Goal: Task Accomplishment & Management: Complete application form

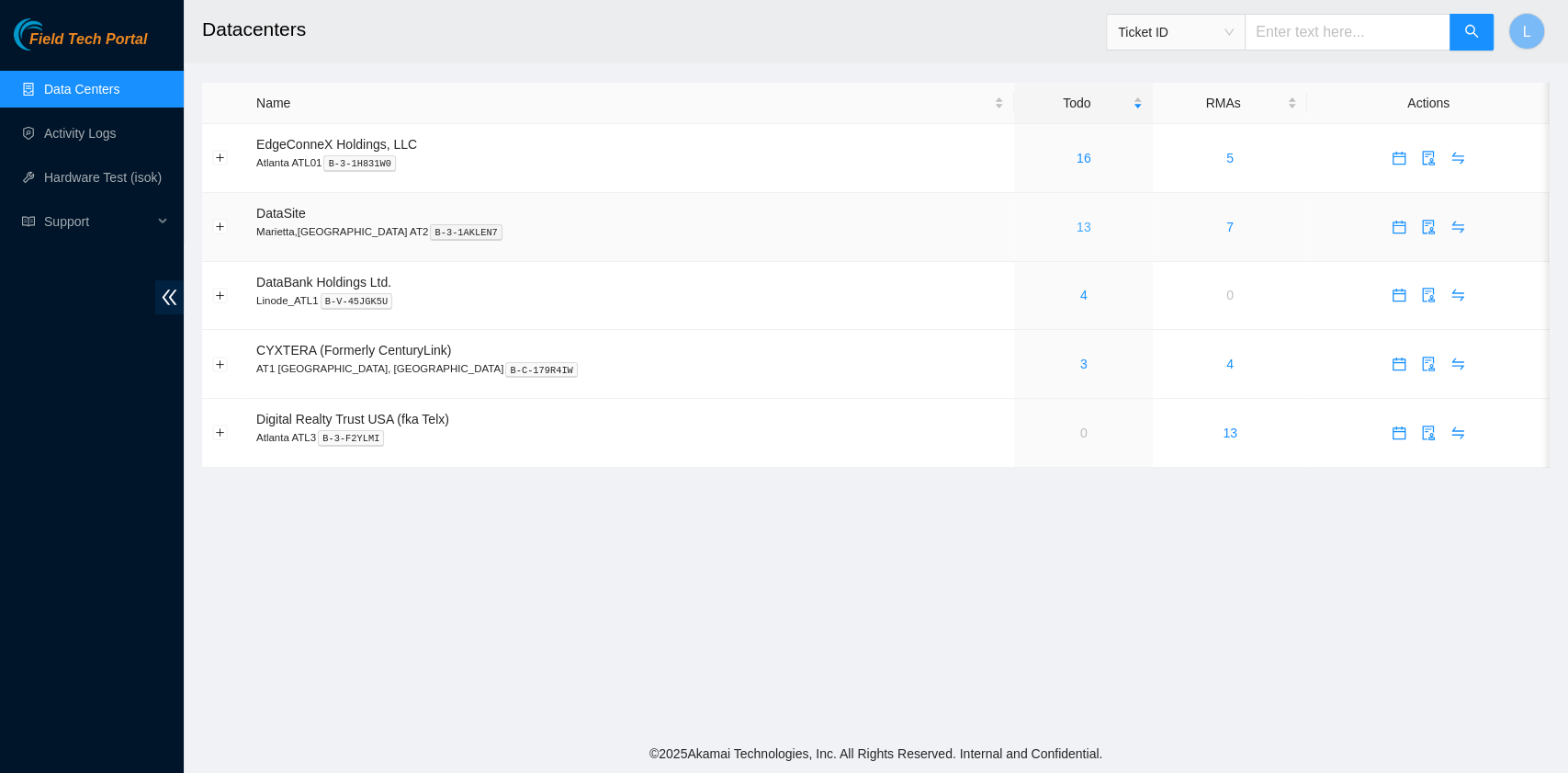
click at [1076, 227] on link "13" at bounding box center [1084, 227] width 15 height 15
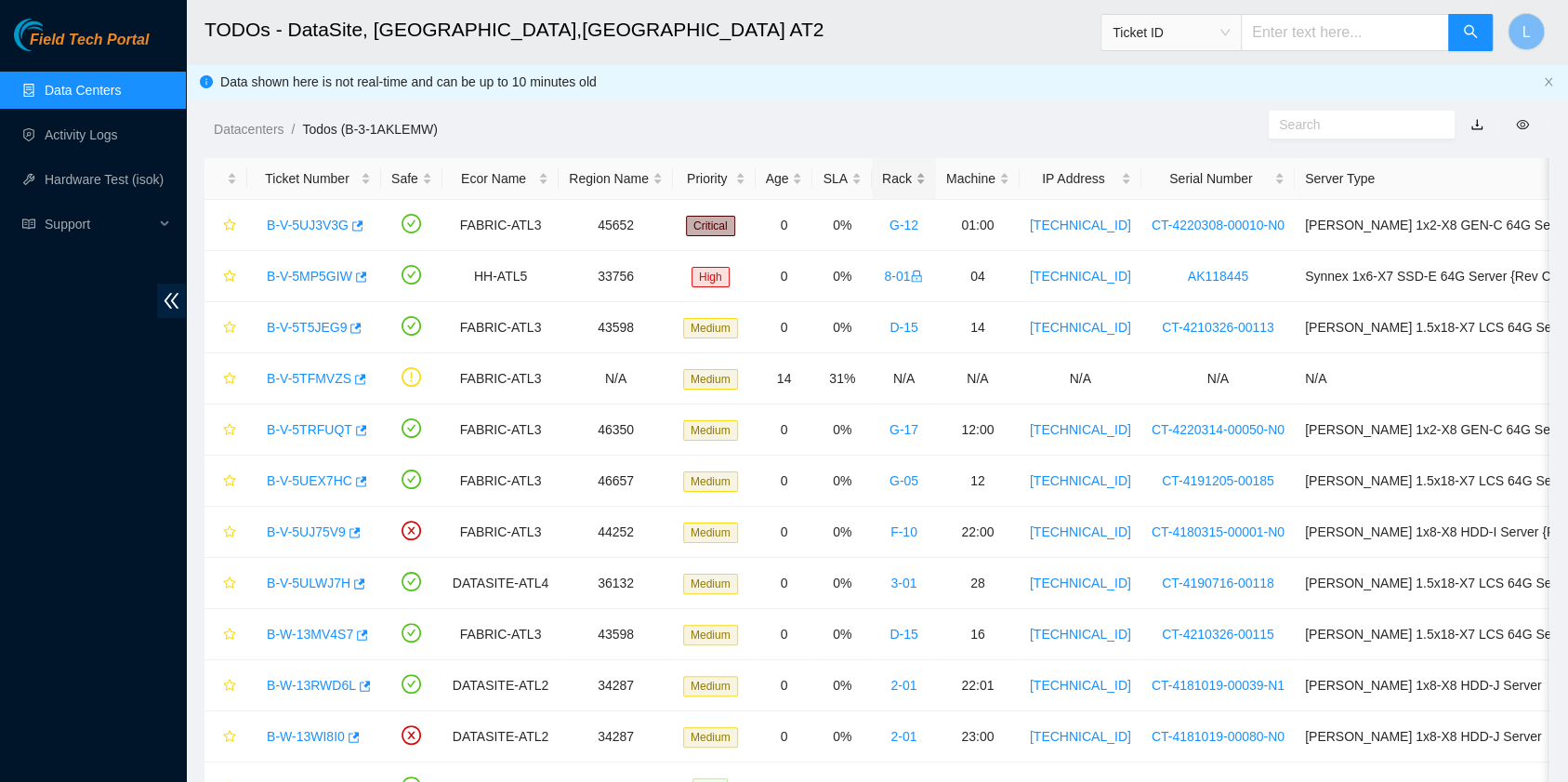
click at [894, 172] on div "Rack" at bounding box center [904, 178] width 44 height 20
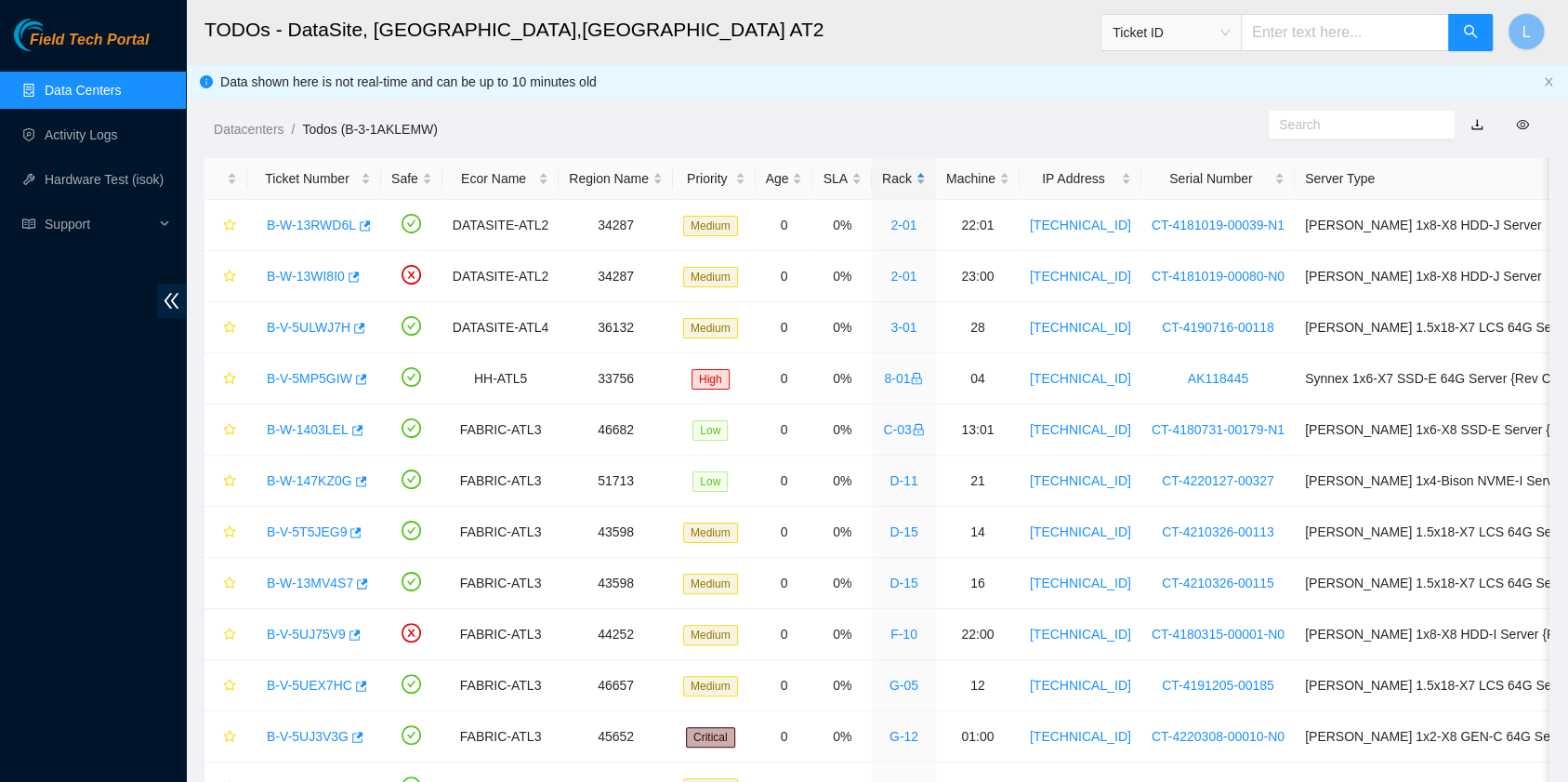
click at [894, 172] on div "Rack" at bounding box center [904, 178] width 44 height 20
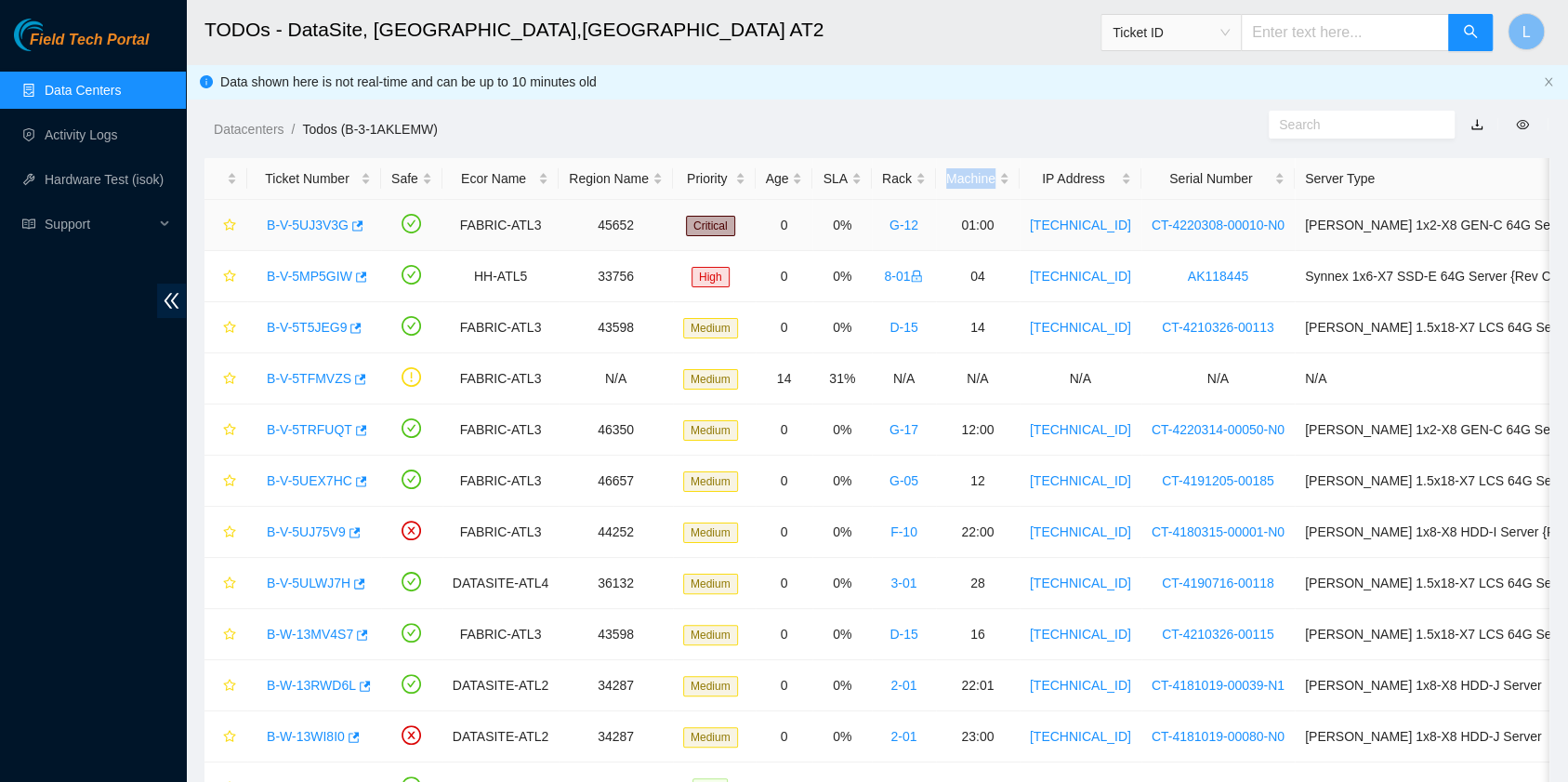
click at [312, 223] on link "B-V-5UJ3V3G" at bounding box center [308, 225] width 82 height 15
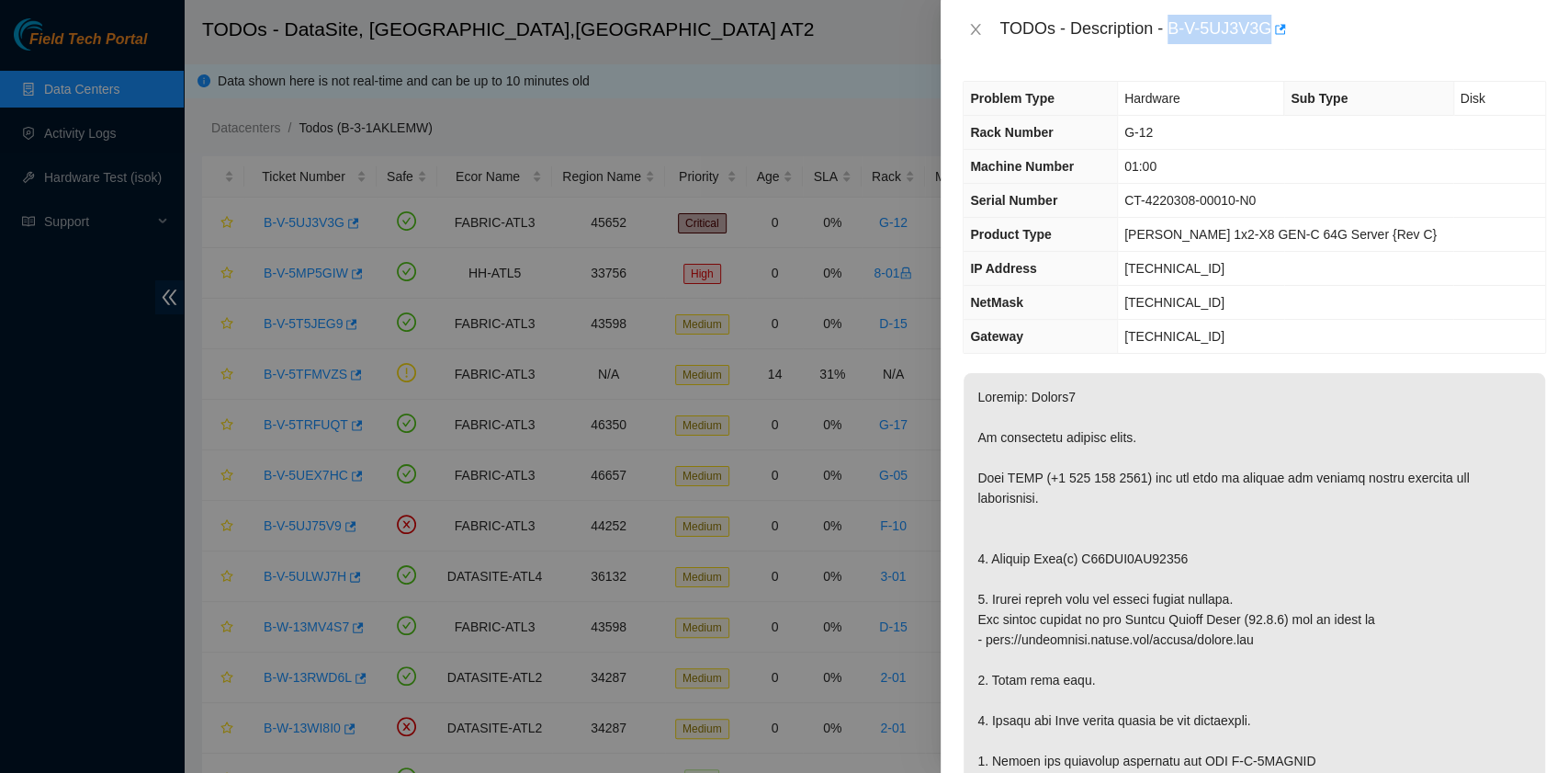
drag, startPoint x: 1173, startPoint y: 28, endPoint x: 1266, endPoint y: 46, distance: 94.7
click at [1266, 46] on div "TODOs - Description - B-V-5UJ3V3G" at bounding box center [1254, 29] width 627 height 58
copy div "B-V-5UJ3V3G"
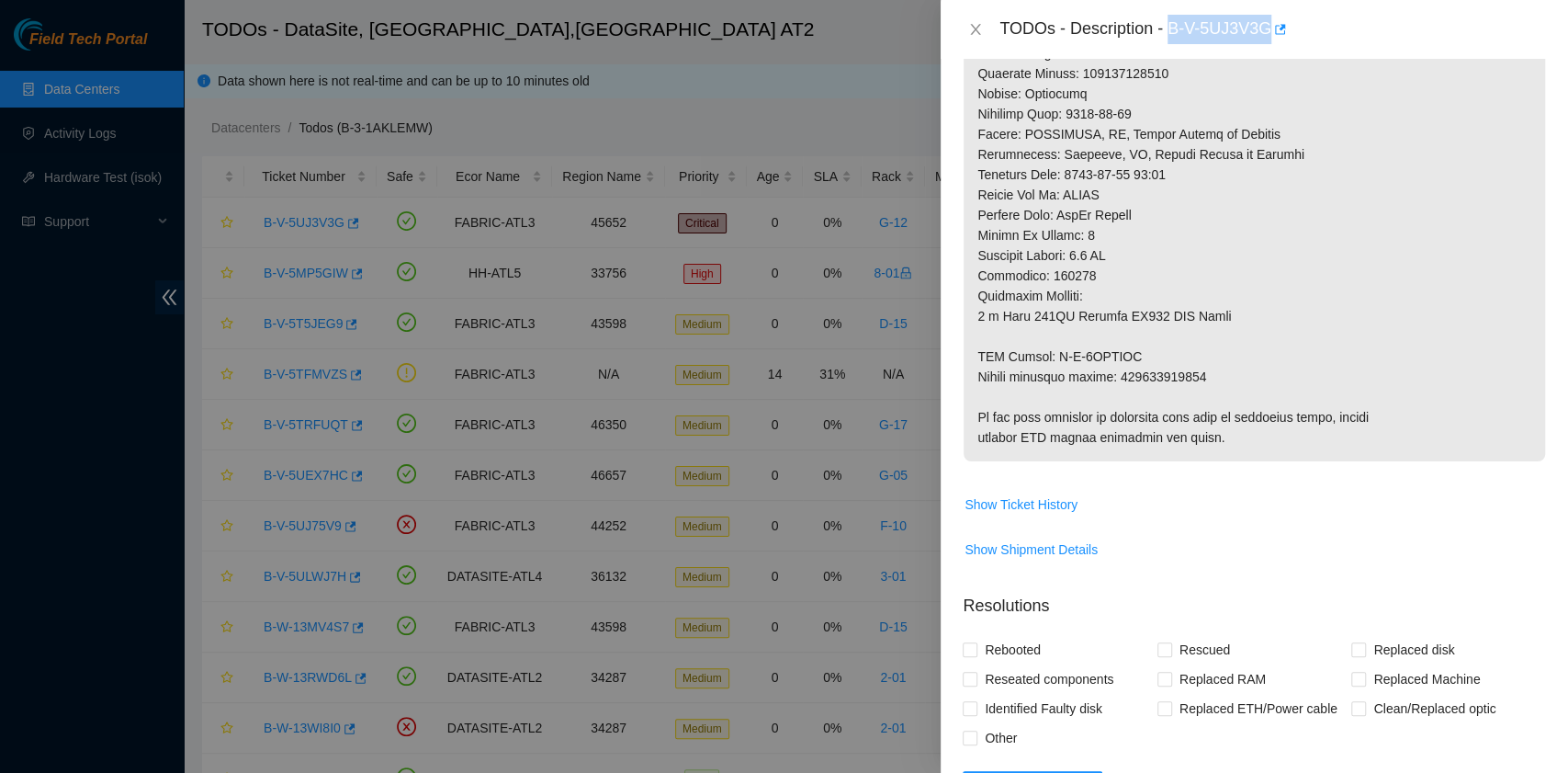
scroll to position [979, 0]
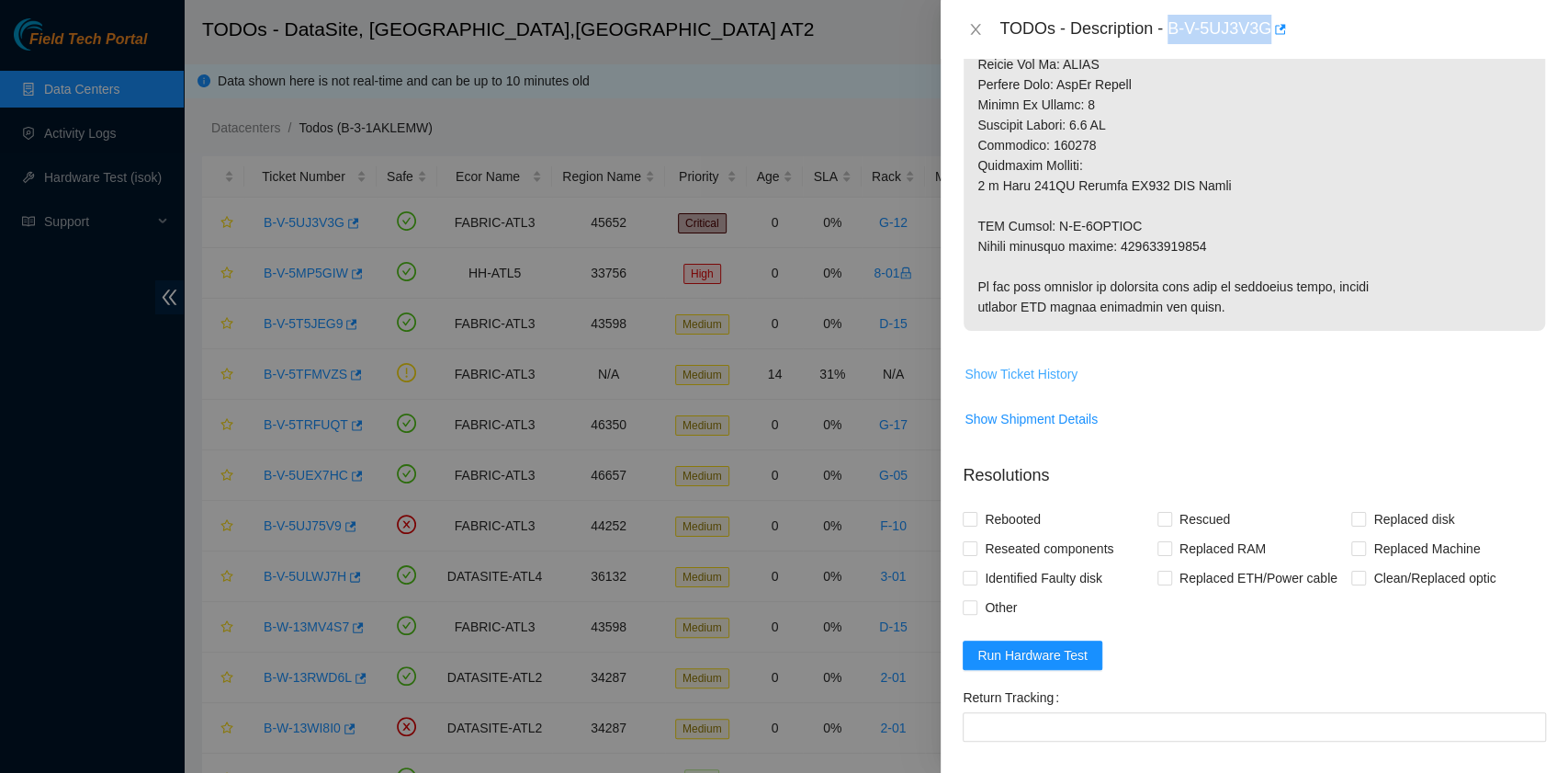
click at [1051, 377] on span "Show Ticket History" at bounding box center [1021, 373] width 113 height 20
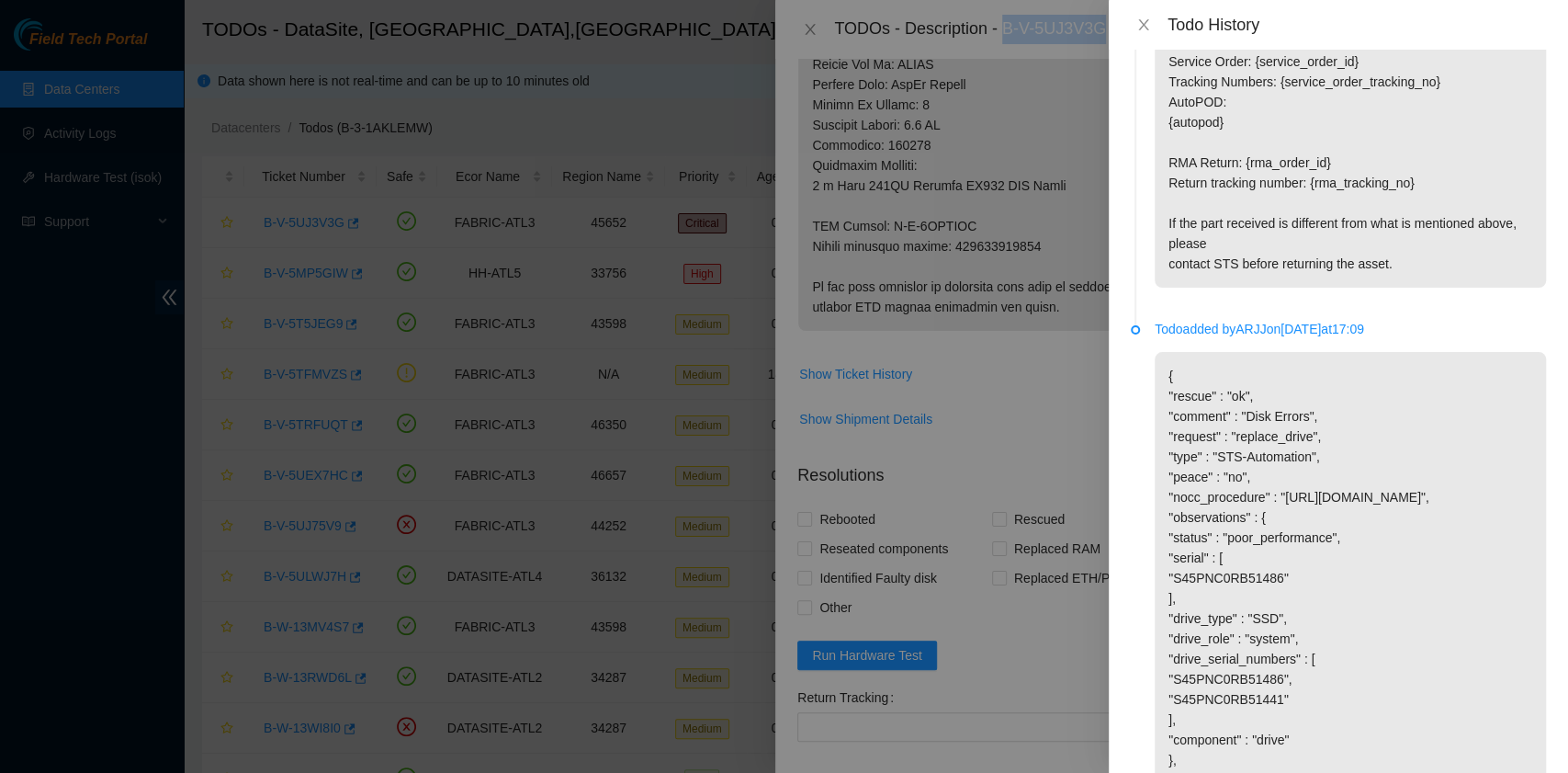
scroll to position [2335, 0]
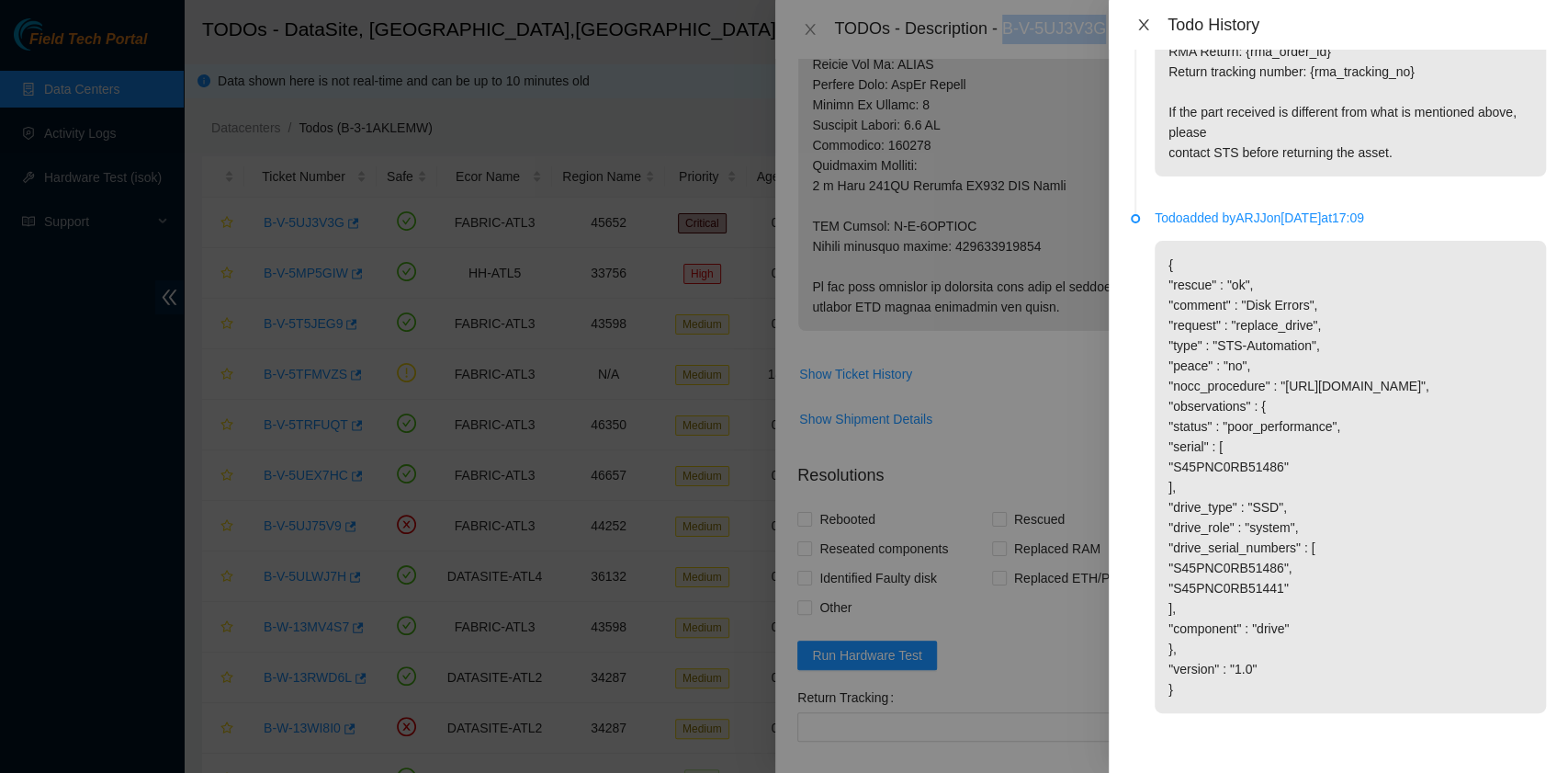
click at [1140, 25] on icon "close" at bounding box center [1144, 25] width 15 height 15
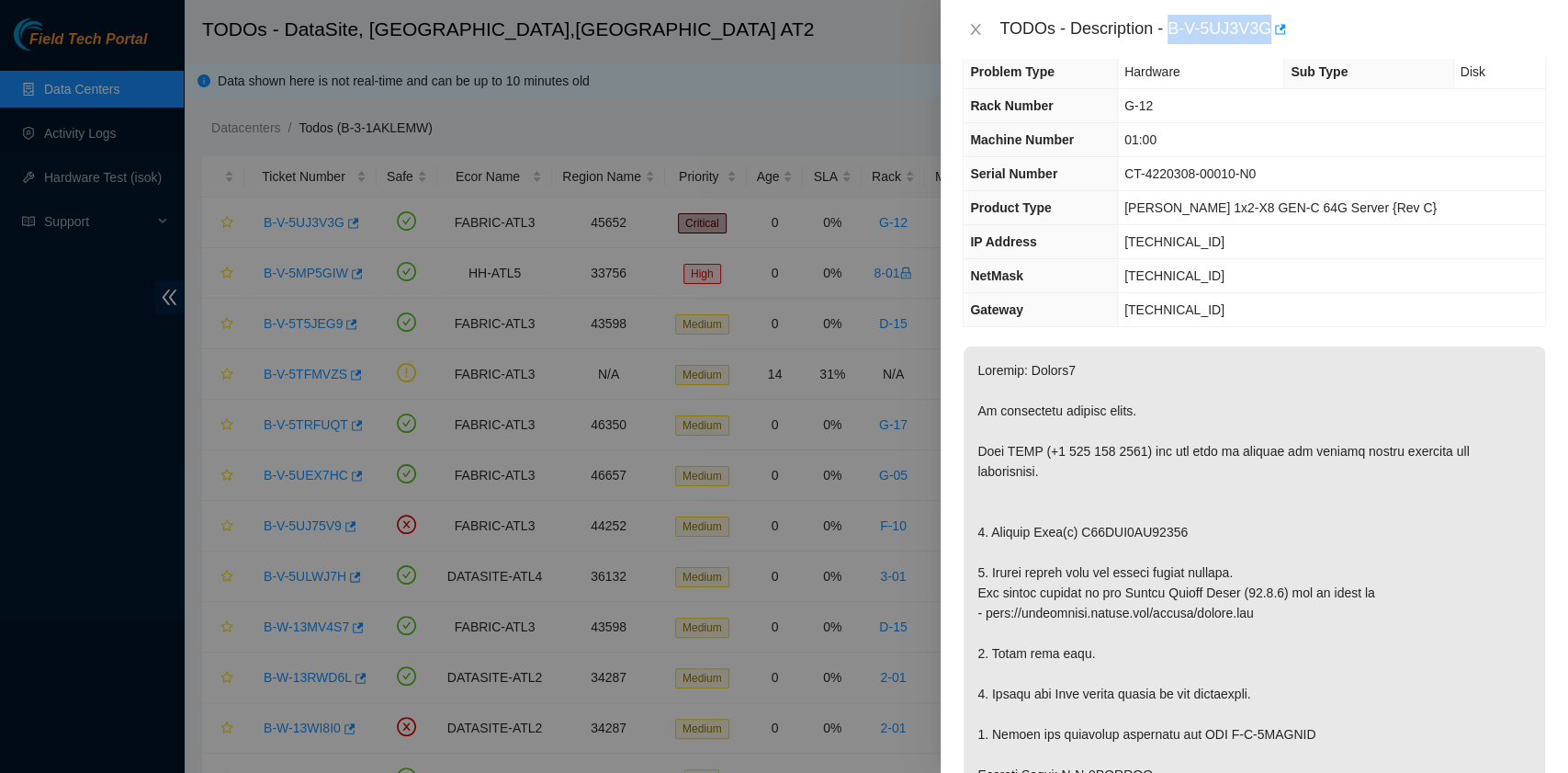
scroll to position [0, 0]
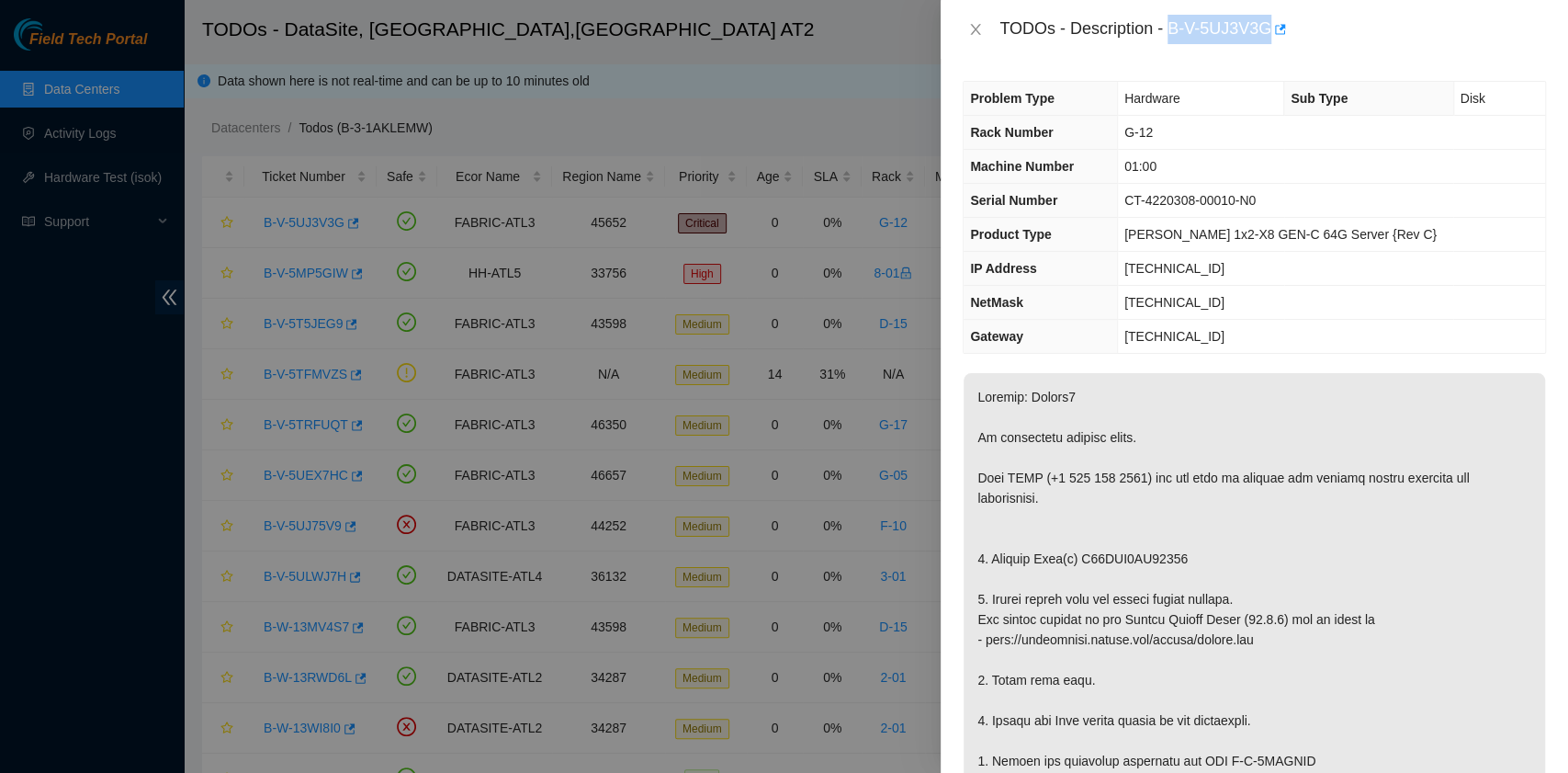
copy div "B-V-5UJ3V3G"
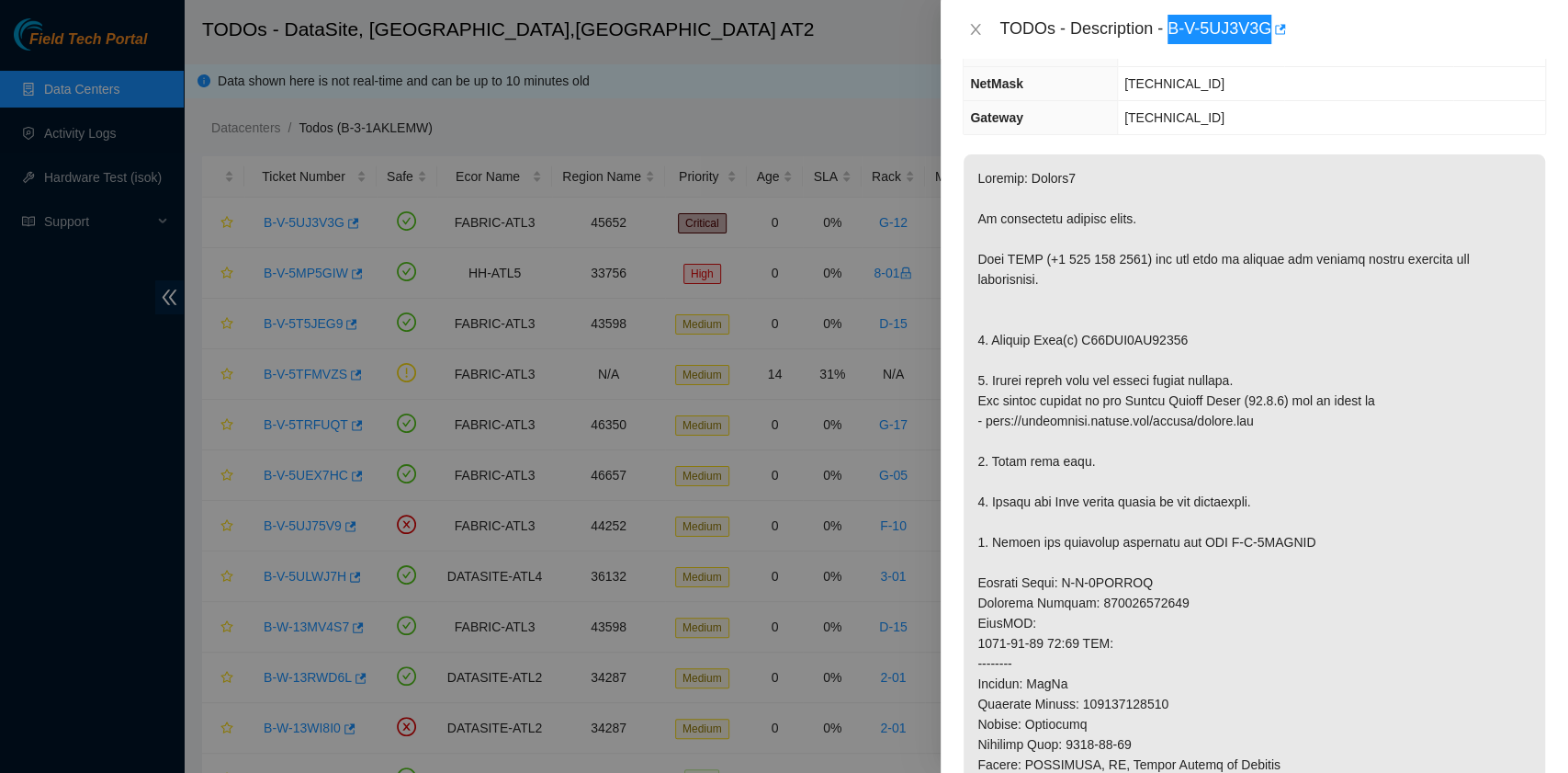
scroll to position [245, 0]
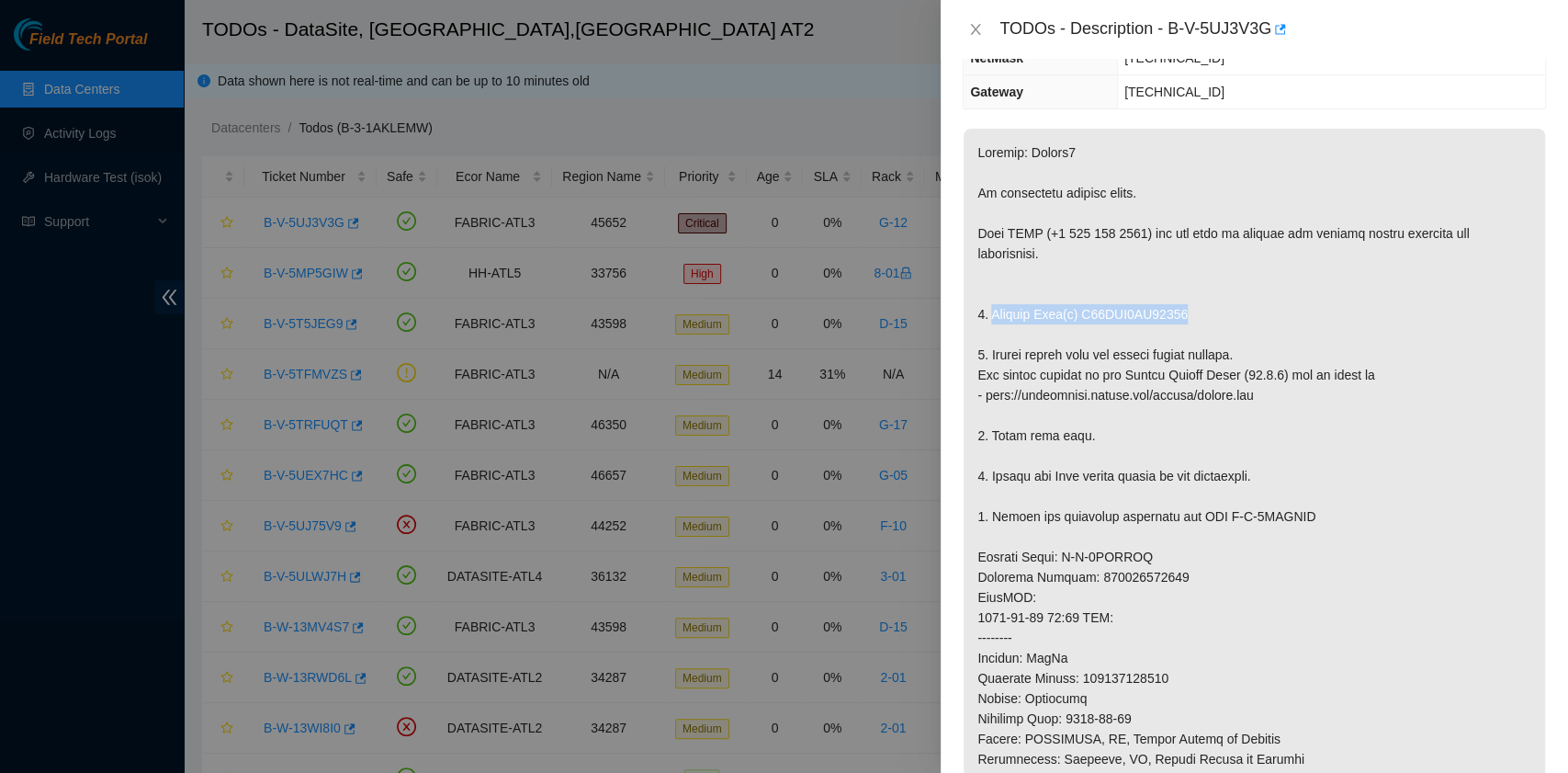
drag, startPoint x: 989, startPoint y: 304, endPoint x: 1184, endPoint y: 316, distance: 195.4
click at [1184, 316] on p at bounding box center [1254, 597] width 582 height 937
copy p "Replace Disk(s) S45PNC0RB51486"
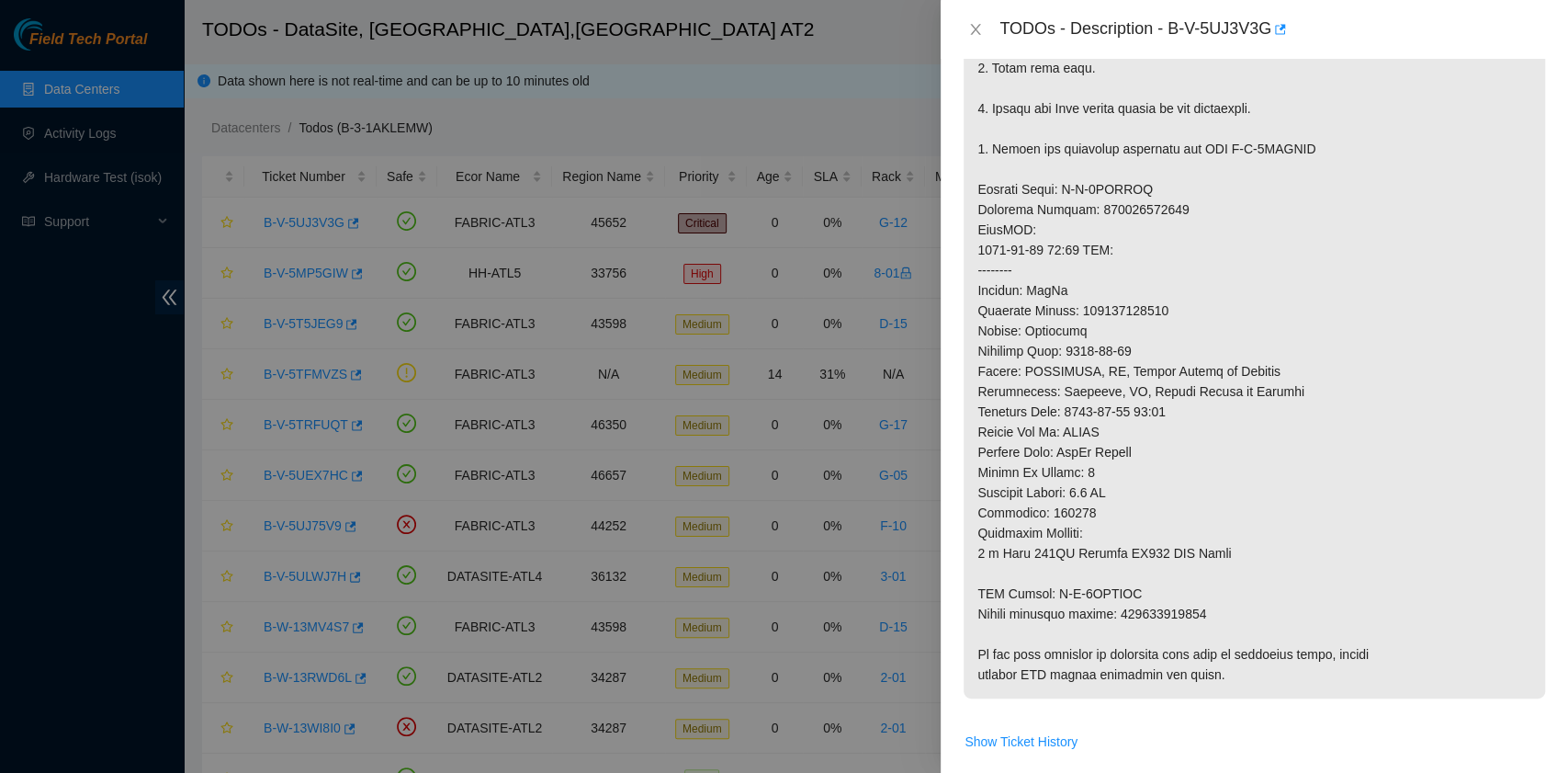
scroll to position [735, 0]
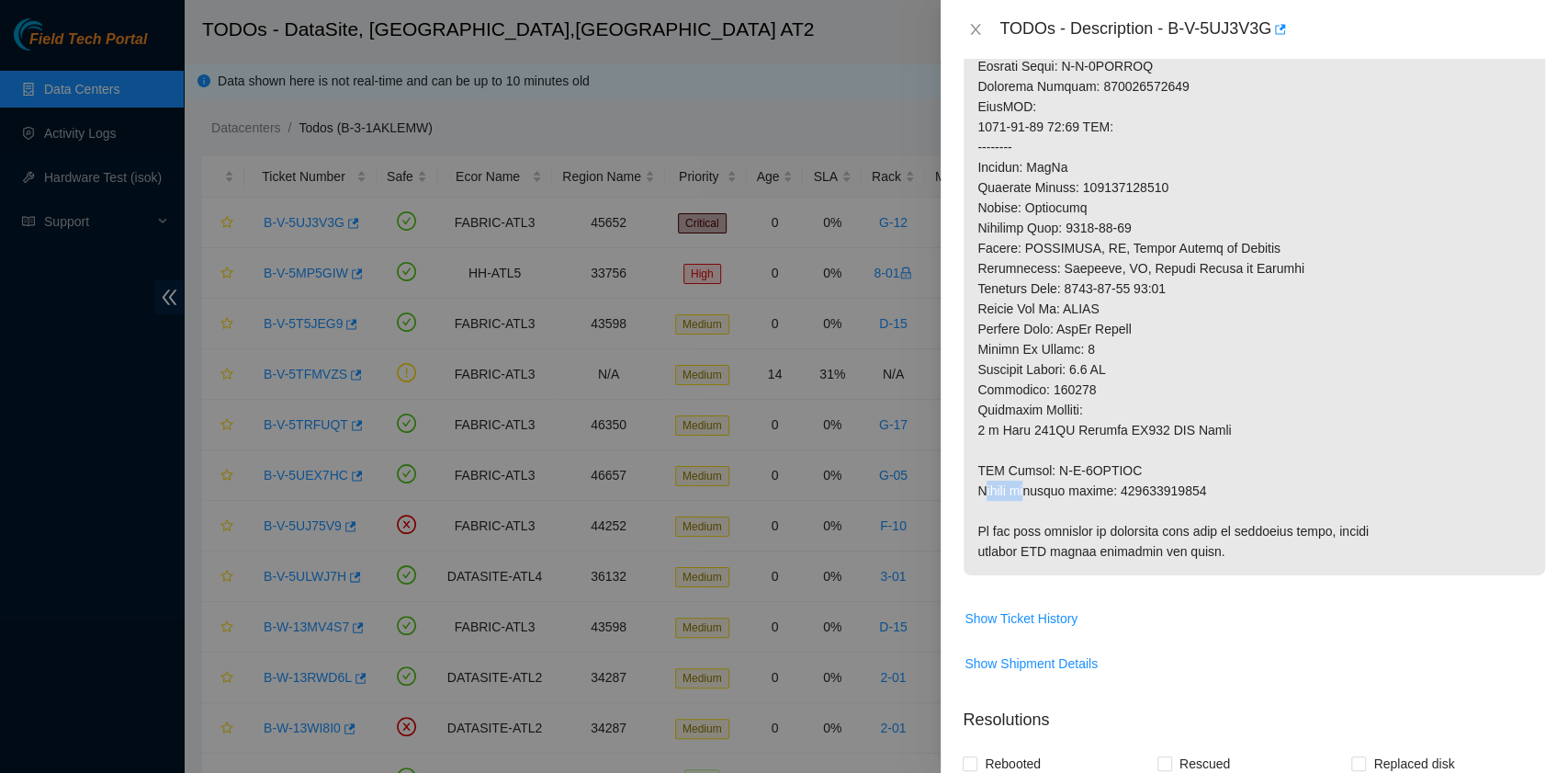
drag, startPoint x: 982, startPoint y: 489, endPoint x: 1026, endPoint y: 488, distance: 44.0
click at [1026, 488] on p at bounding box center [1254, 106] width 582 height 937
drag, startPoint x: 977, startPoint y: 487, endPoint x: 1200, endPoint y: 494, distance: 223.1
click at [1200, 494] on p at bounding box center [1254, 106] width 582 height 937
copy p "Return tracking number: 473665210555"
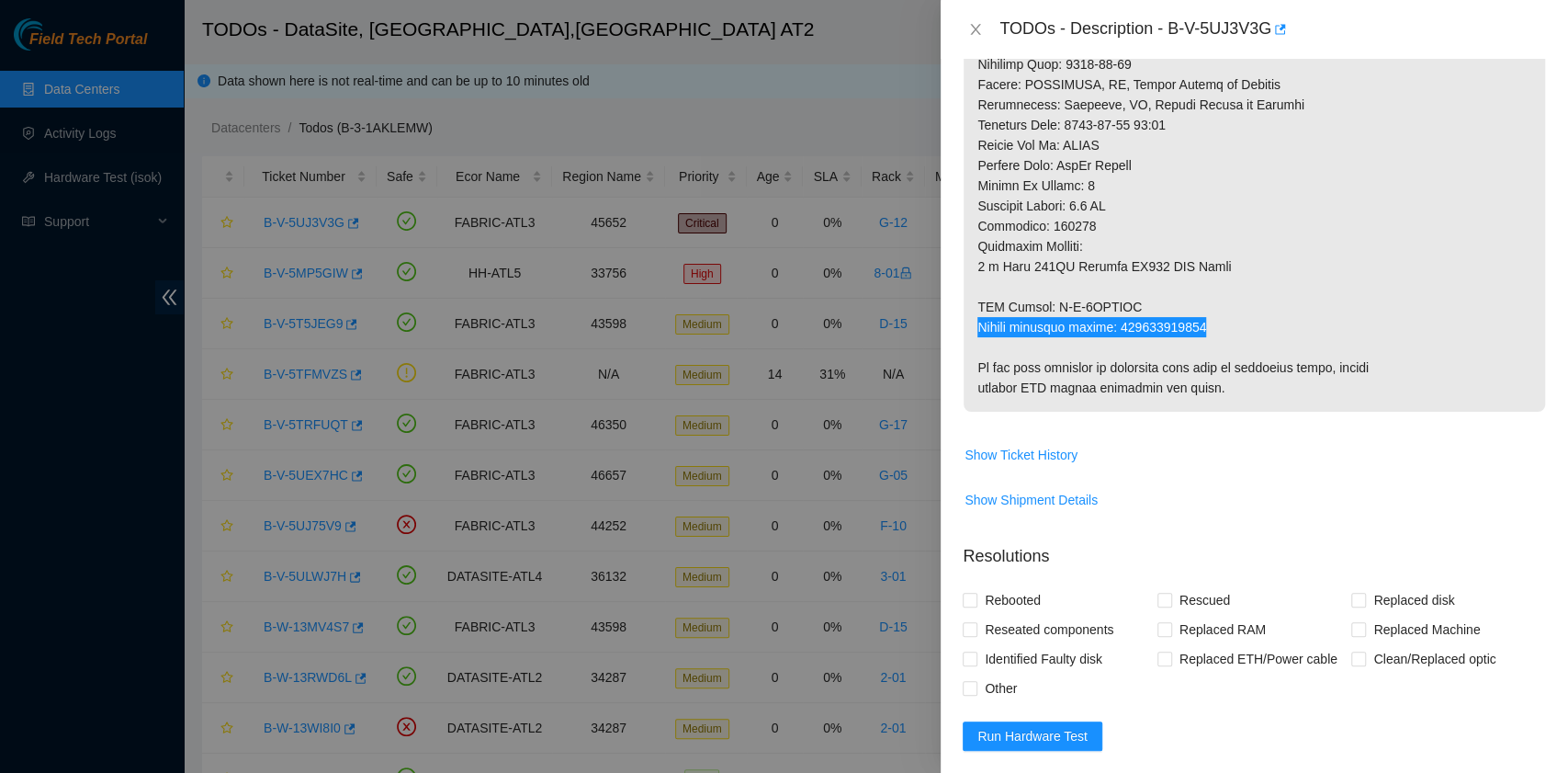
scroll to position [1103, 0]
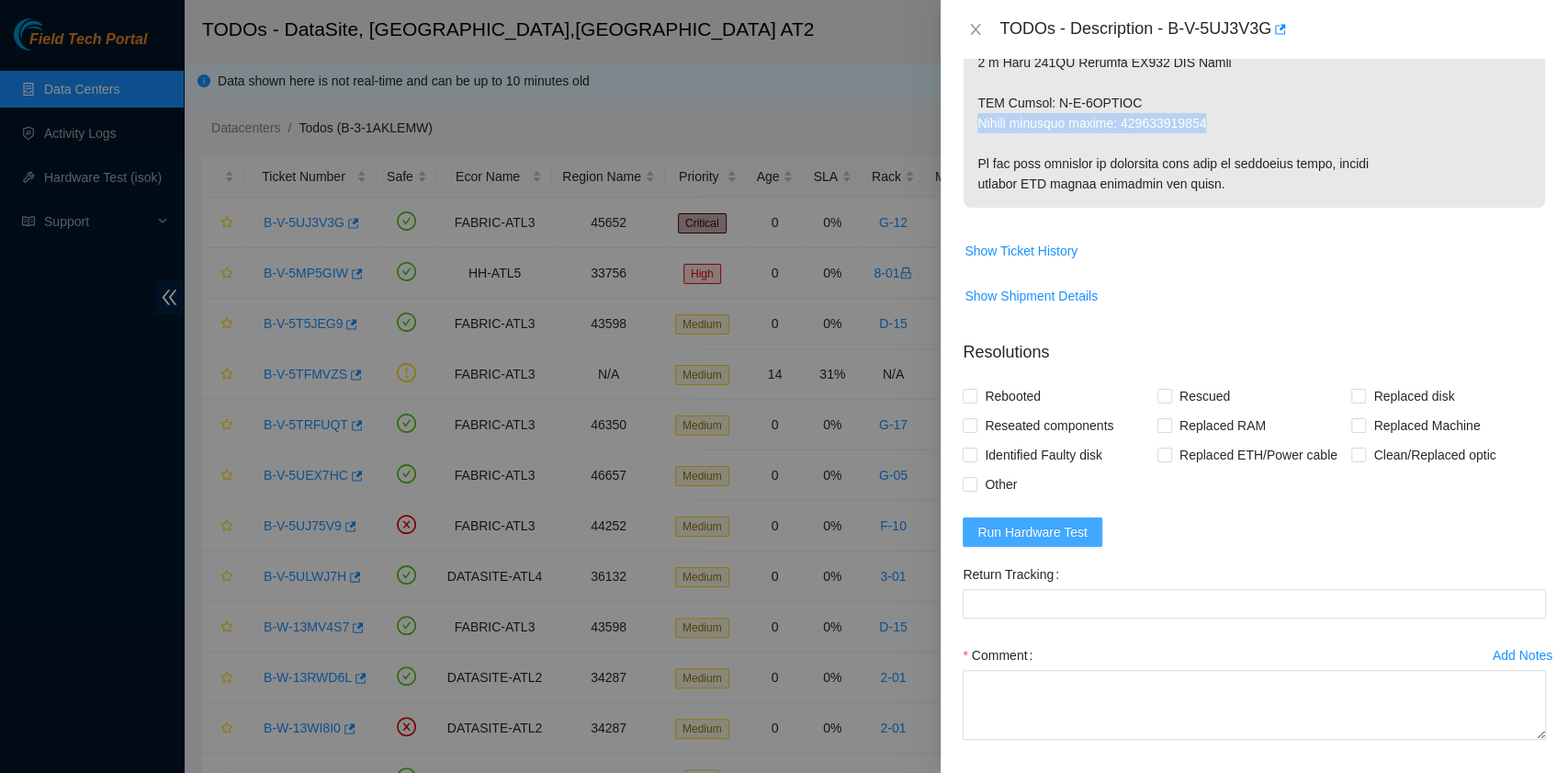
click at [1046, 525] on span "Run Hardware Test" at bounding box center [1032, 531] width 110 height 20
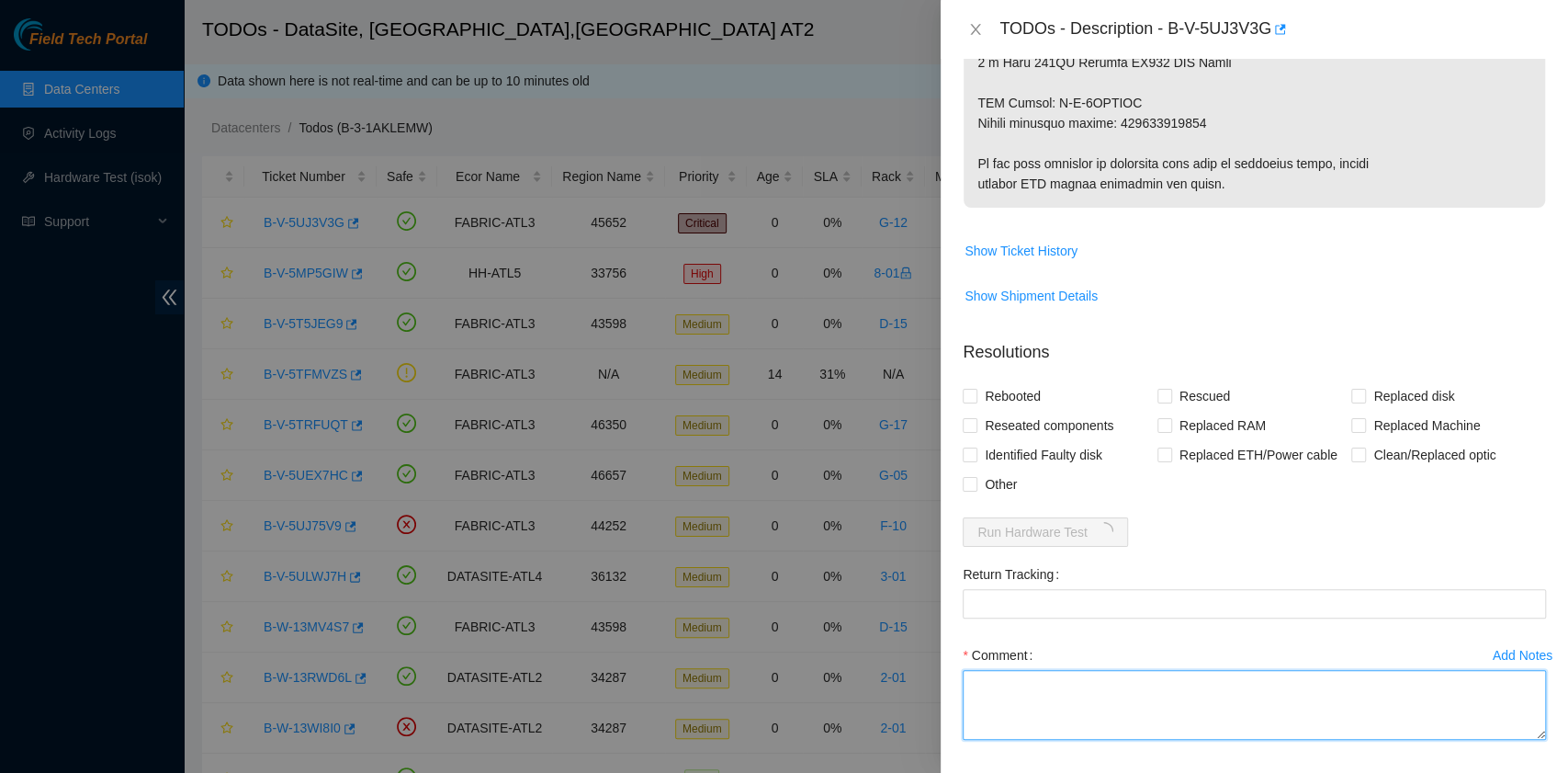
click at [1019, 695] on textarea "Comment" at bounding box center [1254, 704] width 584 height 70
paste textarea "B-V-5UJ3V3G rack# G-12 machine# 01:00 Replace Disk(s) S45PNC0RB51486 with S5YJN…"
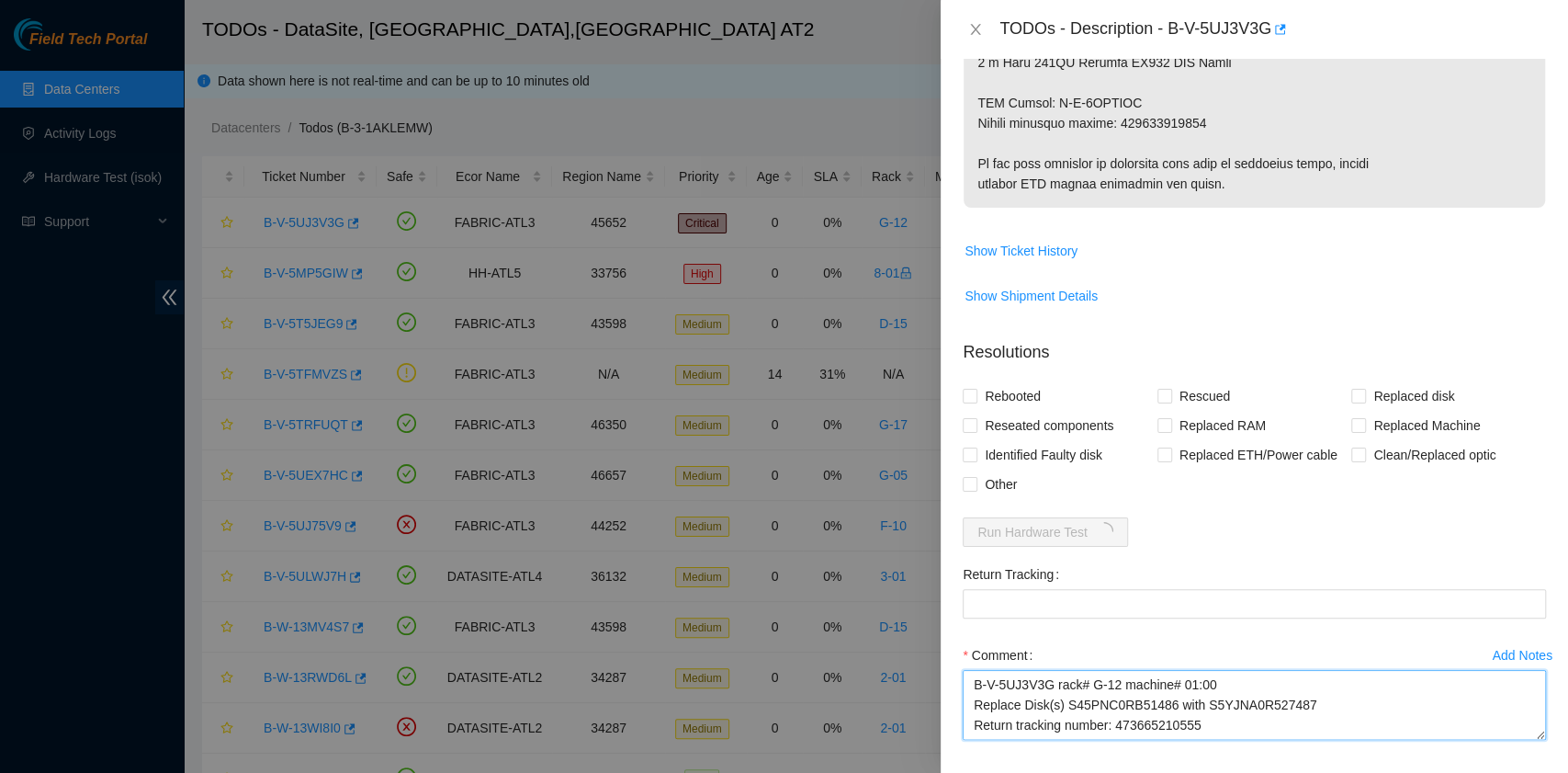
scroll to position [35, 0]
drag, startPoint x: 1195, startPoint y: 691, endPoint x: 1117, endPoint y: 687, distance: 78.1
click at [1117, 687] on textarea "B-V-5UJ3V3G rack# G-12 machine# 01:00 Replace Disk(s) S45PNC0RB51486 with S5YJN…" at bounding box center [1254, 704] width 584 height 70
type textarea "B-V-5UJ3V3G rack# G-12 machine# 01:00 Replace Disk(s) S45PNC0RB51486 with S5YJN…"
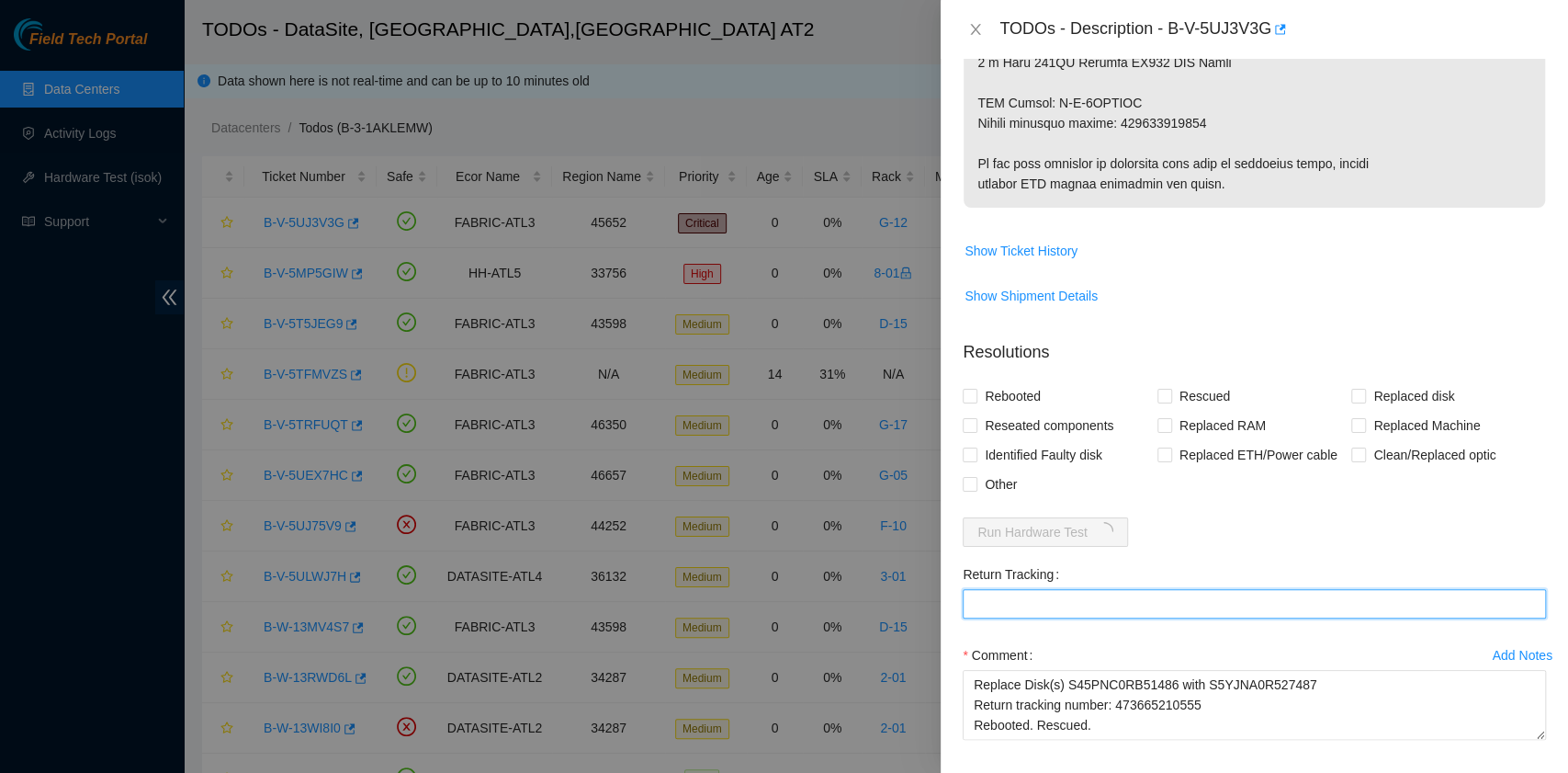
click at [1090, 607] on Tracking "Return Tracking" at bounding box center [1254, 603] width 584 height 29
paste Tracking "473665210555"
type Tracking "473665210555"
click at [1026, 388] on span "Rebooted" at bounding box center [1012, 395] width 71 height 29
click at [976, 389] on input "Rebooted" at bounding box center [969, 395] width 13 height 13
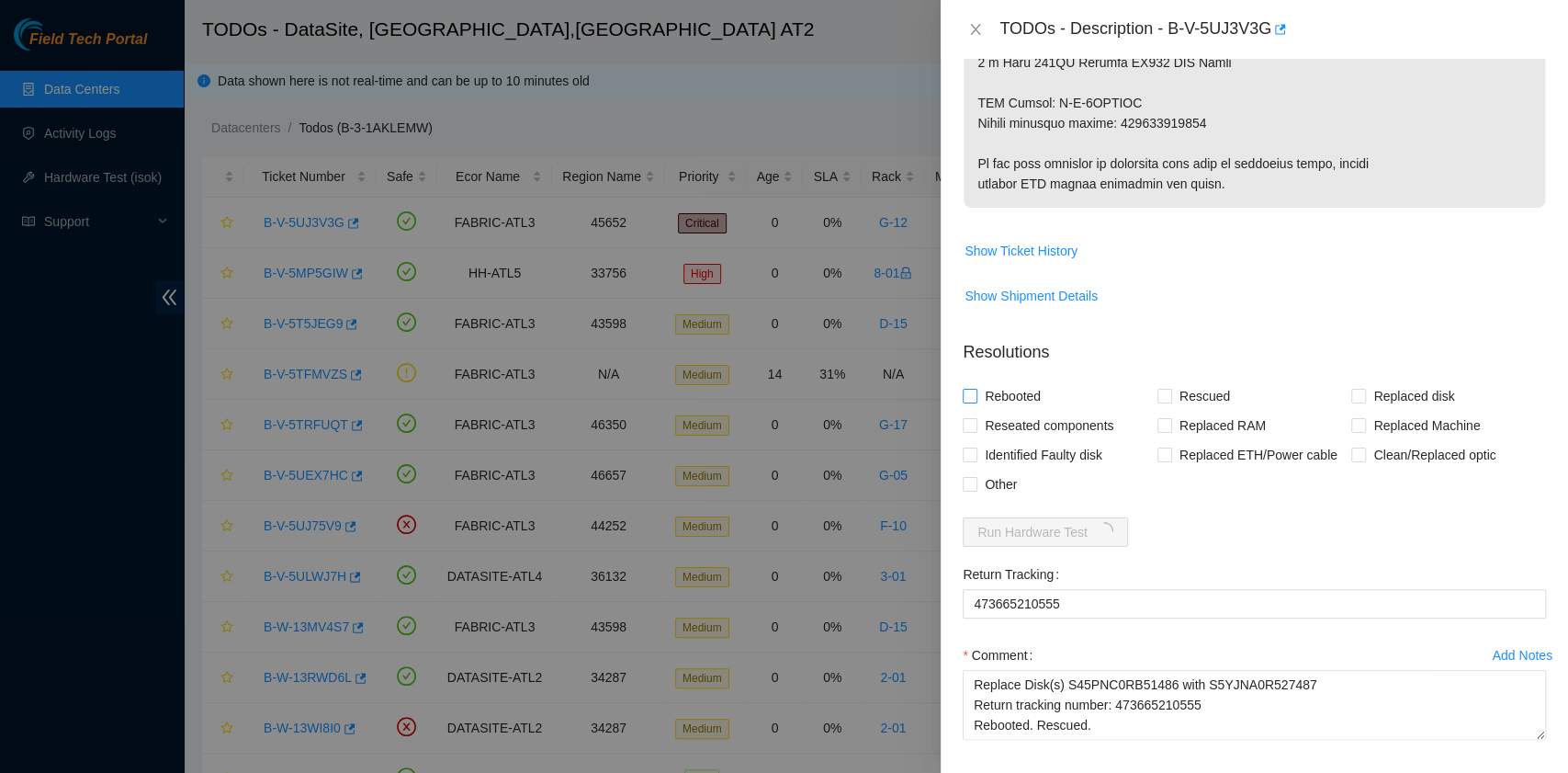
checkbox input "true"
click at [1163, 392] on input "Rescued" at bounding box center [1164, 395] width 13 height 13
checkbox input "true"
click at [1351, 397] on input "Replaced disk" at bounding box center [1358, 395] width 13 height 13
checkbox input "true"
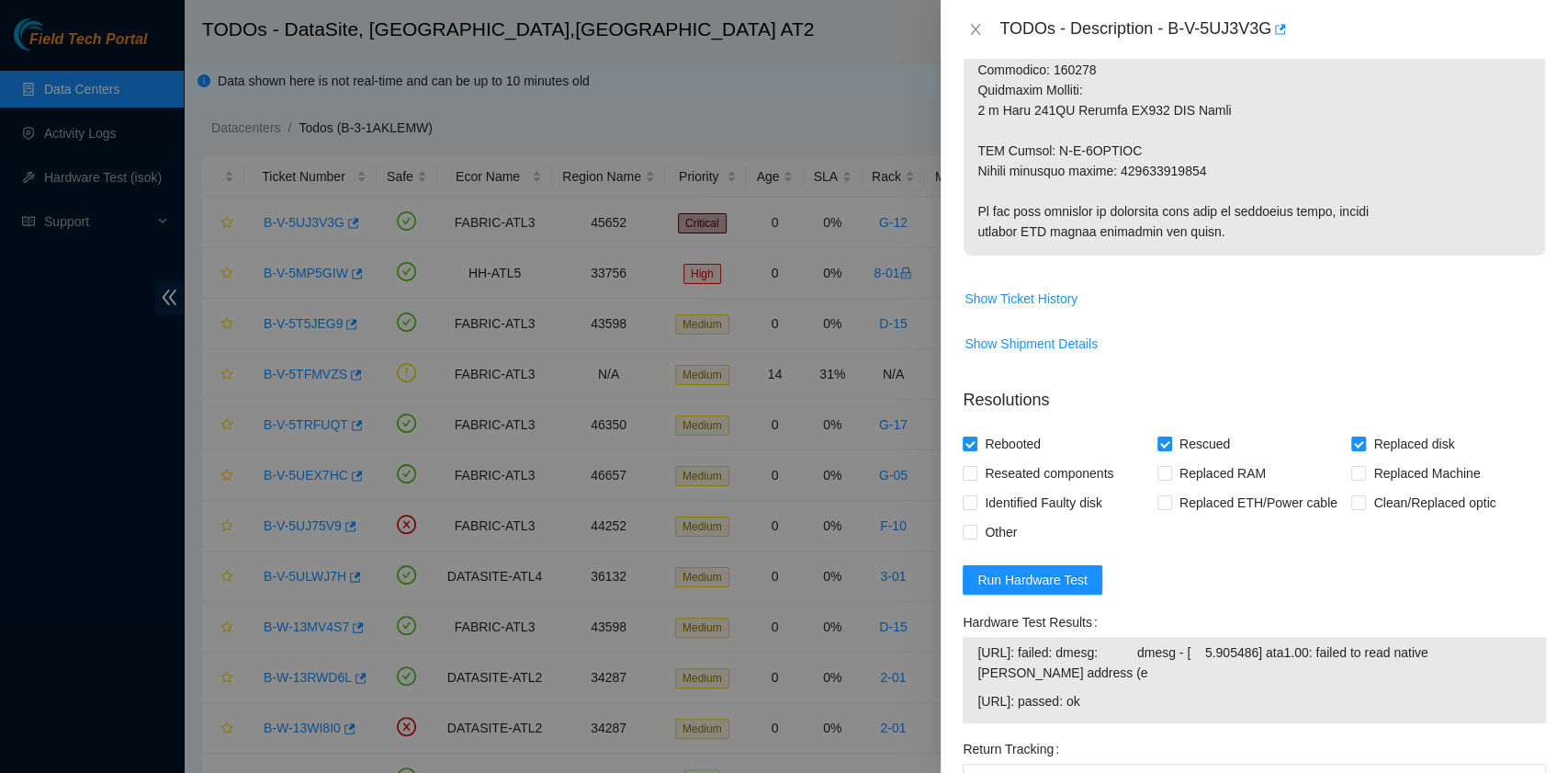
scroll to position [1103, 0]
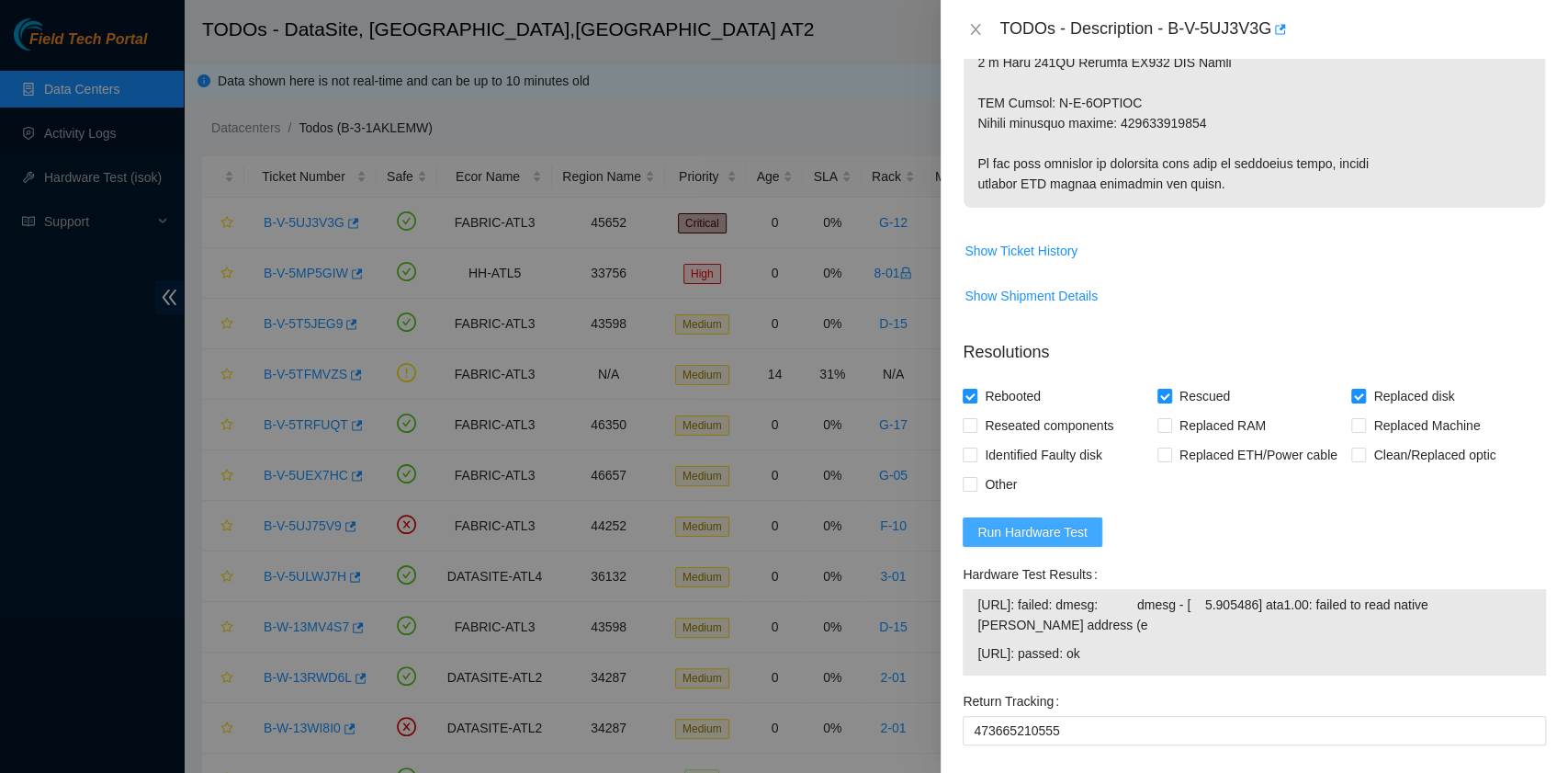
click at [1078, 525] on span "Run Hardware Test" at bounding box center [1032, 531] width 110 height 20
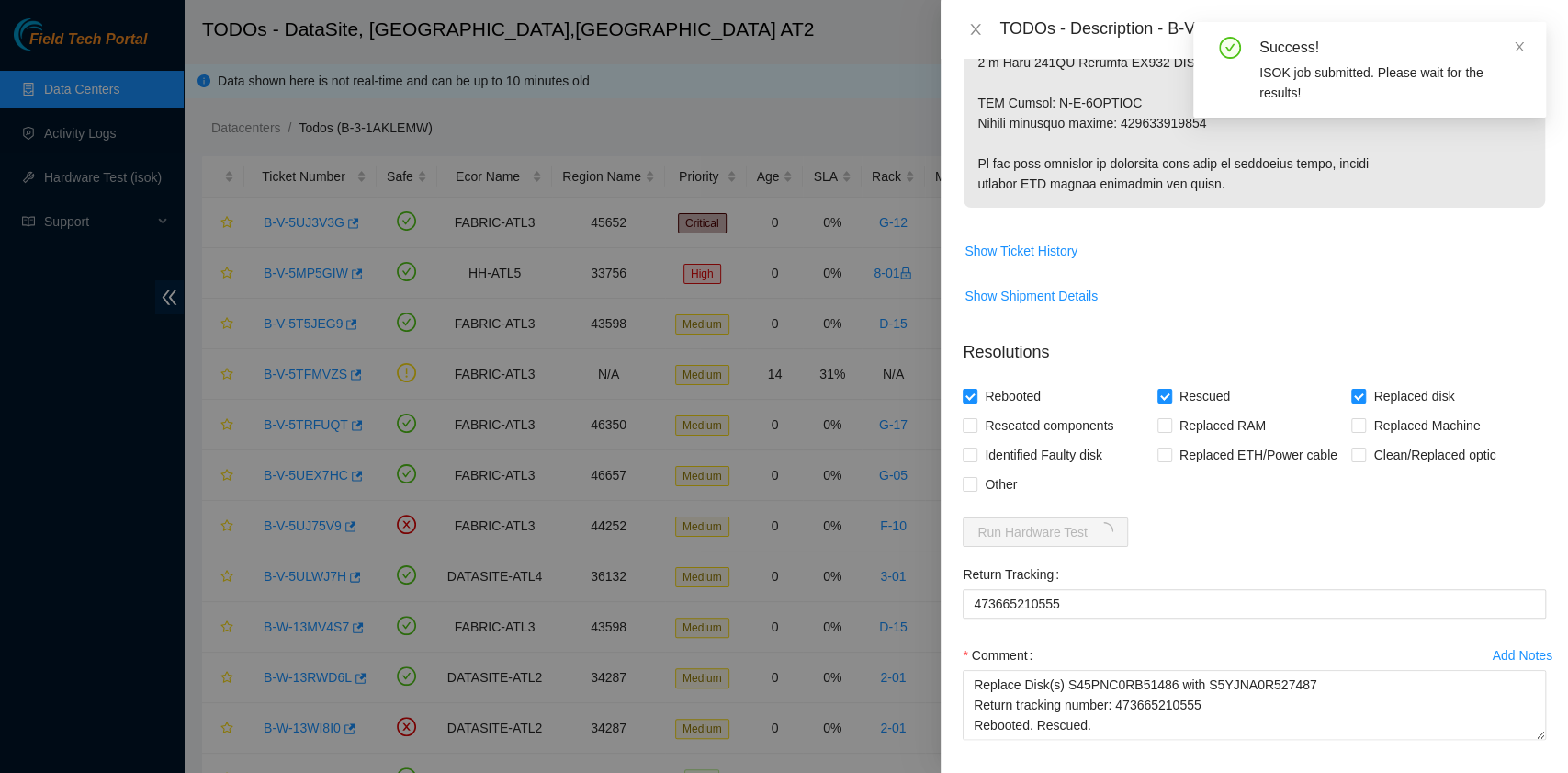
scroll to position [1172, 0]
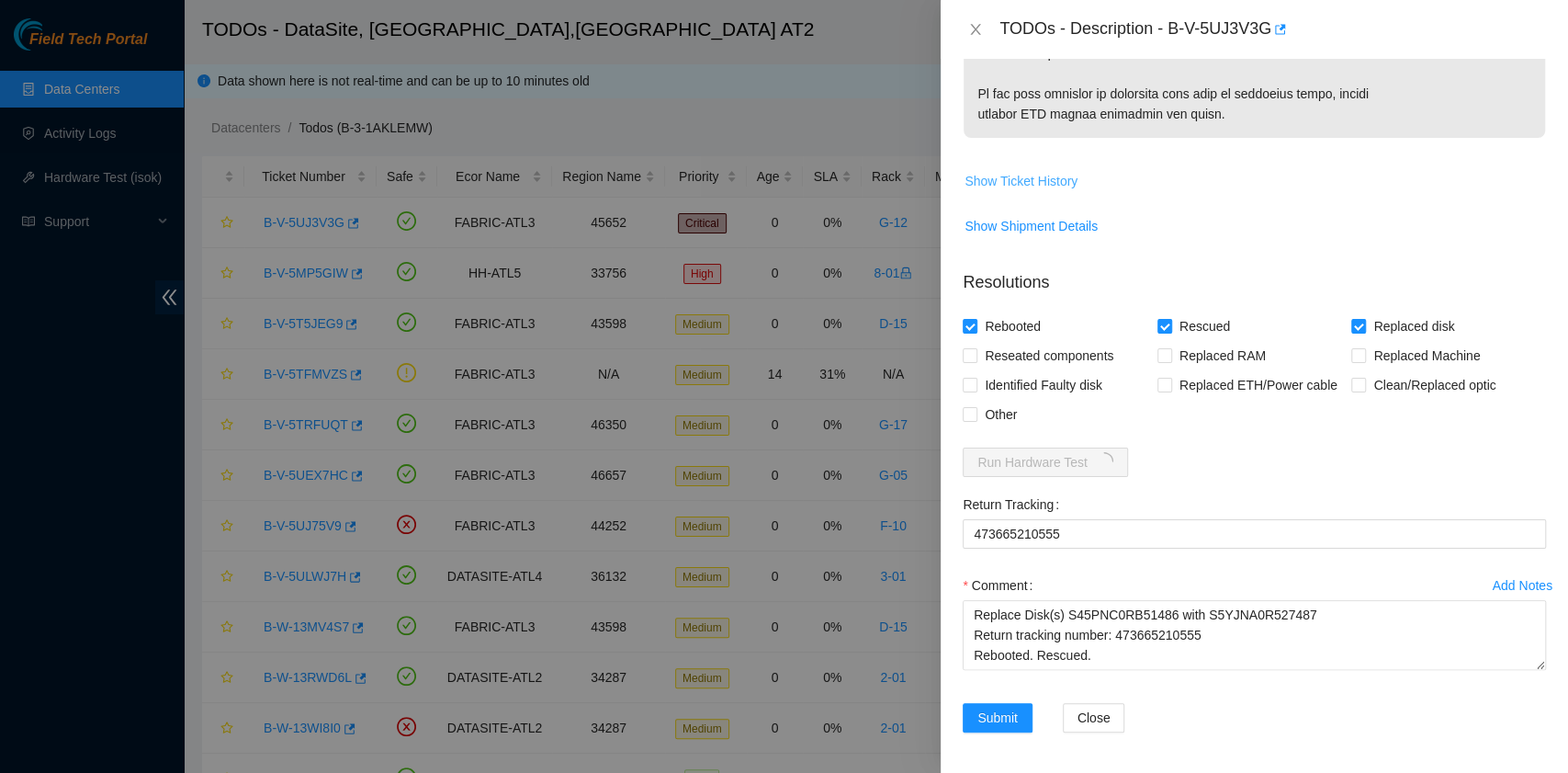
click at [994, 182] on span "Show Ticket History" at bounding box center [1021, 180] width 113 height 20
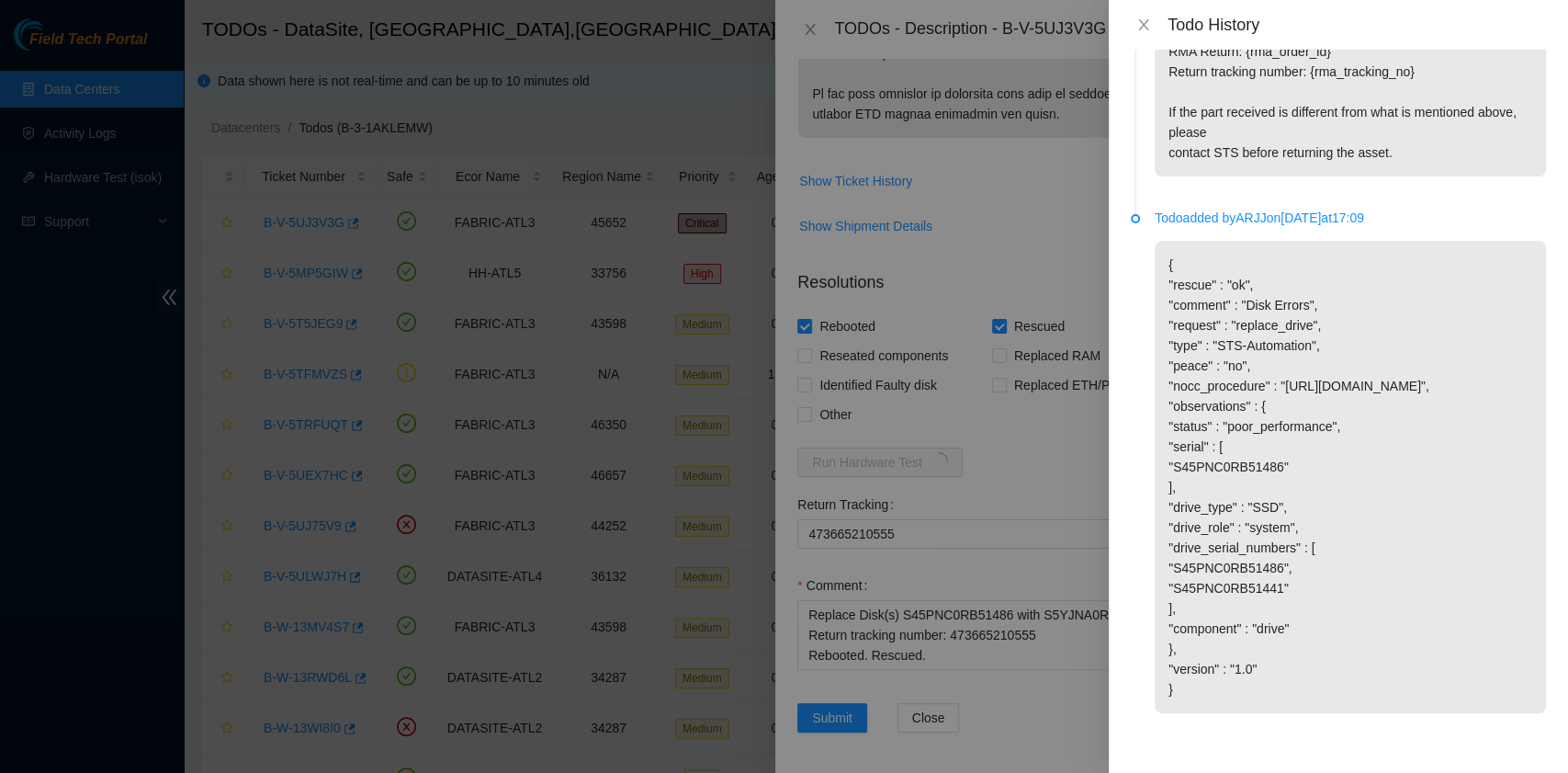
scroll to position [2335, 0]
click at [1140, 29] on icon "close" at bounding box center [1143, 24] width 10 height 11
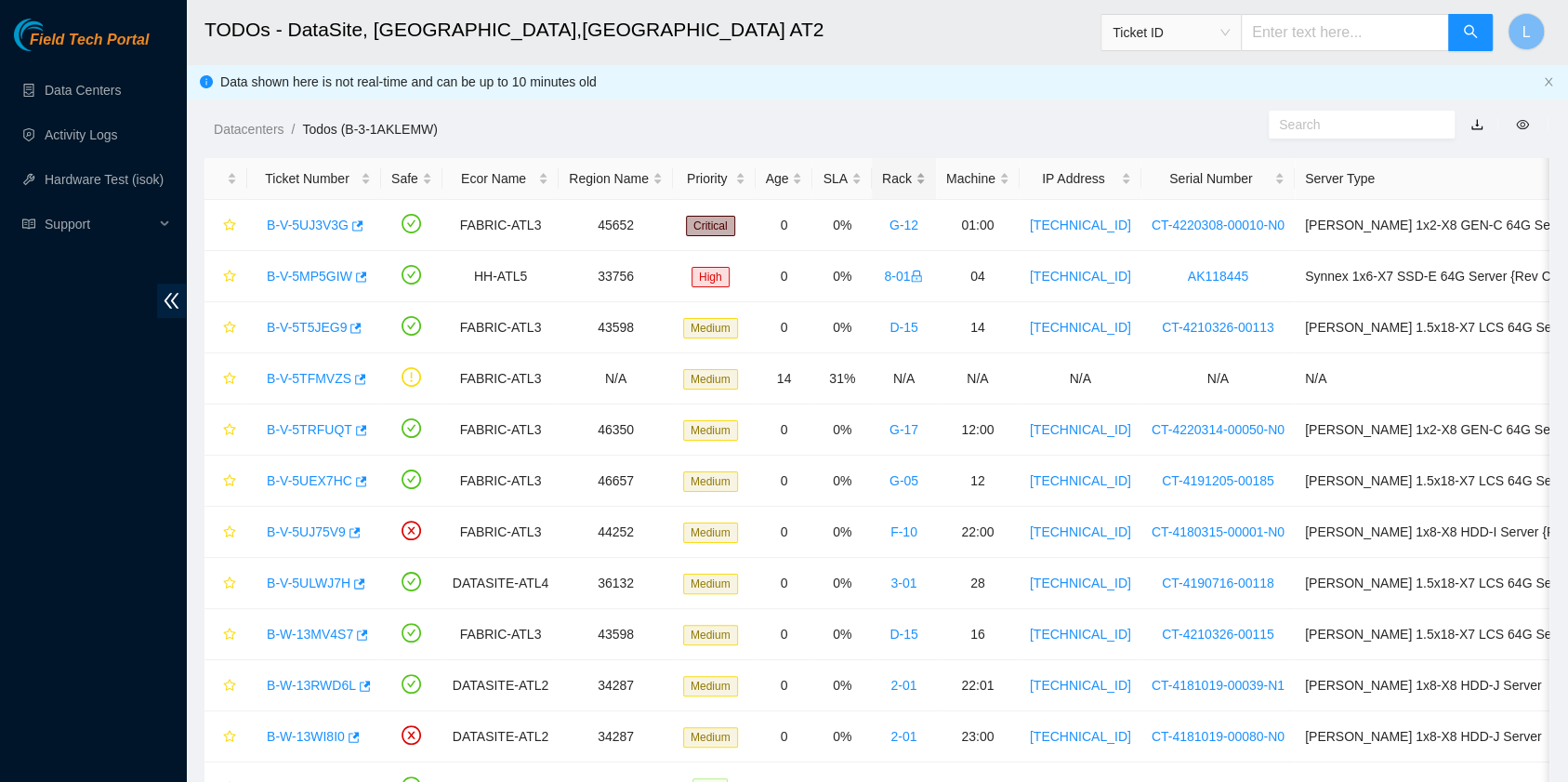
click at [885, 174] on div "Rack" at bounding box center [904, 178] width 44 height 20
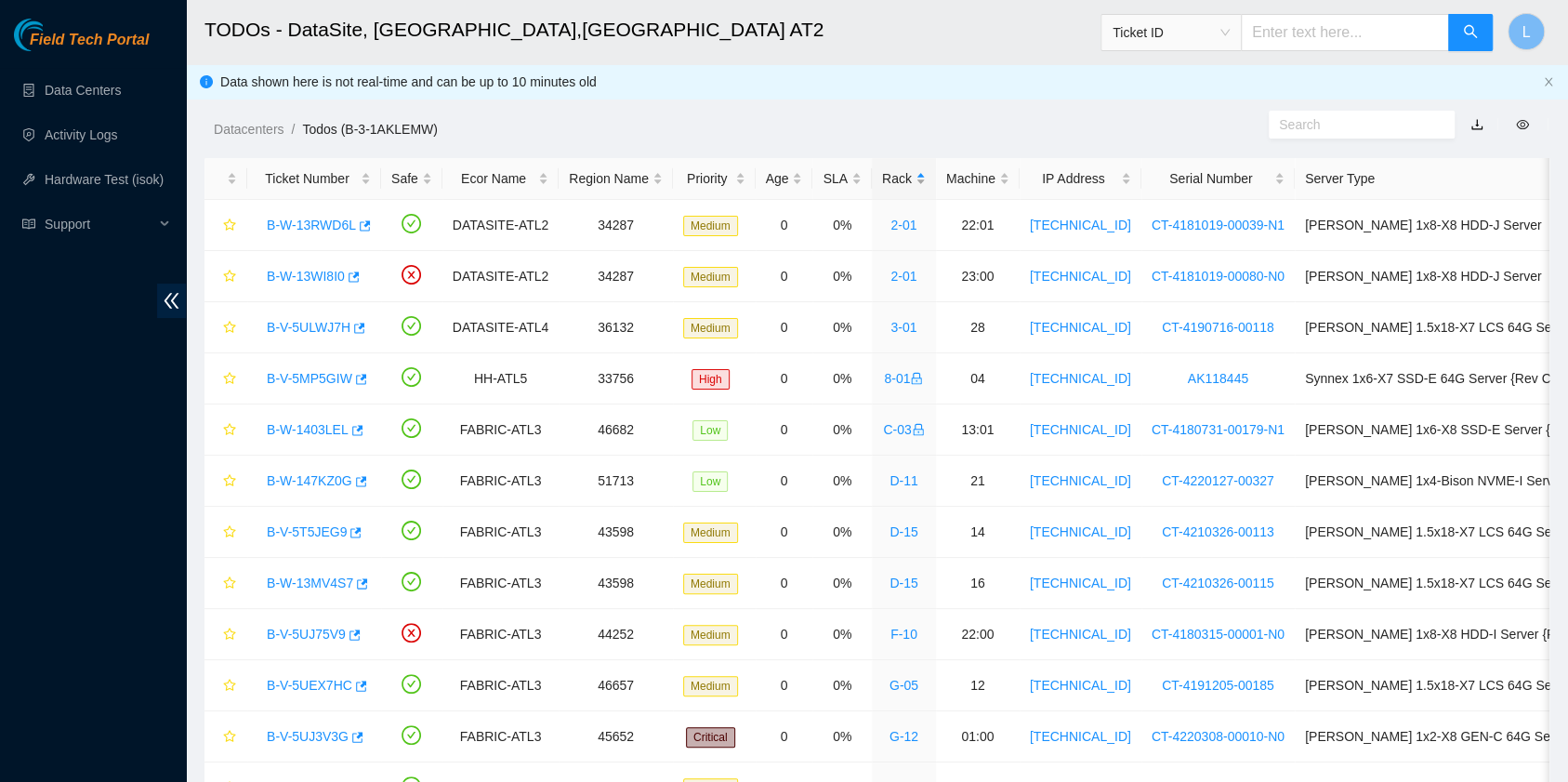
click at [885, 174] on div "Rack" at bounding box center [904, 178] width 44 height 20
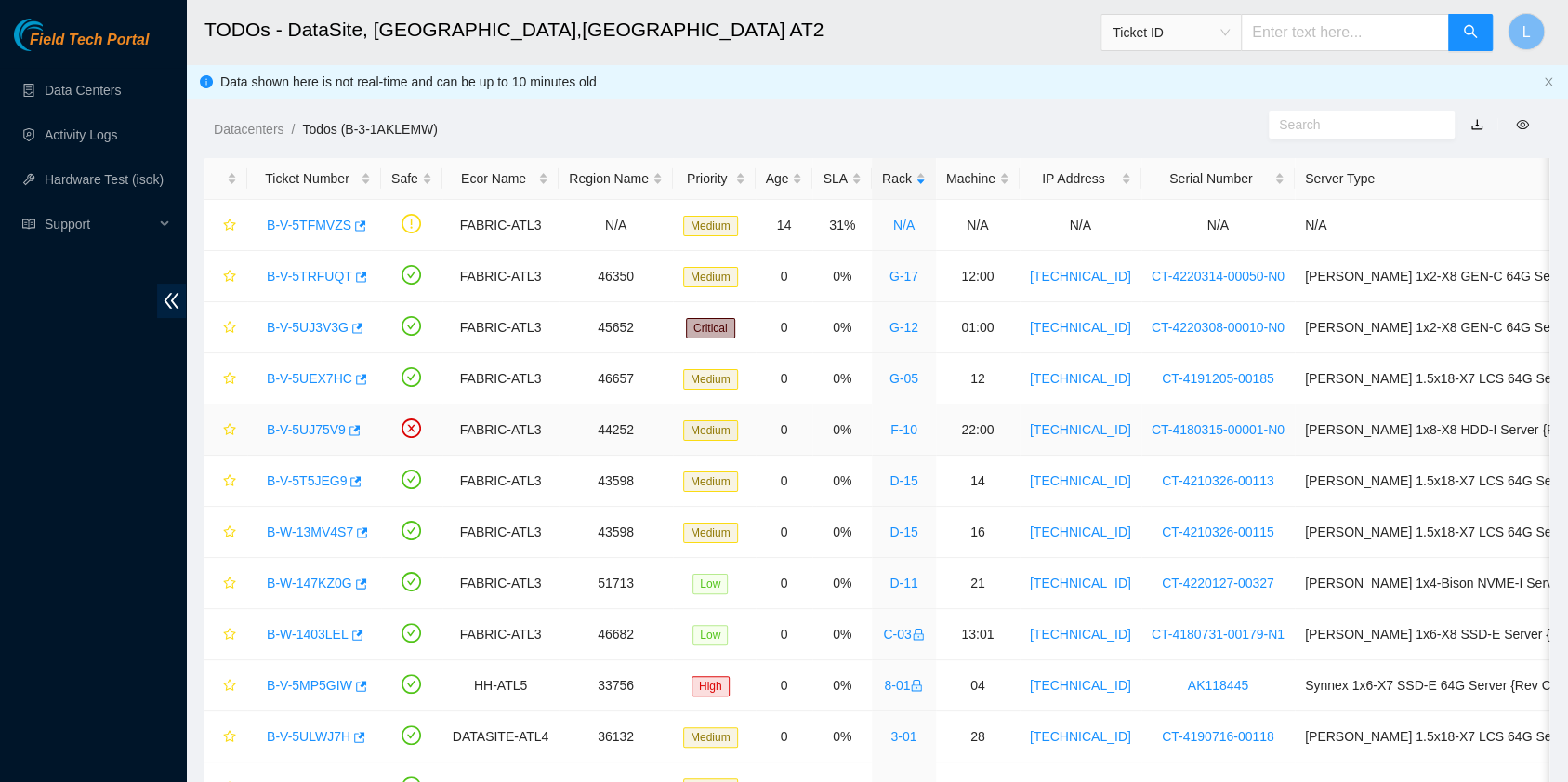
click at [312, 422] on link "B-V-5UJ75V9" at bounding box center [306, 430] width 79 height 15
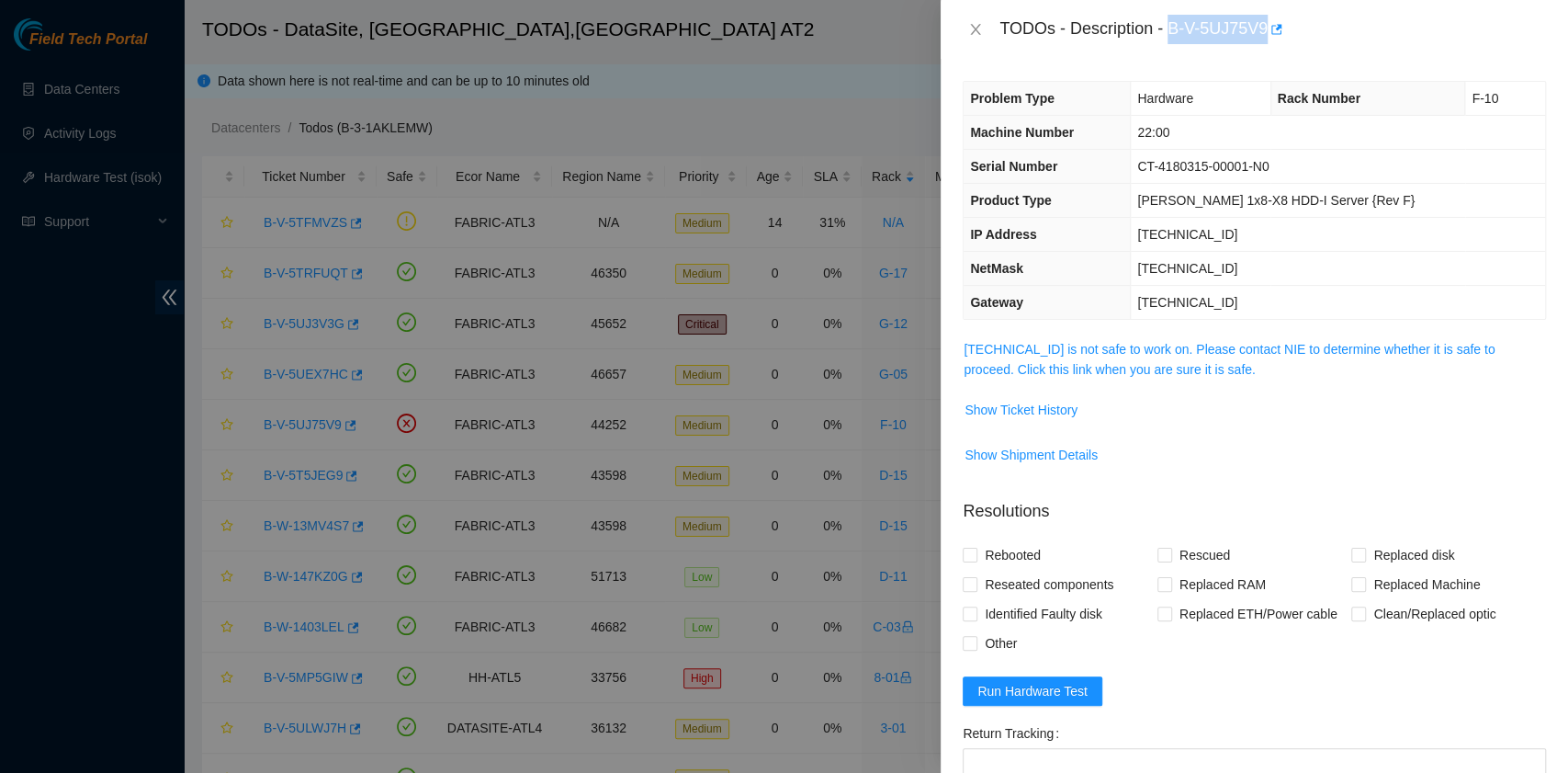
drag, startPoint x: 1170, startPoint y: 31, endPoint x: 1267, endPoint y: 40, distance: 97.4
click at [1267, 40] on div "TODOs - Description - B-V-5UJ75V9" at bounding box center [1273, 29] width 547 height 29
copy div "B-V-5UJ75V9"
click at [969, 32] on icon "close" at bounding box center [976, 29] width 15 height 15
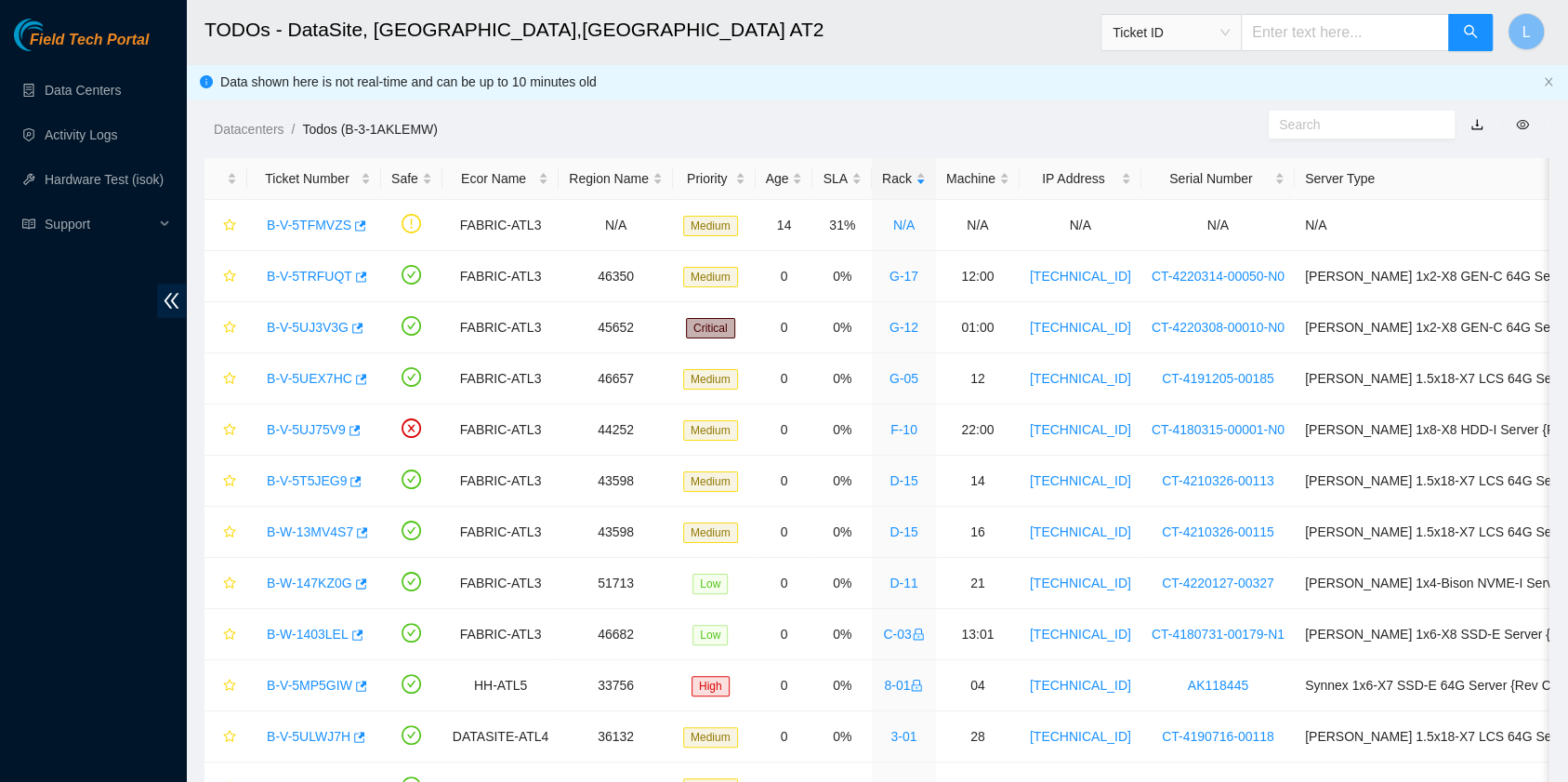
click at [998, 43] on h2 "TODOs - DataSite, [GEOGRAPHIC_DATA],[GEOGRAPHIC_DATA] AT2" at bounding box center [740, 30] width 1072 height 59
click at [329, 271] on link "B-V-5TRFUQT" at bounding box center [310, 276] width 86 height 15
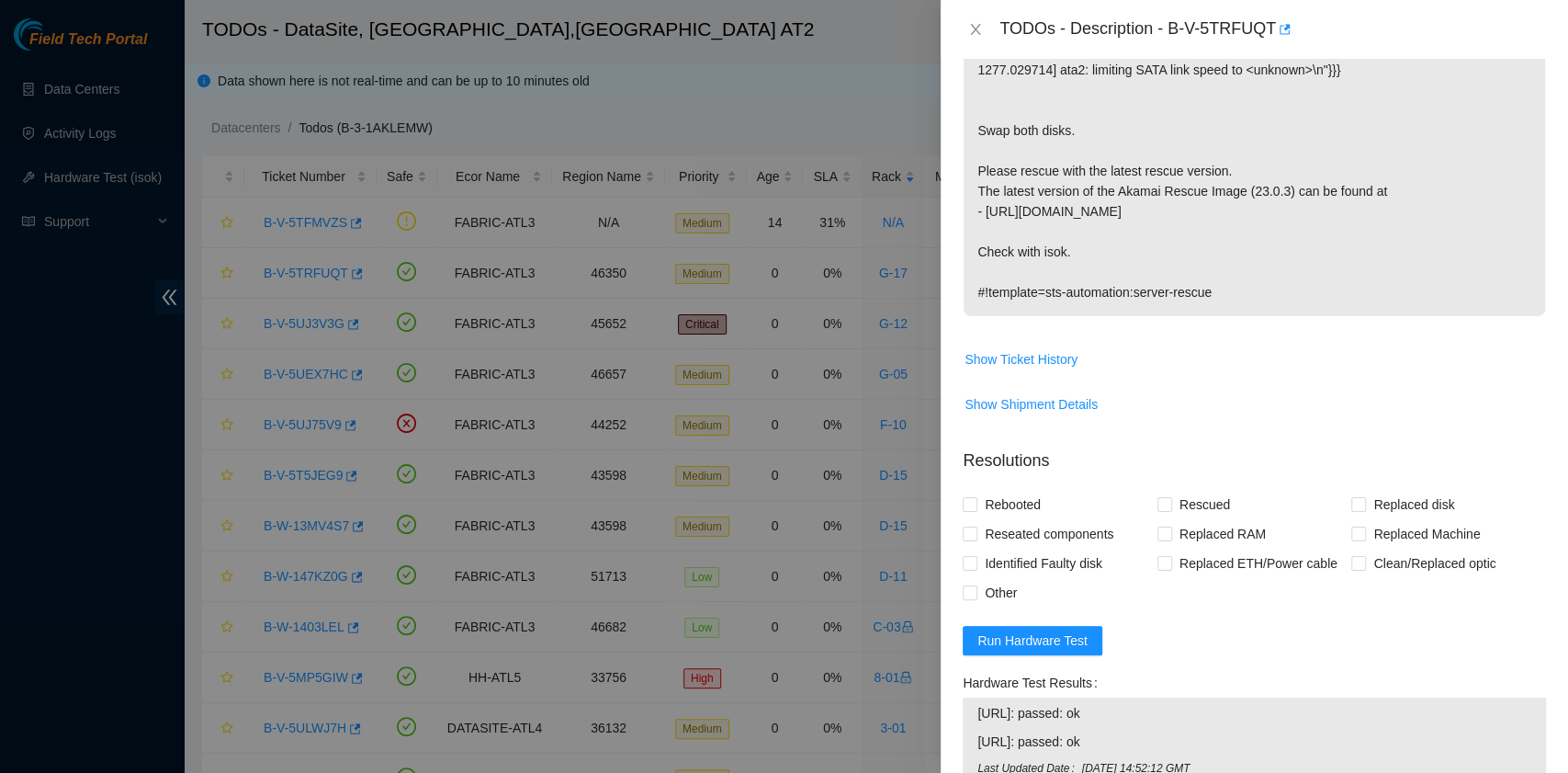
scroll to position [490, 0]
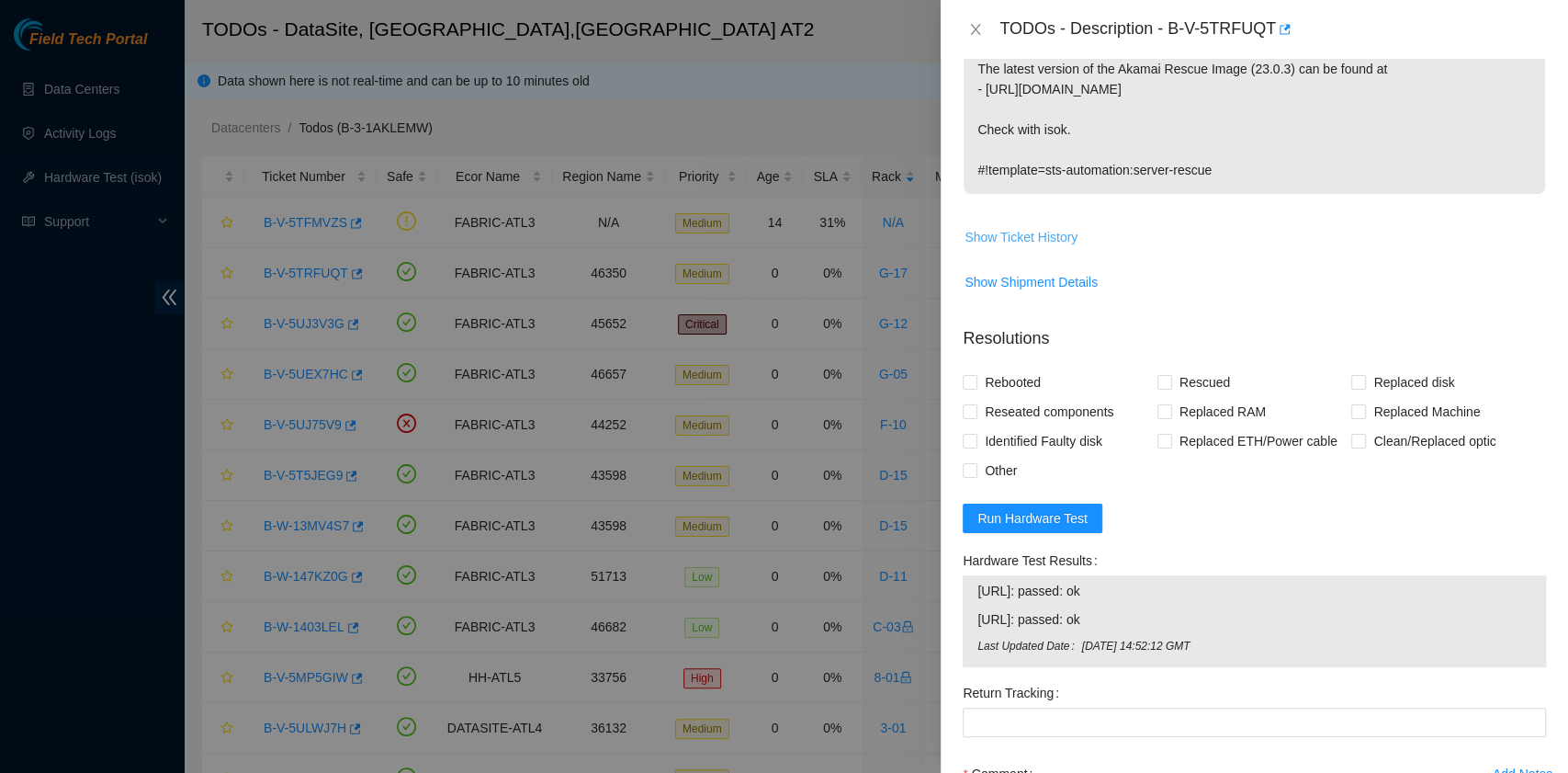
click at [1056, 233] on span "Show Ticket History" at bounding box center [1021, 236] width 113 height 20
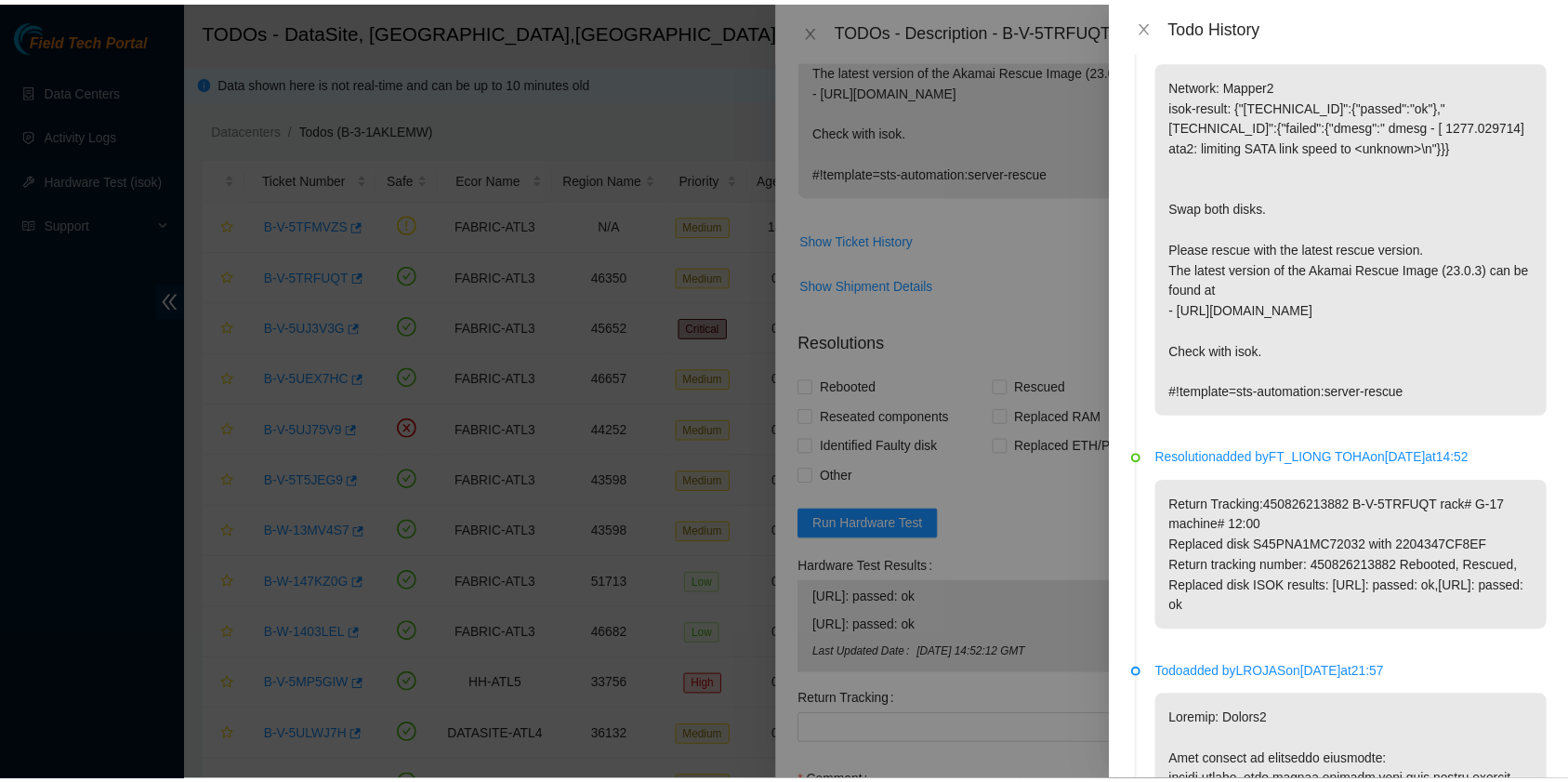
scroll to position [0, 0]
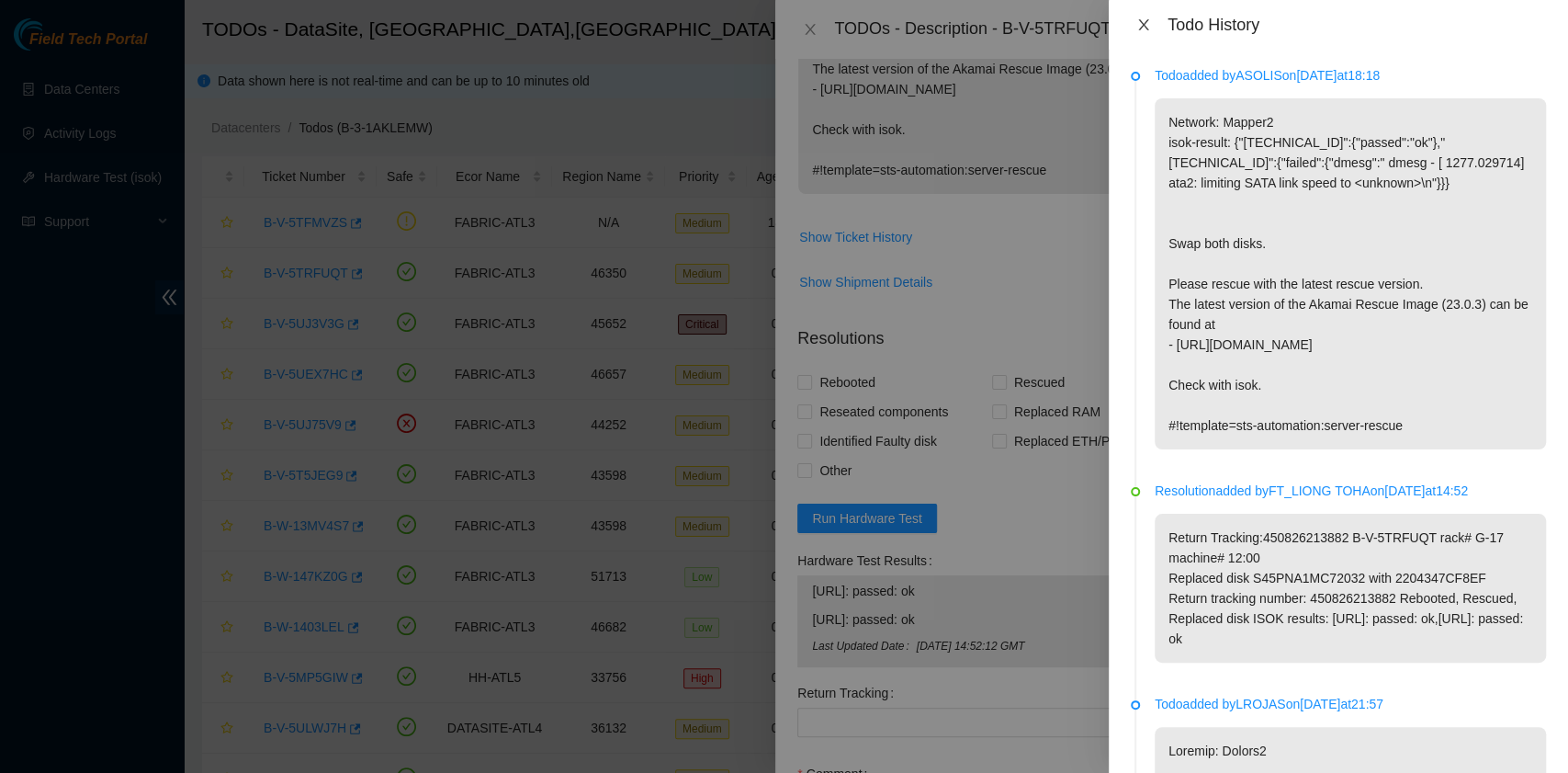
click at [1148, 20] on icon "close" at bounding box center [1143, 24] width 10 height 11
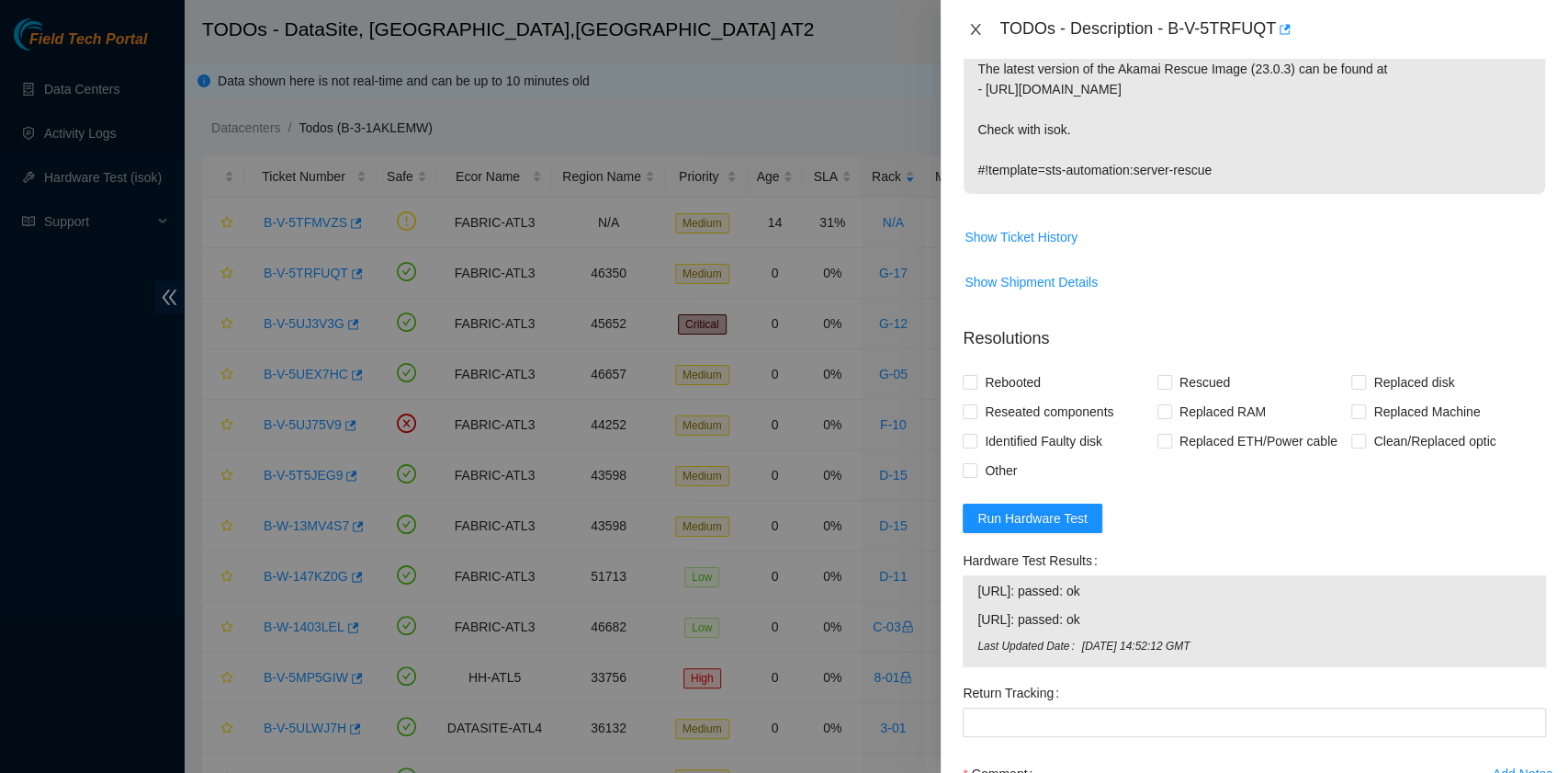
click at [972, 32] on icon "close" at bounding box center [976, 29] width 15 height 15
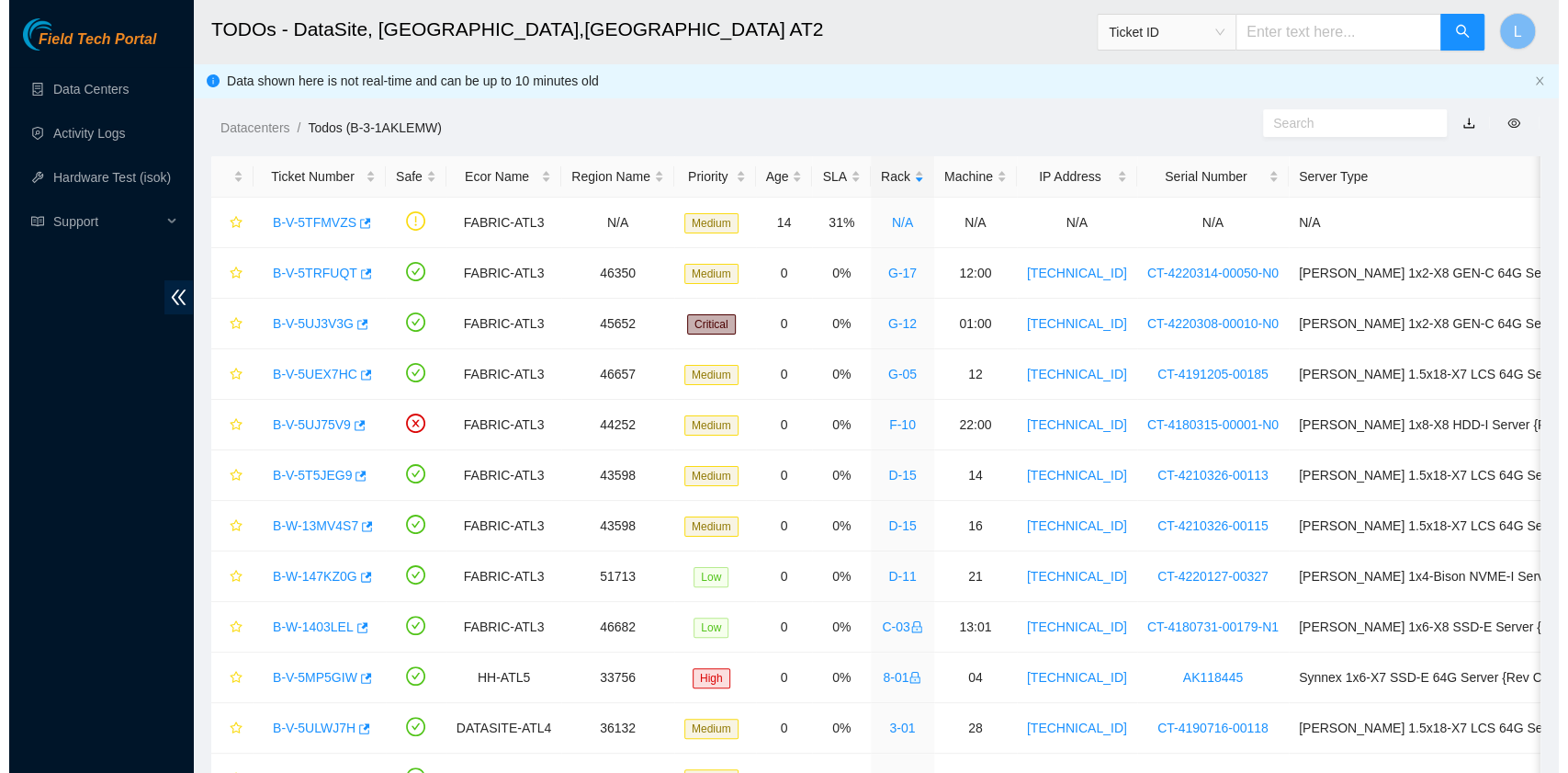
scroll to position [466, 0]
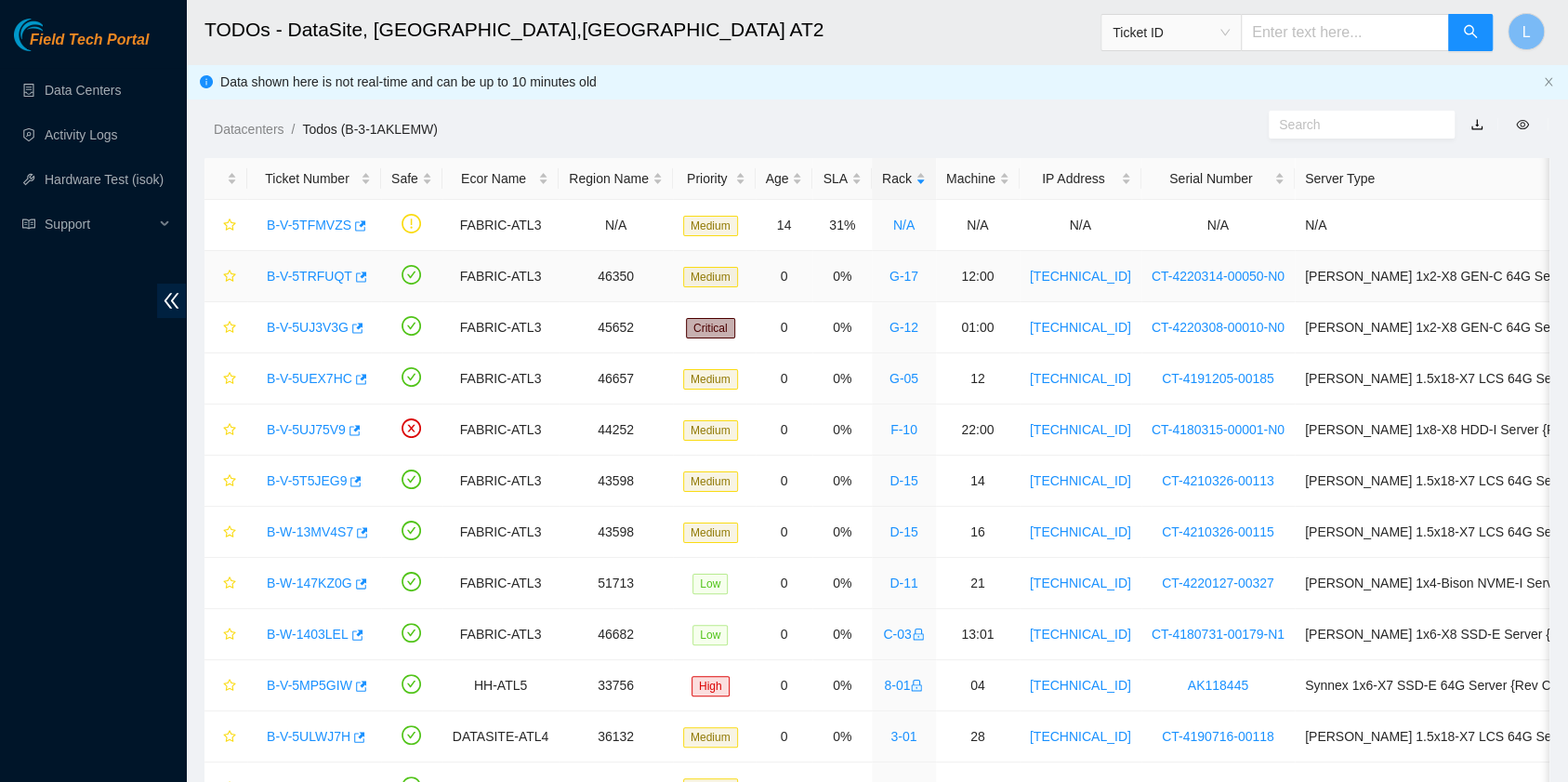
click at [335, 269] on link "B-V-5TRFUQT" at bounding box center [310, 276] width 86 height 15
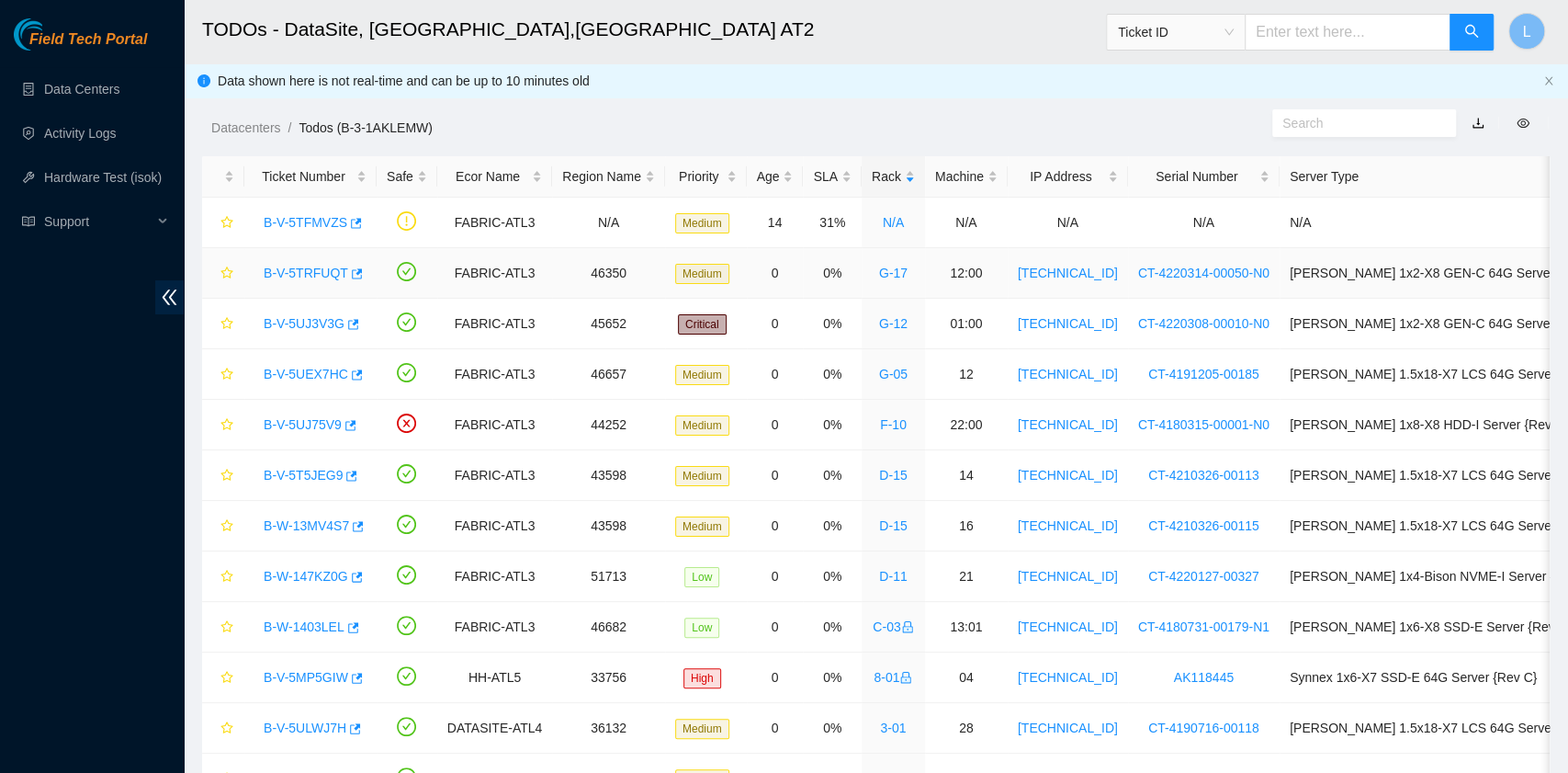
scroll to position [490, 0]
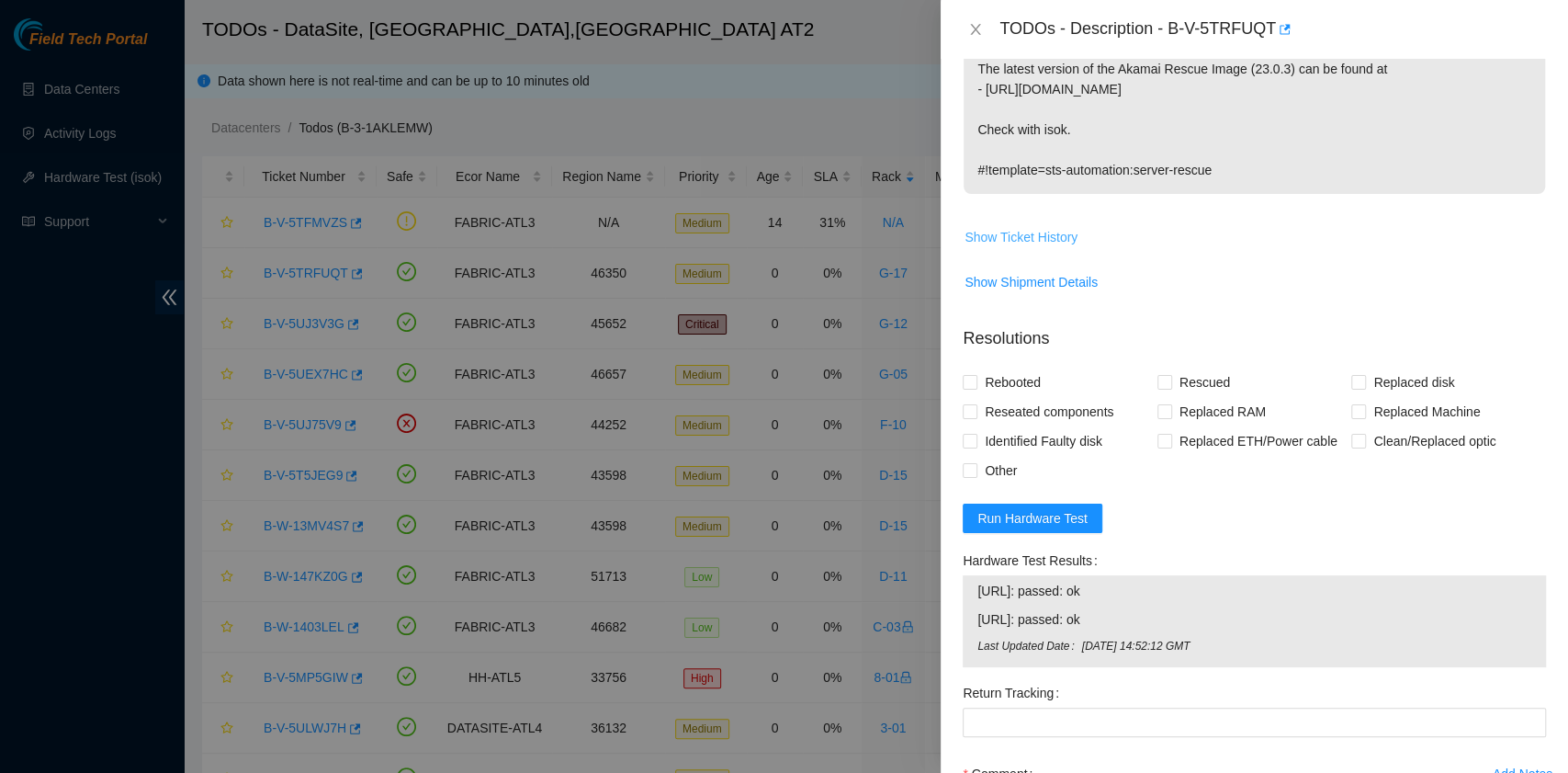
click at [1020, 235] on span "Show Ticket History" at bounding box center [1021, 236] width 113 height 20
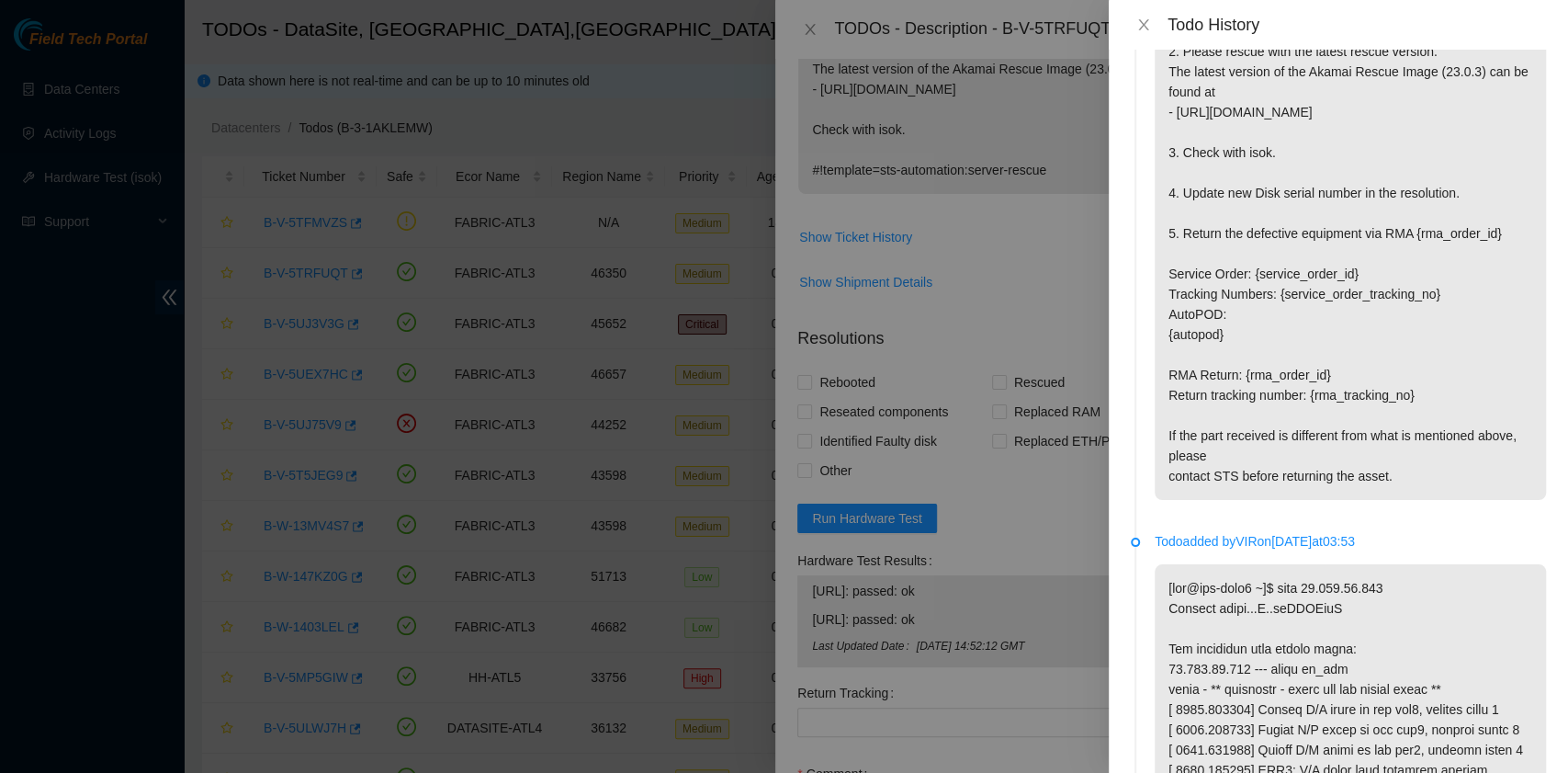
scroll to position [2640, 0]
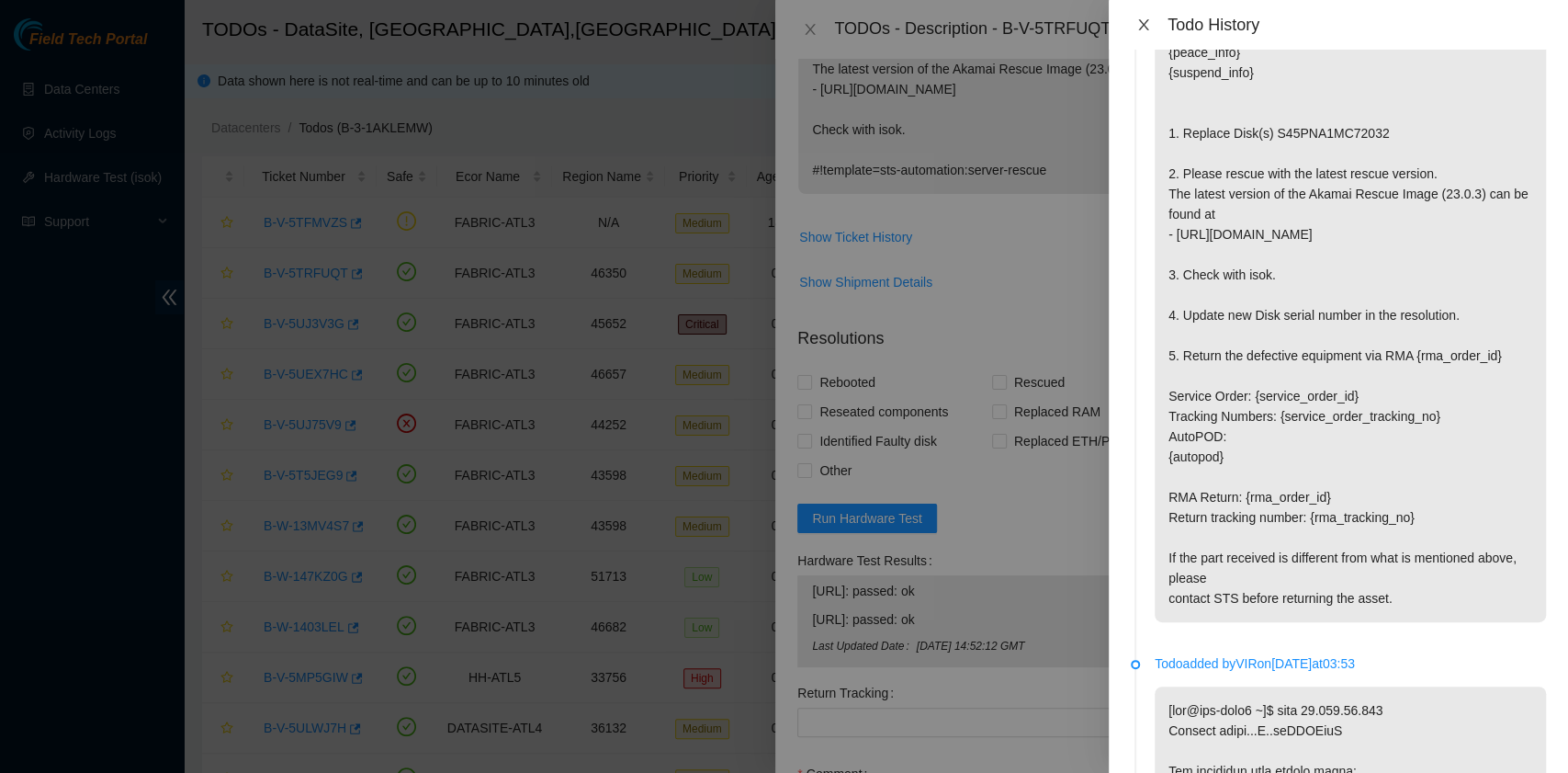
click at [1147, 25] on icon "close" at bounding box center [1144, 25] width 15 height 15
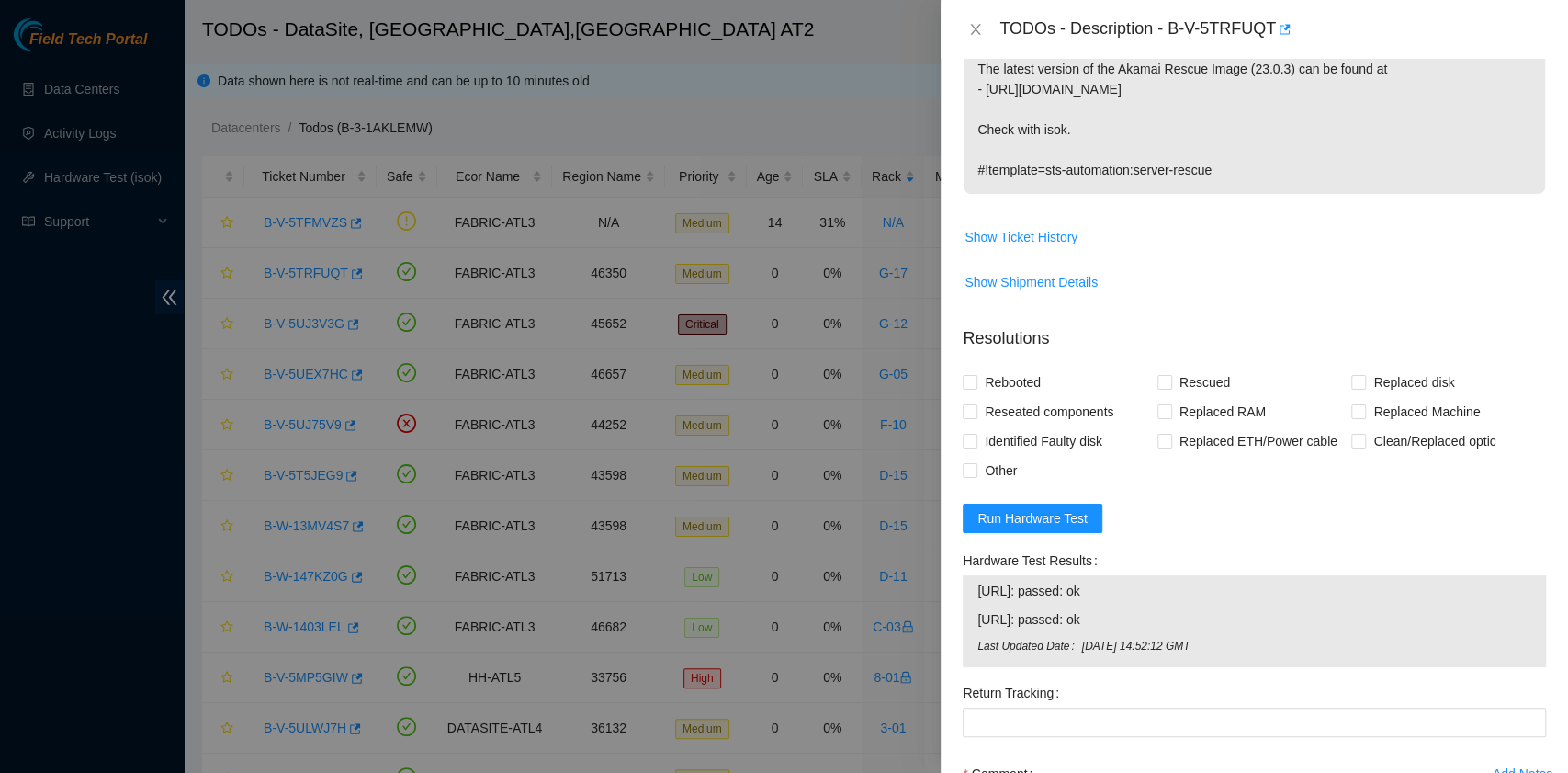
scroll to position [0, 0]
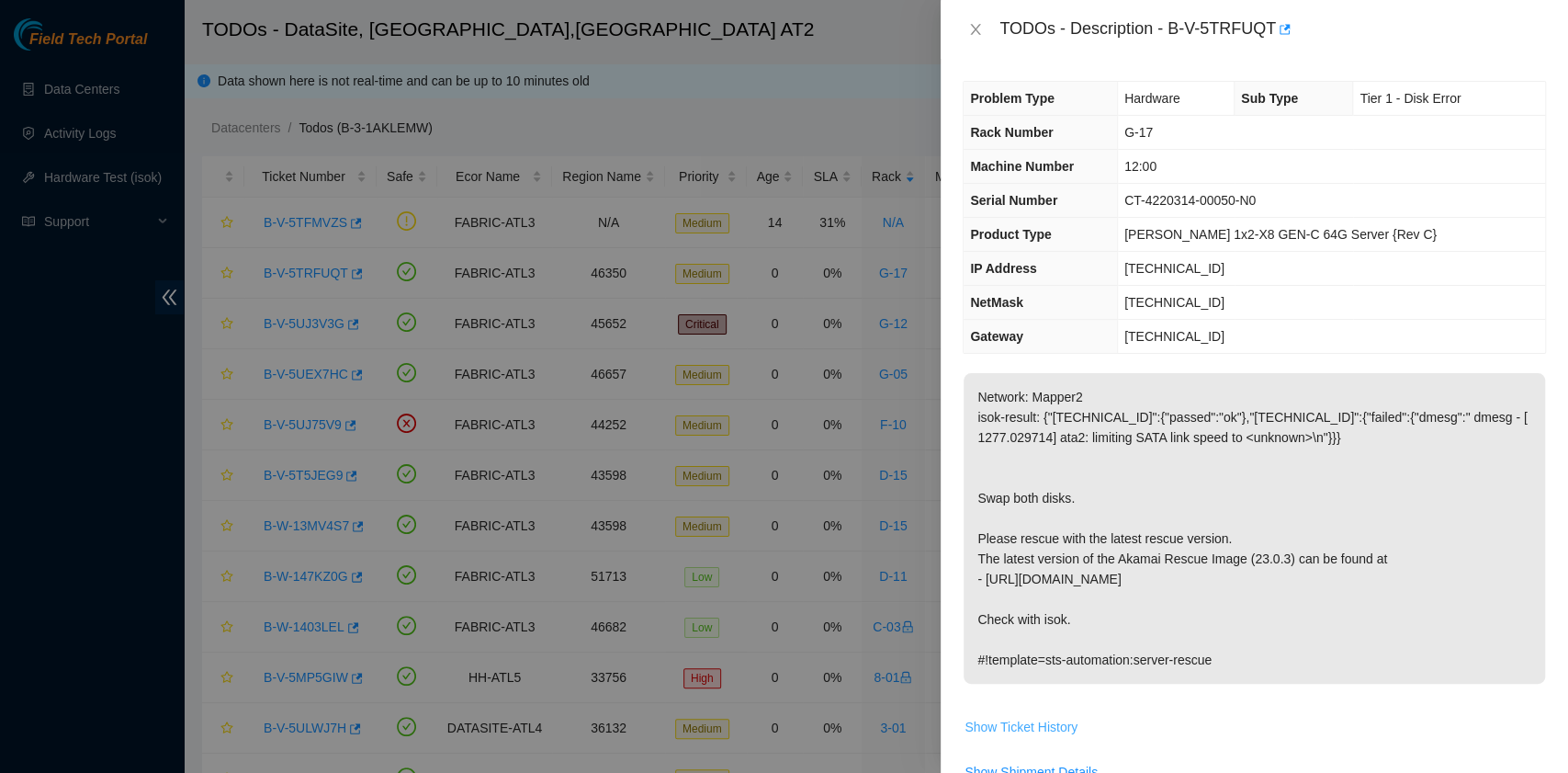
click at [1047, 717] on span "Show Ticket History" at bounding box center [1021, 726] width 113 height 20
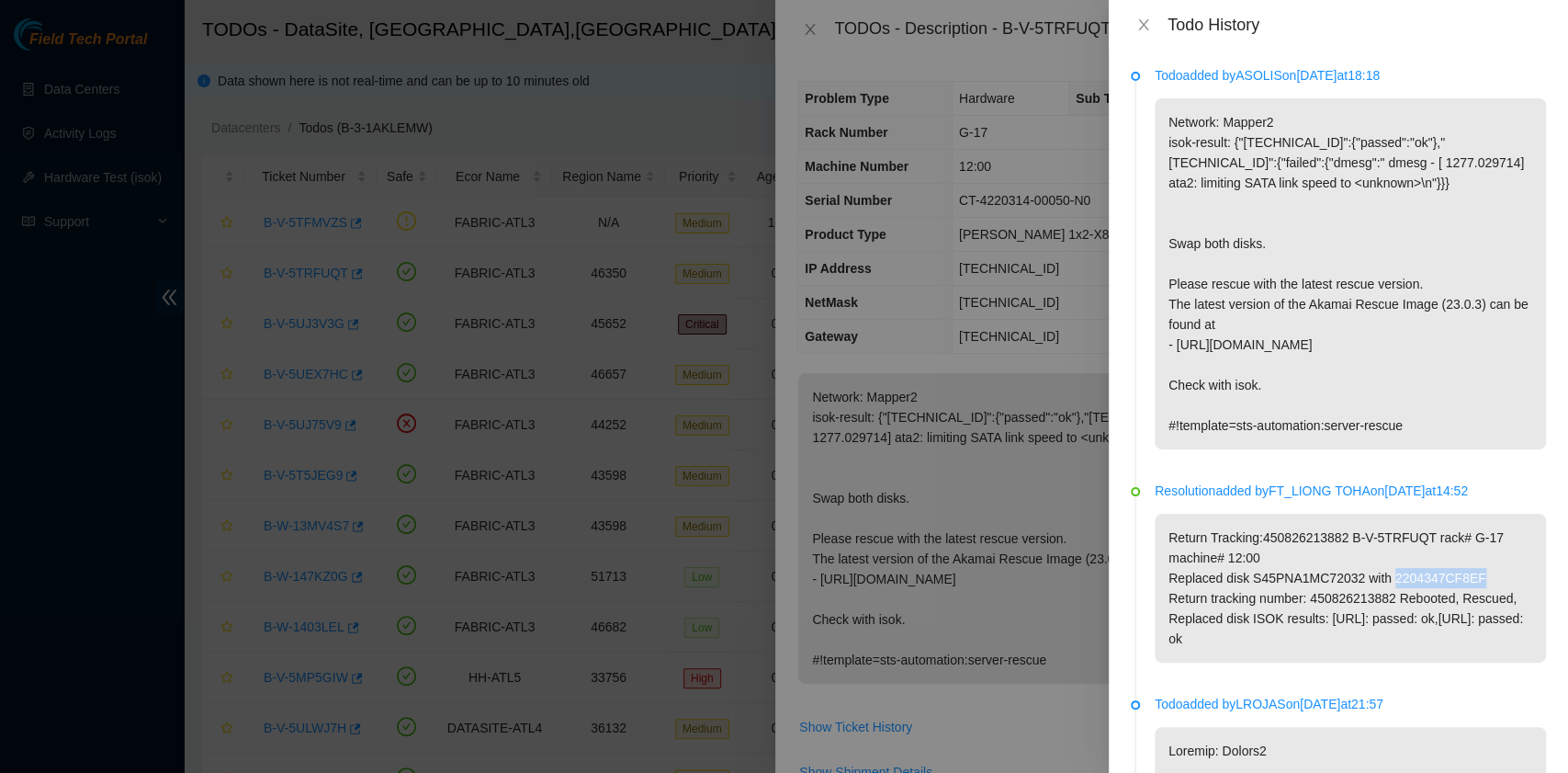
drag, startPoint x: 1388, startPoint y: 577, endPoint x: 1468, endPoint y: 581, distance: 80.1
click at [1468, 581] on p "Return Tracking:450826213882 B-V-5TRFUQT rack# G-17 machine# 12:00 Replaced dis…" at bounding box center [1350, 588] width 392 height 149
copy p "2204347CF8EF"
click at [1141, 24] on icon "close" at bounding box center [1144, 25] width 15 height 15
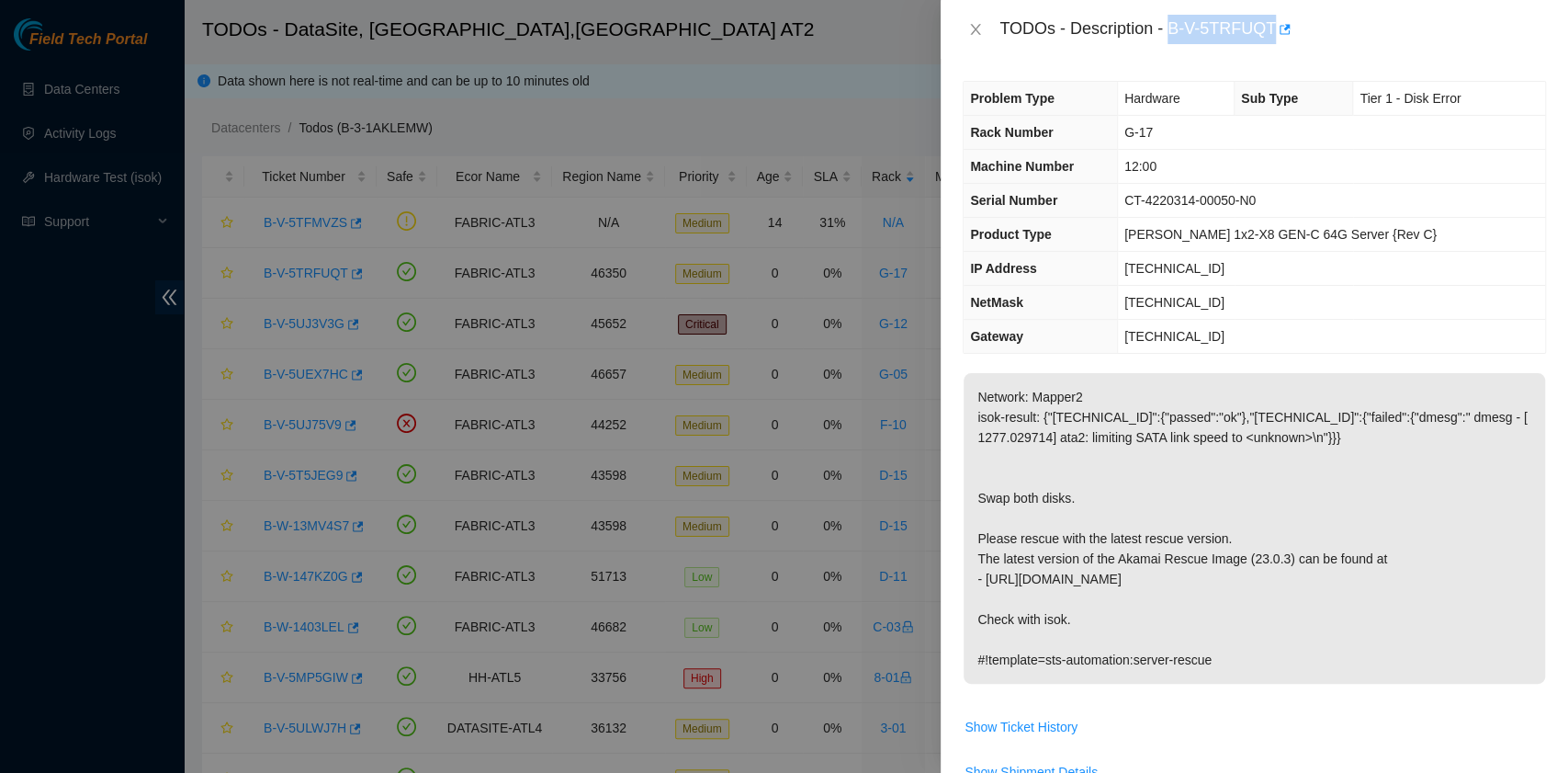
drag, startPoint x: 1171, startPoint y: 30, endPoint x: 1269, endPoint y: 44, distance: 99.0
click at [1269, 44] on div "TODOs - Description - B-V-5TRFUQT" at bounding box center [1254, 29] width 627 height 58
copy div "B-V-5TRFUQT"
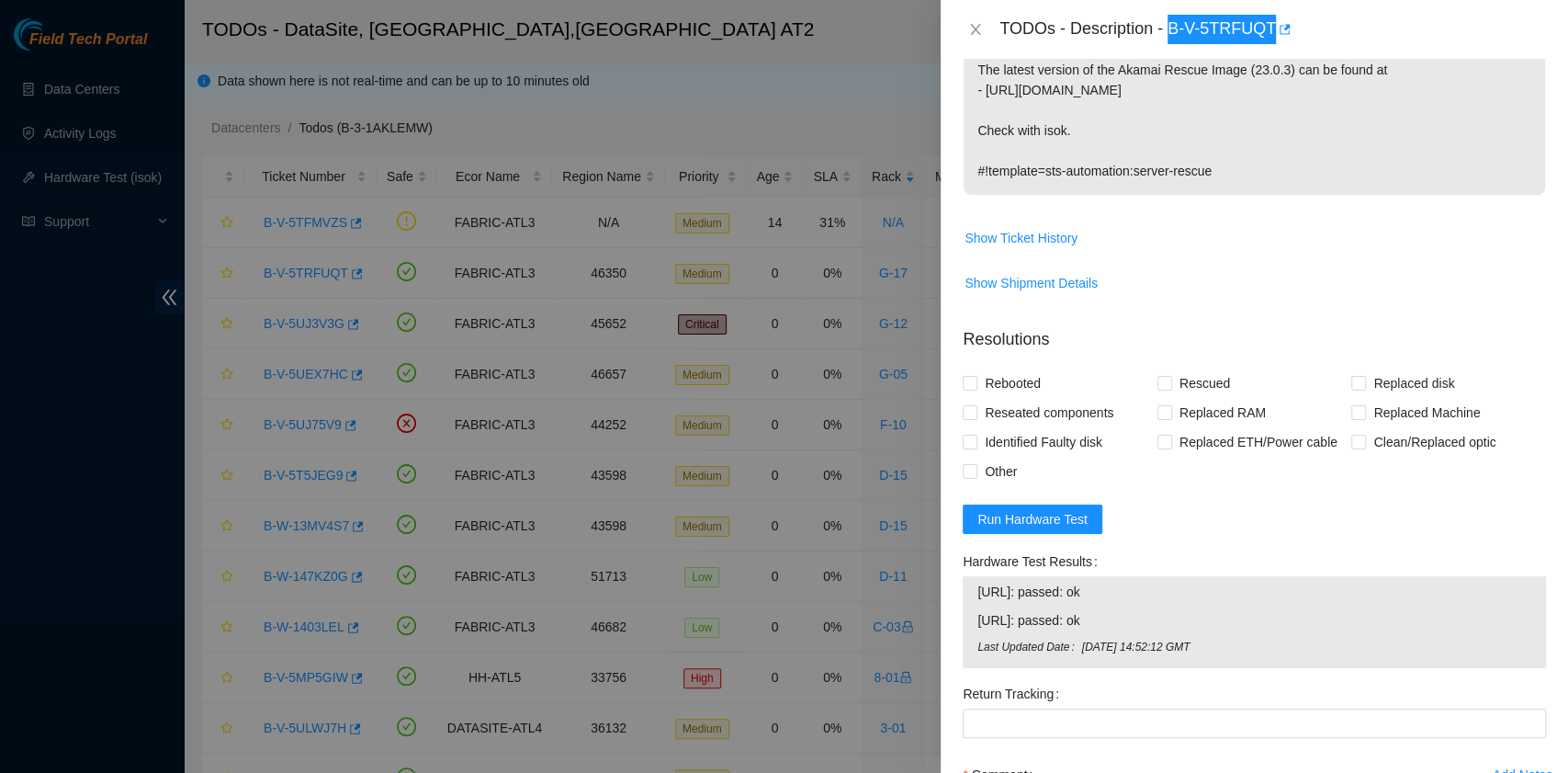
scroll to position [490, 0]
click at [1057, 532] on form "Resolutions Rebooted Rescued Replaced disk Reseated components Replaced RAM Rep…" at bounding box center [1254, 627] width 584 height 631
click at [1073, 518] on span "Run Hardware Test" at bounding box center [1032, 518] width 110 height 20
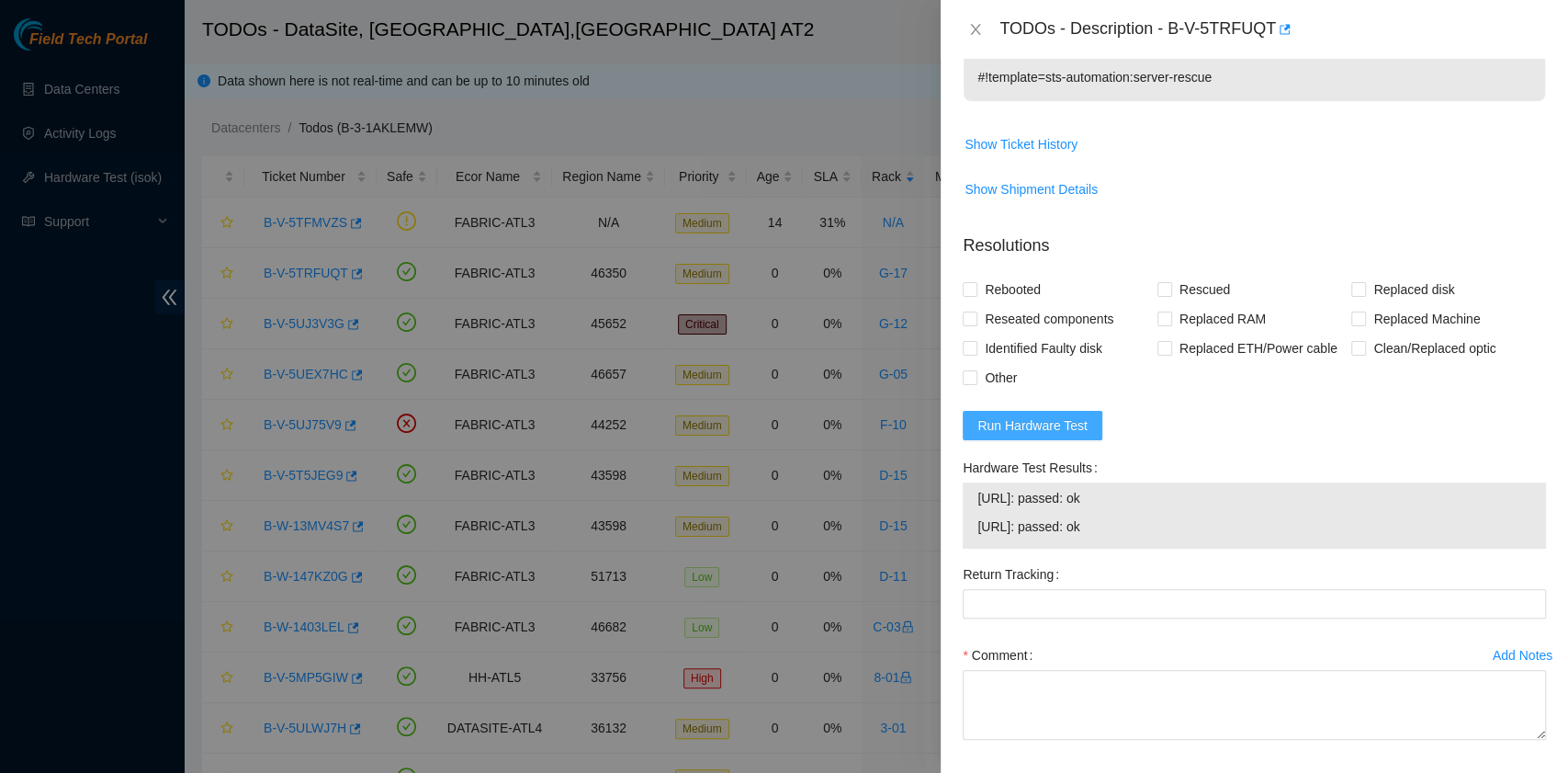
scroll to position [652, 0]
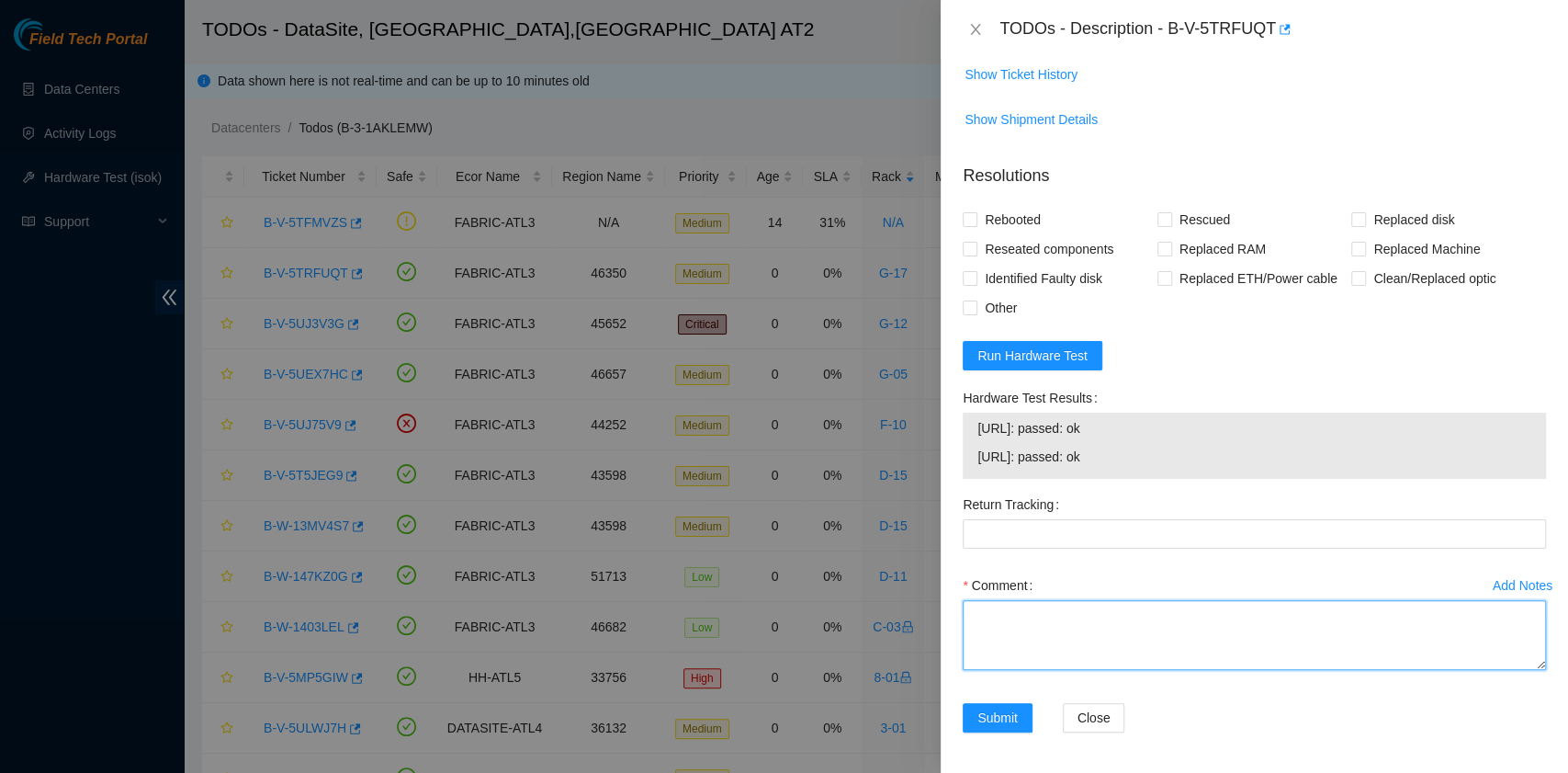
click at [1124, 636] on textarea "Comment" at bounding box center [1254, 635] width 584 height 70
paste textarea "B-V-5TRFUQT rack# G-17 machine# 12:00 Swapped 2204347CF8EF <--> S45PNA1MC72031 …"
click at [1124, 636] on textarea "B-V-5TRFUQT rack# G-17 machine# 12:00 Swapped 2204347CF8EF <--> S45PNA1MC72031 …" at bounding box center [1254, 635] width 584 height 70
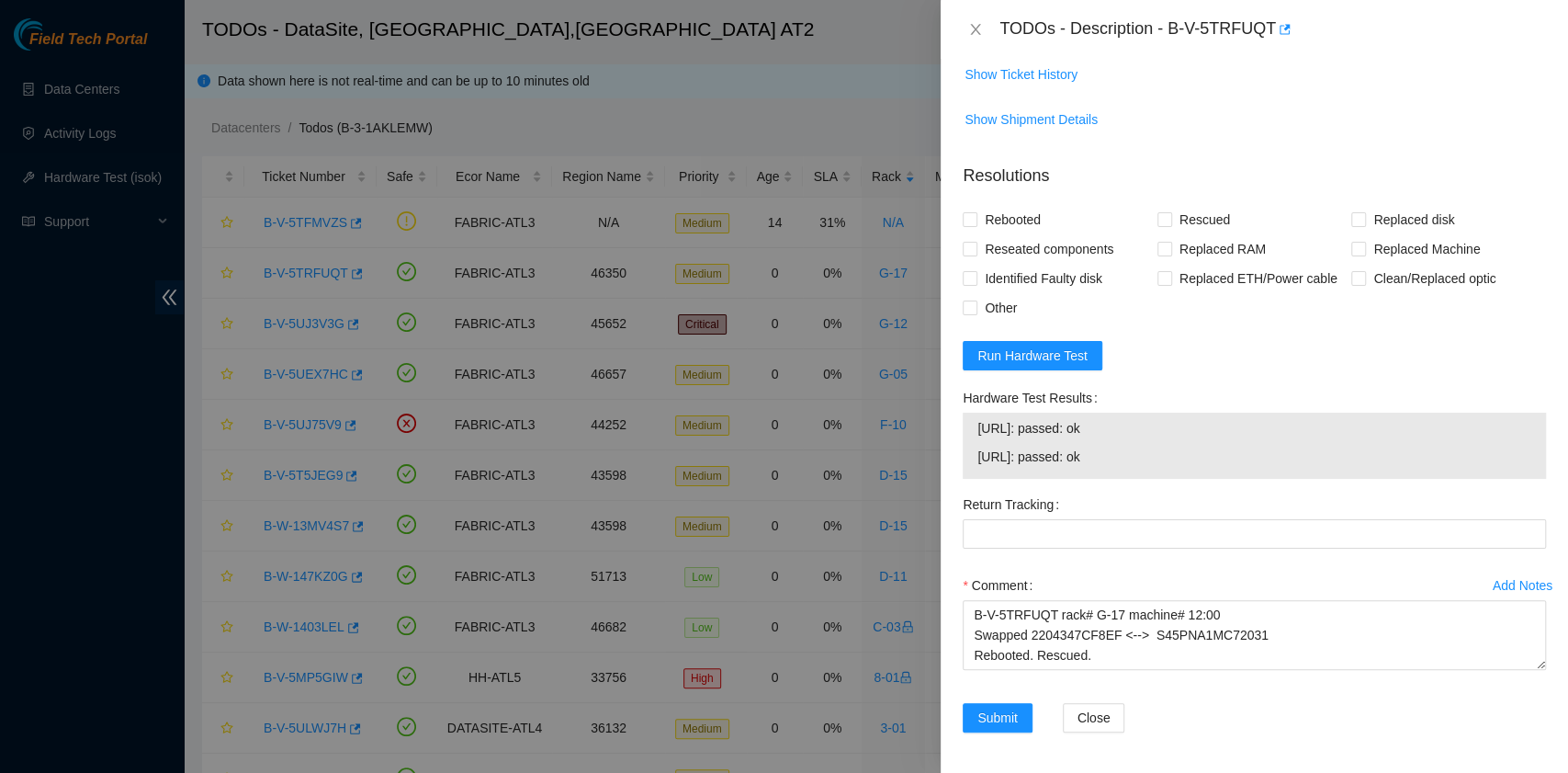
drag, startPoint x: 1140, startPoint y: 452, endPoint x: 972, endPoint y: 441, distance: 168.4
click at [972, 441] on div "23.209.87.162: passed: ok 23.209.87.163: passed: ok" at bounding box center [1254, 445] width 584 height 66
copy tbody "23.209.87.162: passed: ok 23.209.87.163: passed: ok"
click at [1013, 644] on textarea "B-V-5TRFUQT rack# G-17 machine# 12:00 Swapped 2204347CF8EF <--> S45PNA1MC72031 …" at bounding box center [1254, 635] width 584 height 70
click at [1013, 656] on textarea "B-V-5TRFUQT rack# G-17 machine# 12:00 Swapped 2204347CF8EF <--> S45PNA1MC72031 …" at bounding box center [1254, 635] width 584 height 70
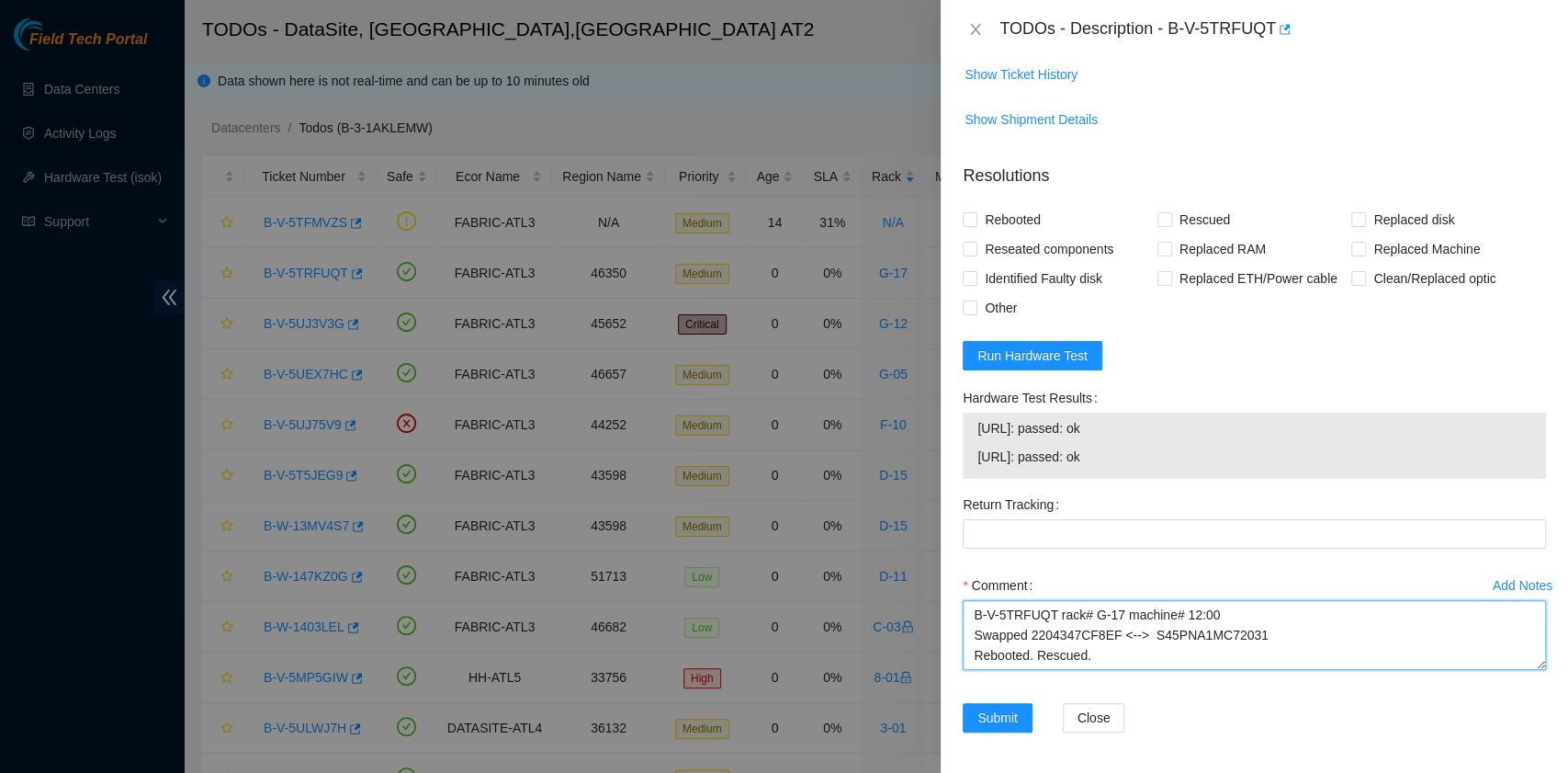
paste textarea "23.209.87.162: passed: ok 23.209.87.163: passed: ok"
type textarea "B-V-5TRFUQT rack# G-17 machine# 12:00 Swapped 2204347CF8EF <--> S45PNA1MC72031 …"
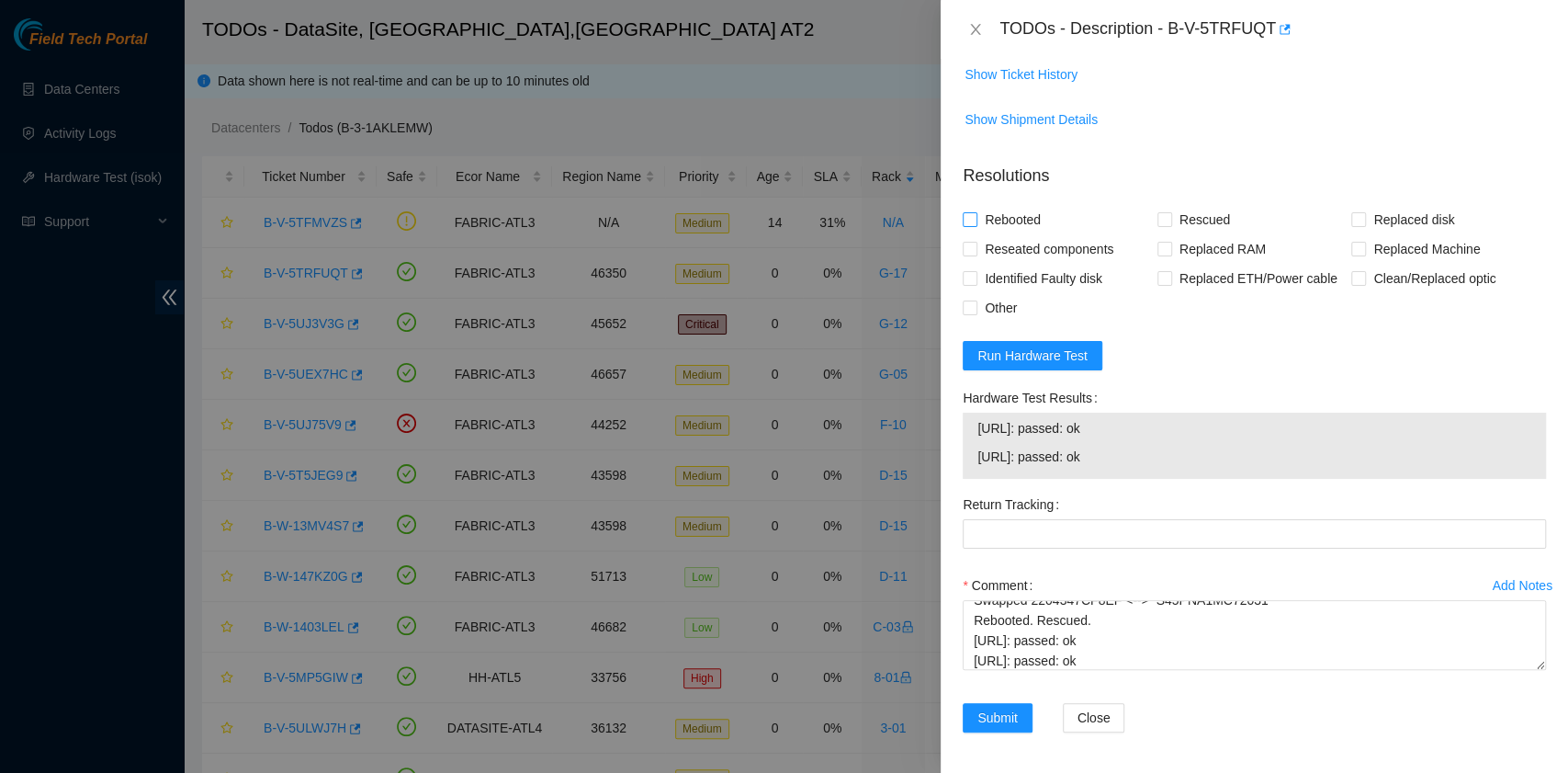
click at [1015, 207] on span "Rebooted" at bounding box center [1012, 219] width 71 height 29
click at [976, 212] on input "Rebooted" at bounding box center [969, 218] width 13 height 13
checkbox input "true"
click at [989, 303] on span "Other" at bounding box center [1001, 307] width 47 height 29
click at [976, 303] on input "Other" at bounding box center [969, 307] width 13 height 13
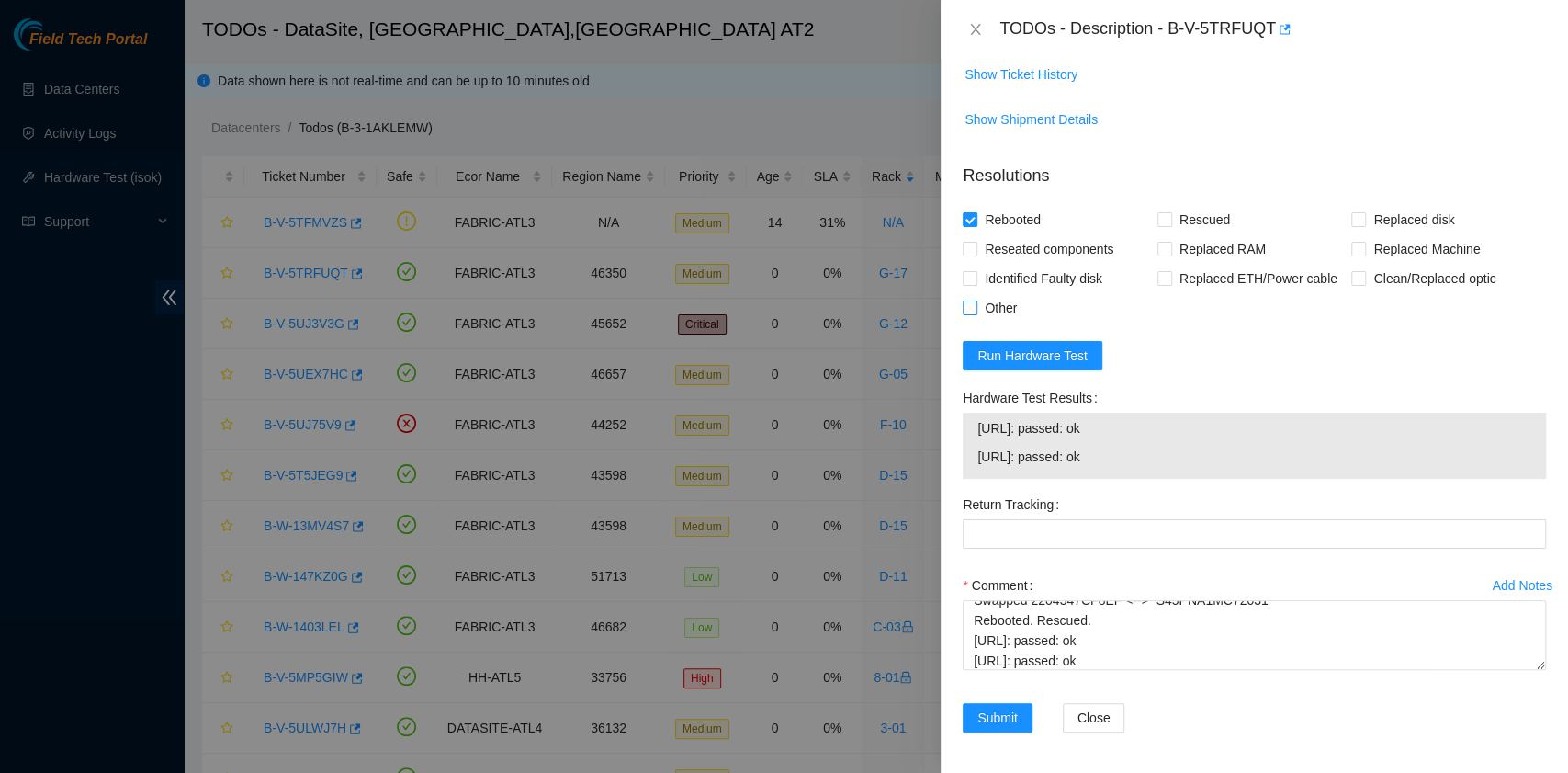
checkbox input "true"
click at [1210, 220] on span "Rescued" at bounding box center [1204, 219] width 65 height 29
click at [1171, 220] on input "Rescued" at bounding box center [1164, 218] width 13 height 13
checkbox input "true"
click at [1027, 248] on span "Reseated components" at bounding box center [1049, 249] width 143 height 29
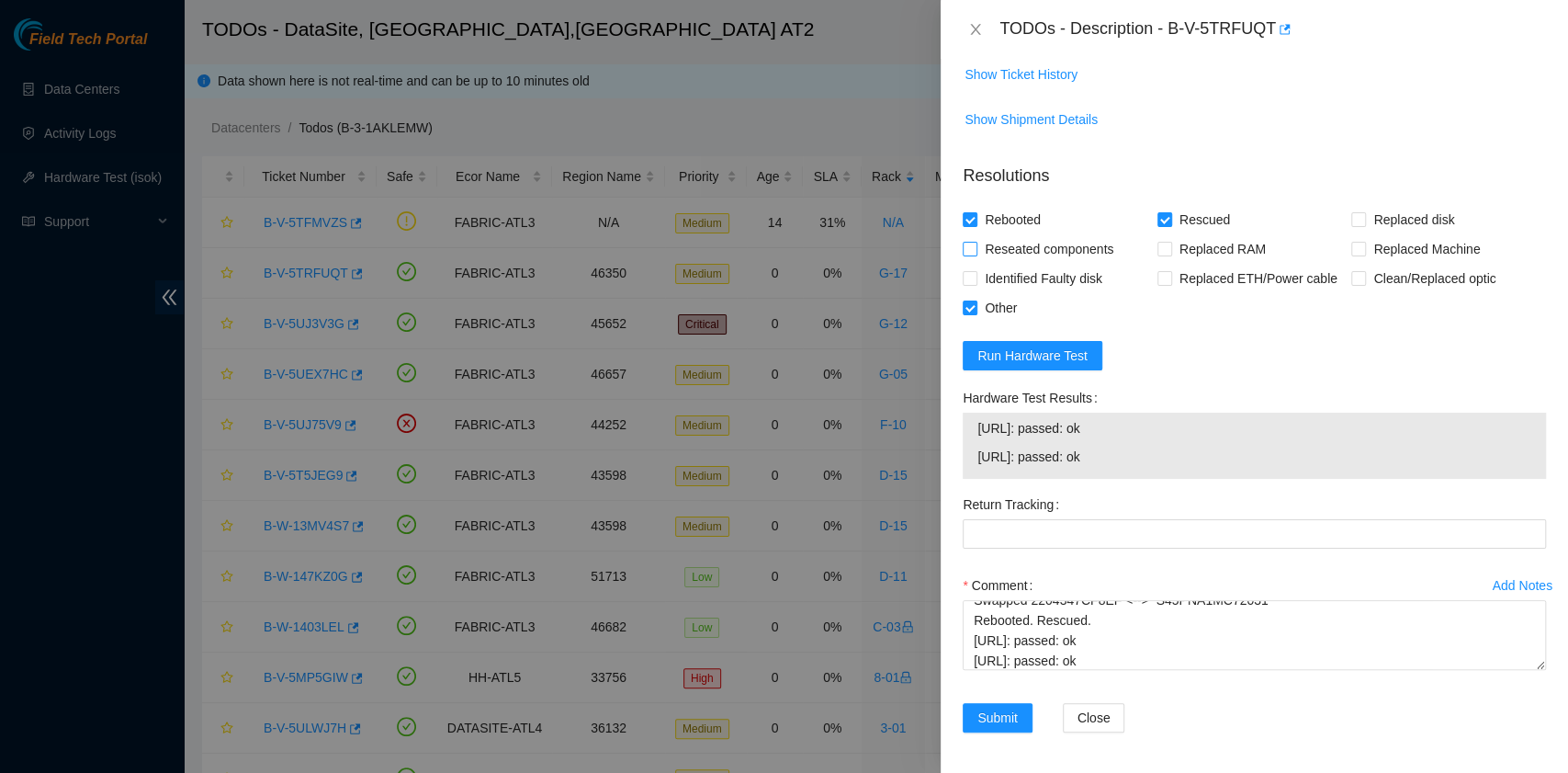
click at [976, 248] on input "Reseated components" at bounding box center [969, 249] width 13 height 13
checkbox input "true"
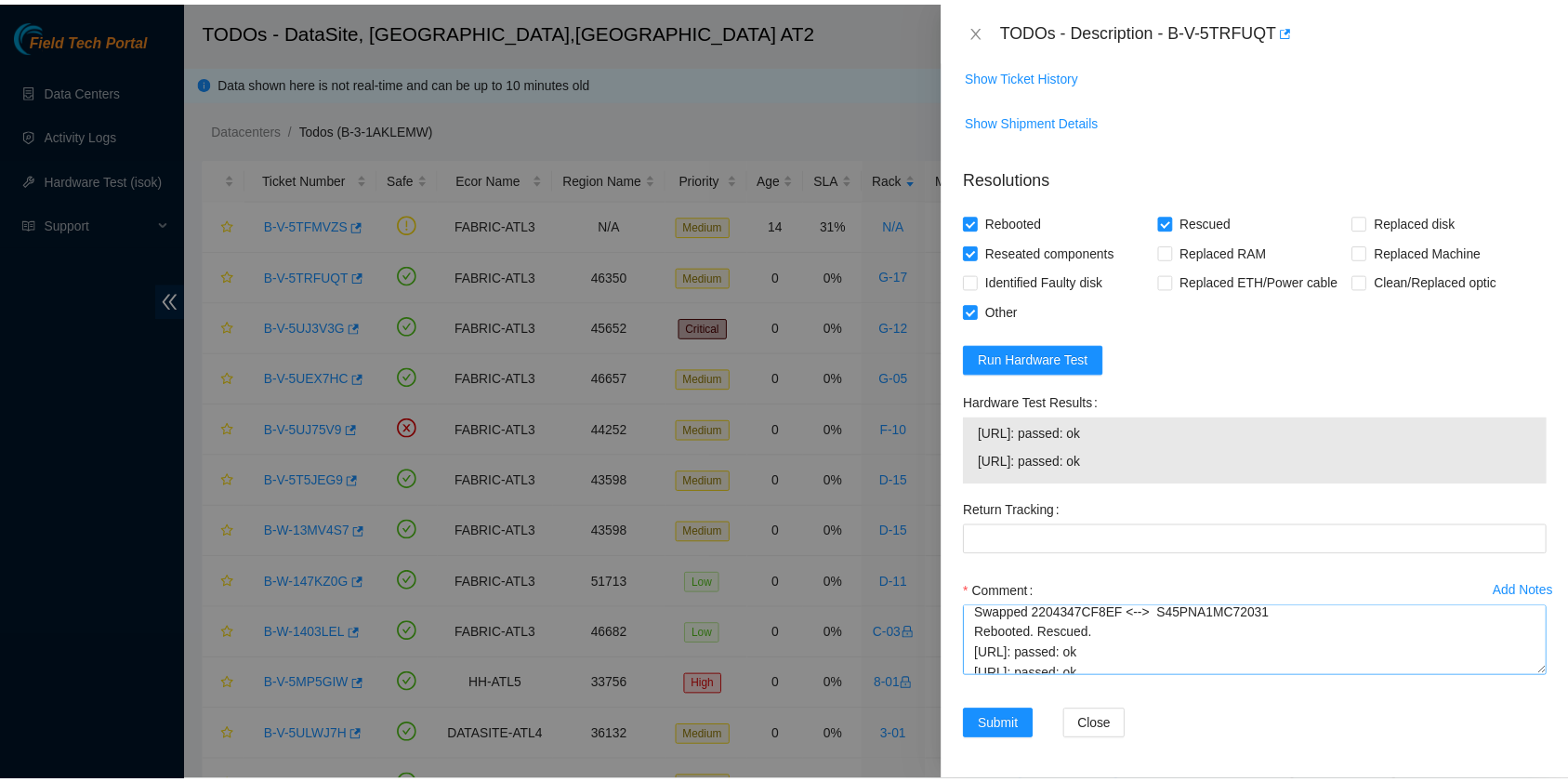
scroll to position [41, 0]
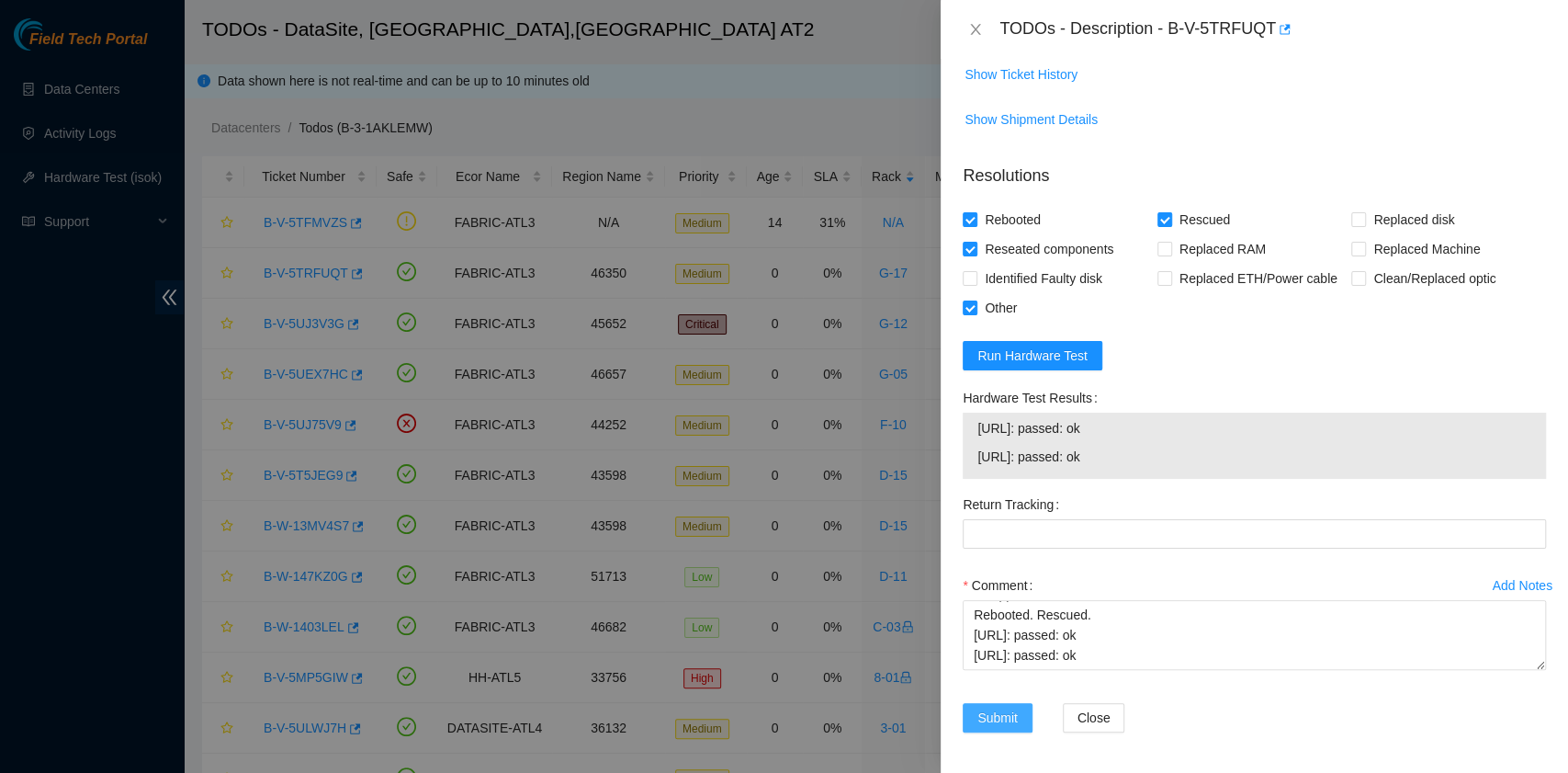
click at [978, 718] on span "Submit" at bounding box center [997, 717] width 40 height 20
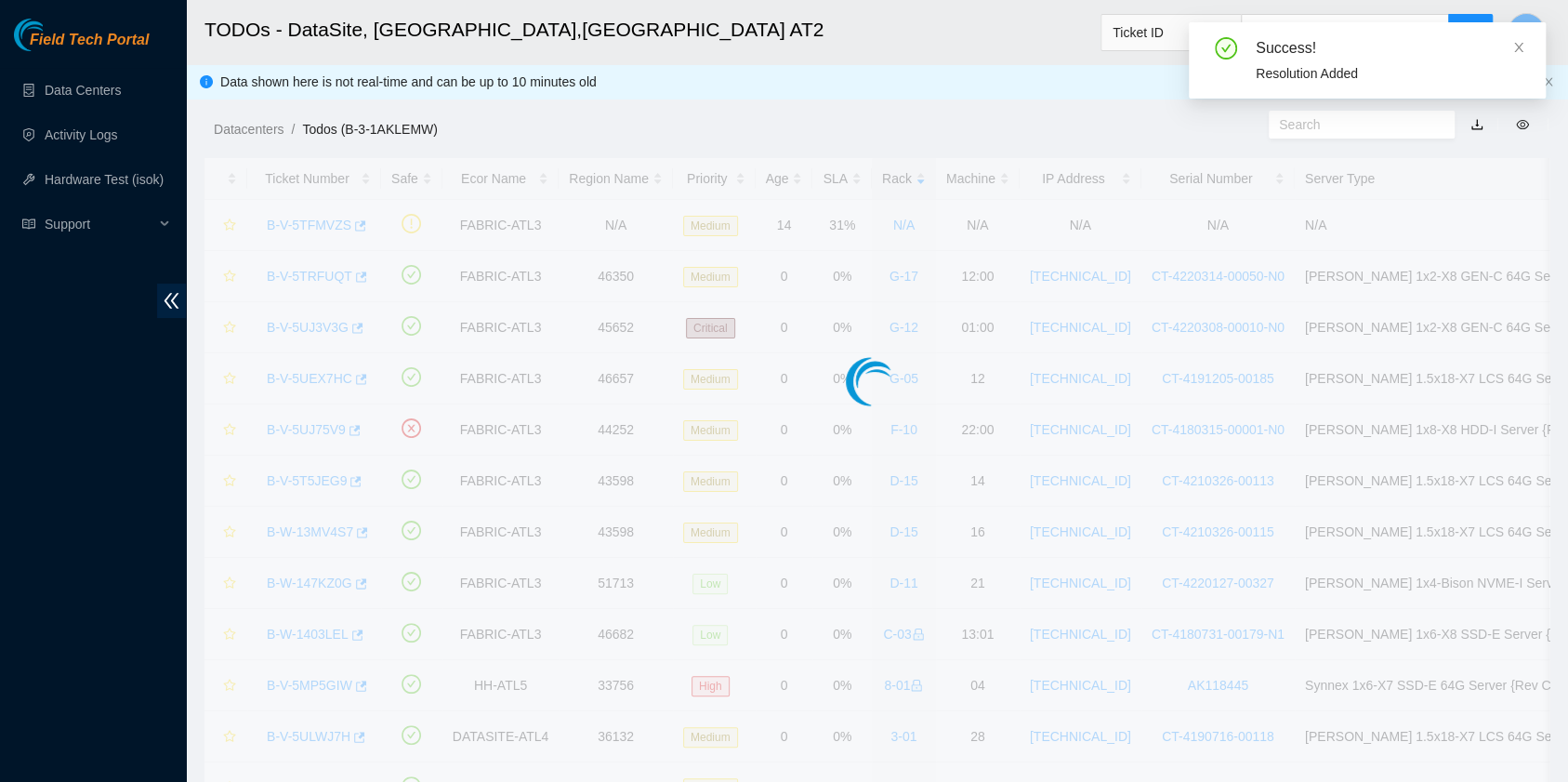
scroll to position [421, 0]
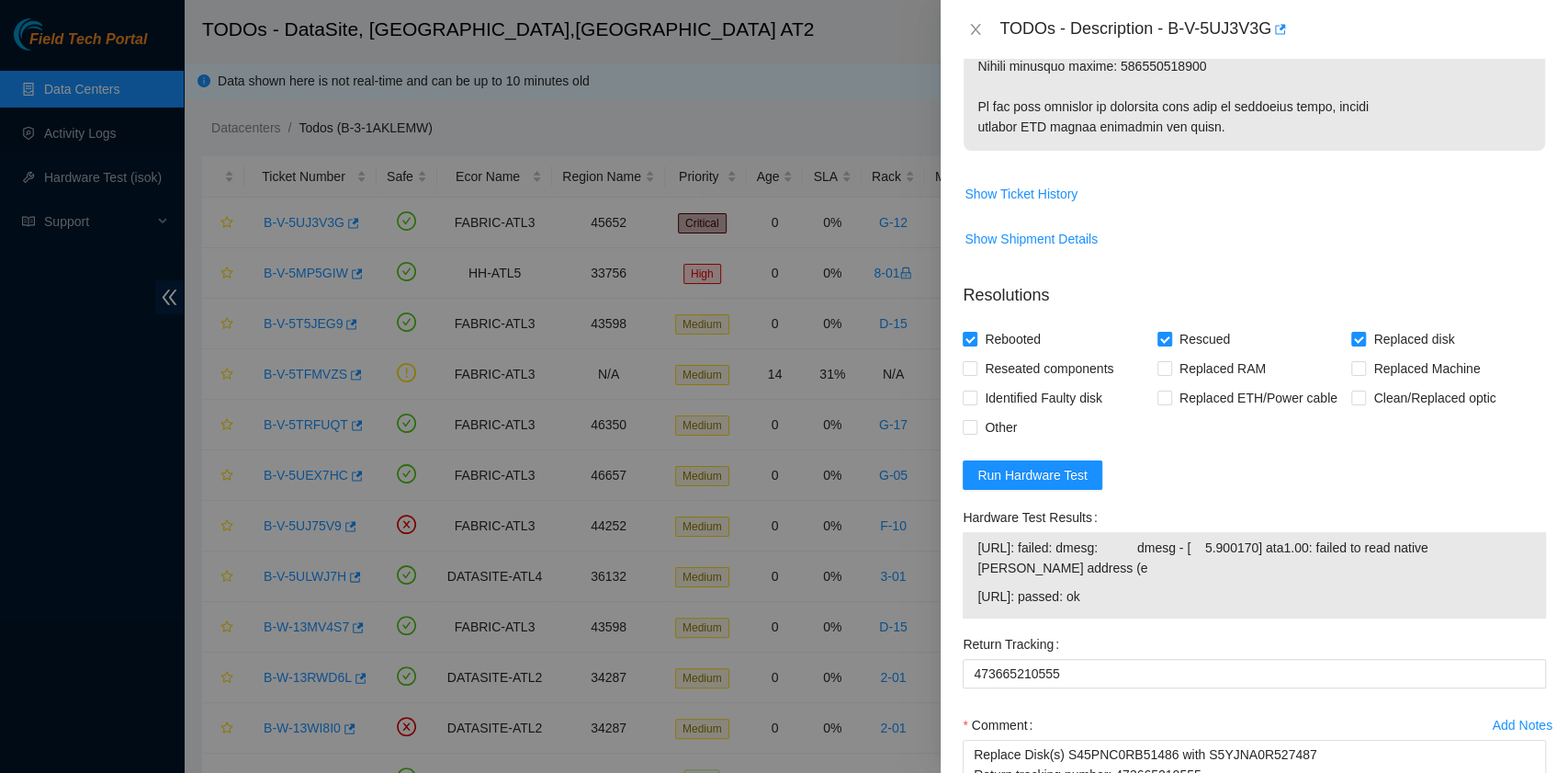
scroll to position [1299, 0]
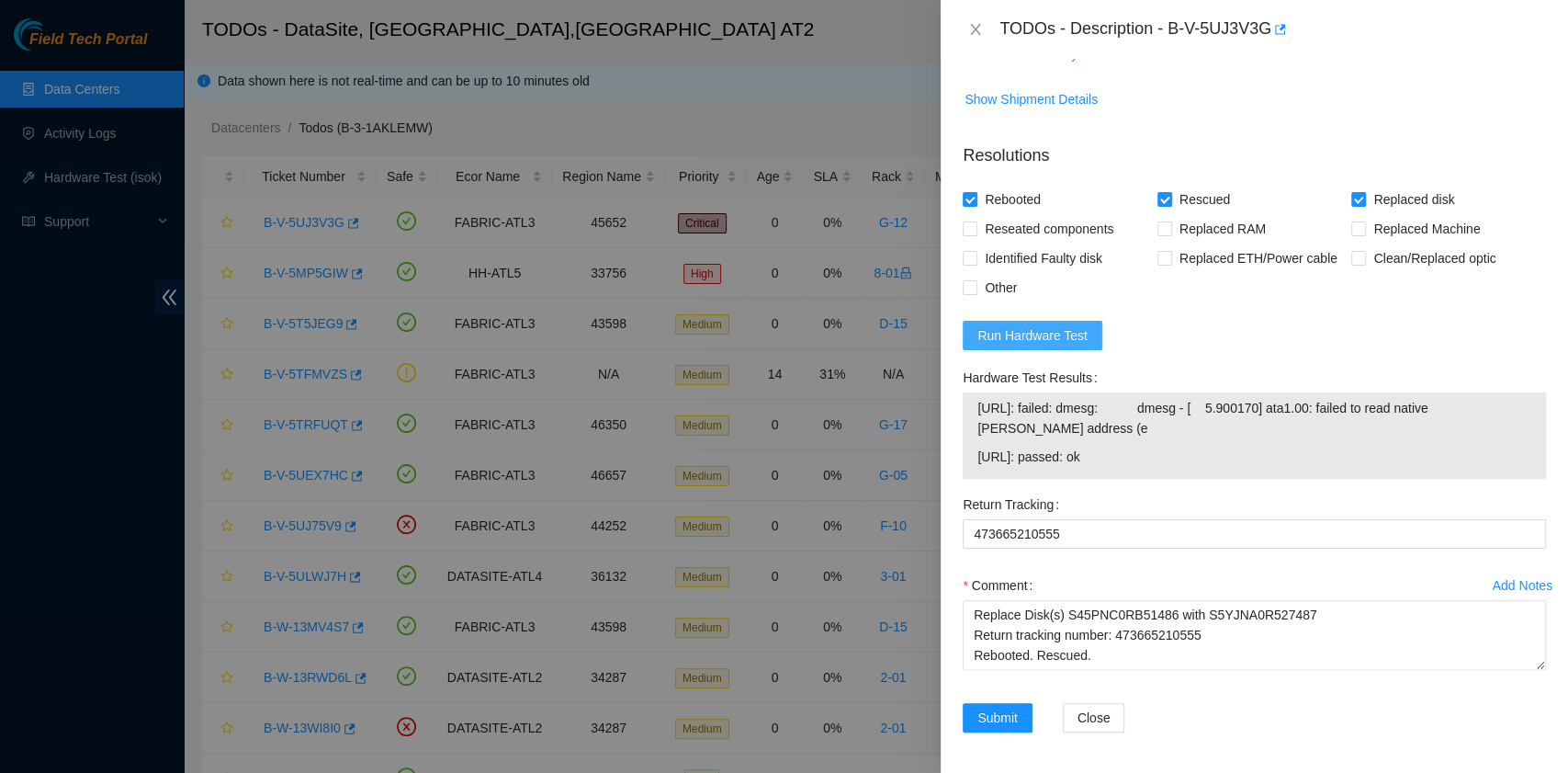
click at [1051, 334] on span "Run Hardware Test" at bounding box center [1032, 334] width 110 height 20
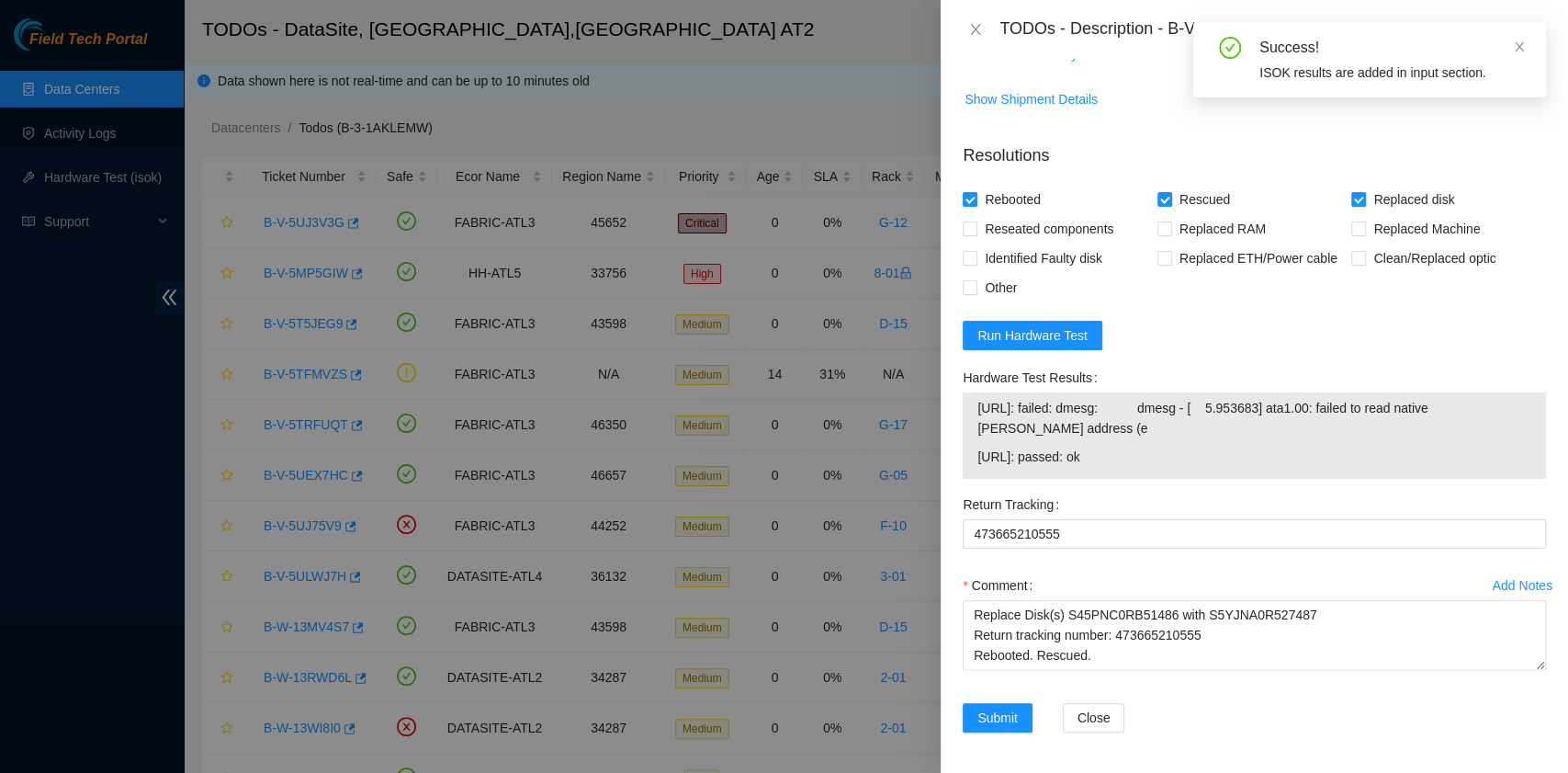
drag, startPoint x: 1141, startPoint y: 454, endPoint x: 974, endPoint y: 410, distance: 172.7
click at [974, 410] on div "23.39.221.132: failed: dmesg: dmesg - [ 5.953683] ata1.00: failed to read nativ…" at bounding box center [1254, 436] width 584 height 87
copy tbody "23.39.221.132: failed: dmesg: dmesg - [ 5.953683] ata1.00: failed to read nativ…"
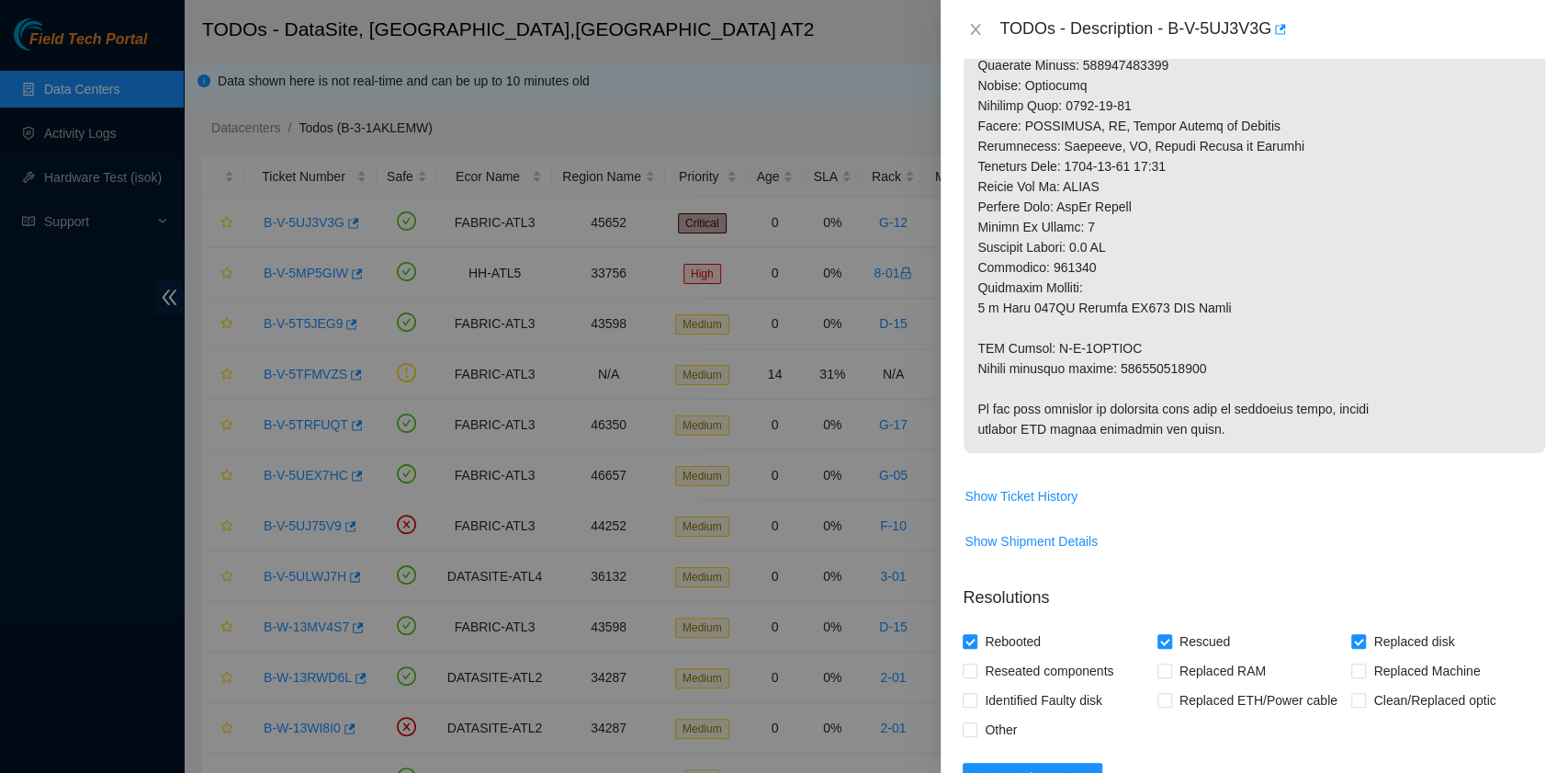
scroll to position [1103, 0]
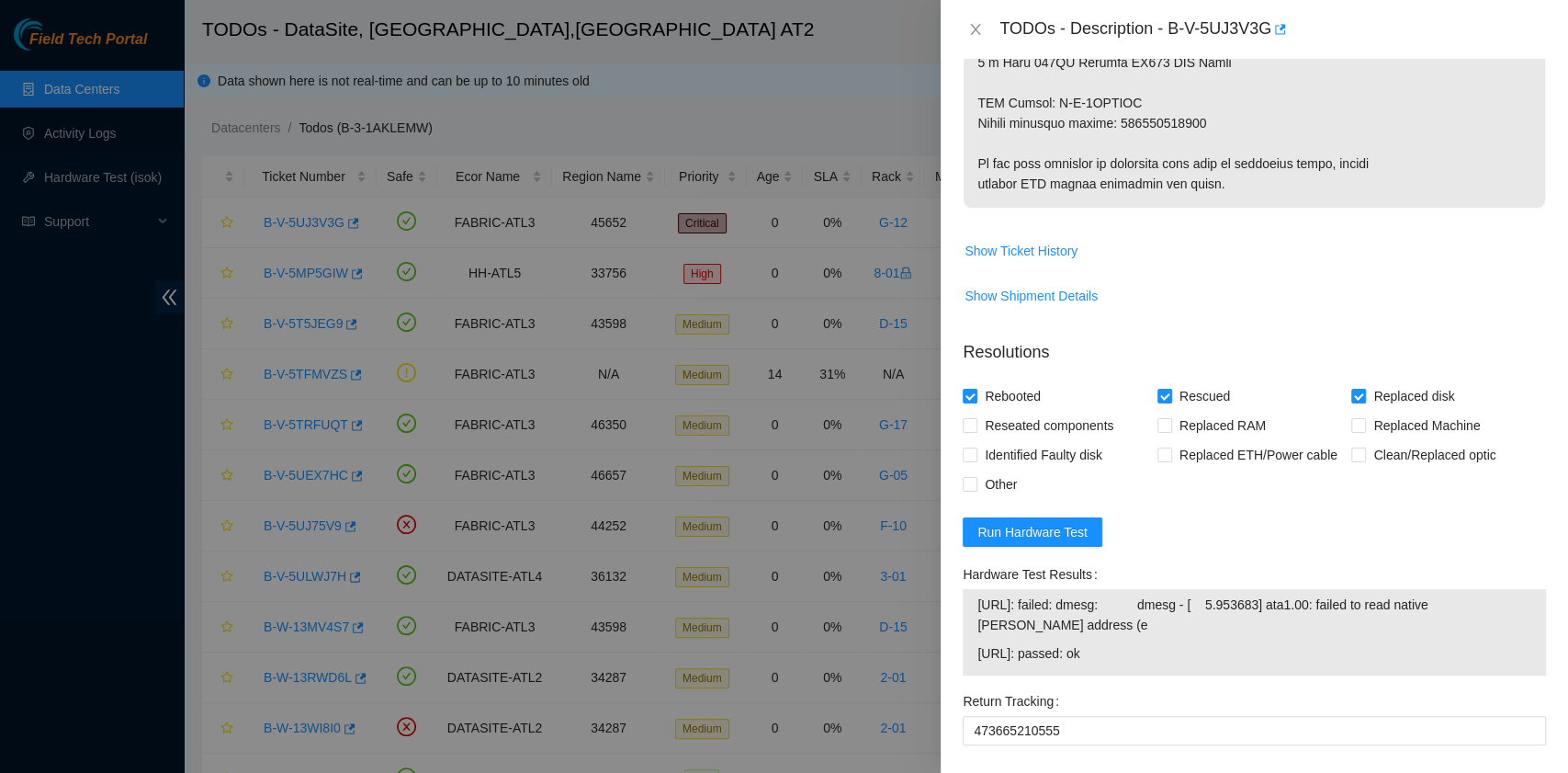
click at [1176, 516] on form "Resolutions Rebooted Rescued Replaced disk Reseated components Replaced RAM Rep…" at bounding box center [1254, 637] width 584 height 625
click at [1038, 533] on span "Run Hardware Test" at bounding box center [1032, 531] width 110 height 20
drag, startPoint x: 1135, startPoint y: 657, endPoint x: 969, endPoint y: 607, distance: 173.4
click at [969, 607] on div "23.39.221.132: failed: dmesg: dmesg - [ 5.908410] ata2.00: failed to read nativ…" at bounding box center [1254, 632] width 584 height 87
copy tbody "23.39.221.132: failed: dmesg: dmesg - [ 5.908410] ata2.00: failed to read nativ…"
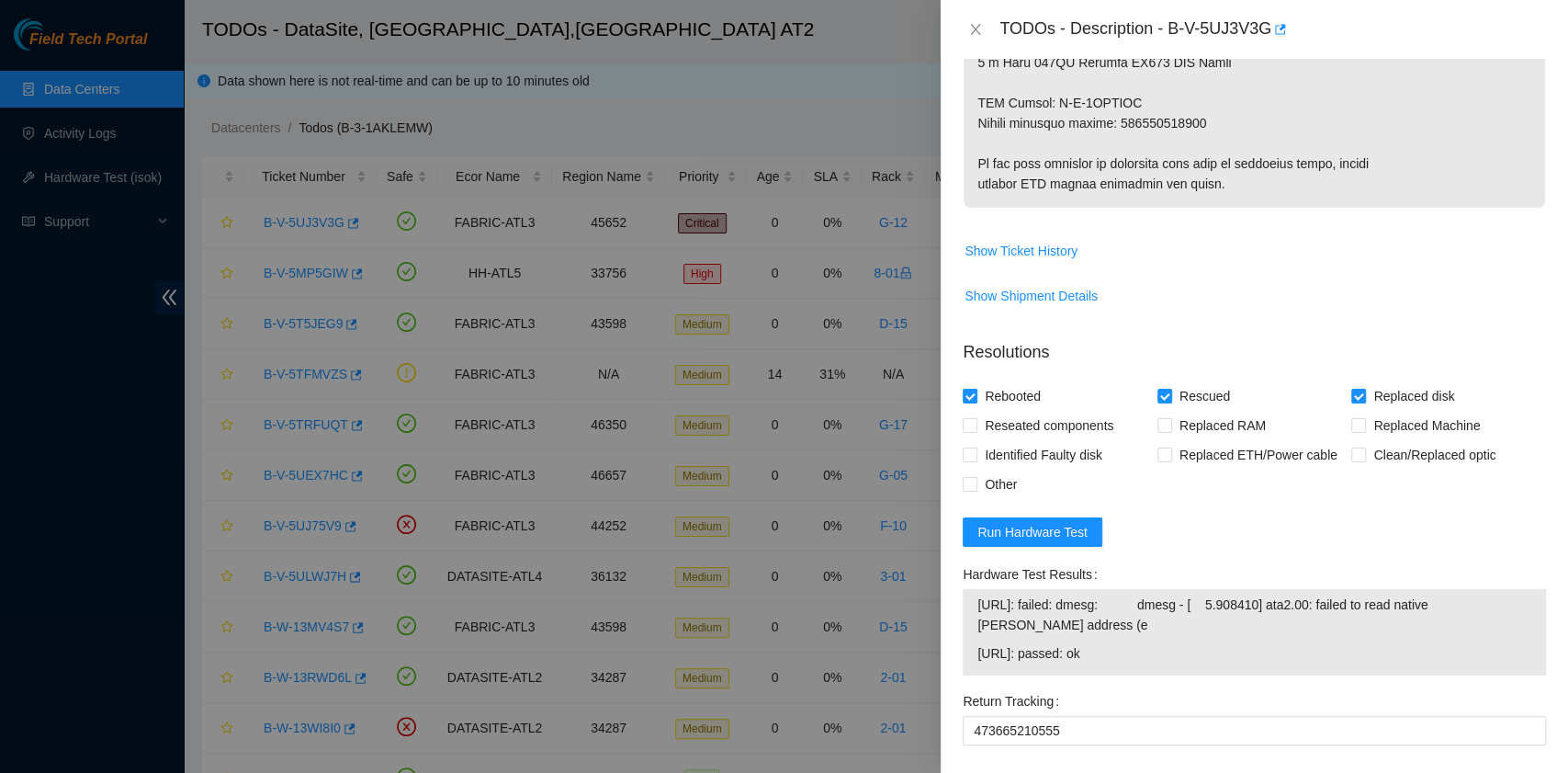
scroll to position [1299, 0]
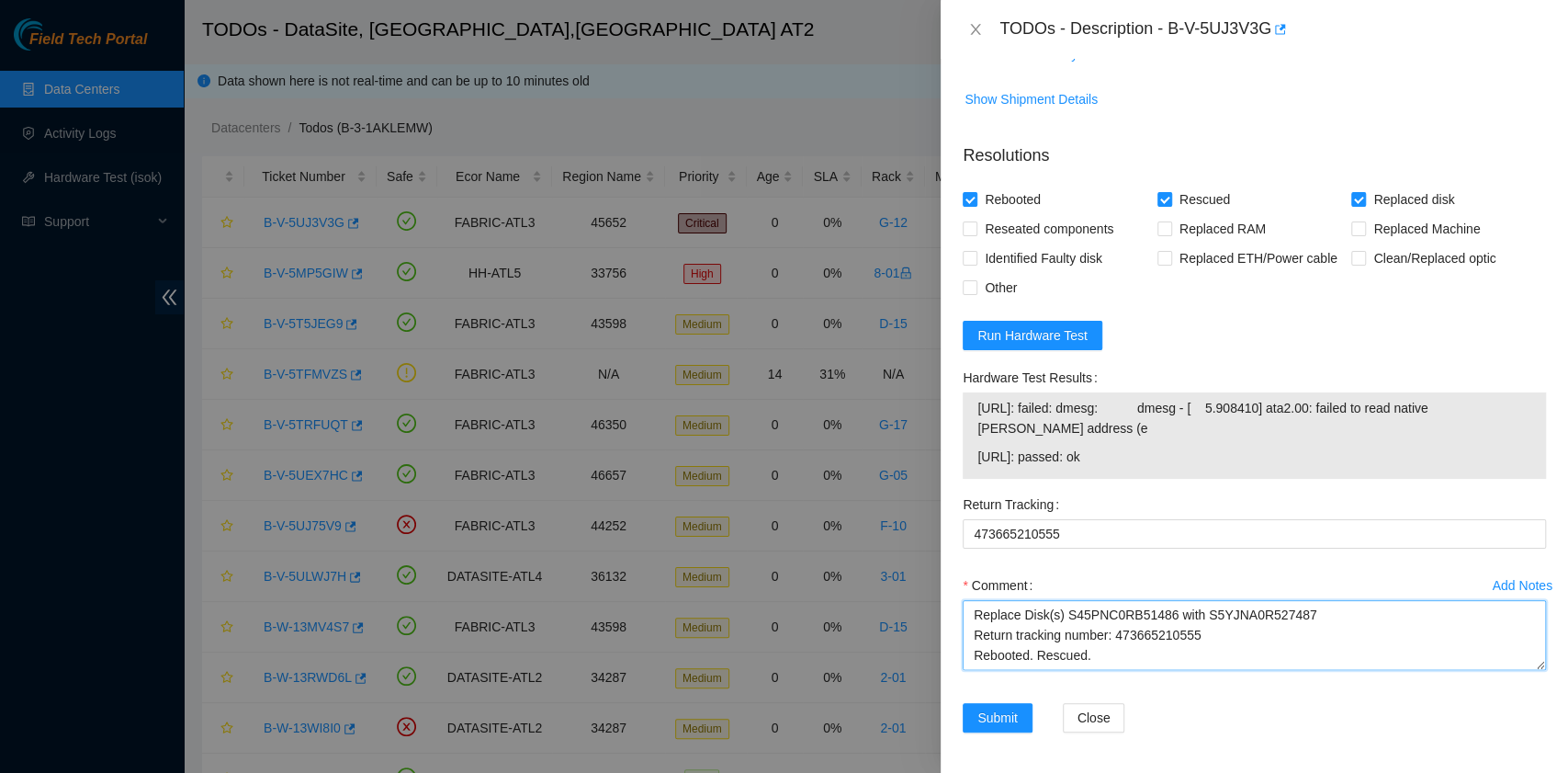
click at [1172, 664] on textarea "B-V-5UJ3V3G rack# G-12 machine# 01:00 Replace Disk(s) S45PNC0RB51486 with S5YJN…" at bounding box center [1254, 635] width 584 height 70
drag, startPoint x: 1128, startPoint y: 646, endPoint x: 962, endPoint y: 575, distance: 180.5
click at [962, 575] on div "Comment B-V-5UJ3V3G rack# G-12 machine# 01:00 Replace Disk(s) S45PNC0RB51486 wi…" at bounding box center [1254, 625] width 584 height 110
paste textarea "Erick Campos 8/26/2025 8:44 AM • Please swap both drives and rescue again Swapp…"
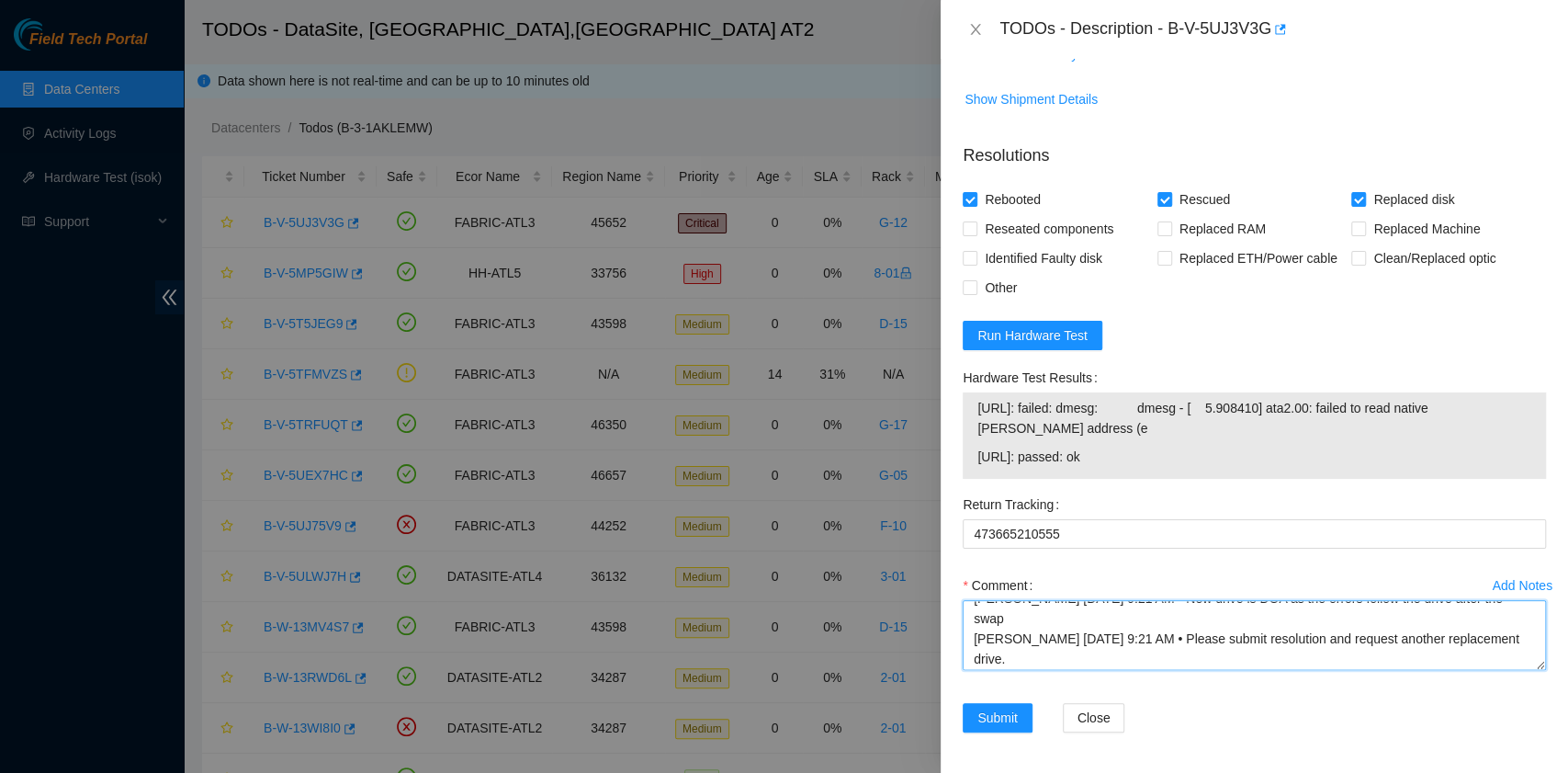
scroll to position [141, 0]
drag, startPoint x: 1341, startPoint y: 629, endPoint x: 1350, endPoint y: 646, distance: 19.2
click at [1350, 646] on textarea "B-V-5UJ3V3G rack# G-12 machine# 01:00 Replace Disk(s) S45PNC0RB51486 with S5YJN…" at bounding box center [1254, 635] width 584 height 70
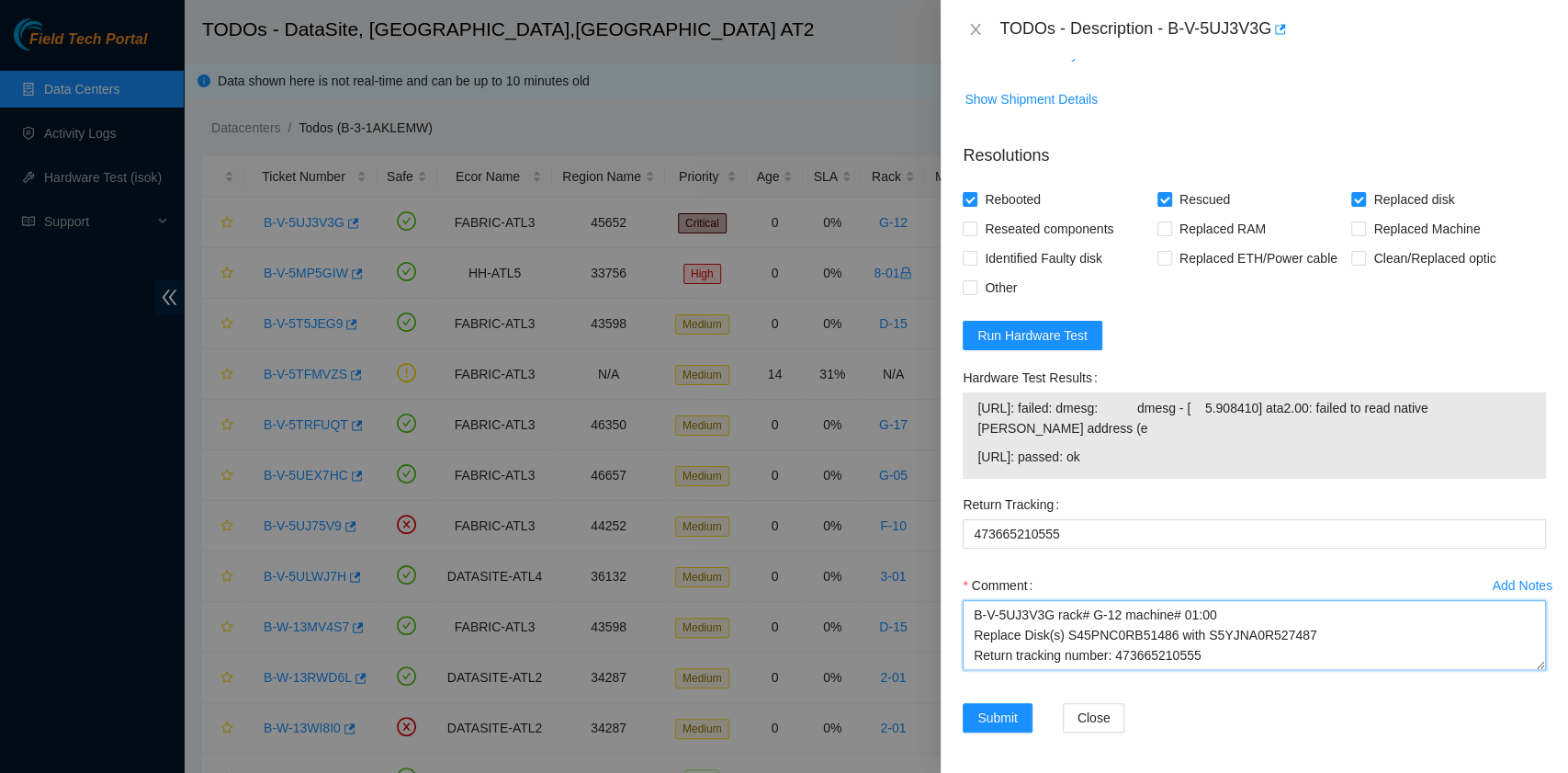
click at [970, 608] on textarea "B-V-5UJ3V3G rack# G-12 machine# 01:00 Replace Disk(s) S45PNC0RB51486 with S5YJN…" at bounding box center [1254, 635] width 584 height 70
paste textarea "request another replacement drive."
type textarea "New drive is DOA. Request another replacement drive. B-V-5UJ3V3G rack# G-12 mac…"
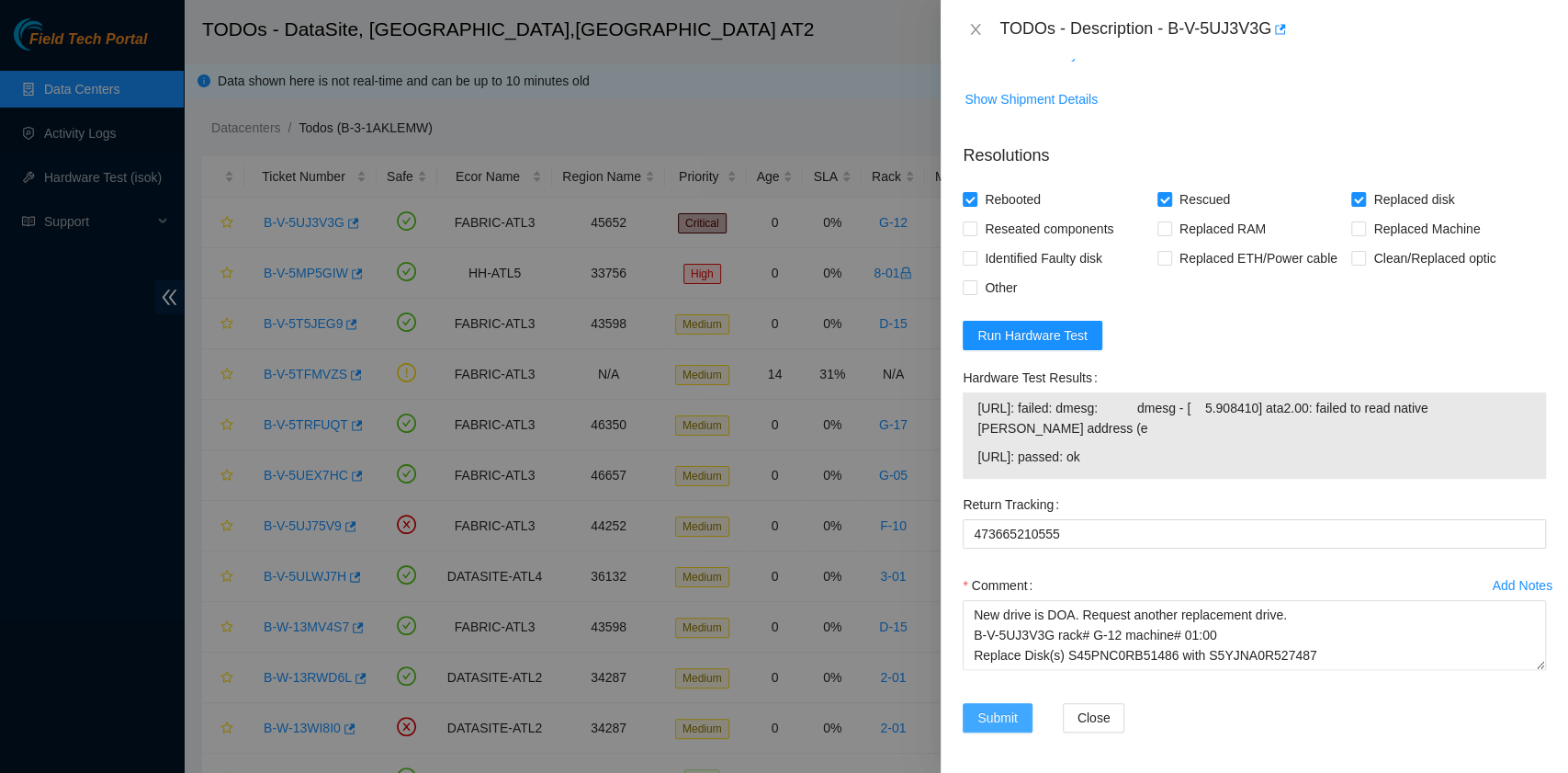
click at [1020, 716] on button "Submit" at bounding box center [997, 717] width 70 height 29
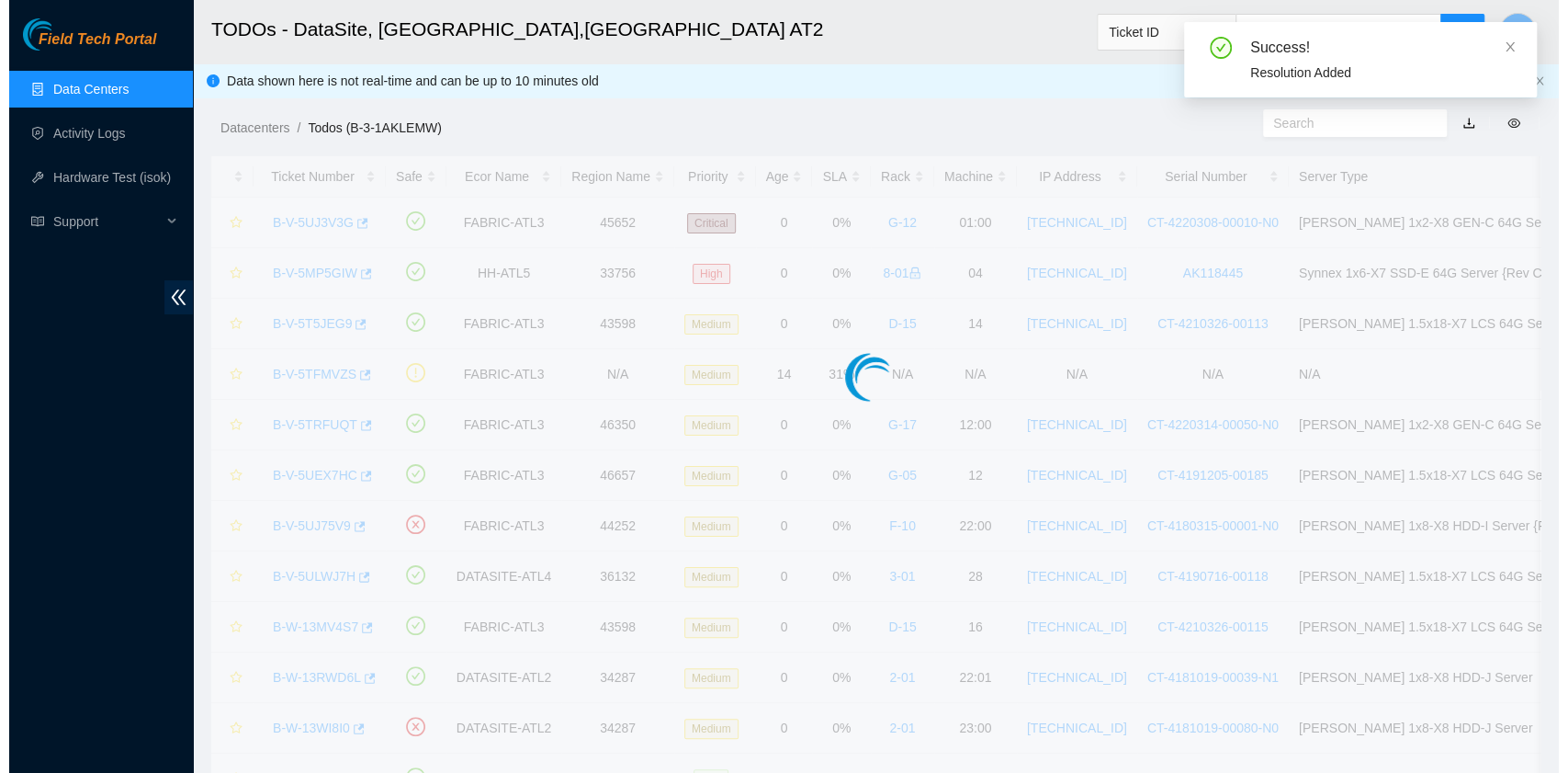
scroll to position [436, 0]
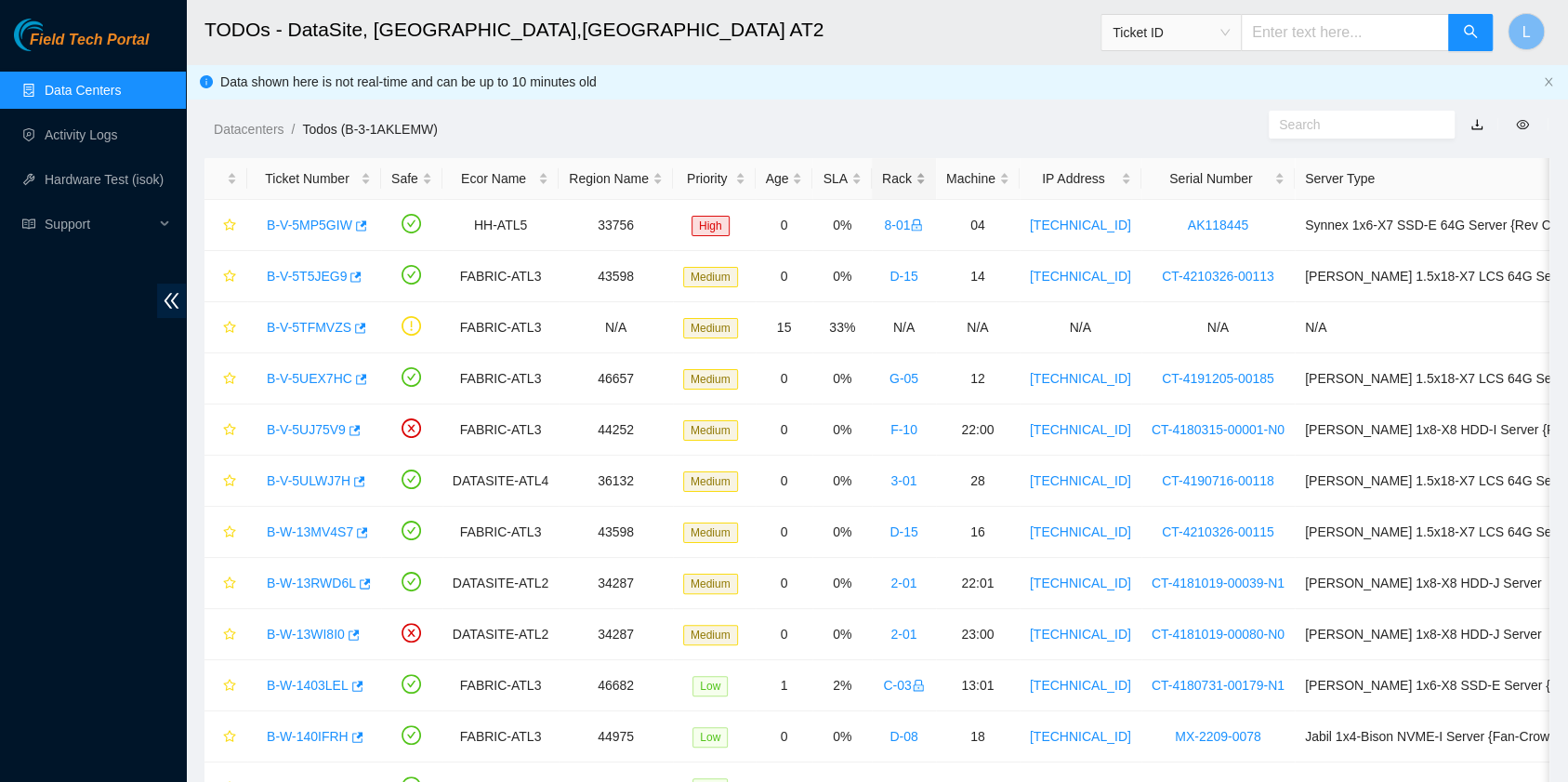
click at [882, 179] on div "Rack" at bounding box center [904, 178] width 44 height 20
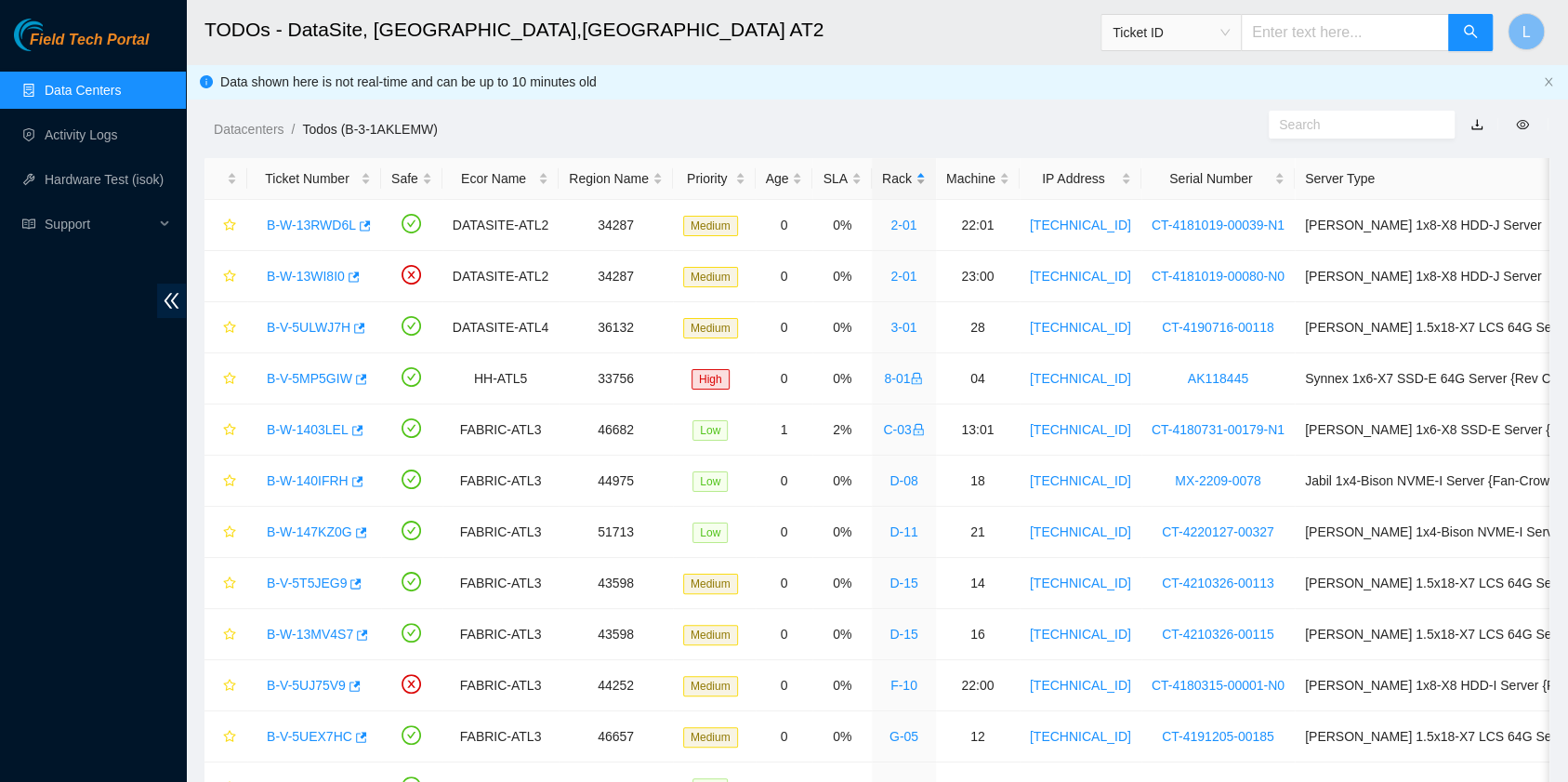
click at [882, 179] on div "Rack" at bounding box center [904, 178] width 44 height 20
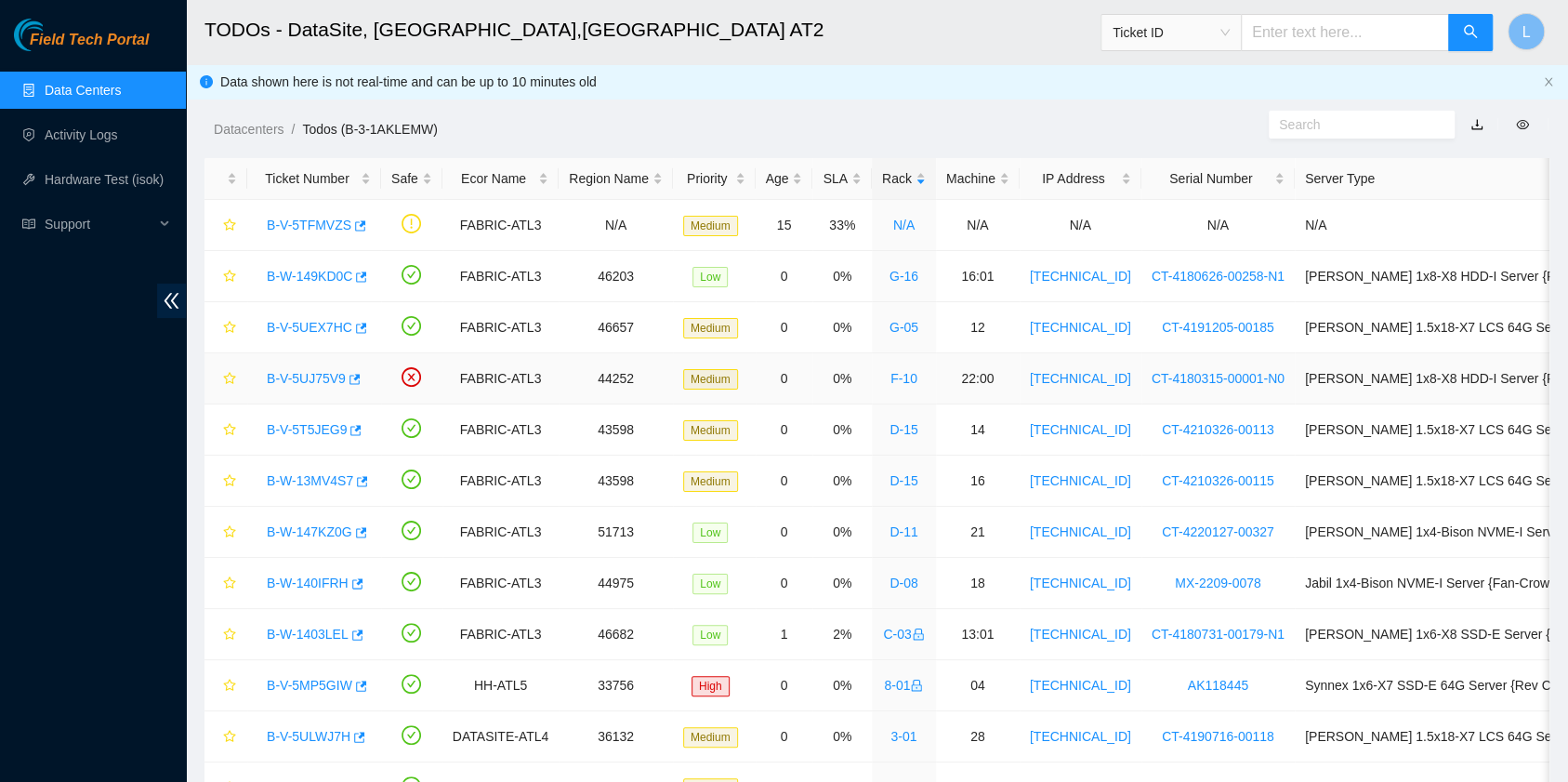
click at [314, 383] on link "B-V-5UJ75V9" at bounding box center [306, 378] width 79 height 15
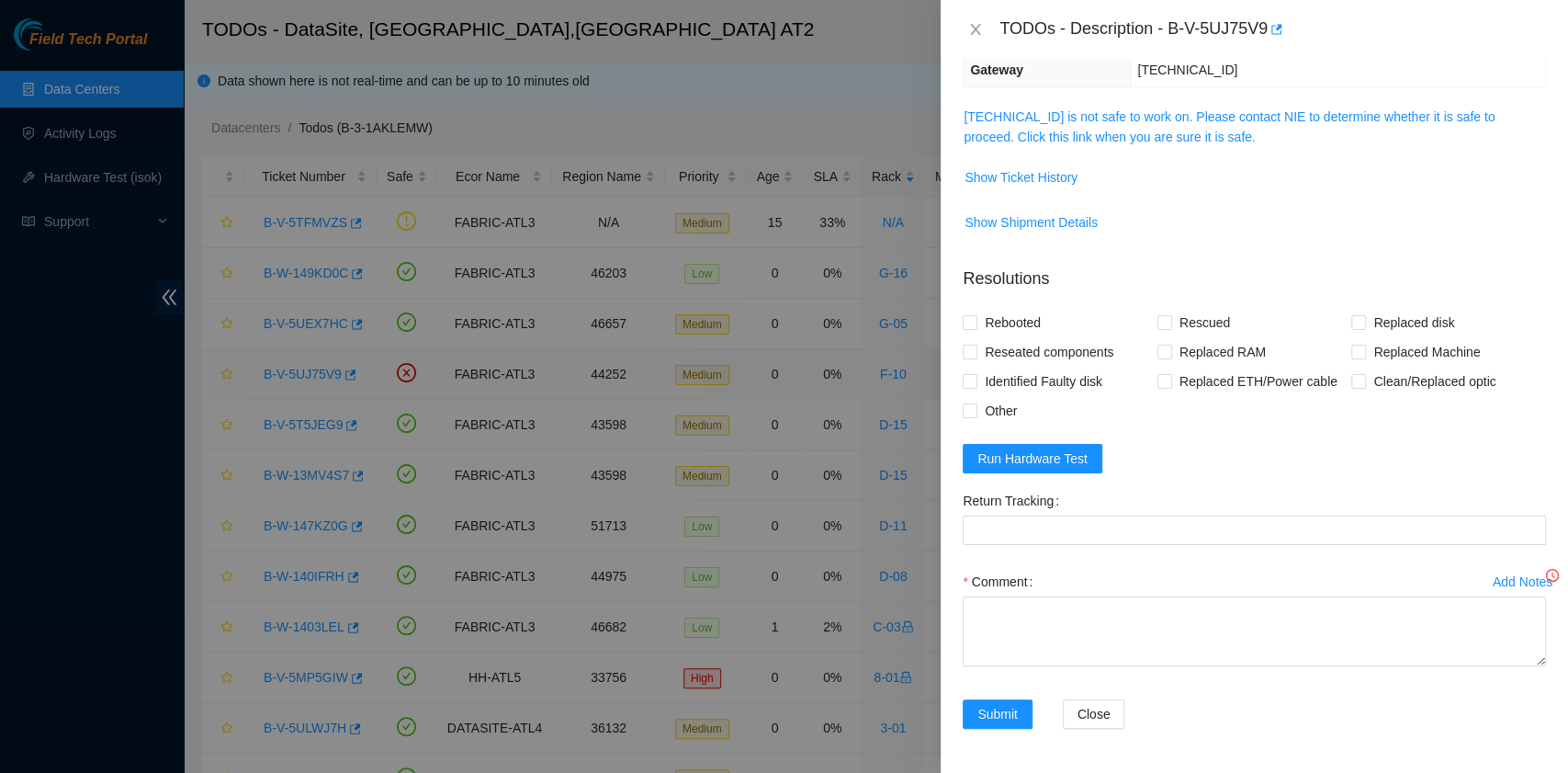
scroll to position [229, 0]
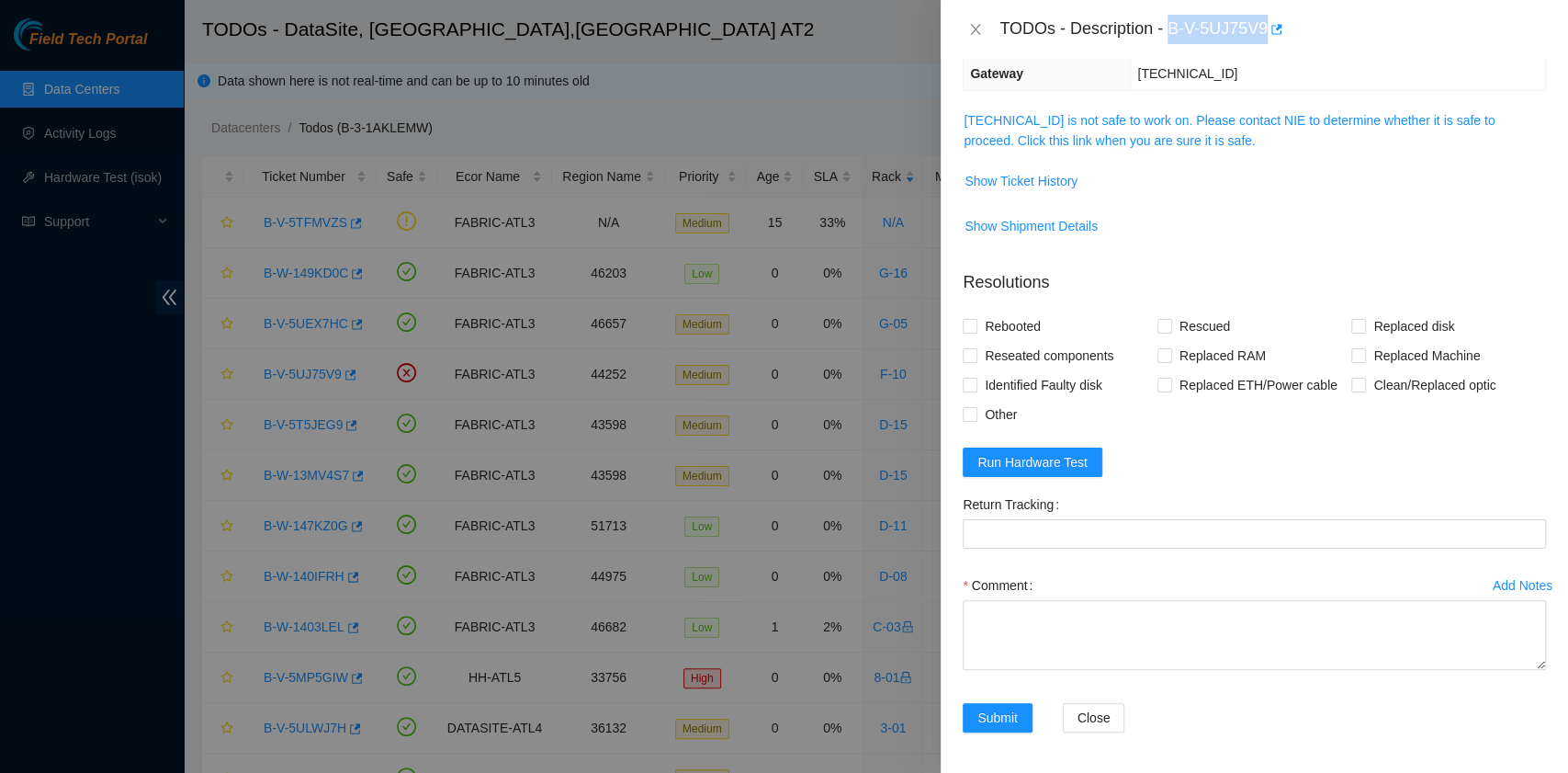
drag, startPoint x: 1172, startPoint y: 29, endPoint x: 1264, endPoint y: 25, distance: 92.1
click at [1264, 25] on div "TODOs - Description - B-V-5UJ75V9" at bounding box center [1273, 29] width 547 height 29
copy div "B-V-5UJ75V9"
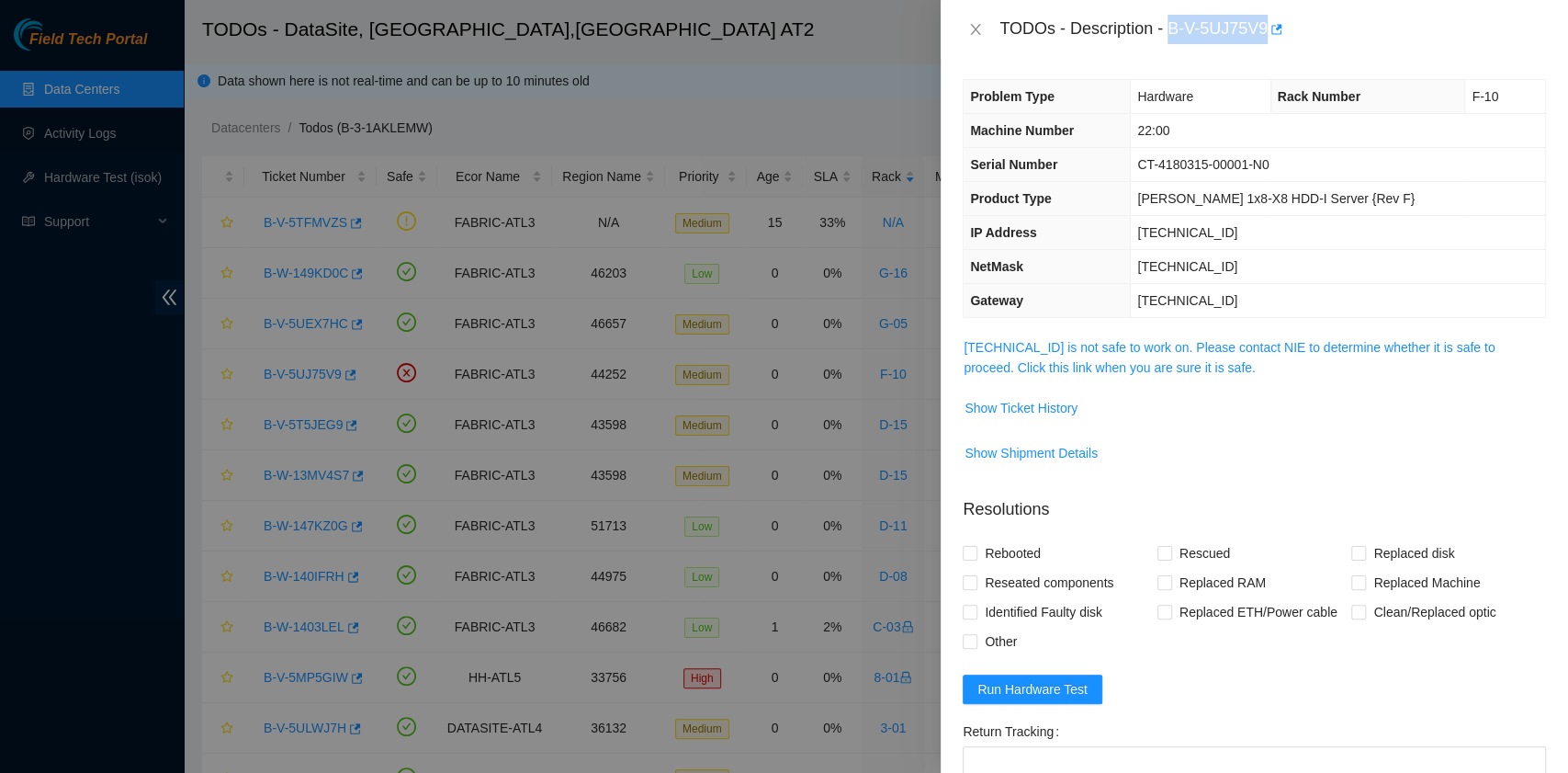
scroll to position [0, 0]
click at [971, 24] on icon "close" at bounding box center [976, 29] width 10 height 11
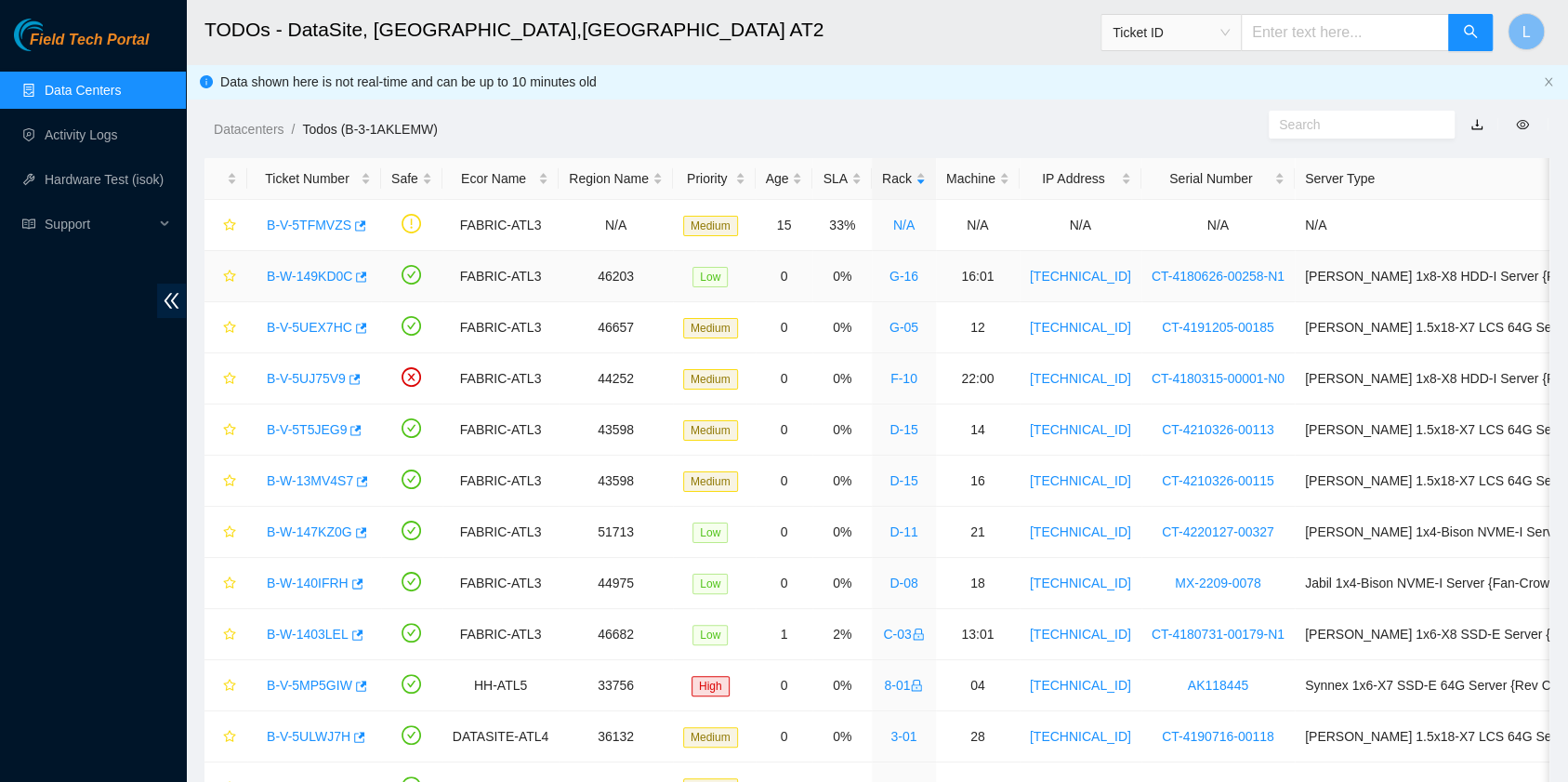
click at [320, 278] on link "B-W-149KD0C" at bounding box center [310, 276] width 86 height 15
click at [1568, 0] on div at bounding box center [1568, 0] width 0 height 0
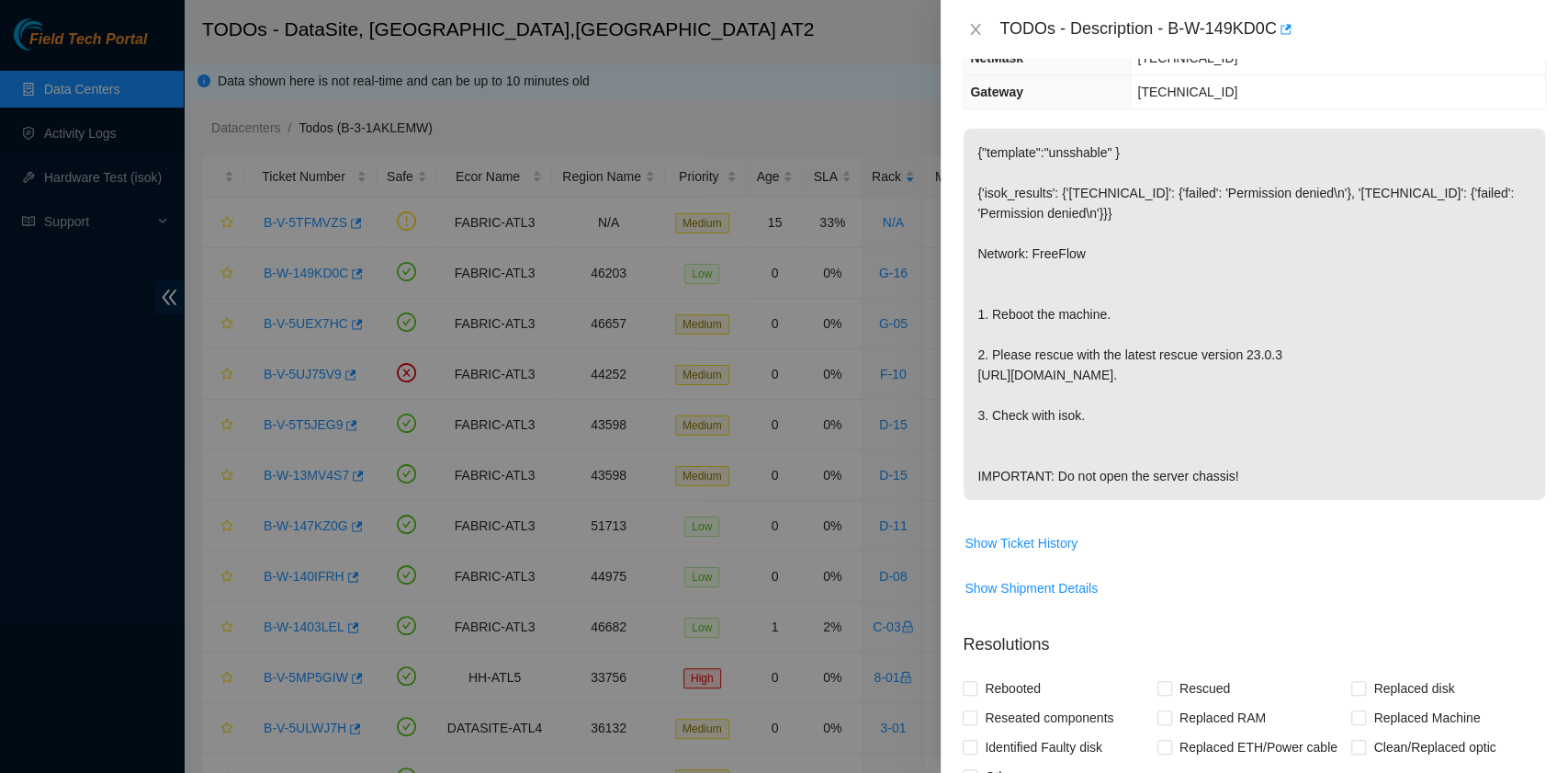
scroll to position [367, 0]
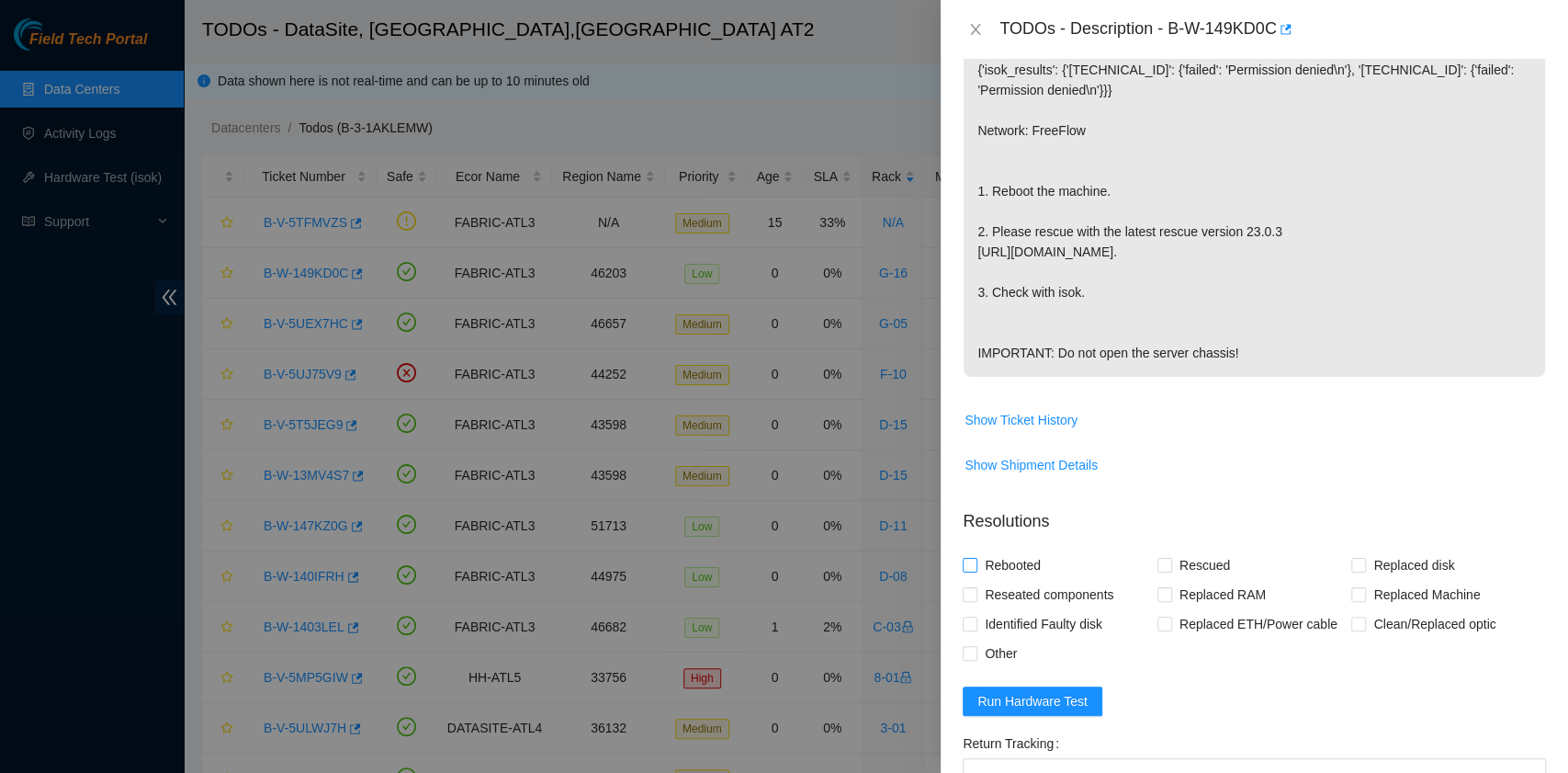
click at [1026, 580] on span "Rebooted" at bounding box center [1012, 564] width 71 height 29
click at [976, 571] on input "Rebooted" at bounding box center [969, 564] width 13 height 13
checkbox input "true"
click at [1161, 571] on input "Rescued" at bounding box center [1164, 564] width 13 height 13
checkbox input "true"
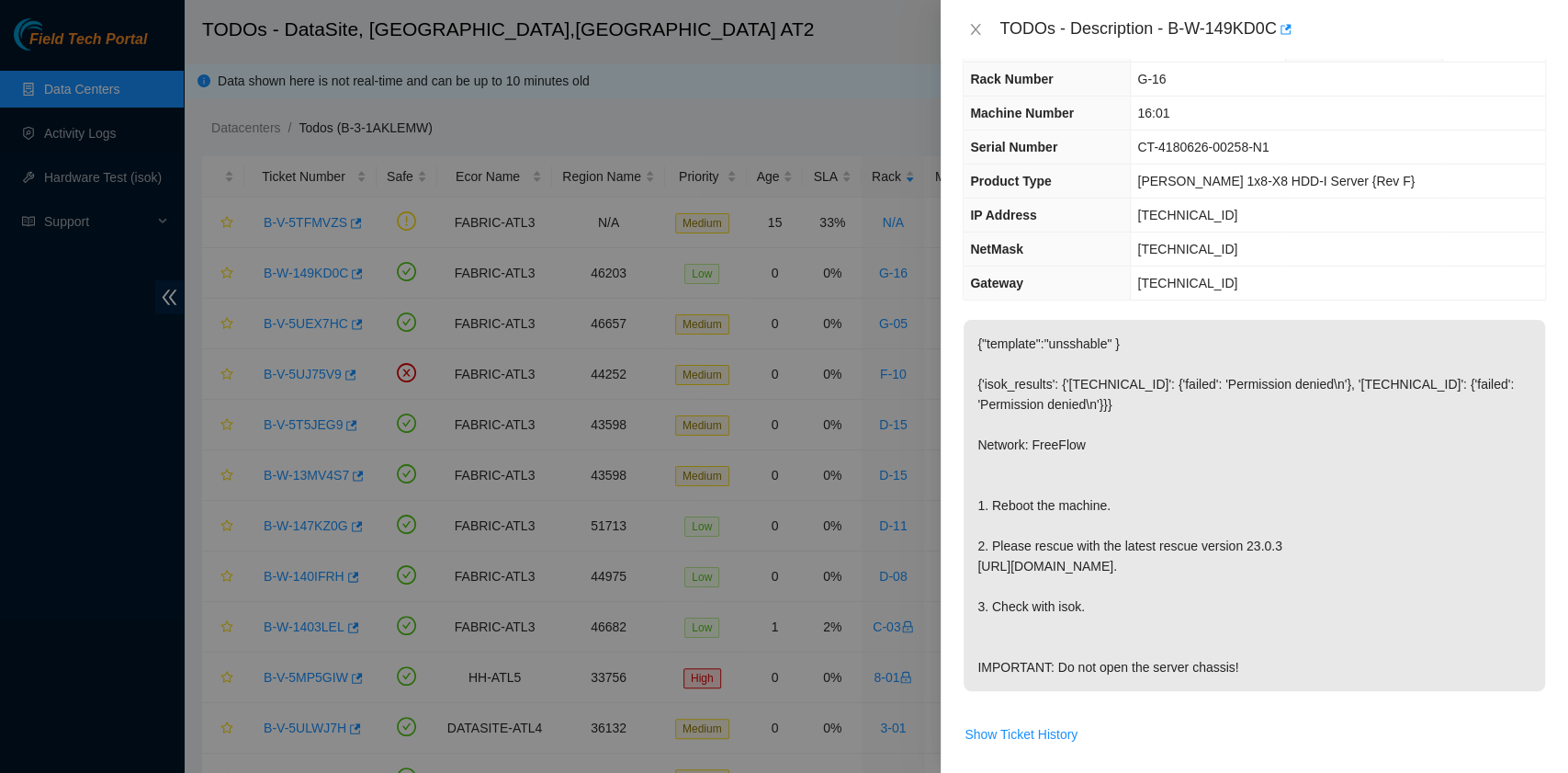
scroll to position [0, 0]
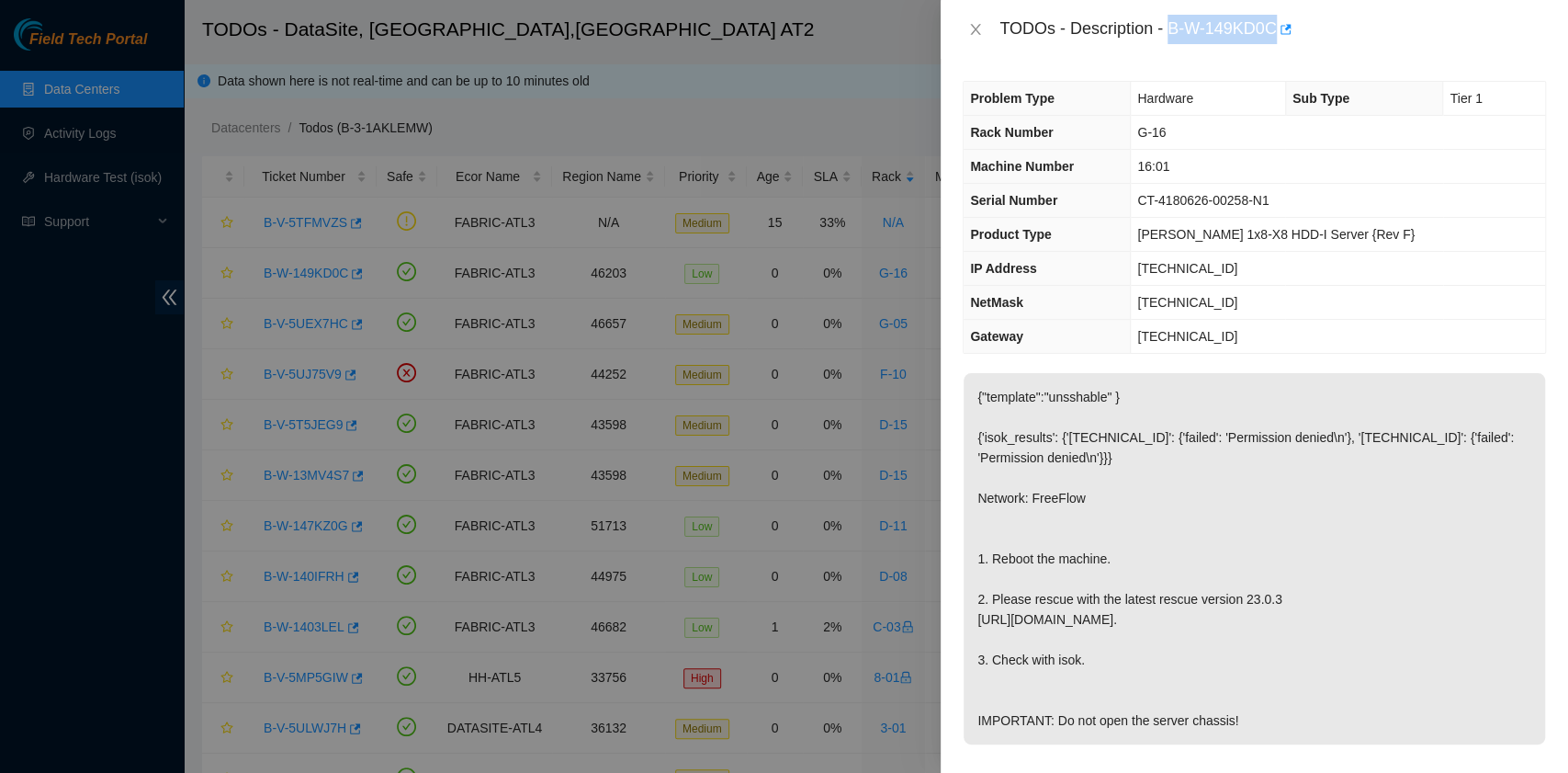
drag, startPoint x: 1172, startPoint y: 31, endPoint x: 1273, endPoint y: 35, distance: 101.1
click at [1273, 35] on div "TODOs - Description - B-W-149KD0C" at bounding box center [1273, 29] width 547 height 29
copy div "B-W-149KD0C"
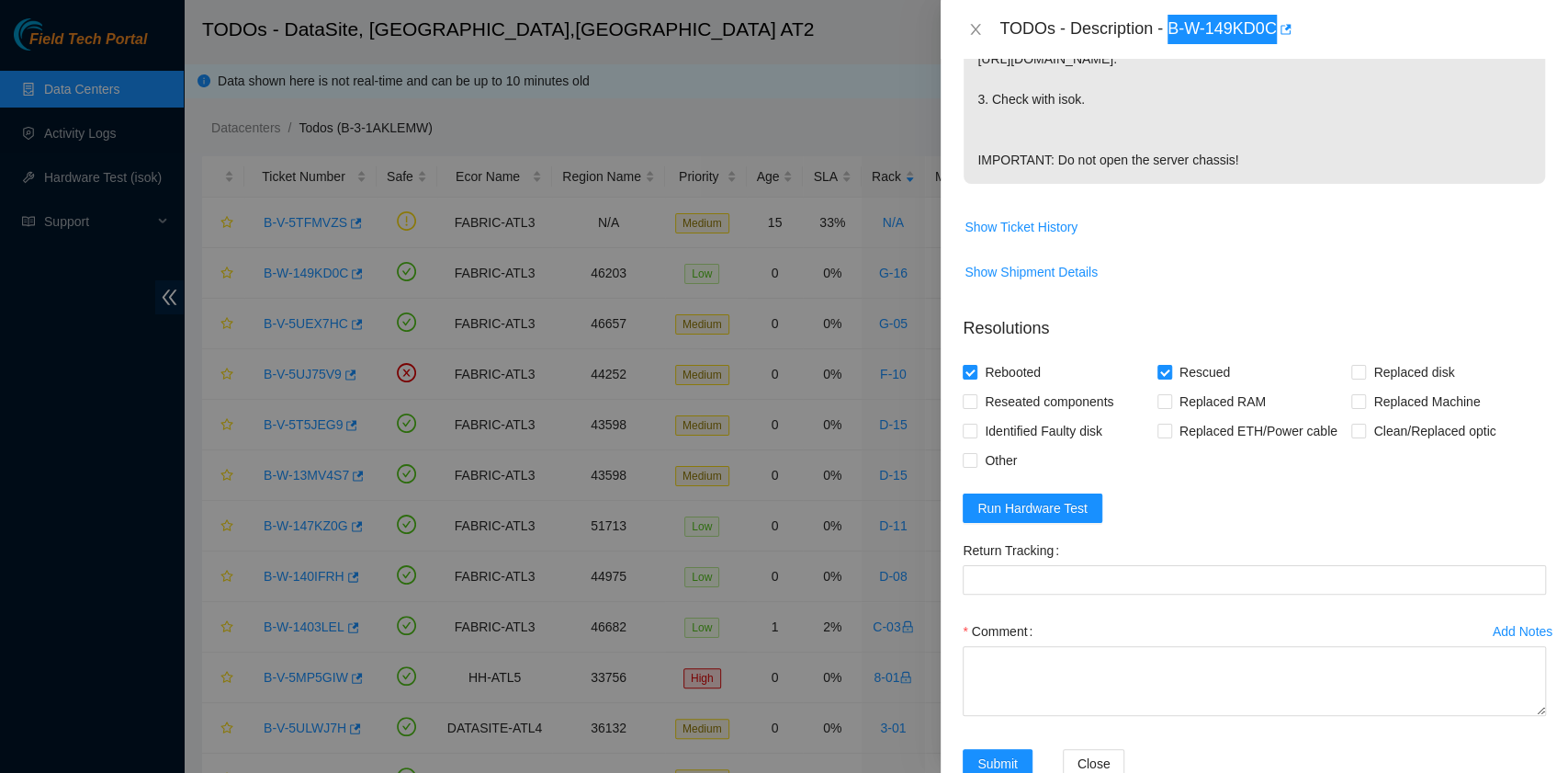
scroll to position [612, 0]
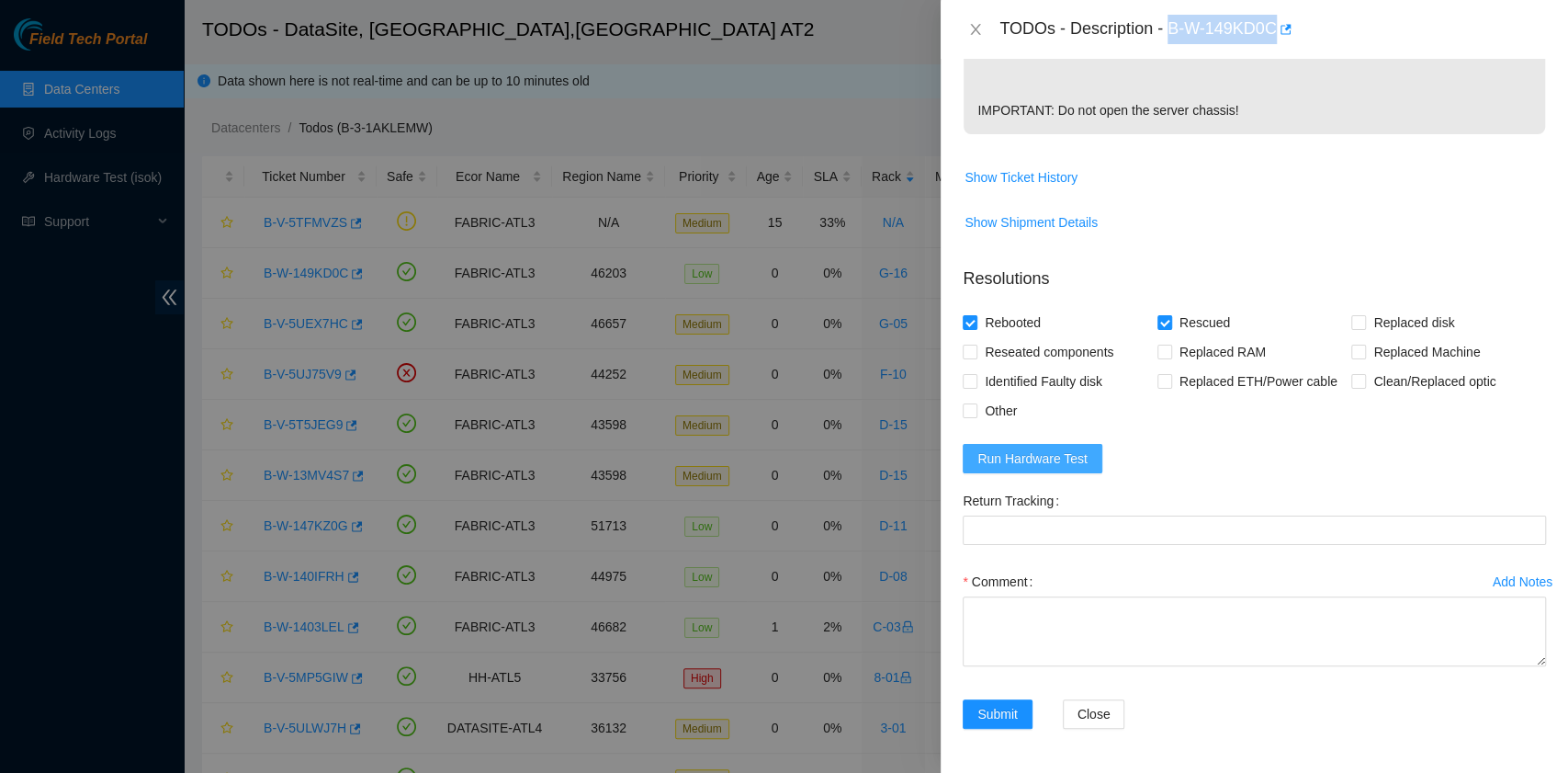
click at [1064, 469] on span "Run Hardware Test" at bounding box center [1032, 458] width 110 height 20
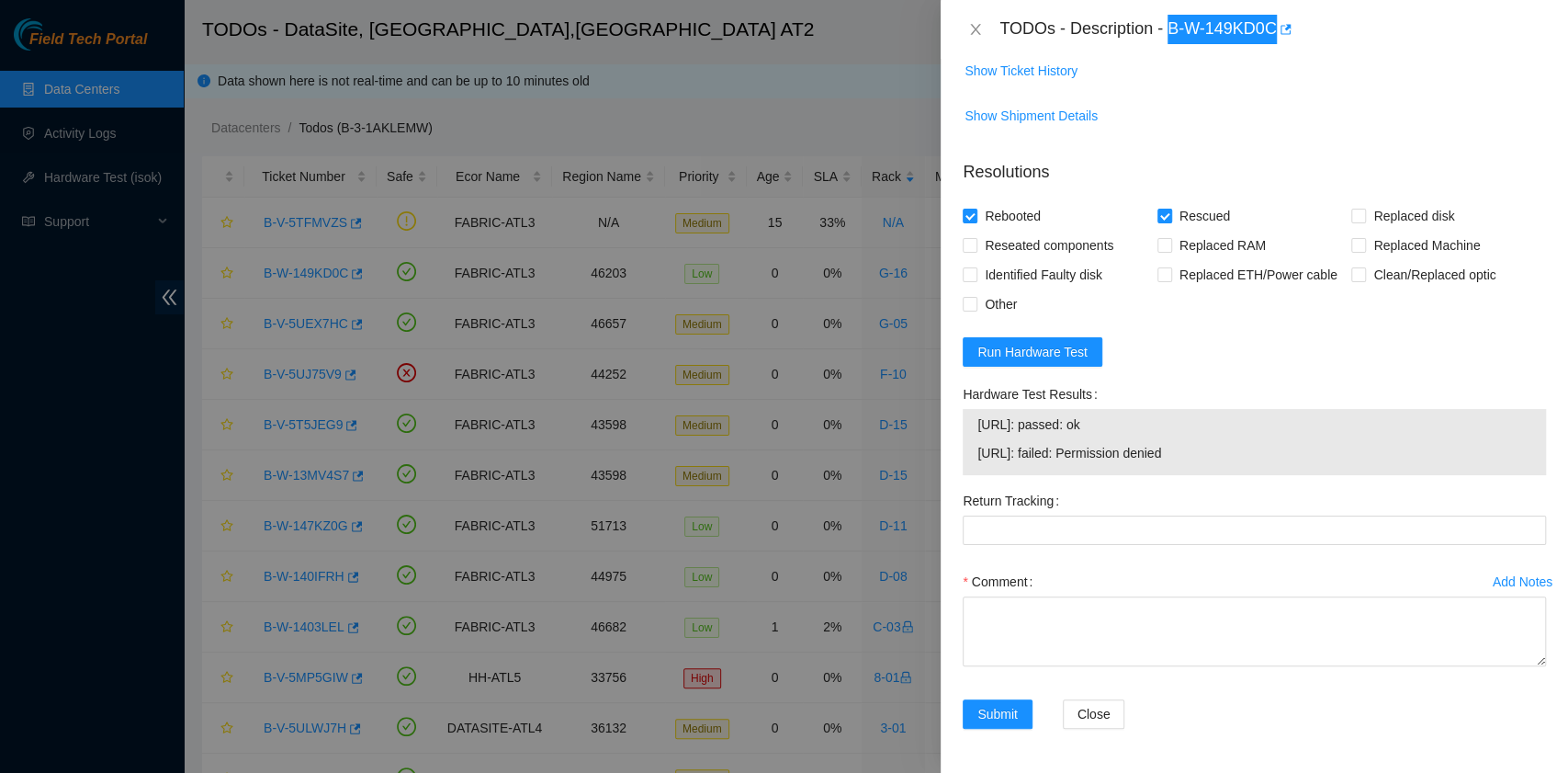
scroll to position [753, 0]
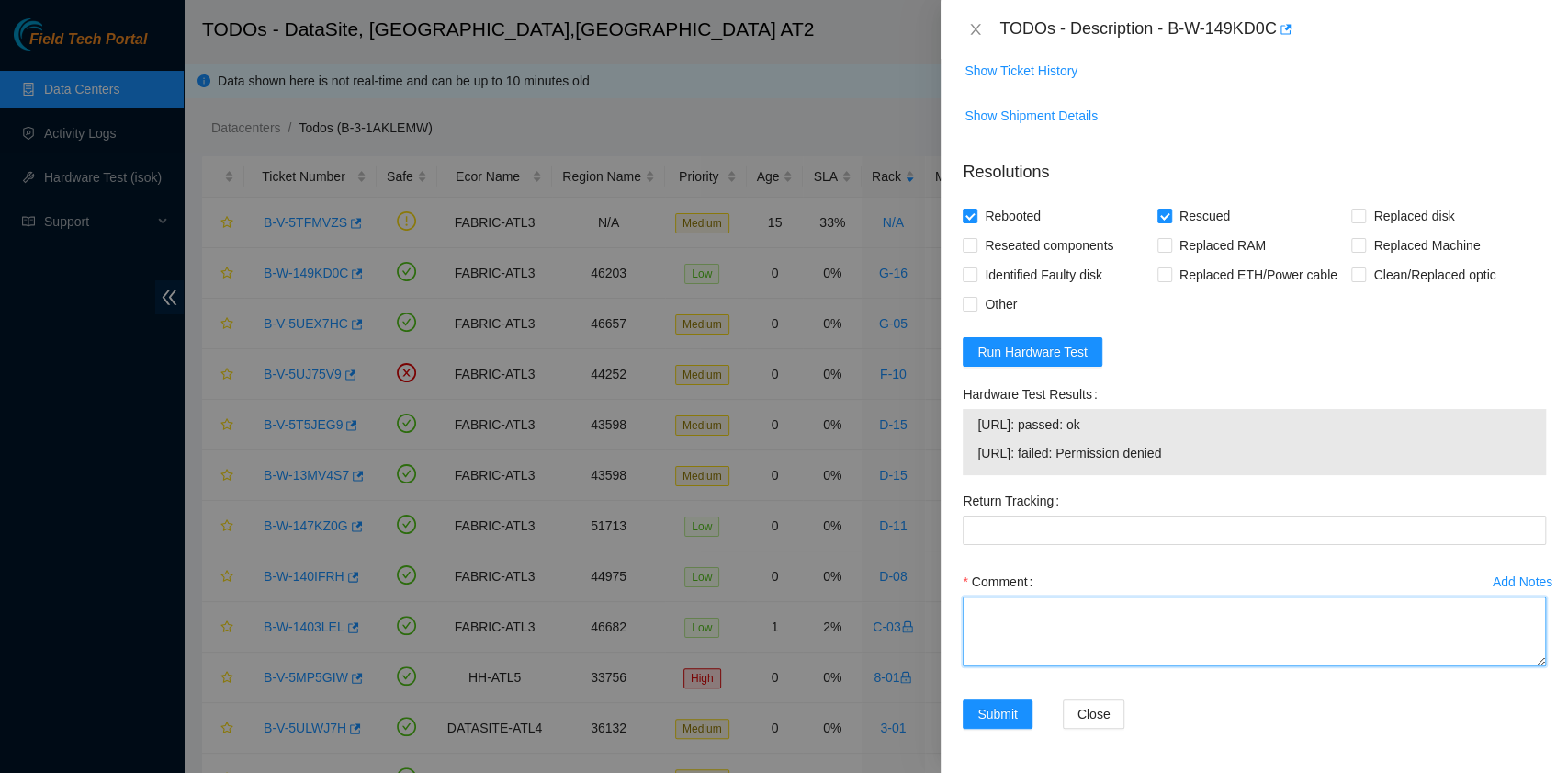
click at [1054, 616] on textarea "Comment" at bounding box center [1254, 631] width 584 height 70
paste textarea "B-W-149KD0C rack# G-16 machine# 16:01 Rebooted. Rescued."
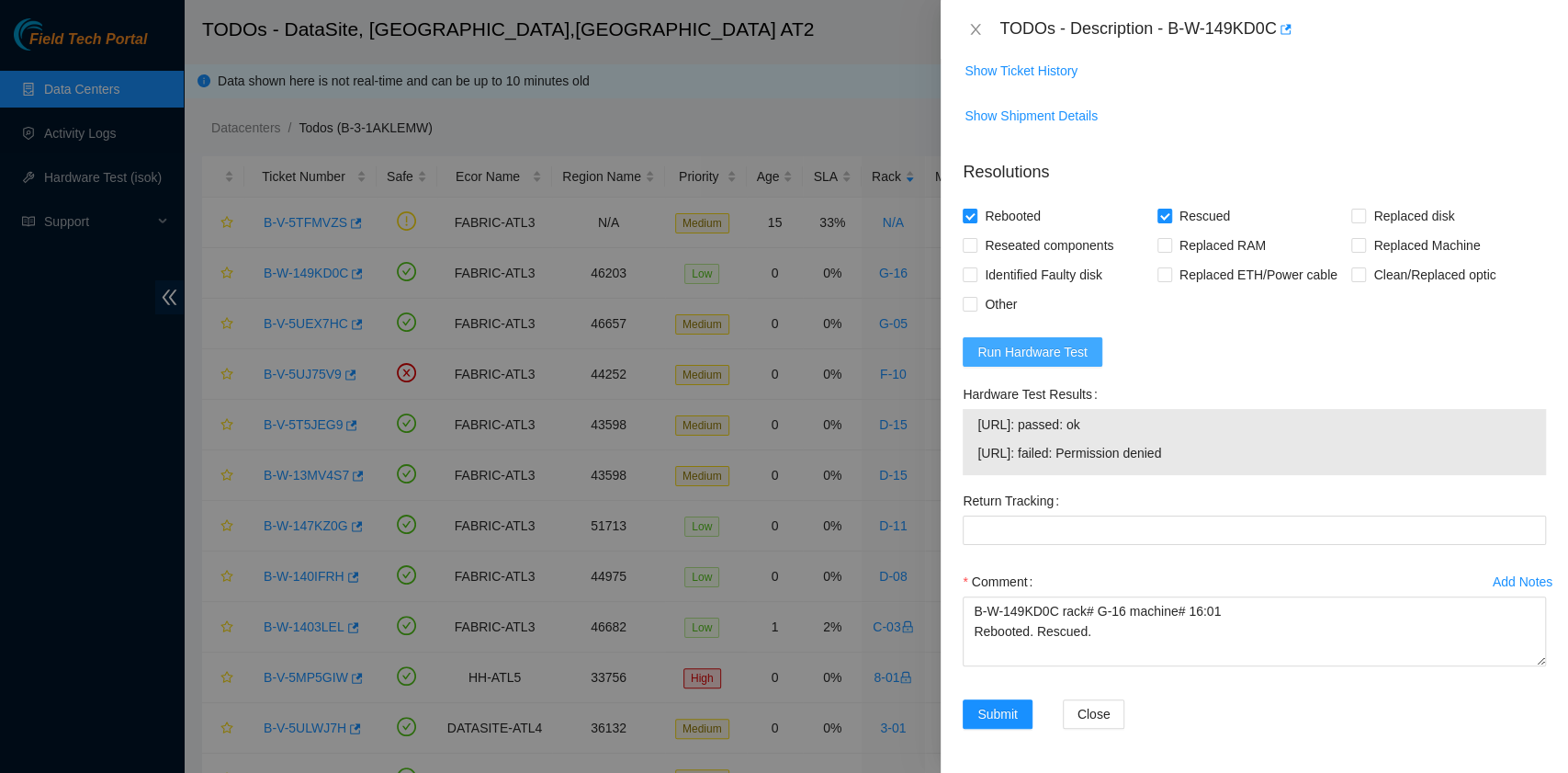
click at [1067, 345] on span "Run Hardware Test" at bounding box center [1032, 351] width 110 height 20
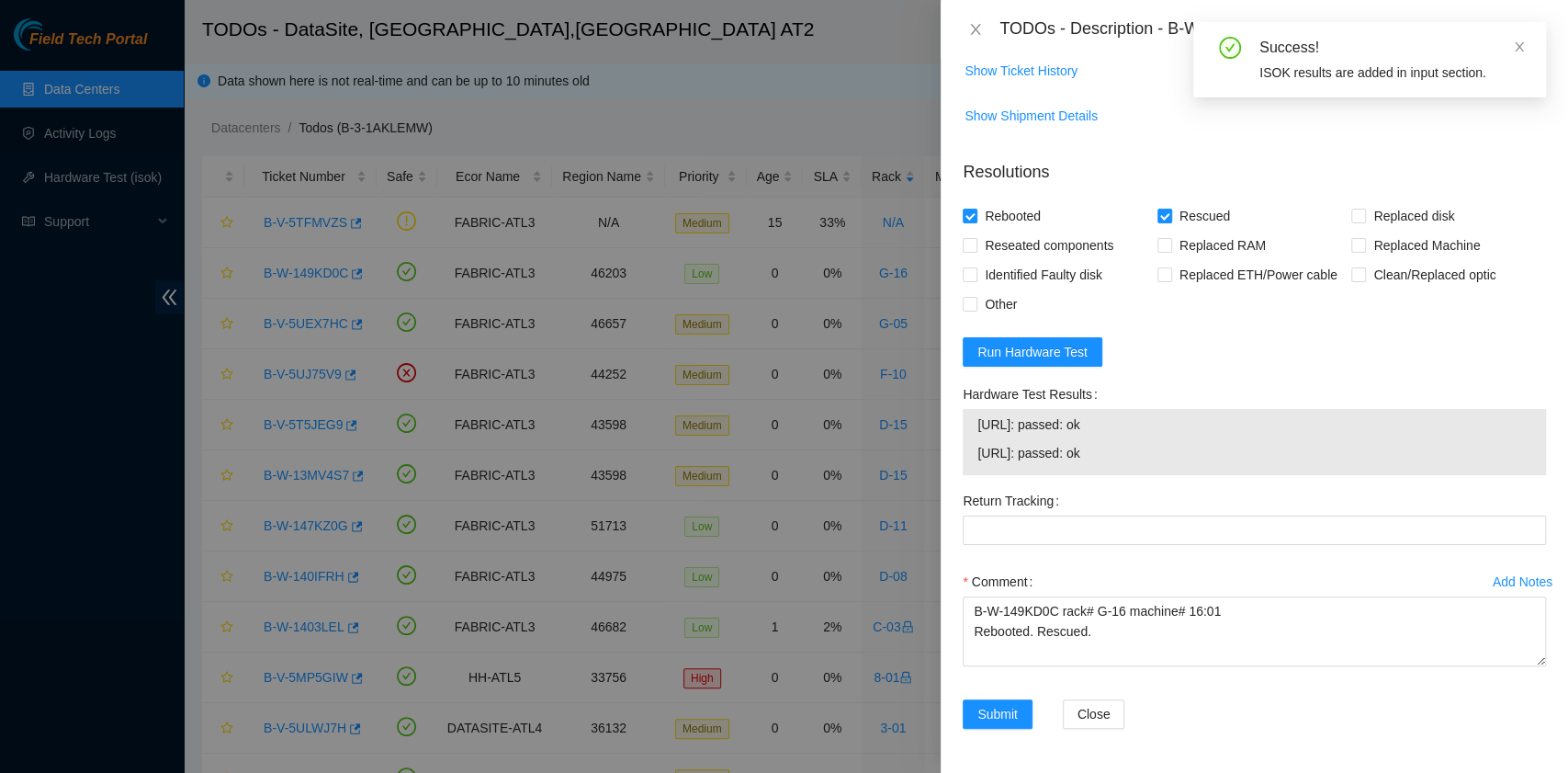
drag, startPoint x: 1123, startPoint y: 459, endPoint x: 969, endPoint y: 427, distance: 157.3
click at [969, 427] on div "23.220.74.98: passed: ok 23.220.74.99: passed: ok" at bounding box center [1254, 442] width 584 height 66
copy tbody "23.220.74.98: passed: ok 23.220.74.99: passed: ok"
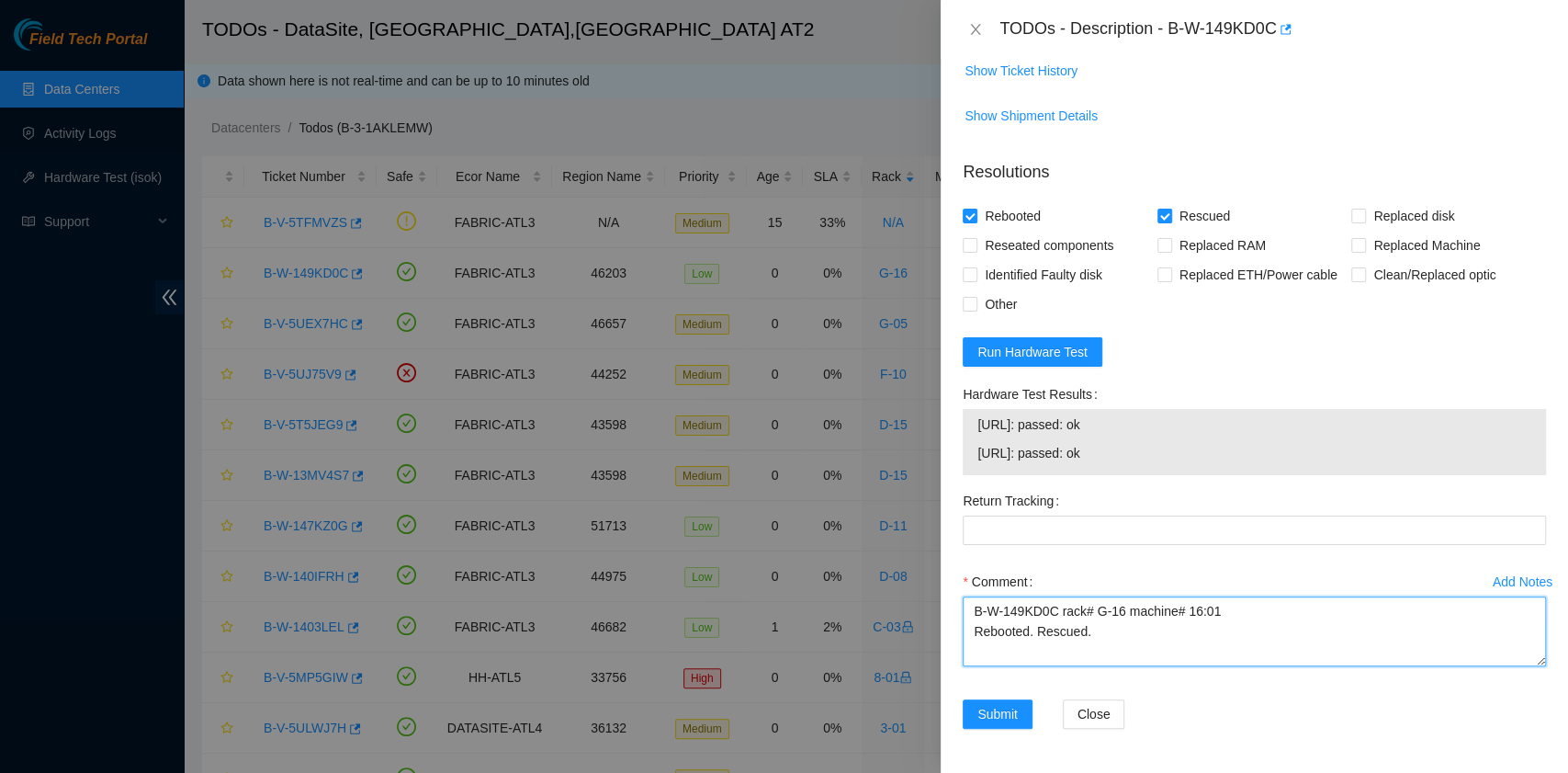
click at [1038, 649] on textarea "B-W-149KD0C rack# G-16 machine# 16:01 Rebooted. Rescued." at bounding box center [1254, 631] width 584 height 70
paste textarea "23.220.74.98: passed: ok 23.220.74.99: passed: ok"
type textarea "B-W-149KD0C rack# G-16 machine# 16:01 Rebooted. Rescued. 23.220.74.98: passed: …"
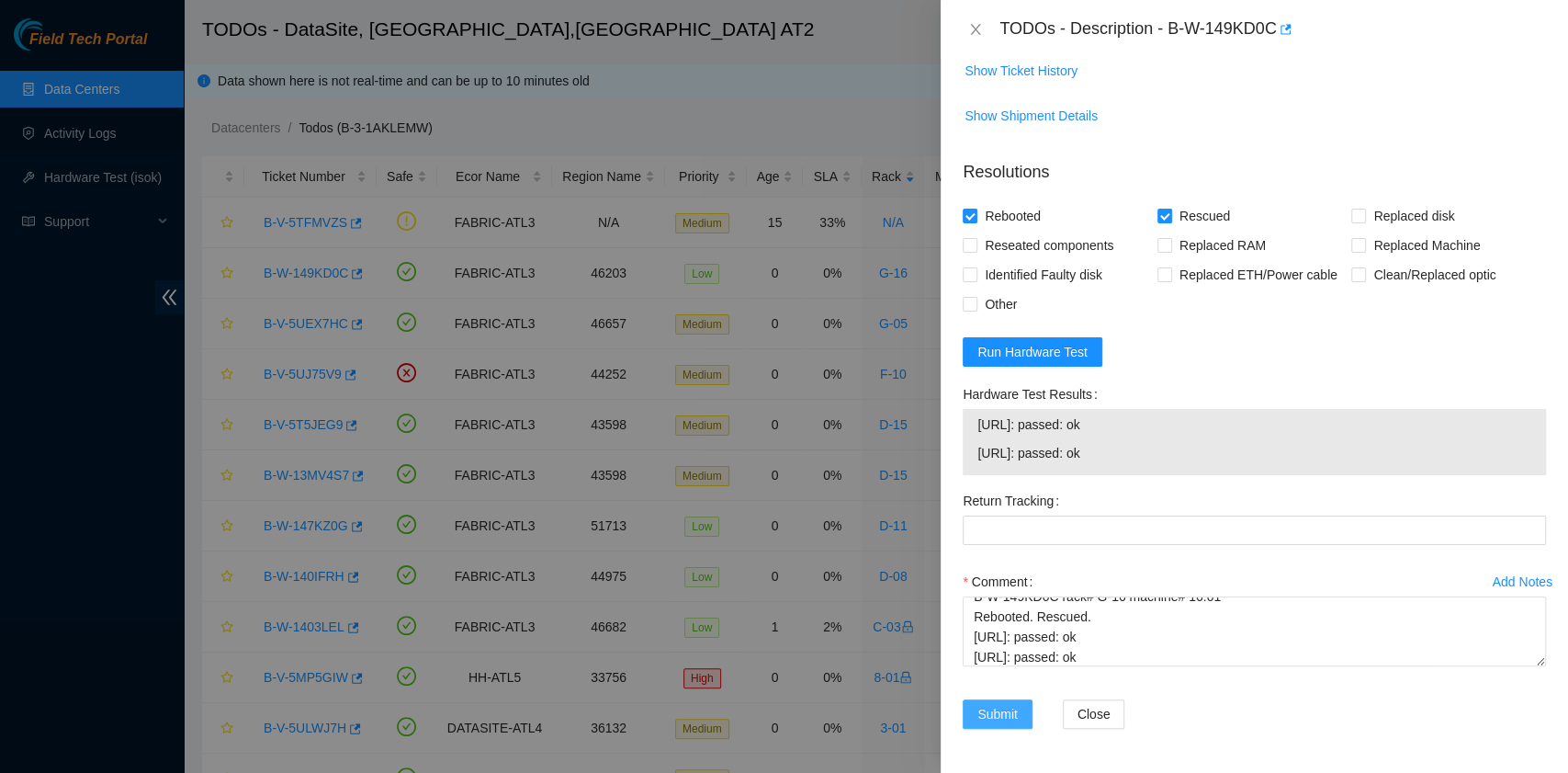
click at [995, 720] on span "Submit" at bounding box center [997, 713] width 40 height 20
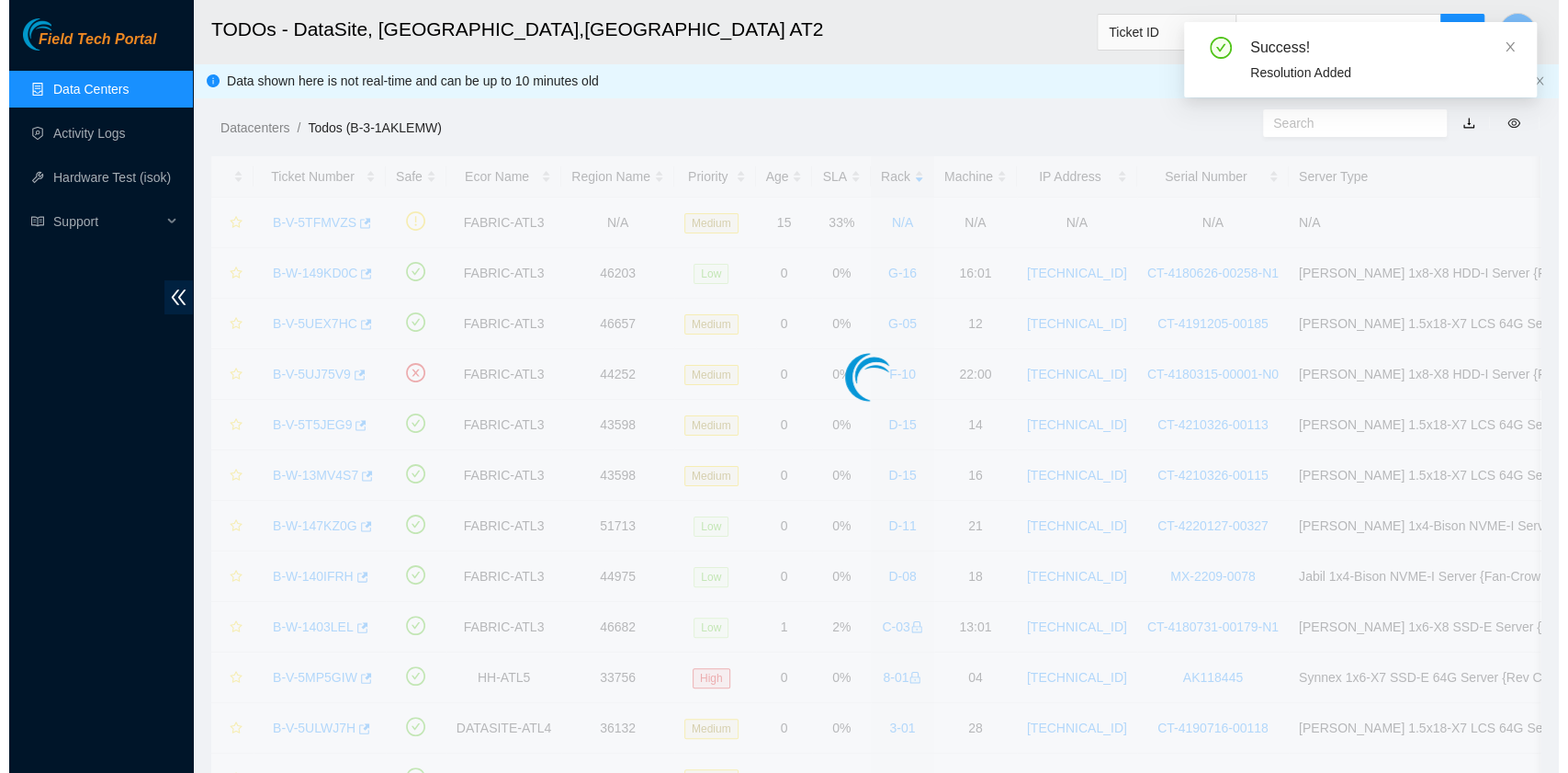
scroll to position [416, 0]
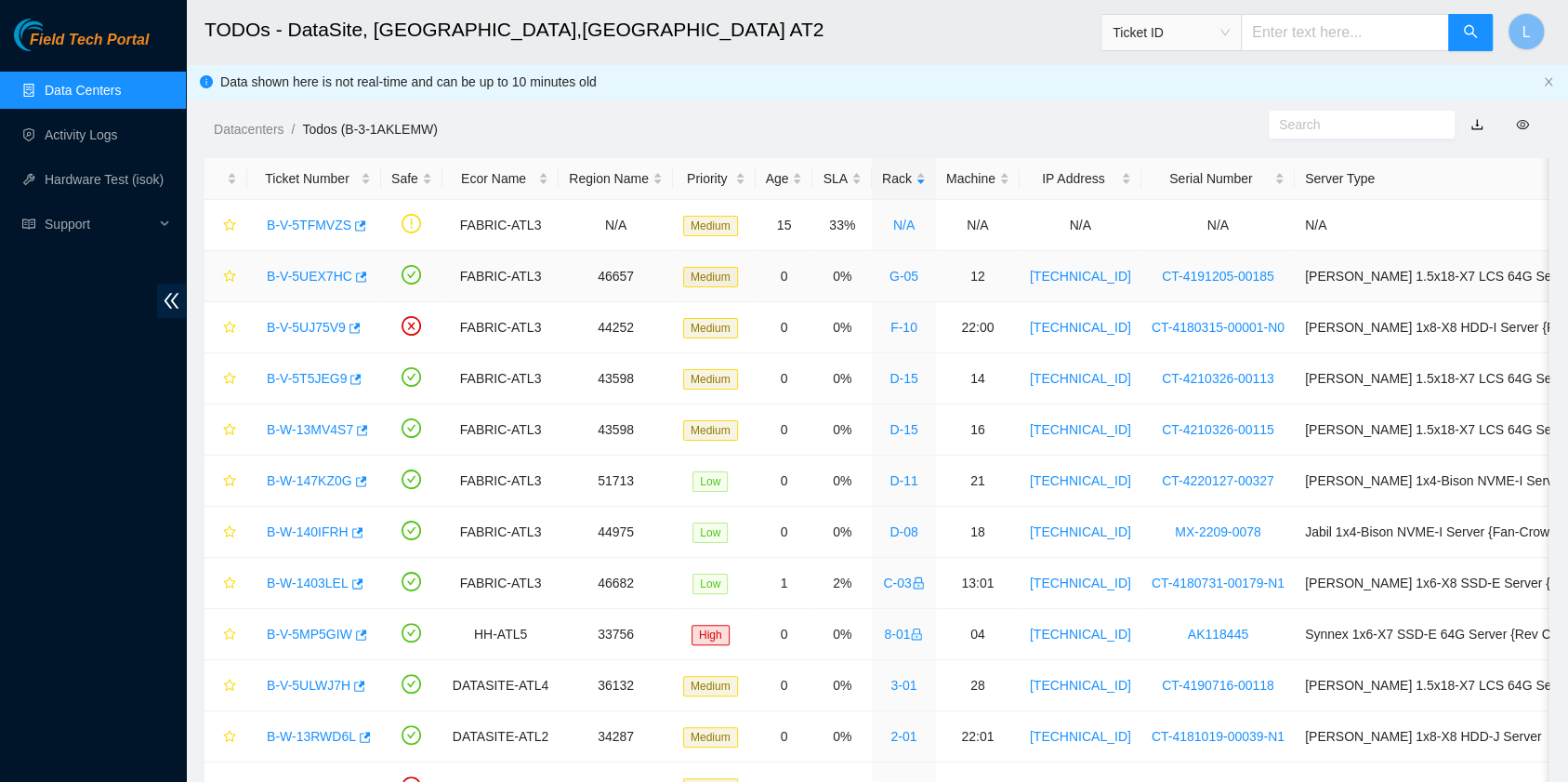
click at [336, 278] on link "B-V-5UEX7HC" at bounding box center [310, 276] width 86 height 15
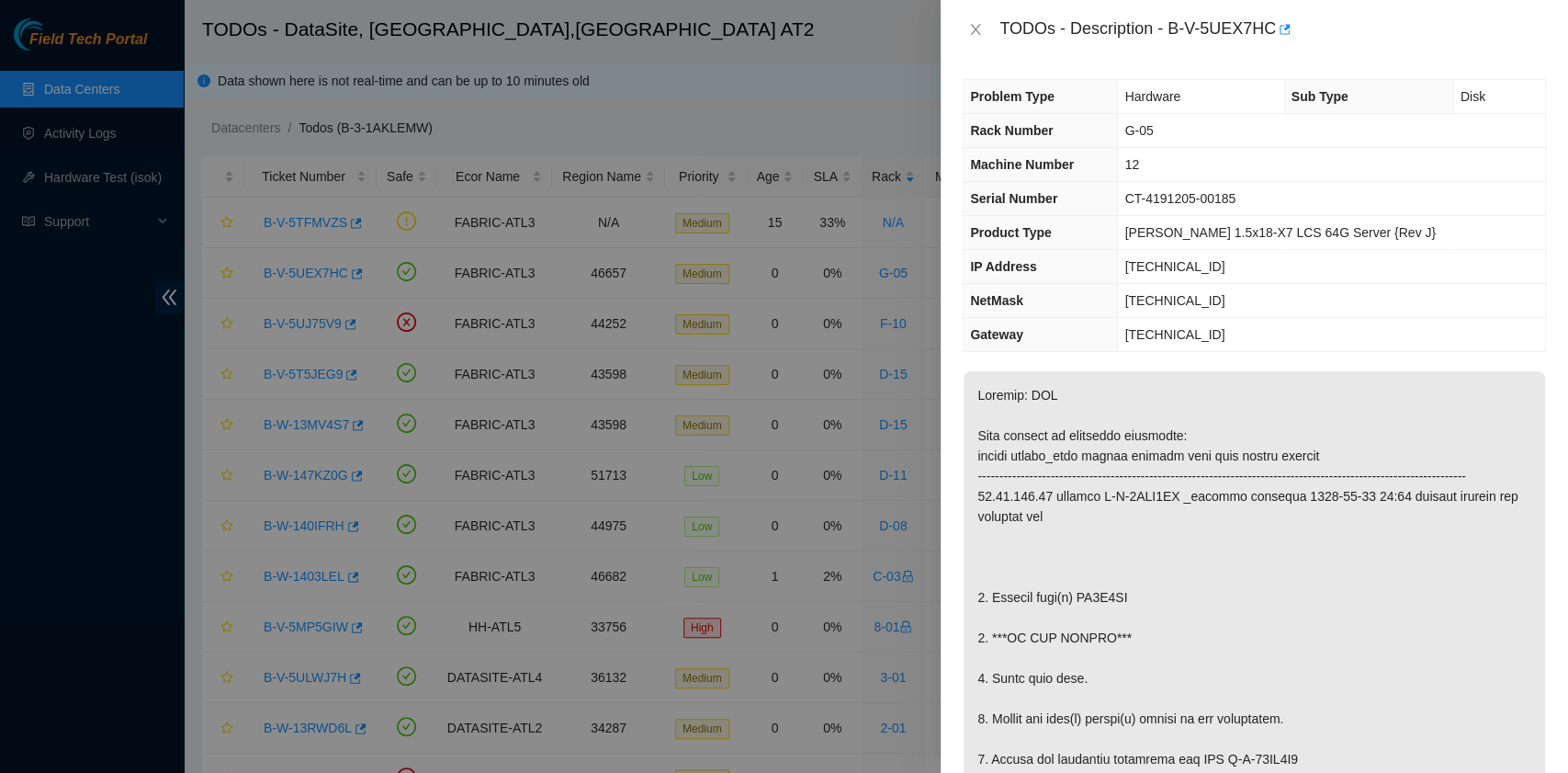
scroll to position [0, 0]
click at [1174, 25] on div "TODOs - Description - B-V-5UEX7HC" at bounding box center [1273, 29] width 547 height 29
drag, startPoint x: 1172, startPoint y: 25, endPoint x: 1269, endPoint y: 36, distance: 97.6
click at [1269, 36] on div "TODOs - Description - B-V-5UEX7HC" at bounding box center [1273, 29] width 547 height 29
copy div "B-V-5UEX7HC"
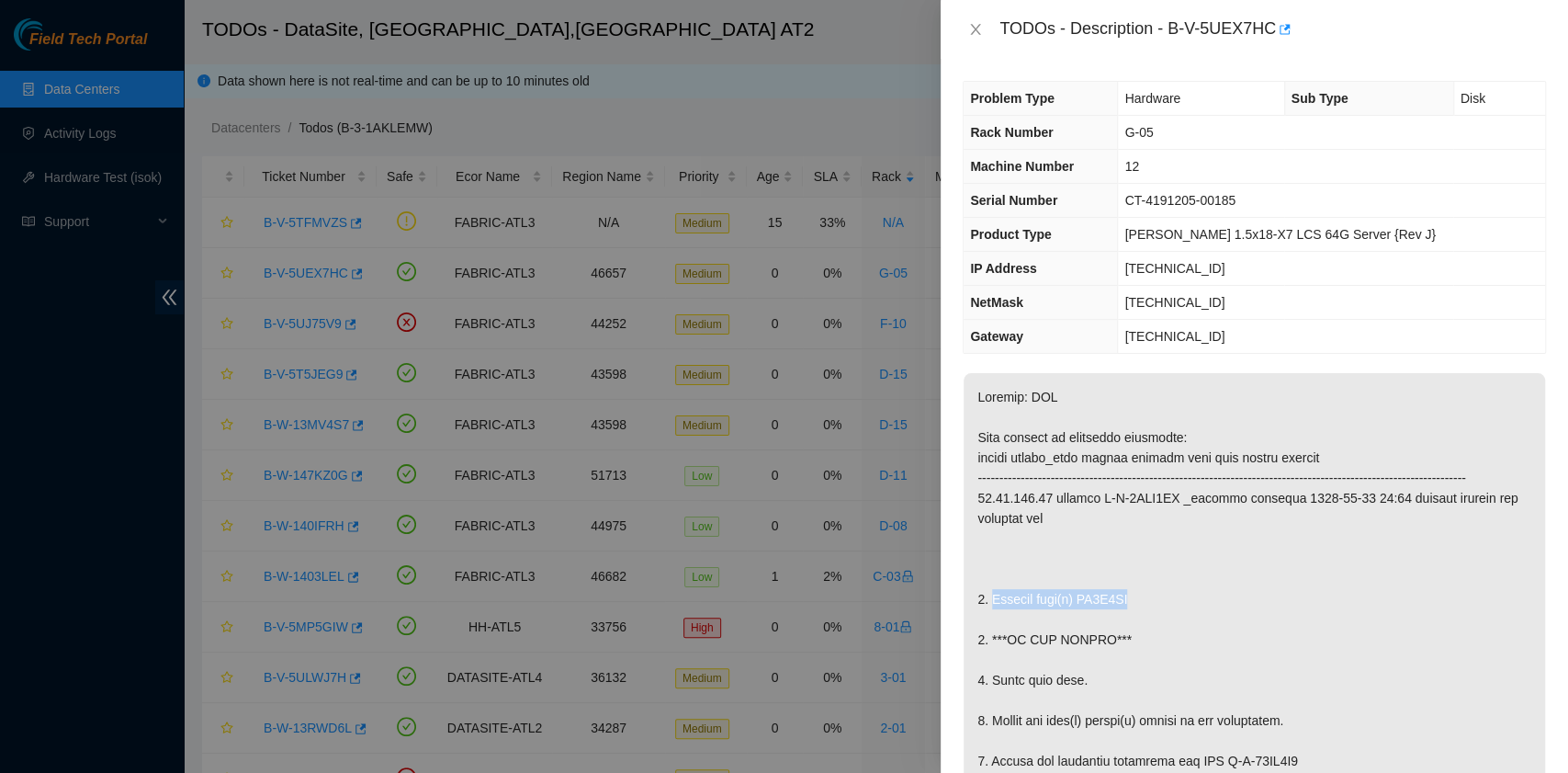
drag, startPoint x: 992, startPoint y: 615, endPoint x: 1134, endPoint y: 620, distance: 142.1
copy p "Replace disk(s) ZC1C6ML"
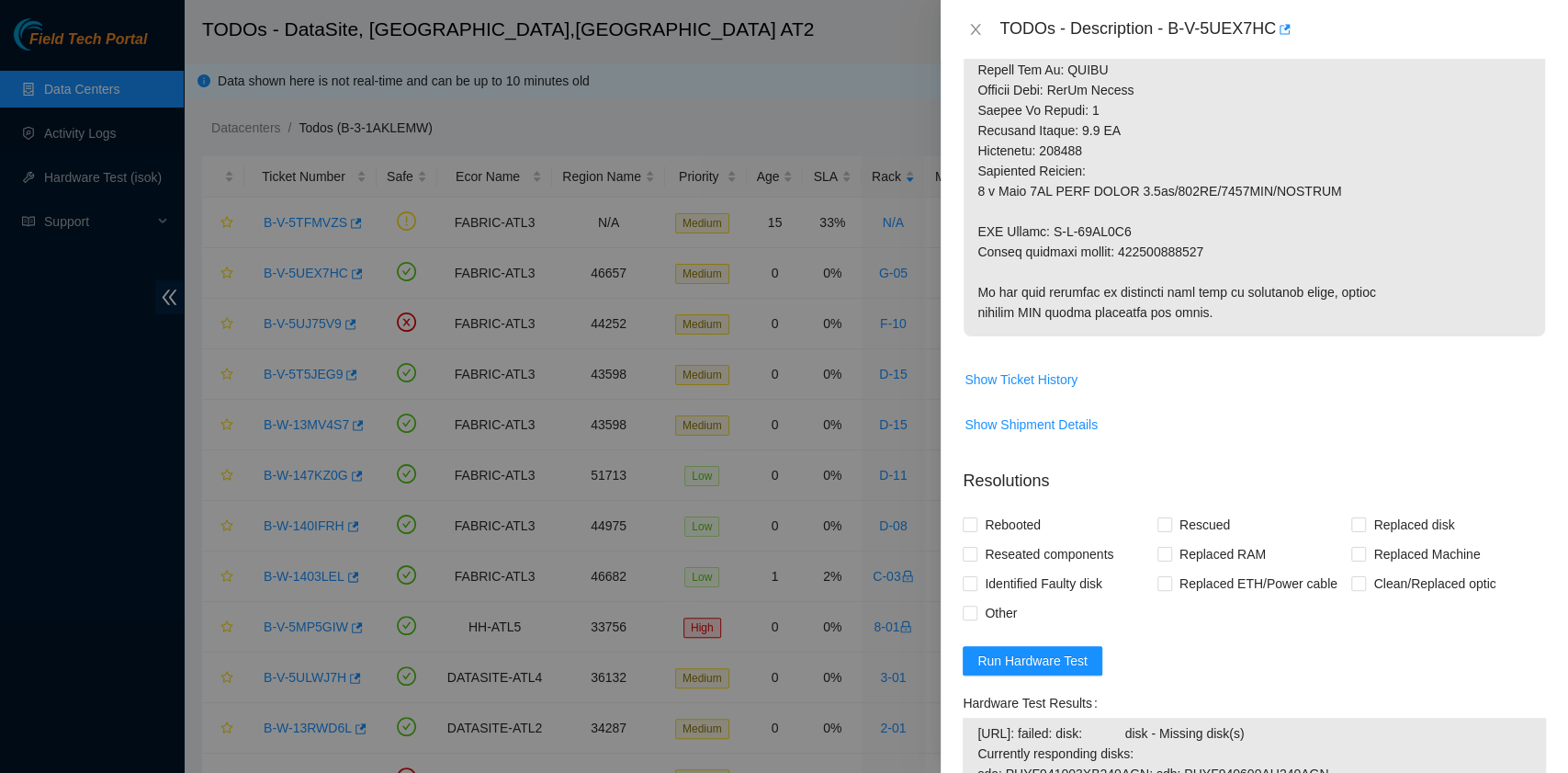
scroll to position [979, 0]
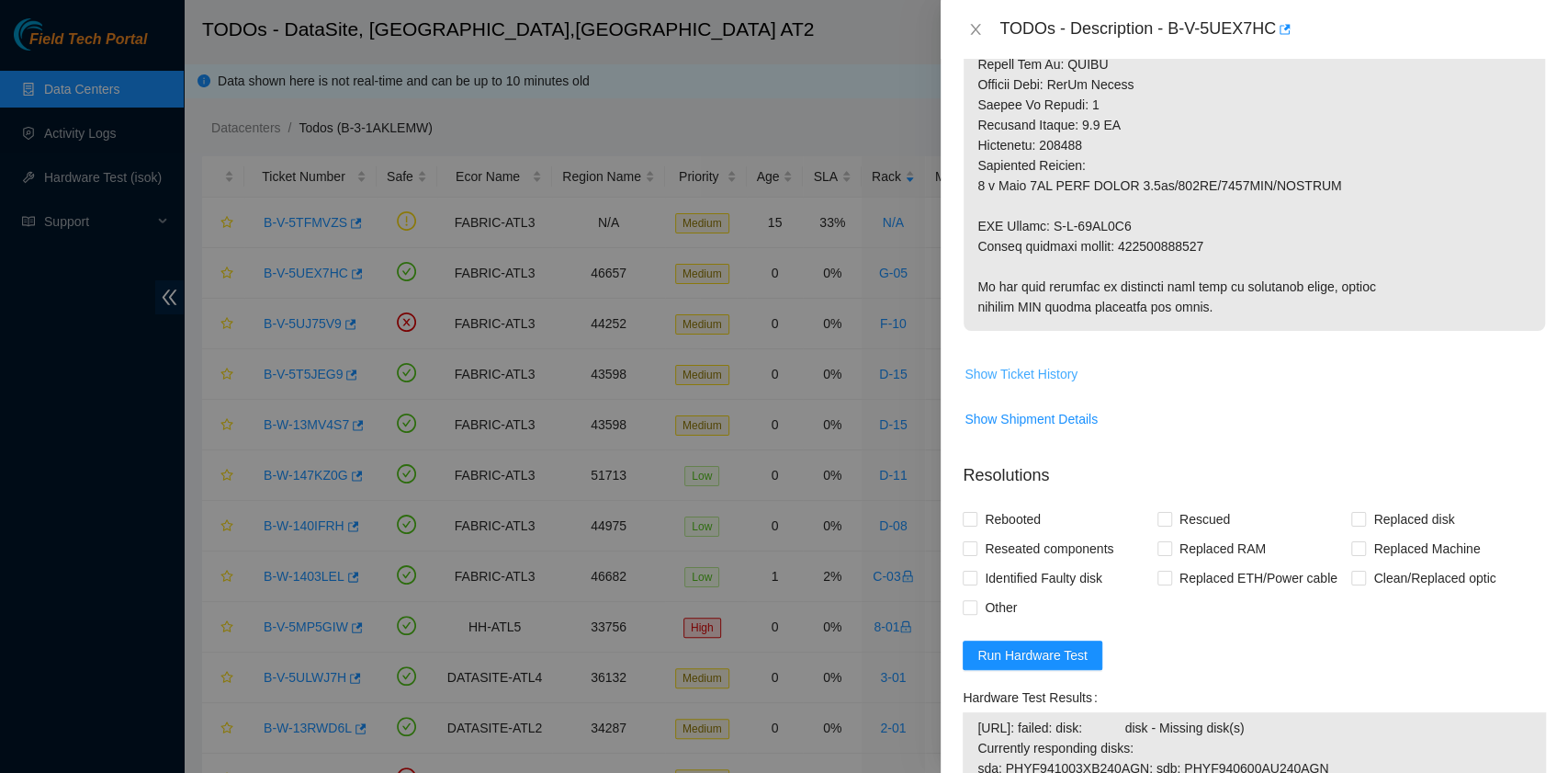
click at [1028, 384] on span "Show Ticket History" at bounding box center [1021, 373] width 113 height 20
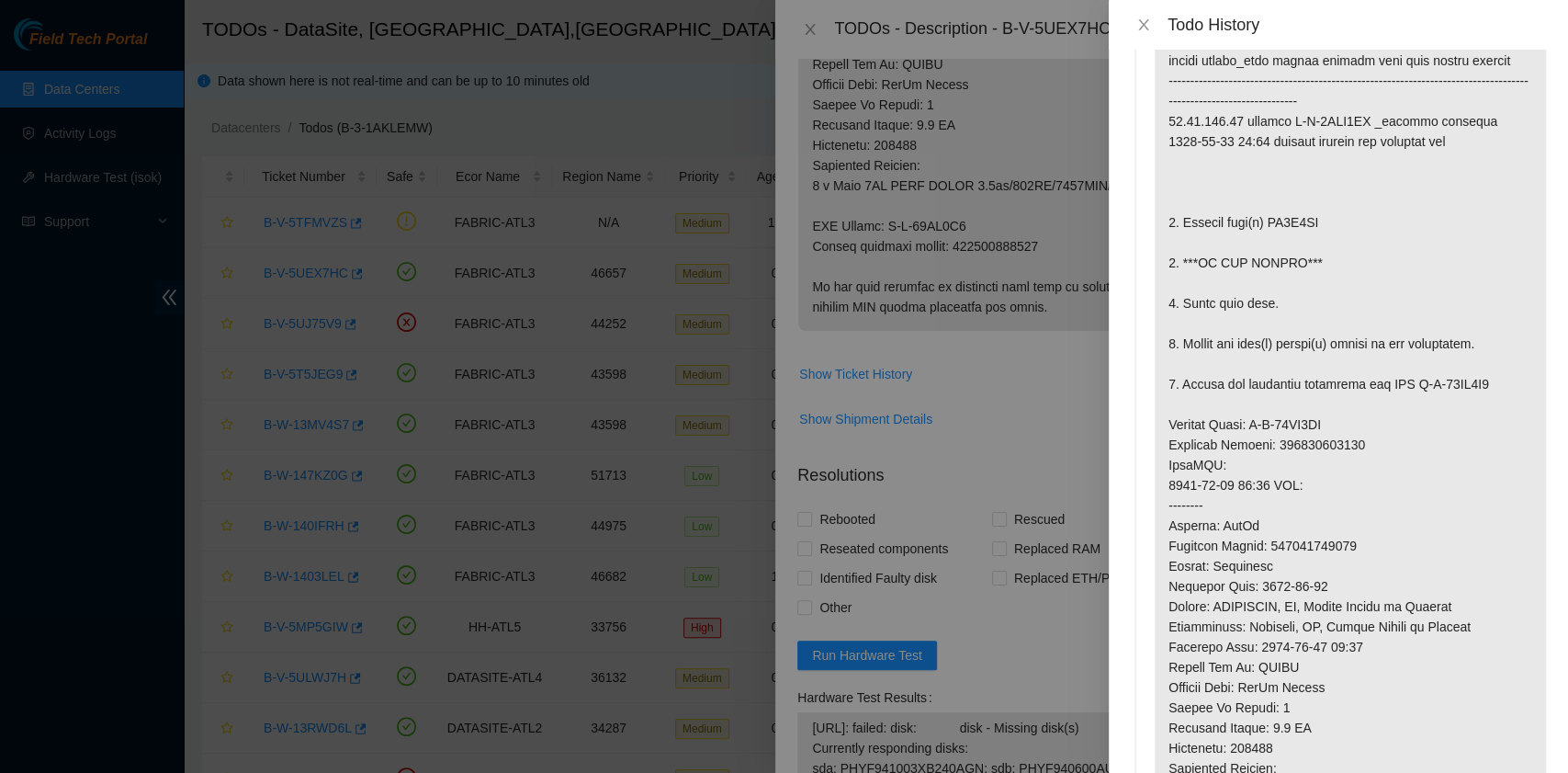
scroll to position [0, 0]
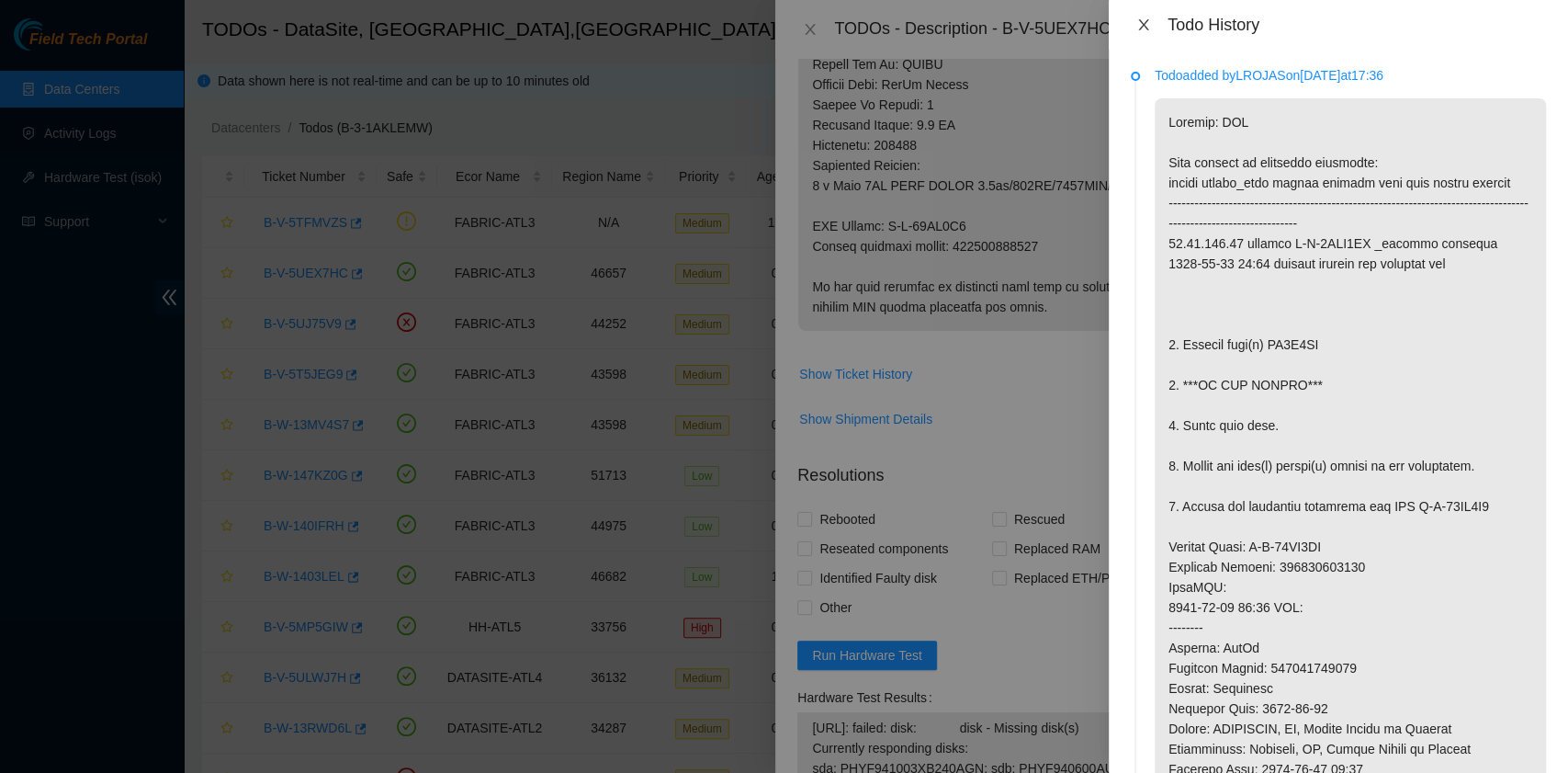
click at [1141, 27] on icon "close" at bounding box center [1143, 24] width 10 height 11
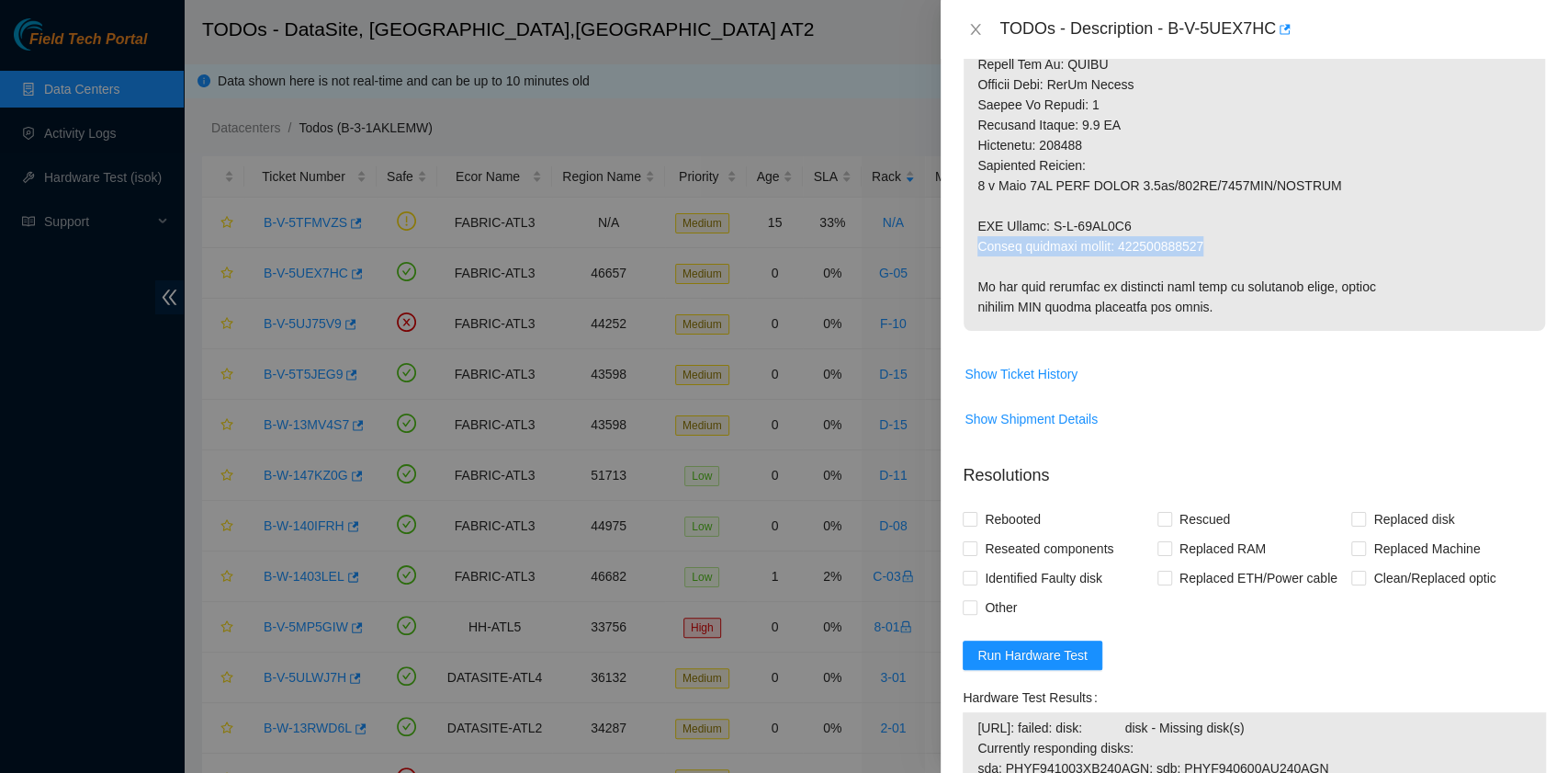
drag, startPoint x: 978, startPoint y: 263, endPoint x: 1205, endPoint y: 268, distance: 227.1
copy p "Return tracking number: 463470045650"
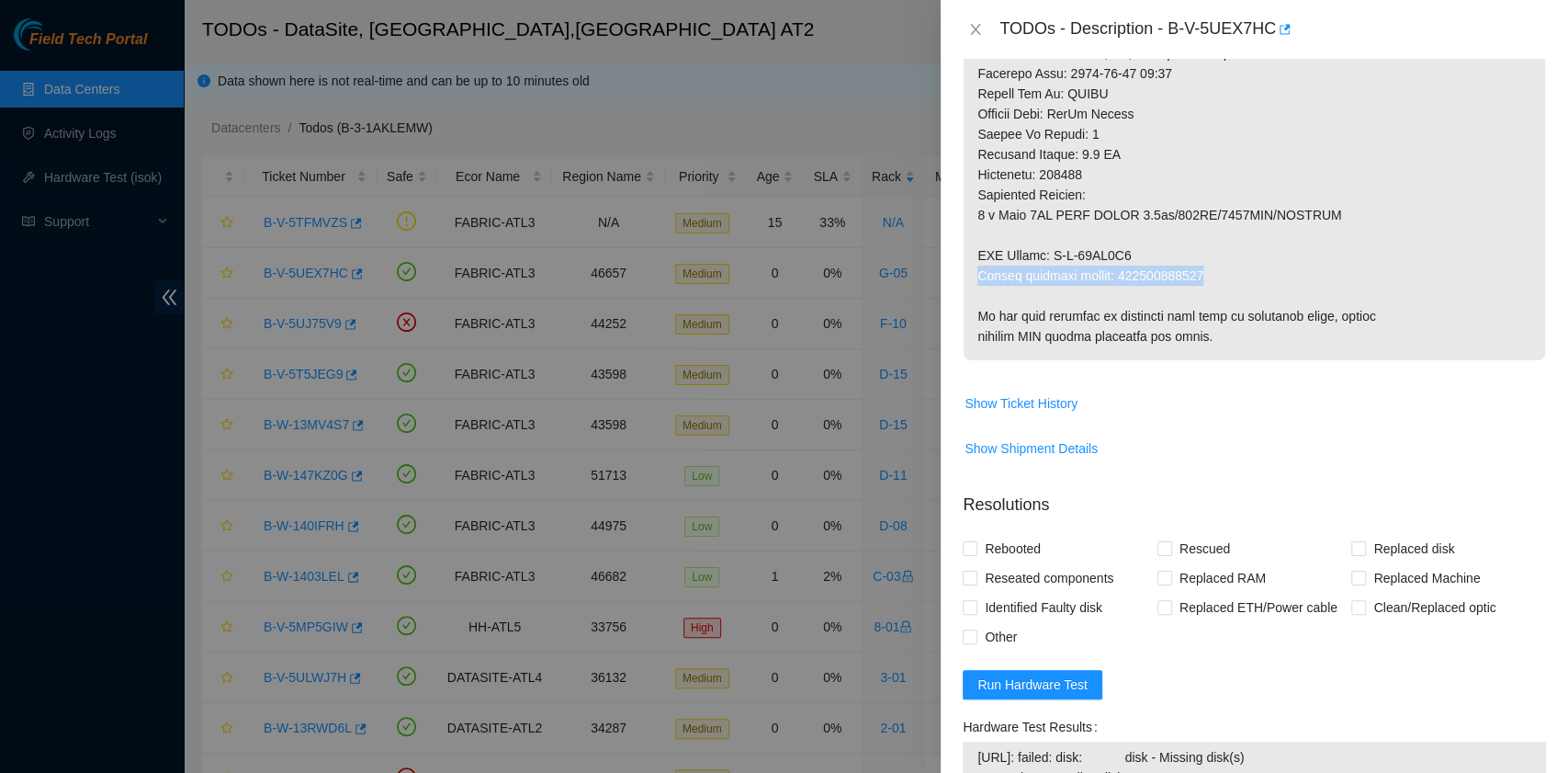
scroll to position [979, 0]
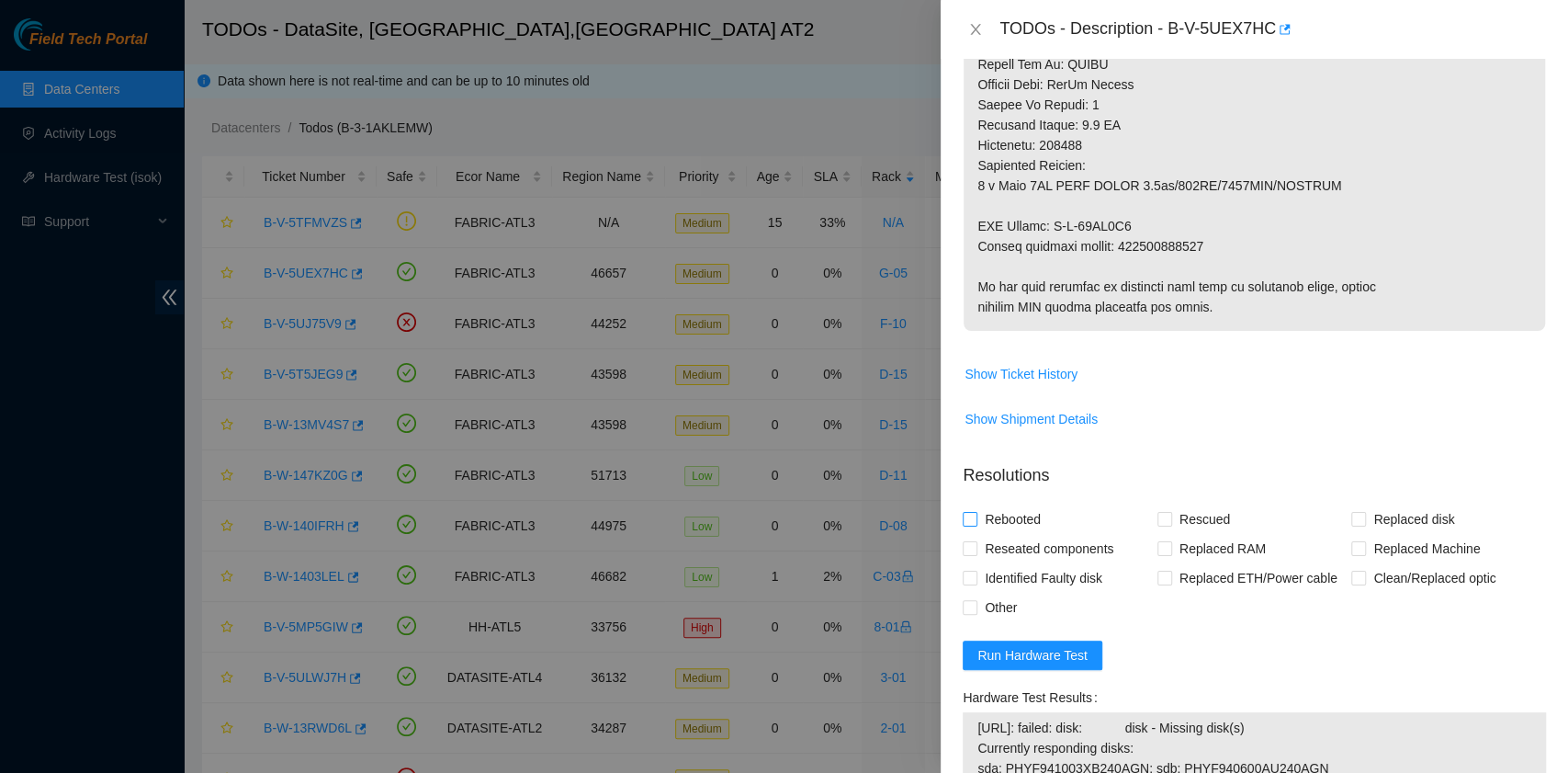
click at [1020, 534] on span "Rebooted" at bounding box center [1012, 519] width 71 height 29
click at [976, 524] on input "Rebooted" at bounding box center [969, 518] width 13 height 13
checkbox input "true"
click at [1353, 526] on span at bounding box center [1359, 519] width 15 height 15
click at [1353, 524] on input "Replaced disk" at bounding box center [1358, 518] width 13 height 13
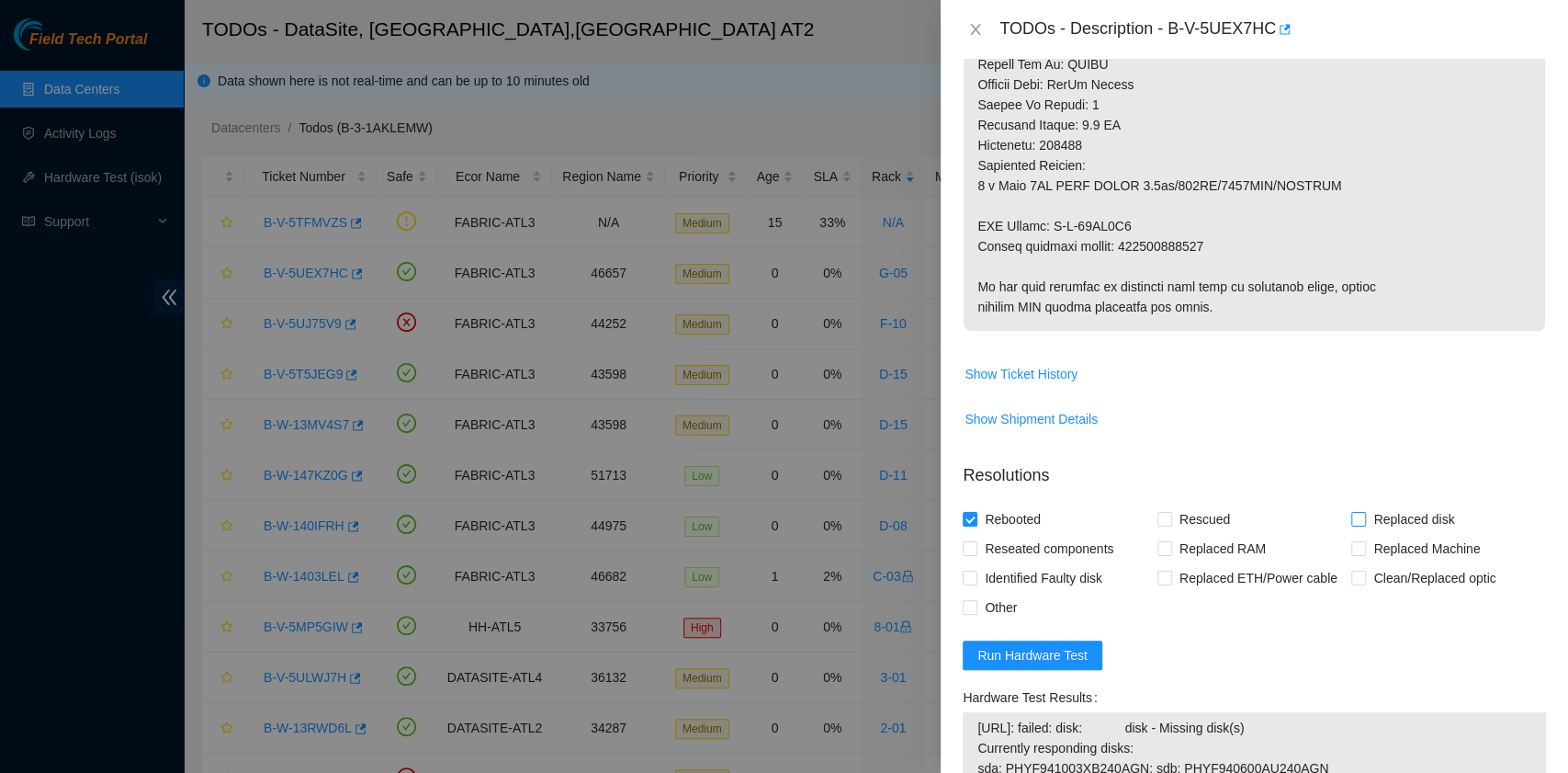
checkbox input "true"
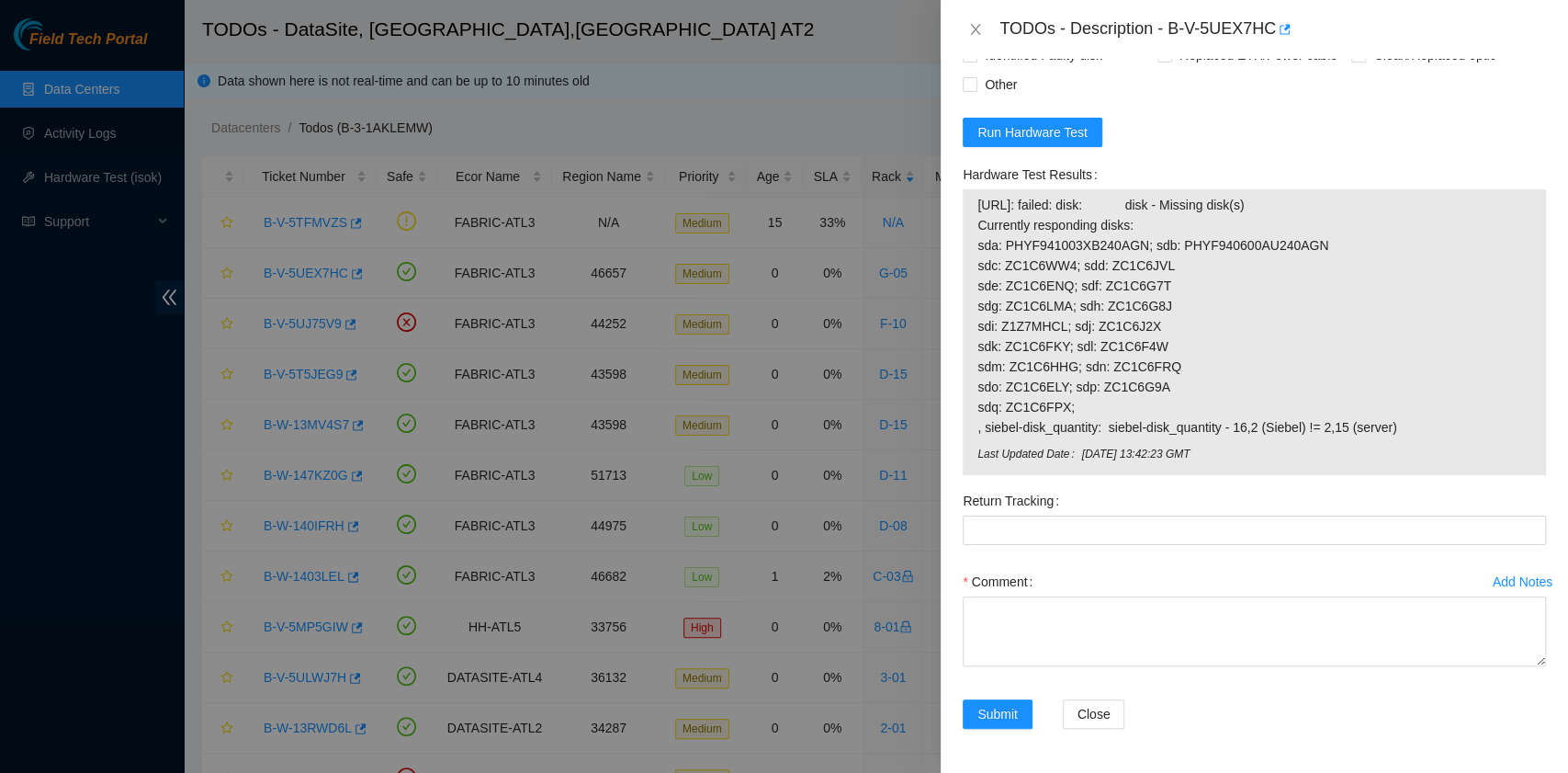
scroll to position [1519, 0]
click at [1056, 132] on span "Run Hardware Test" at bounding box center [1032, 132] width 110 height 20
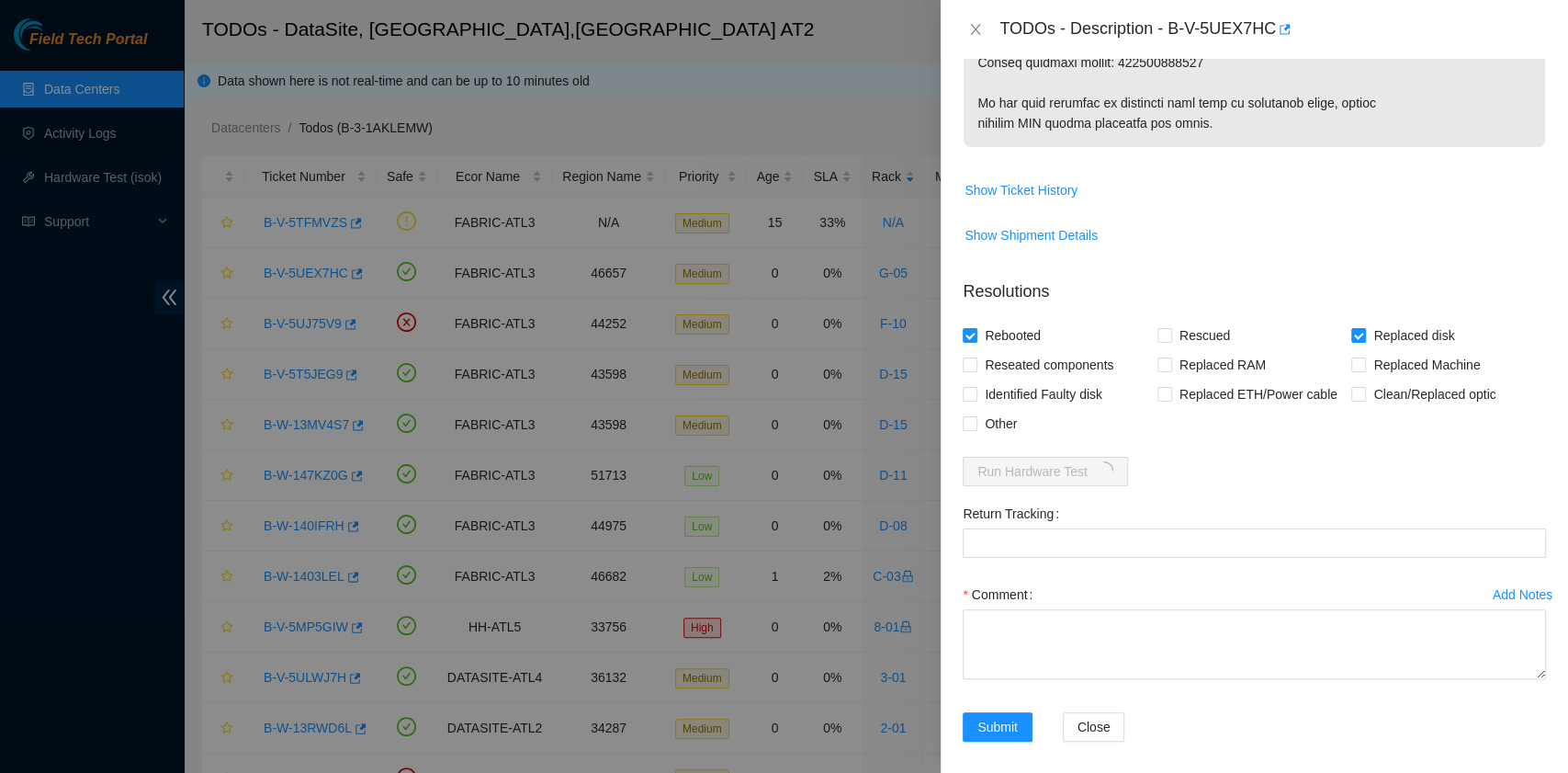
scroll to position [1192, 0]
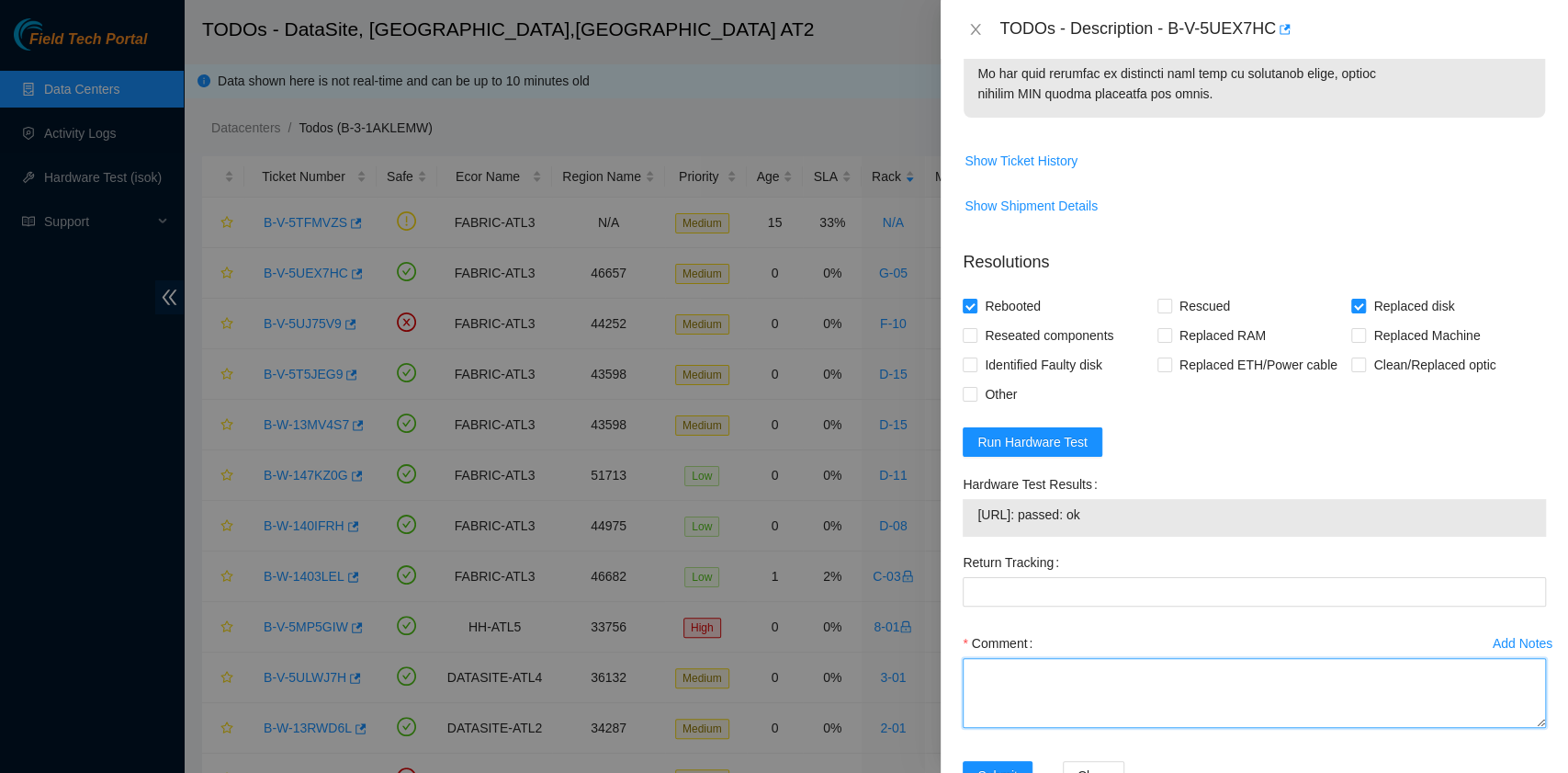
click at [1124, 728] on textarea "Comment" at bounding box center [1254, 693] width 584 height 70
paste textarea "B-V-5UEX7HC rack# G-05 machine# 12 Replaced disk ZC1C6FML with Z1Z0BM1F Return …"
drag, startPoint x: 1204, startPoint y: 717, endPoint x: 1114, endPoint y: 713, distance: 90.1
click at [1114, 713] on textarea "B-V-5UEX7HC rack# G-05 machine# 12 Replaced disk ZC1C6FML with Z1Z0BM1F Return …" at bounding box center [1254, 693] width 584 height 70
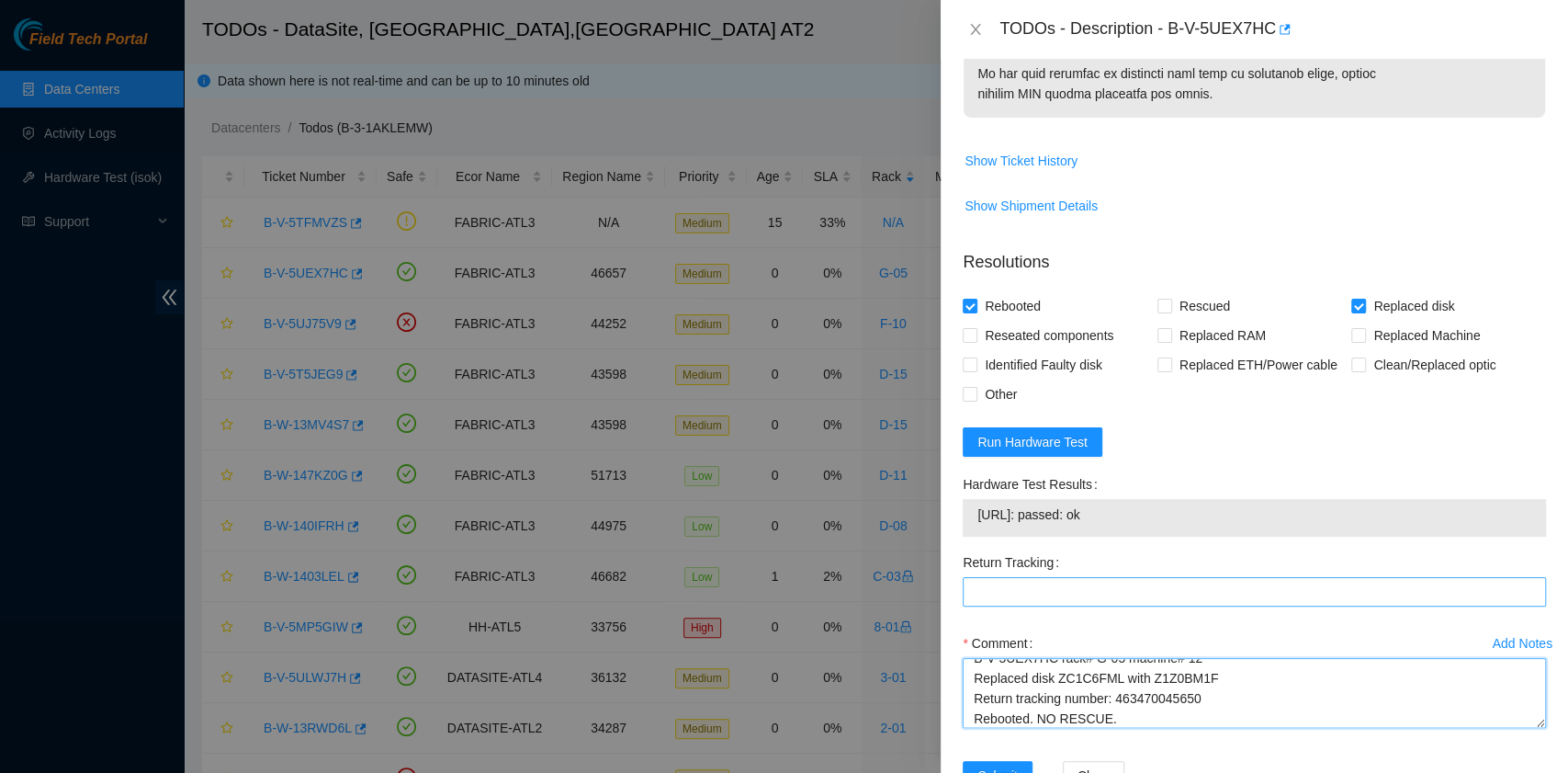
type textarea "B-V-5UEX7HC rack# G-05 machine# 12 Replaced disk ZC1C6FML with Z1Z0BM1F Return …"
click at [1072, 606] on Tracking "Return Tracking" at bounding box center [1254, 591] width 584 height 29
paste Tracking "463470045650"
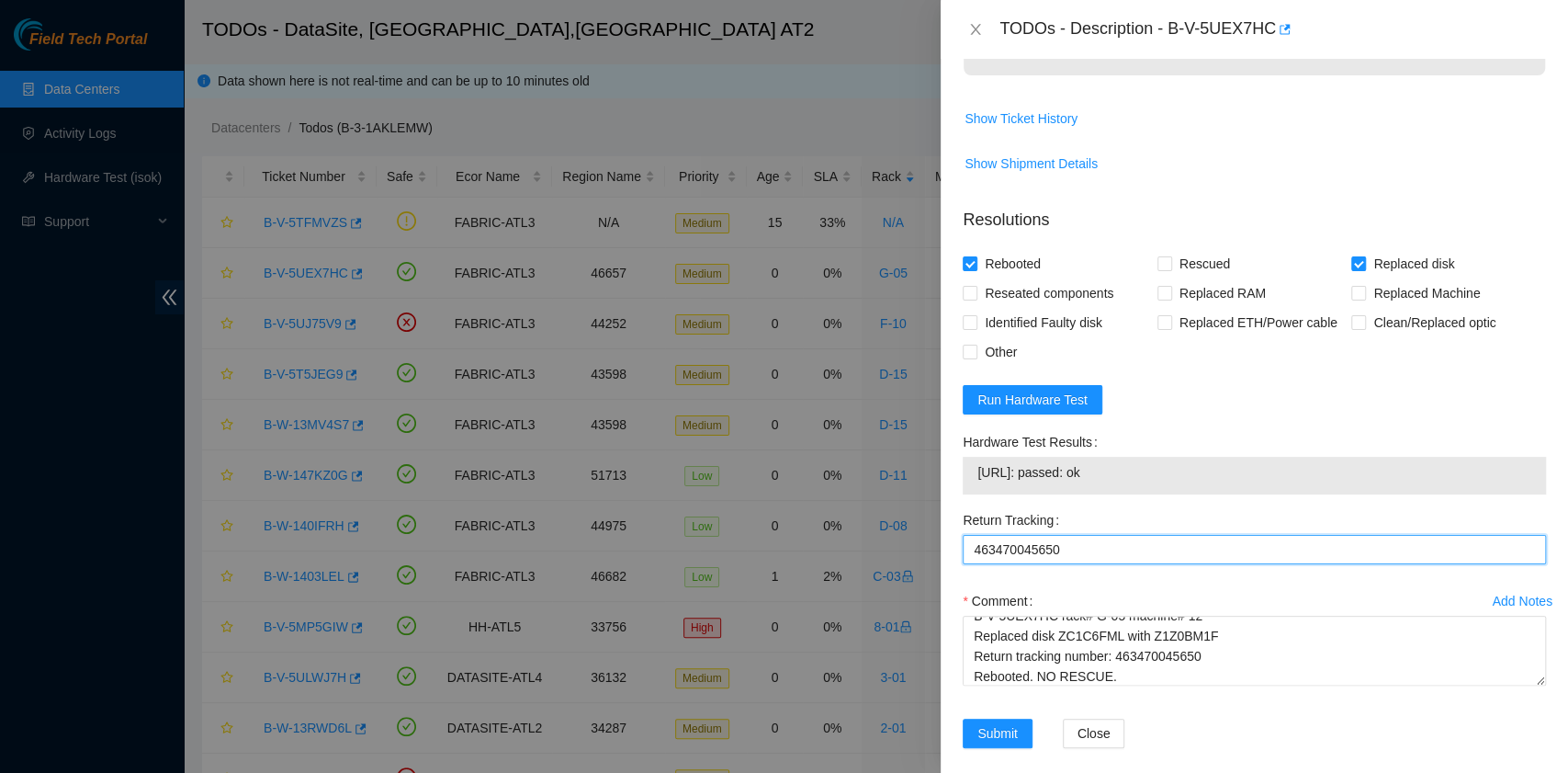
scroll to position [1270, 0]
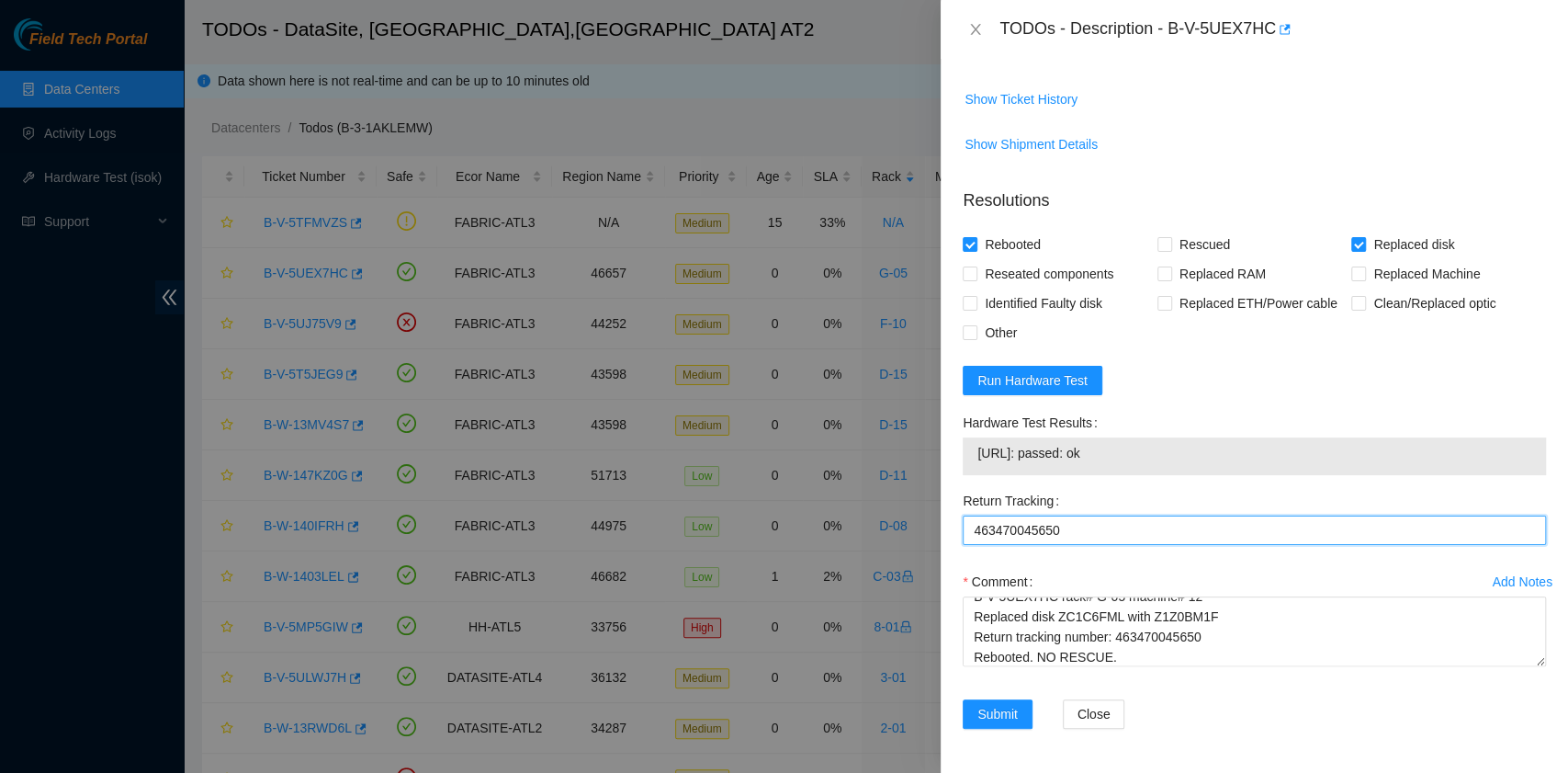
type Tracking "463470045650"
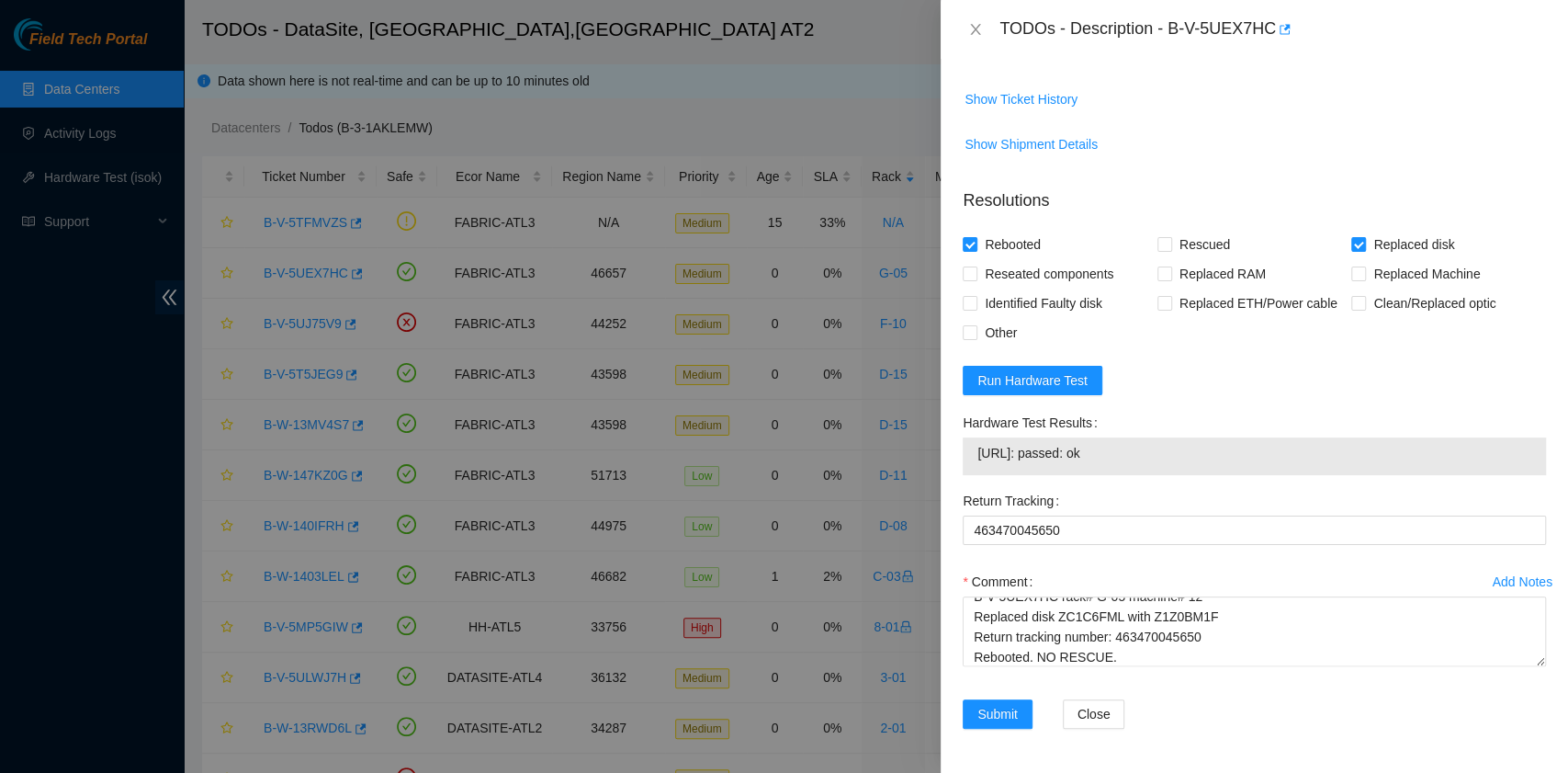
drag, startPoint x: 1130, startPoint y: 456, endPoint x: 974, endPoint y: 457, distance: 156.0
click at [974, 457] on div "23.42.151.47: passed: ok" at bounding box center [1254, 456] width 584 height 38
copy tbody "23.42.151.47: passed: ok"
click at [1117, 667] on div "Comment B-V-5UEX7HC rack# G-05 machine# 12 Replaced disk ZC1C6FML with Z1Z0BM1F…" at bounding box center [1254, 621] width 584 height 110
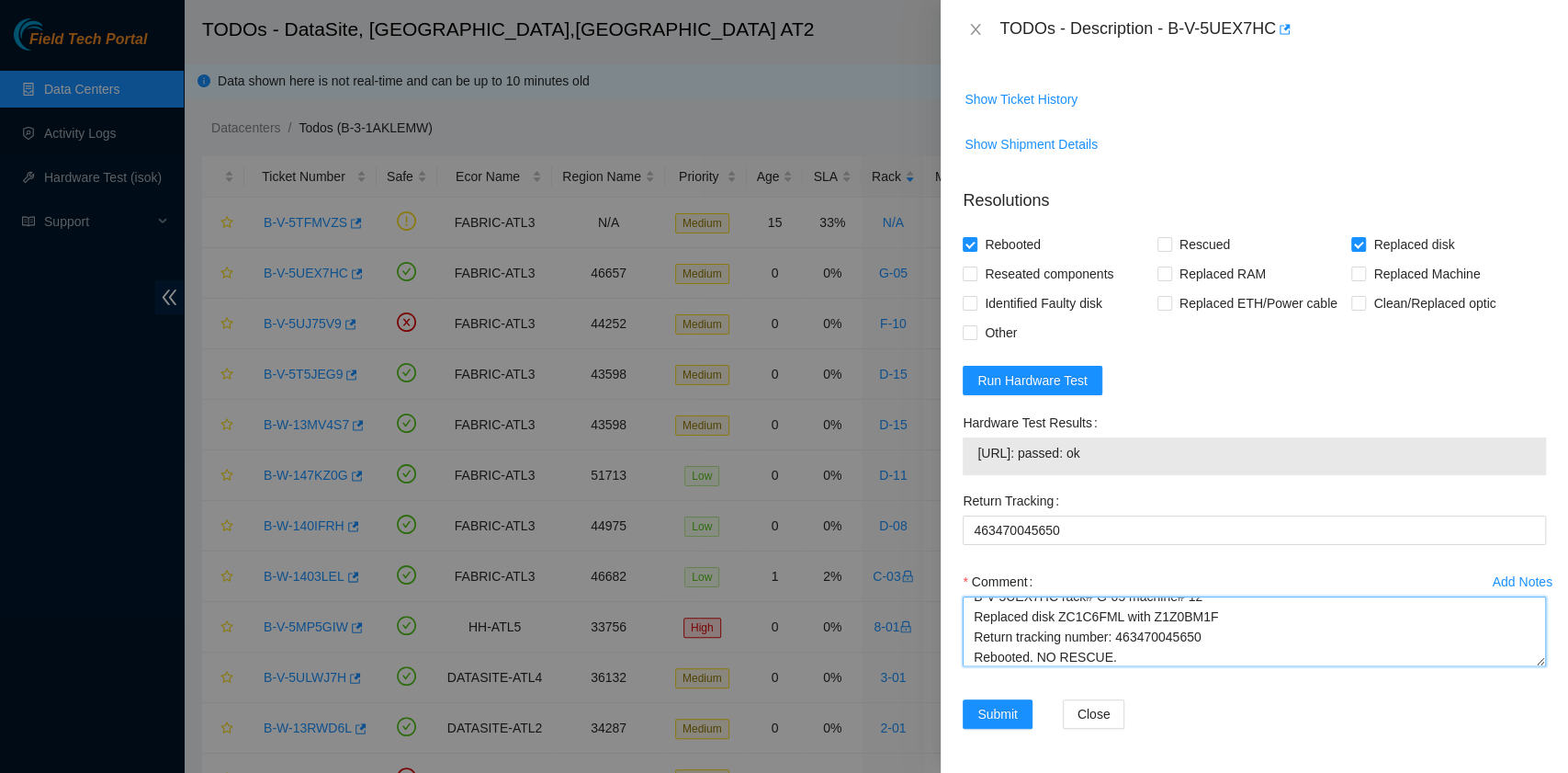
click at [1121, 660] on textarea "B-V-5UEX7HC rack# G-05 machine# 12 Replaced disk ZC1C6FML with Z1Z0BM1F Return …" at bounding box center [1254, 631] width 584 height 70
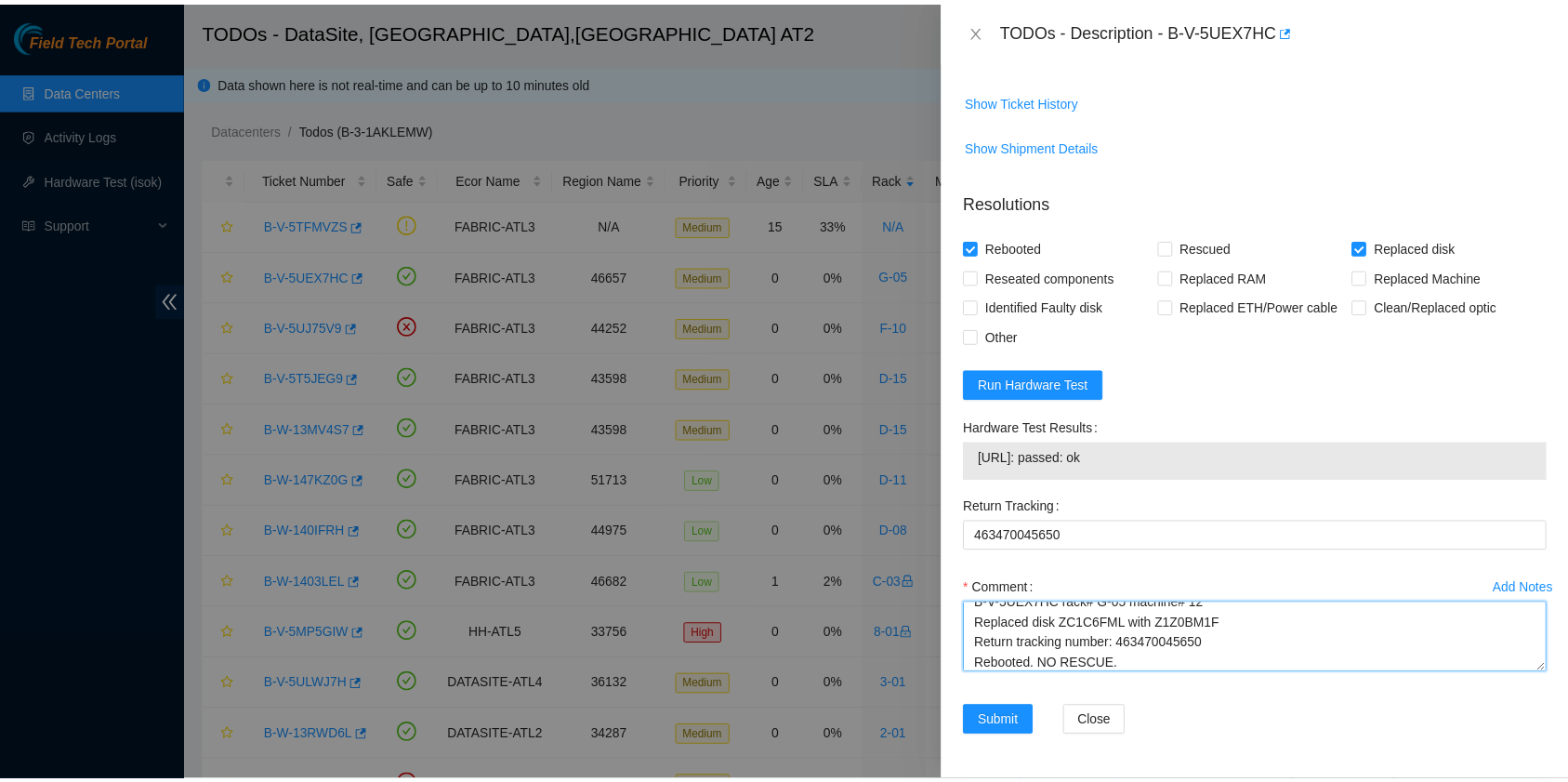
scroll to position [35, 0]
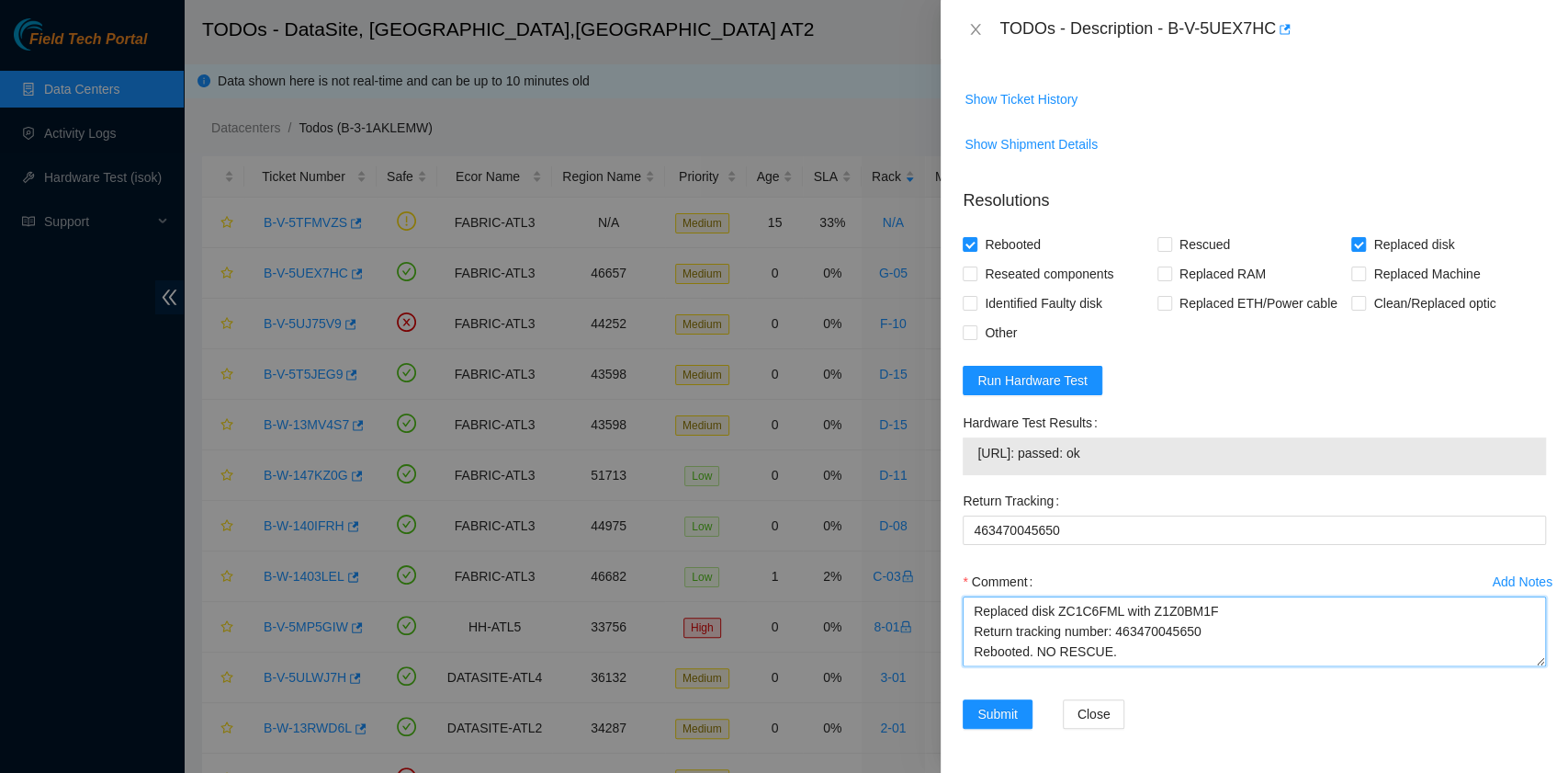
paste textarea "23.42.151.47: passed: ok"
type textarea "B-V-5UEX7HC rack# G-05 machine# 12 Replaced disk ZC1C6FML with Z1Z0BM1F Return …"
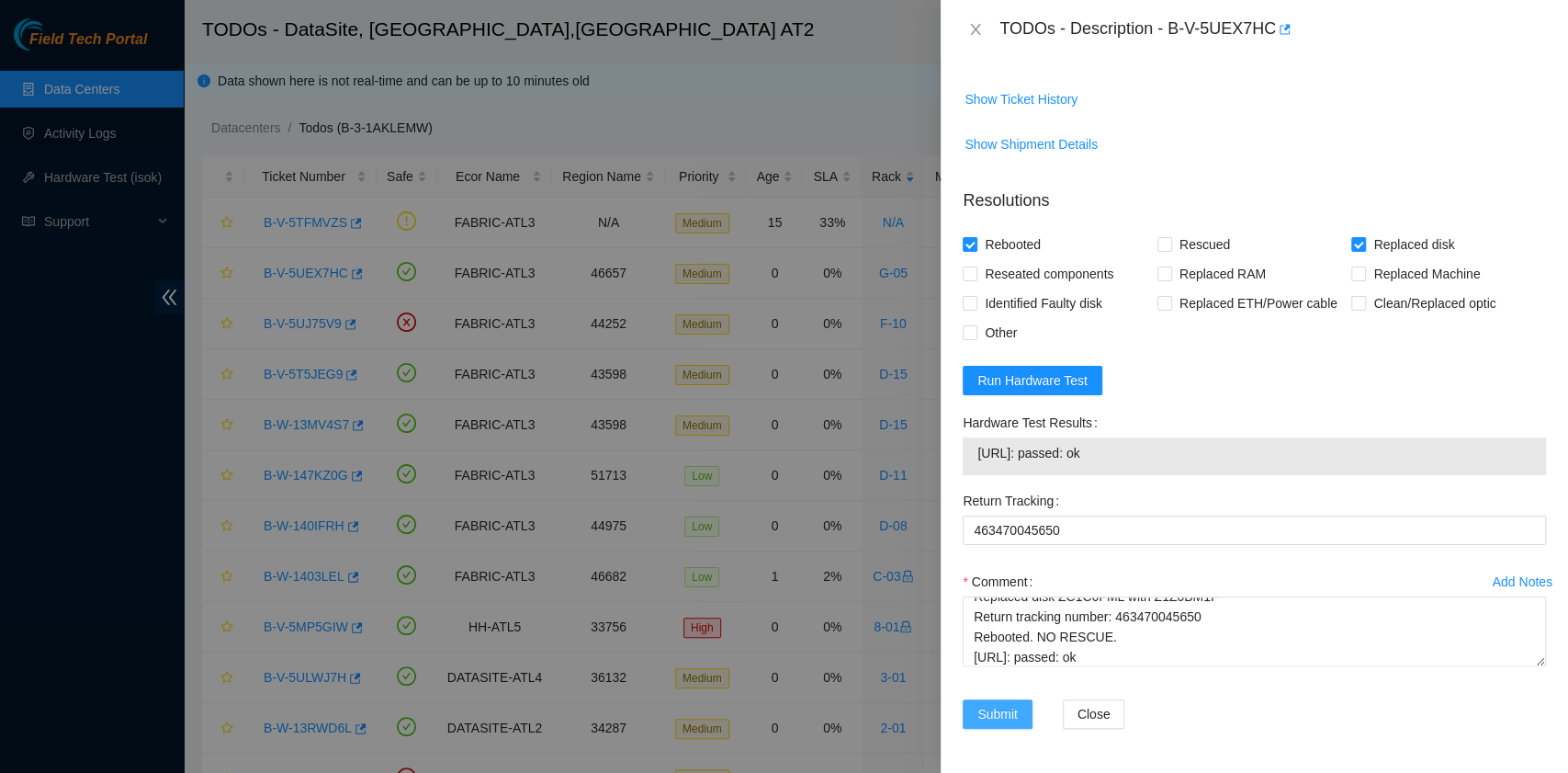
click at [972, 717] on button "Submit" at bounding box center [997, 713] width 70 height 29
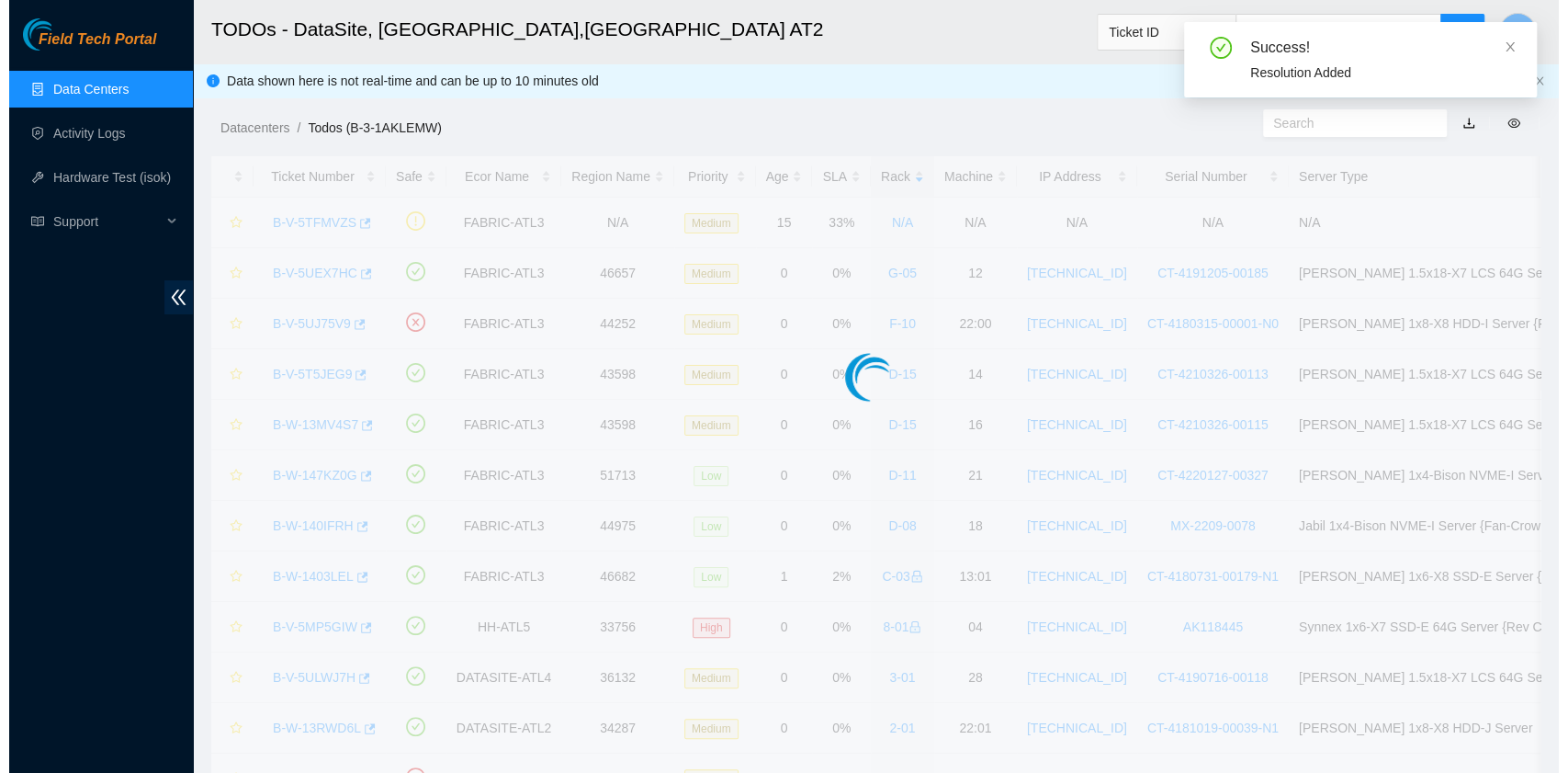
scroll to position [466, 0]
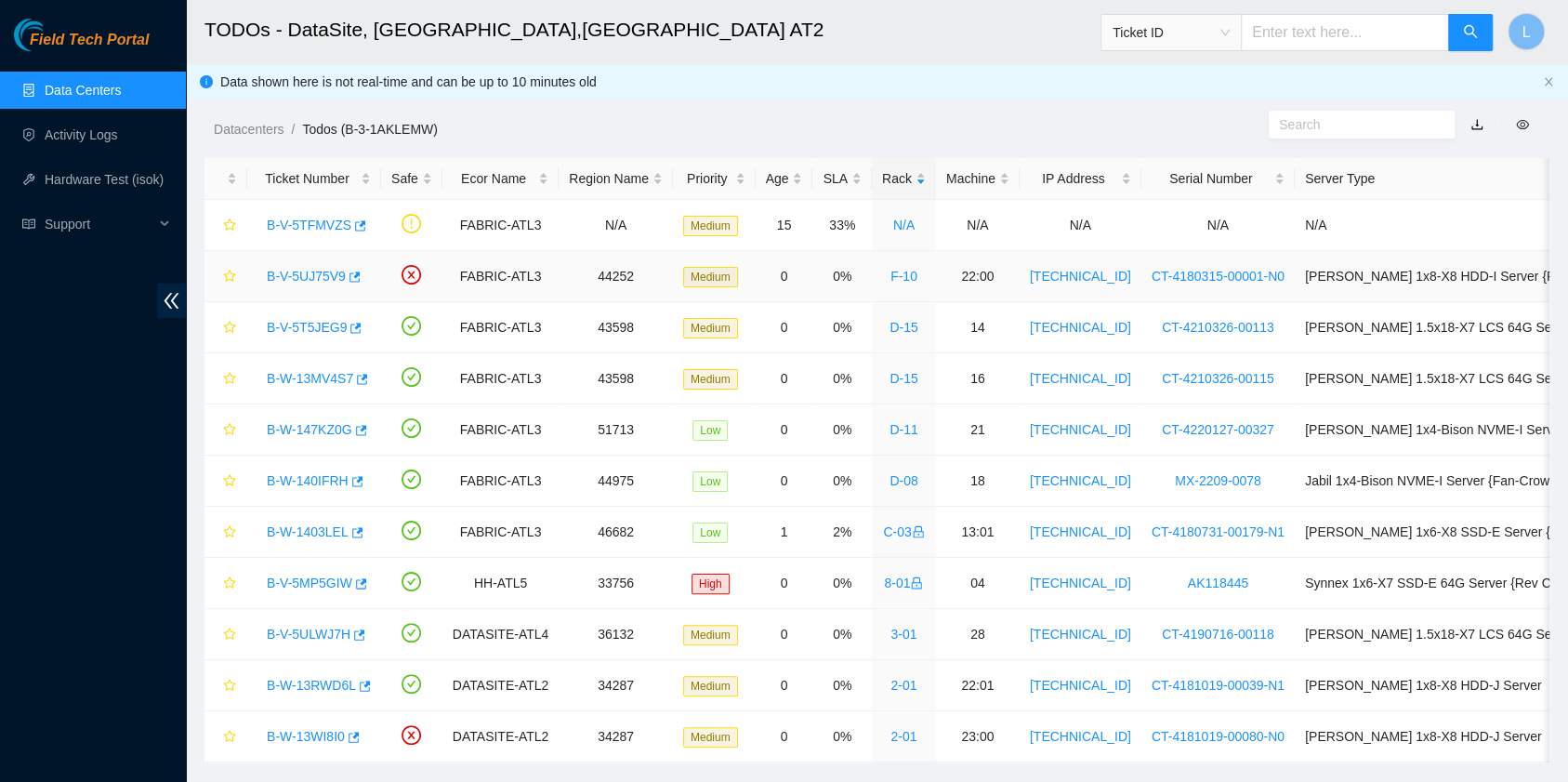
click at [301, 277] on link "B-V-5UJ75V9" at bounding box center [306, 276] width 79 height 15
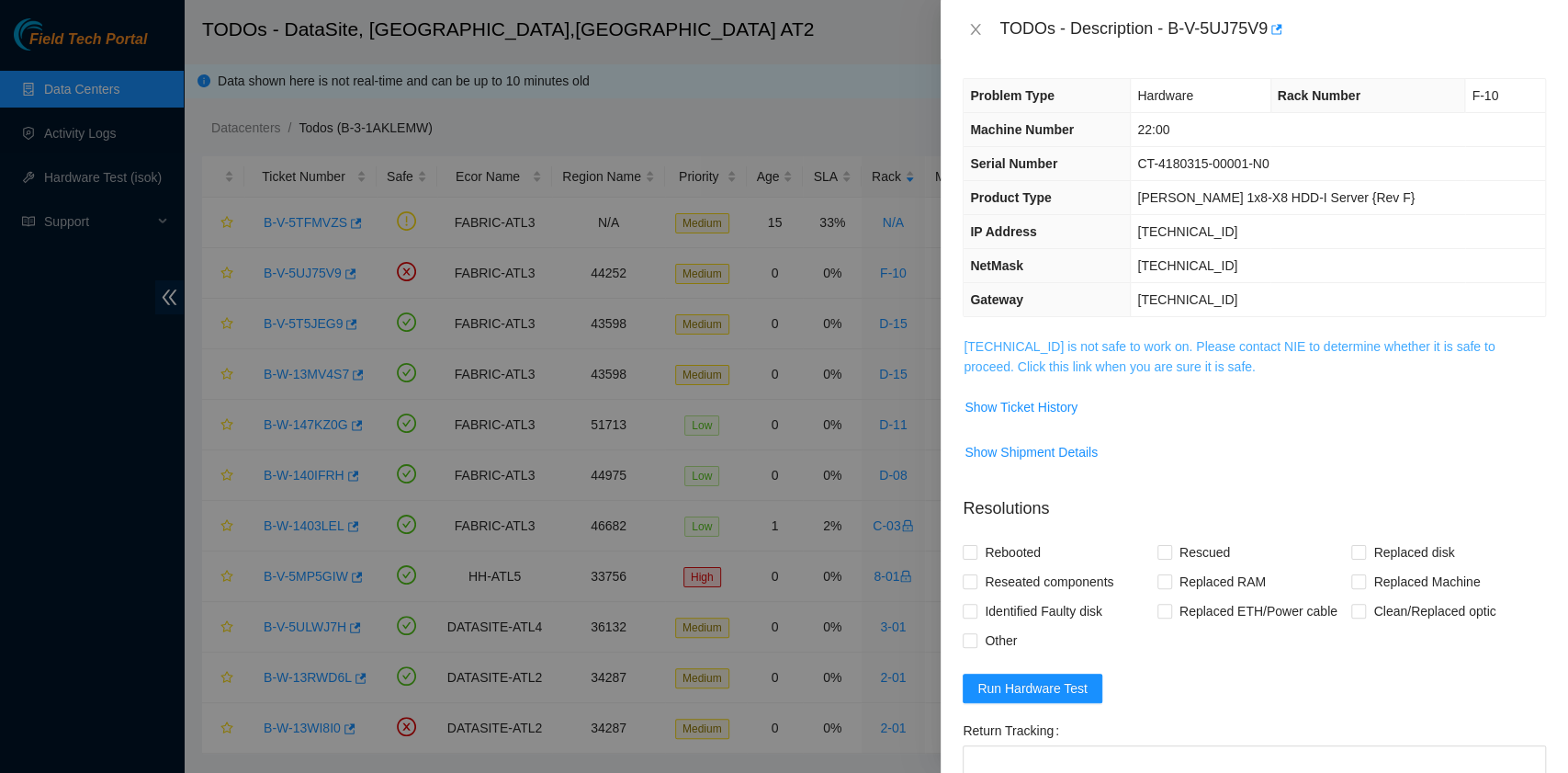
scroll to position [0, 0]
click at [1149, 364] on link "23.47.220.46 is not safe to work on. Please contact NIE to determine whether it…" at bounding box center [1229, 359] width 531 height 35
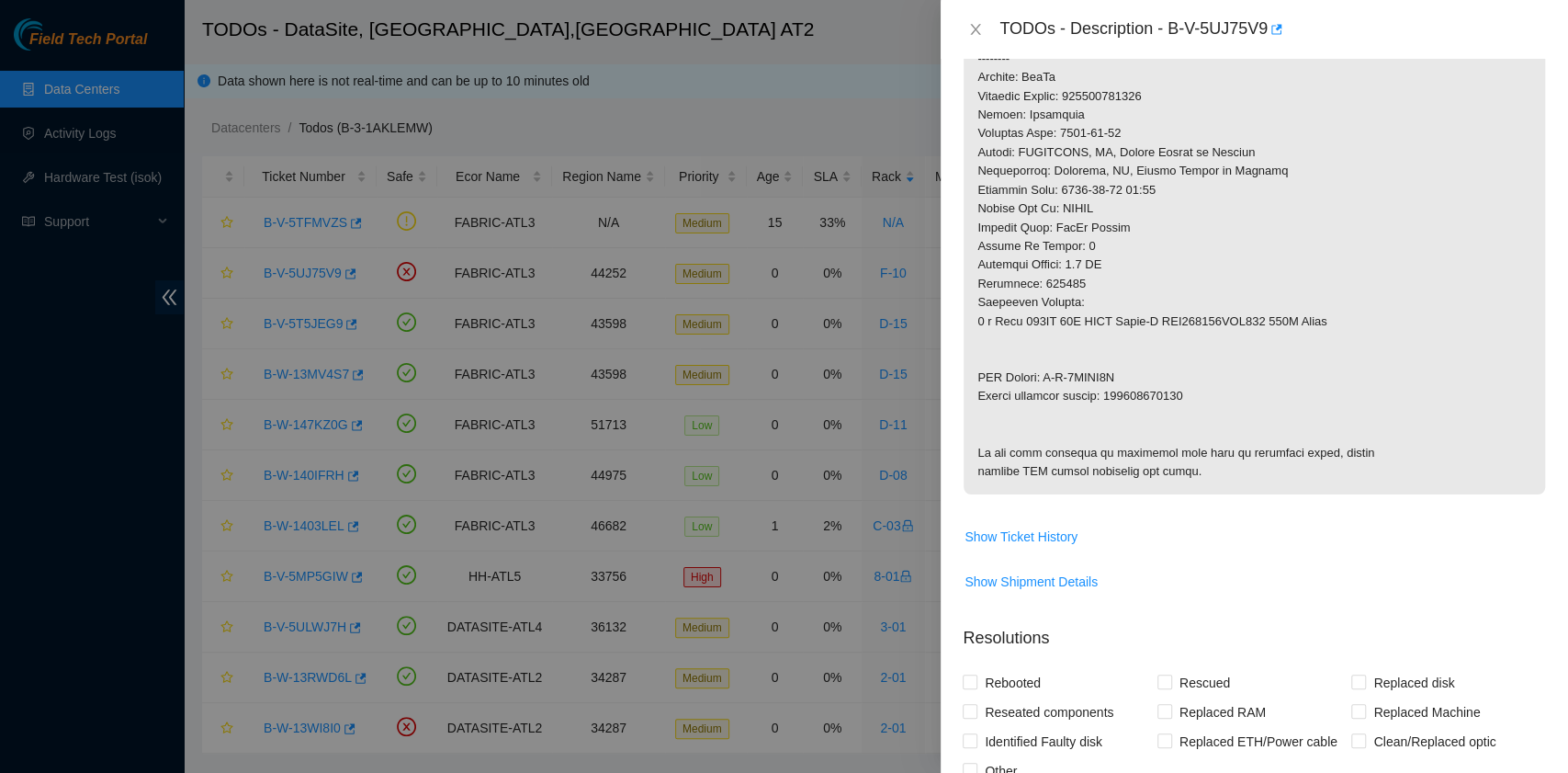
scroll to position [1167, 0]
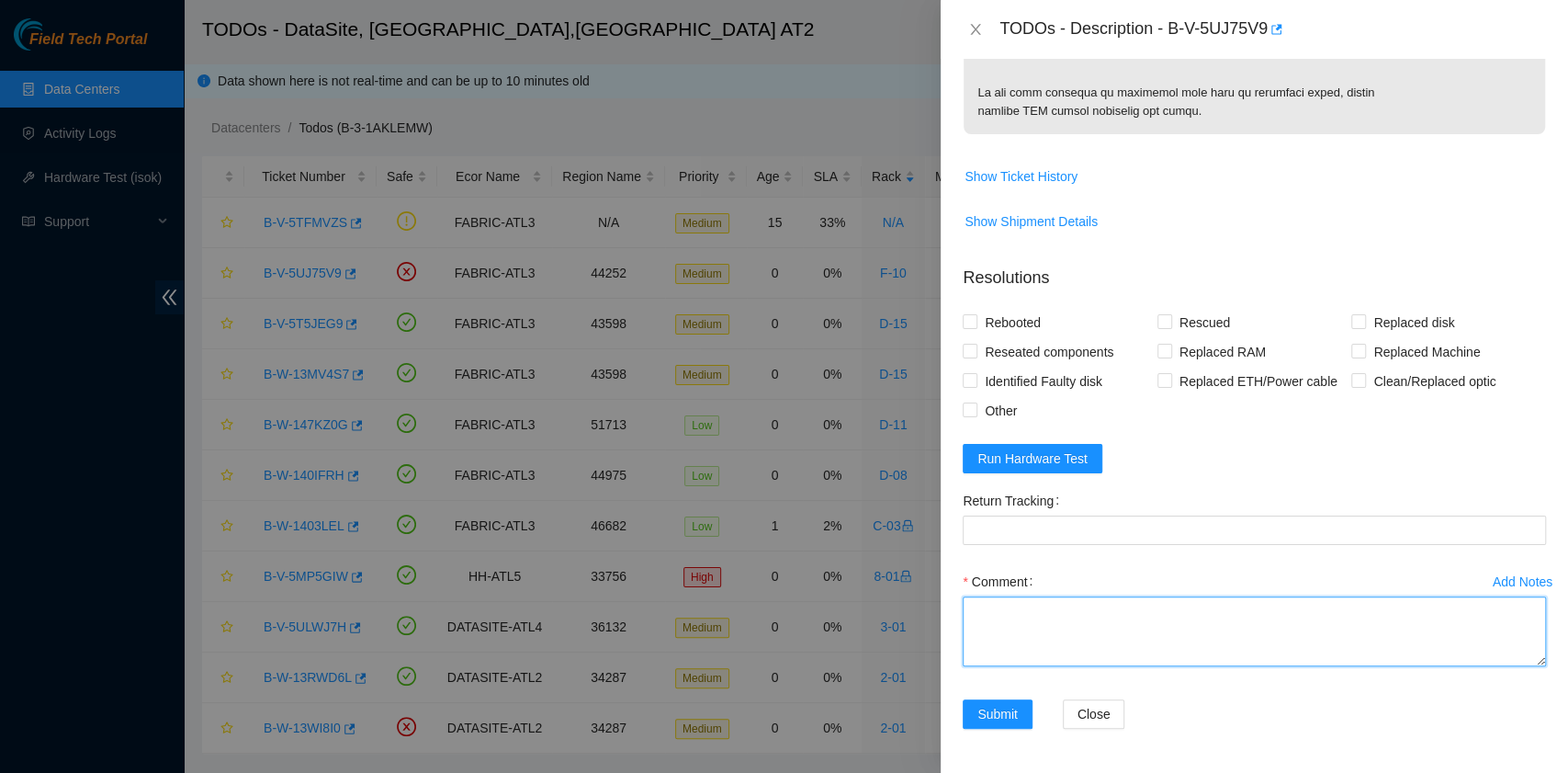
click at [1145, 612] on textarea "Comment" at bounding box center [1254, 631] width 584 height 70
paste textarea "B-V-5UJ75V9 rack# F-10 machine# 22:00 Replaced drive 0DGDNWTF with Y6R0A08PFV4B…"
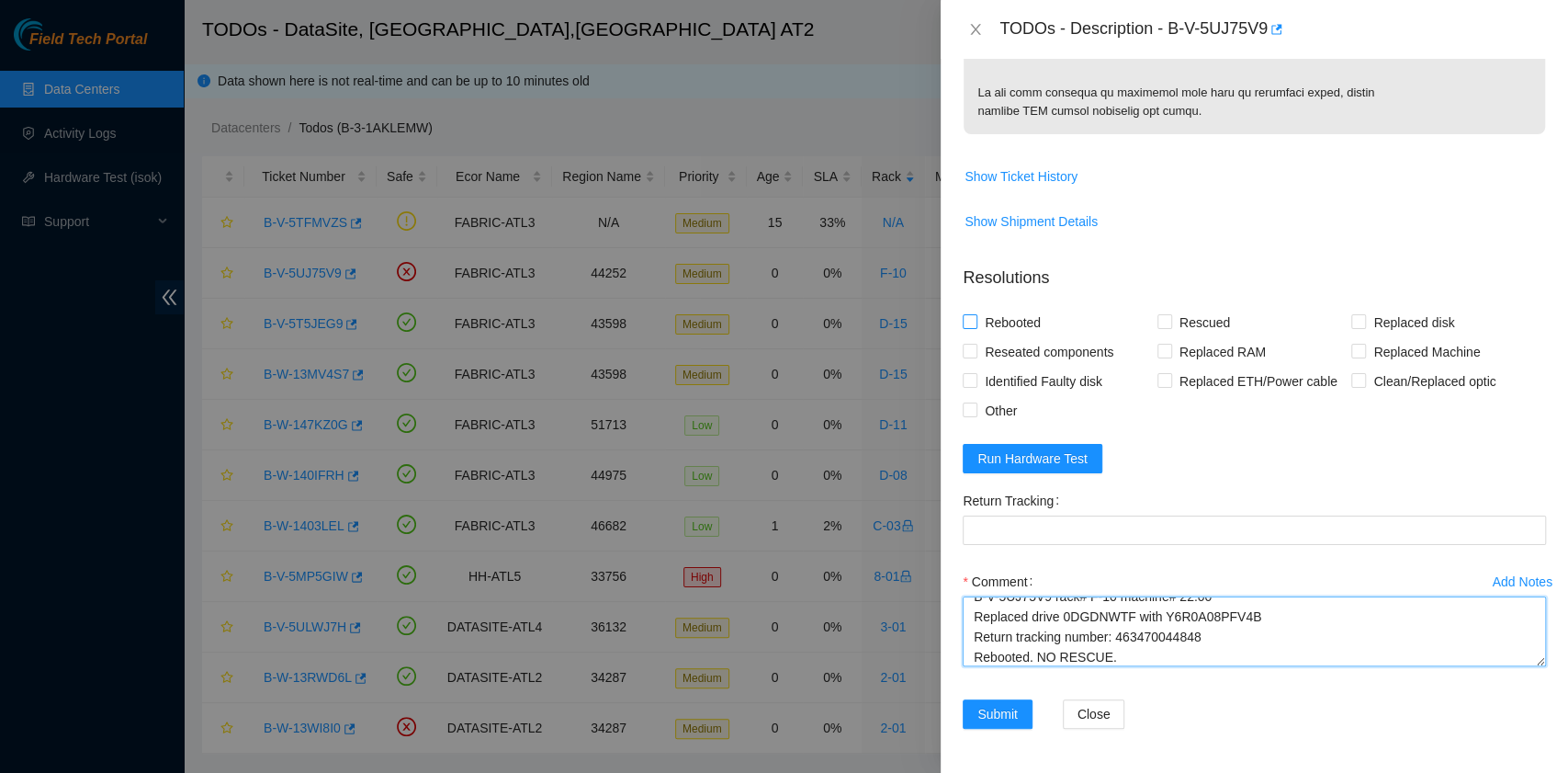
type textarea "B-V-5UJ75V9 rack# F-10 machine# 22:00 Replaced drive 0DGDNWTF with Y6R0A08PFV4B…"
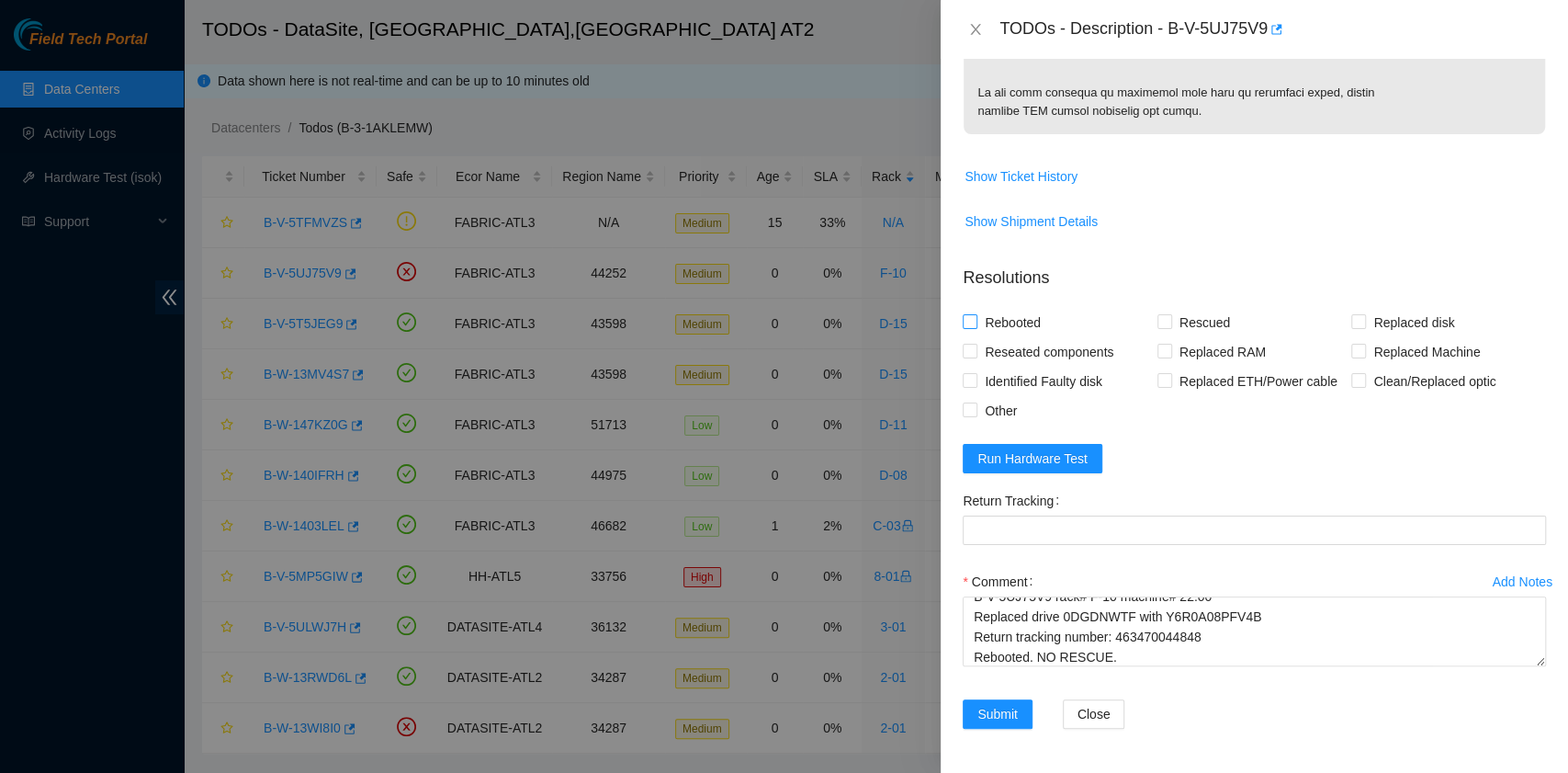
click at [1015, 320] on span "Rebooted" at bounding box center [1012, 322] width 71 height 29
click at [976, 320] on input "Rebooted" at bounding box center [969, 321] width 13 height 13
checkbox input "true"
click at [1351, 326] on input "Replaced disk" at bounding box center [1358, 321] width 13 height 13
checkbox input "true"
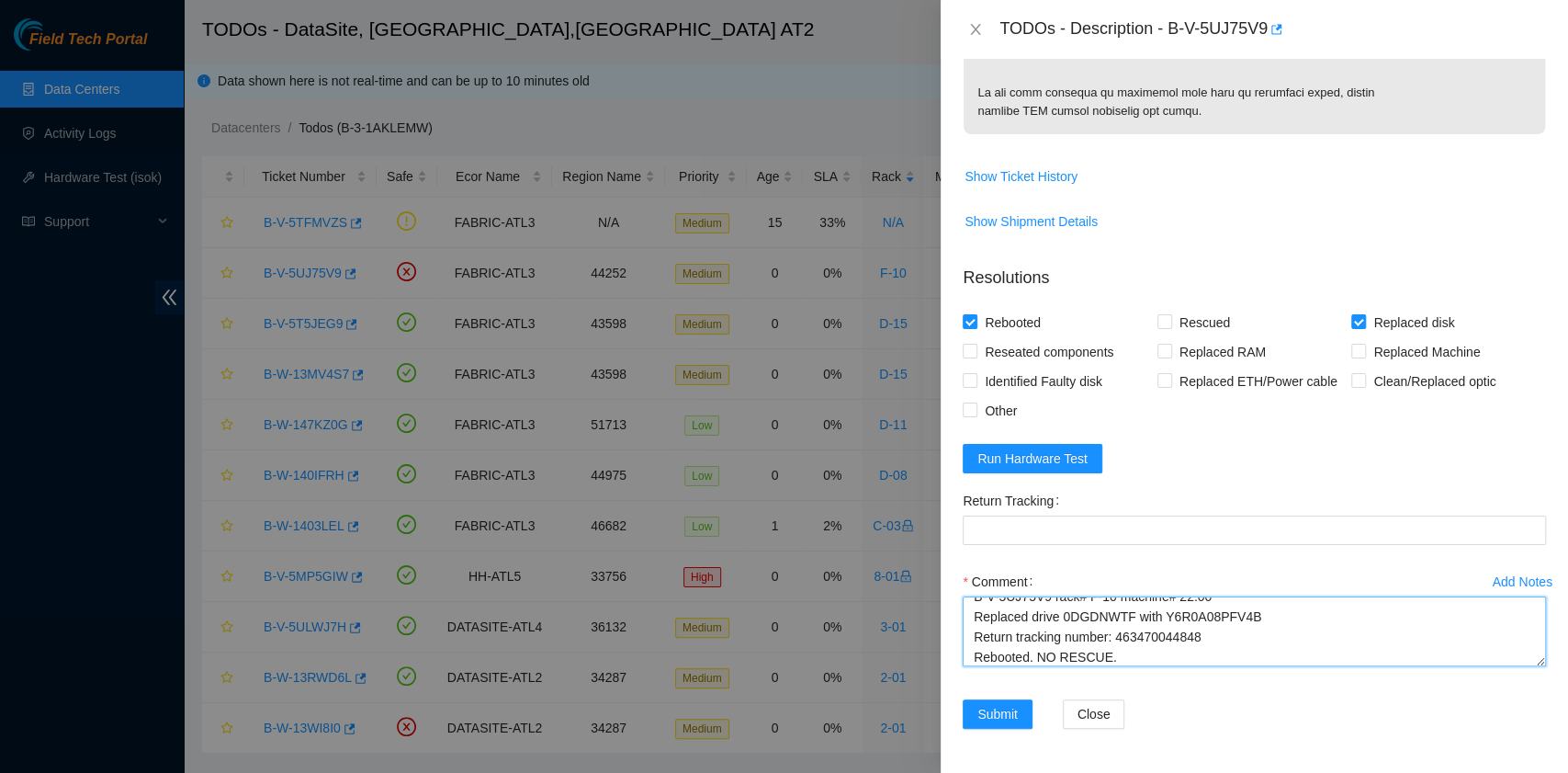
drag, startPoint x: 1210, startPoint y: 639, endPoint x: 1115, endPoint y: 633, distance: 95.2
click at [1115, 633] on textarea "B-V-5UJ75V9 rack# F-10 machine# 22:00 Replaced drive 0DGDNWTF with Y6R0A08PFV4B…" at bounding box center [1254, 631] width 584 height 70
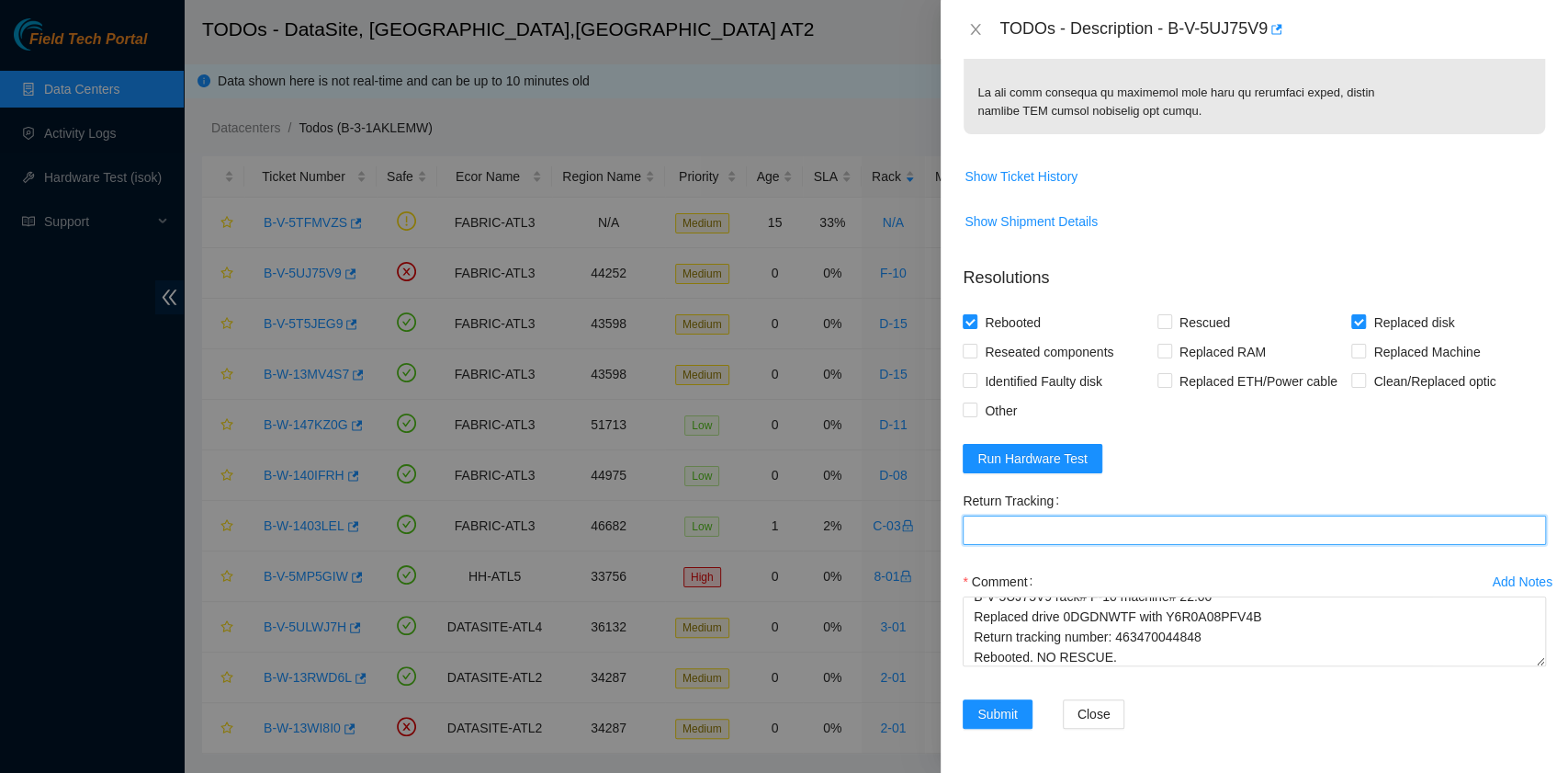
click at [1095, 528] on Tracking "Return Tracking" at bounding box center [1254, 529] width 584 height 29
paste Tracking "463470044848"
type Tracking "463470044848"
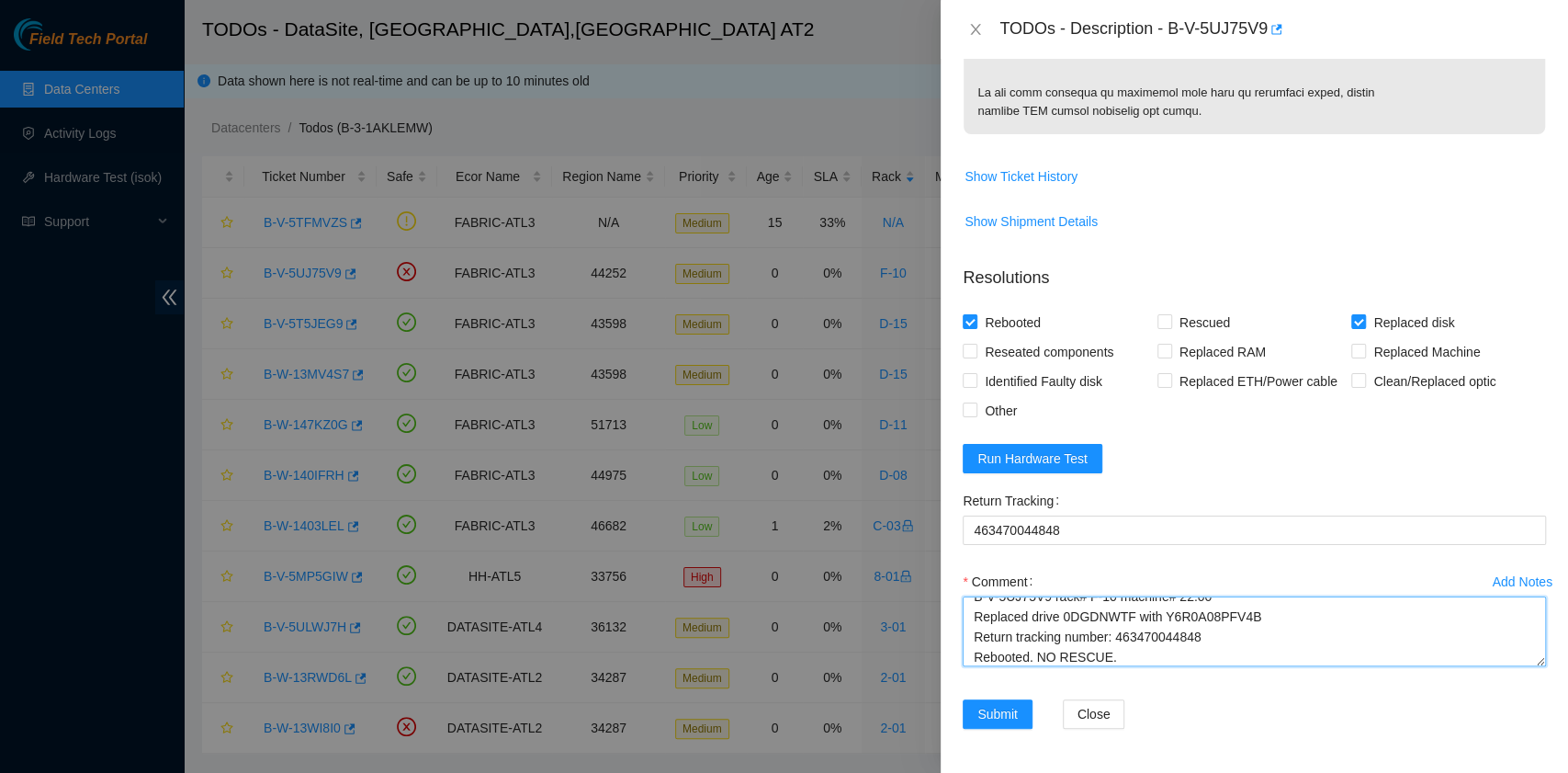
click at [1151, 658] on textarea "B-V-5UJ75V9 rack# F-10 machine# 22:00 Replaced drive 0DGDNWTF with Y6R0A08PFV4B…" at bounding box center [1254, 631] width 584 height 70
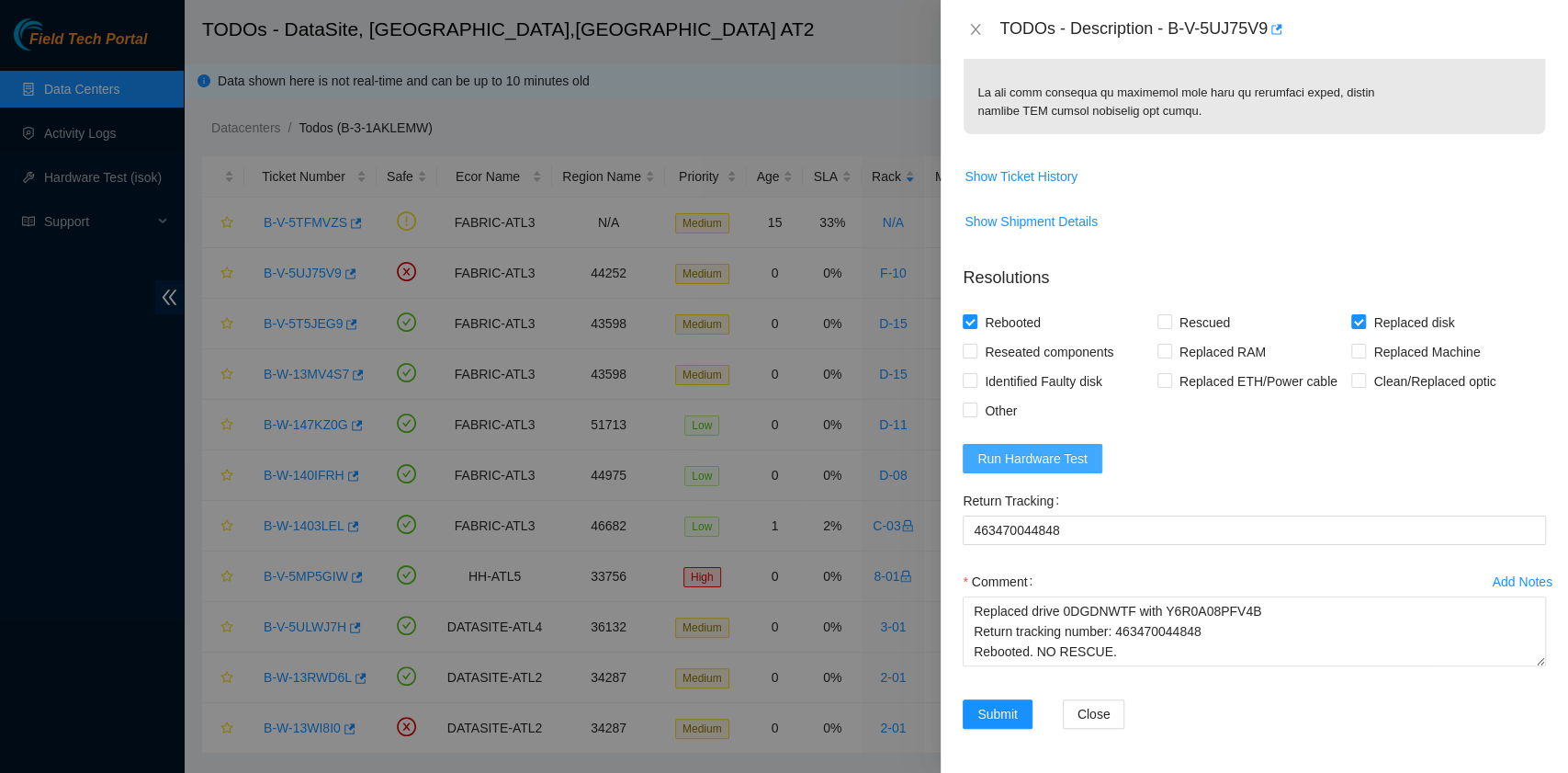
click at [1023, 460] on span "Run Hardware Test" at bounding box center [1032, 458] width 110 height 20
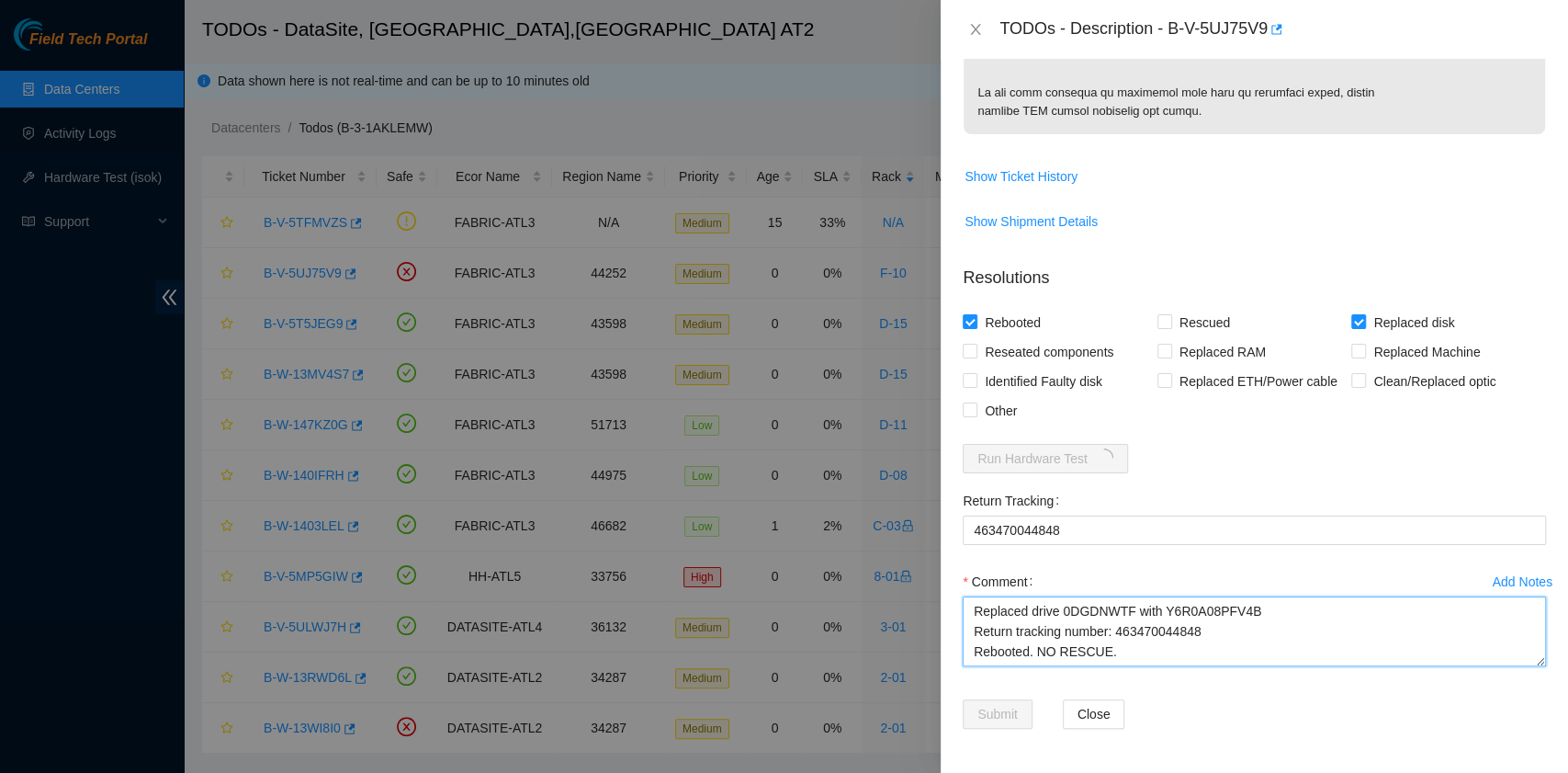
click at [1151, 654] on textarea "B-V-5UJ75V9 rack# F-10 machine# 22:00 Replaced drive 0DGDNWTF with Y6R0A08PFV4B…" at bounding box center [1254, 631] width 584 height 70
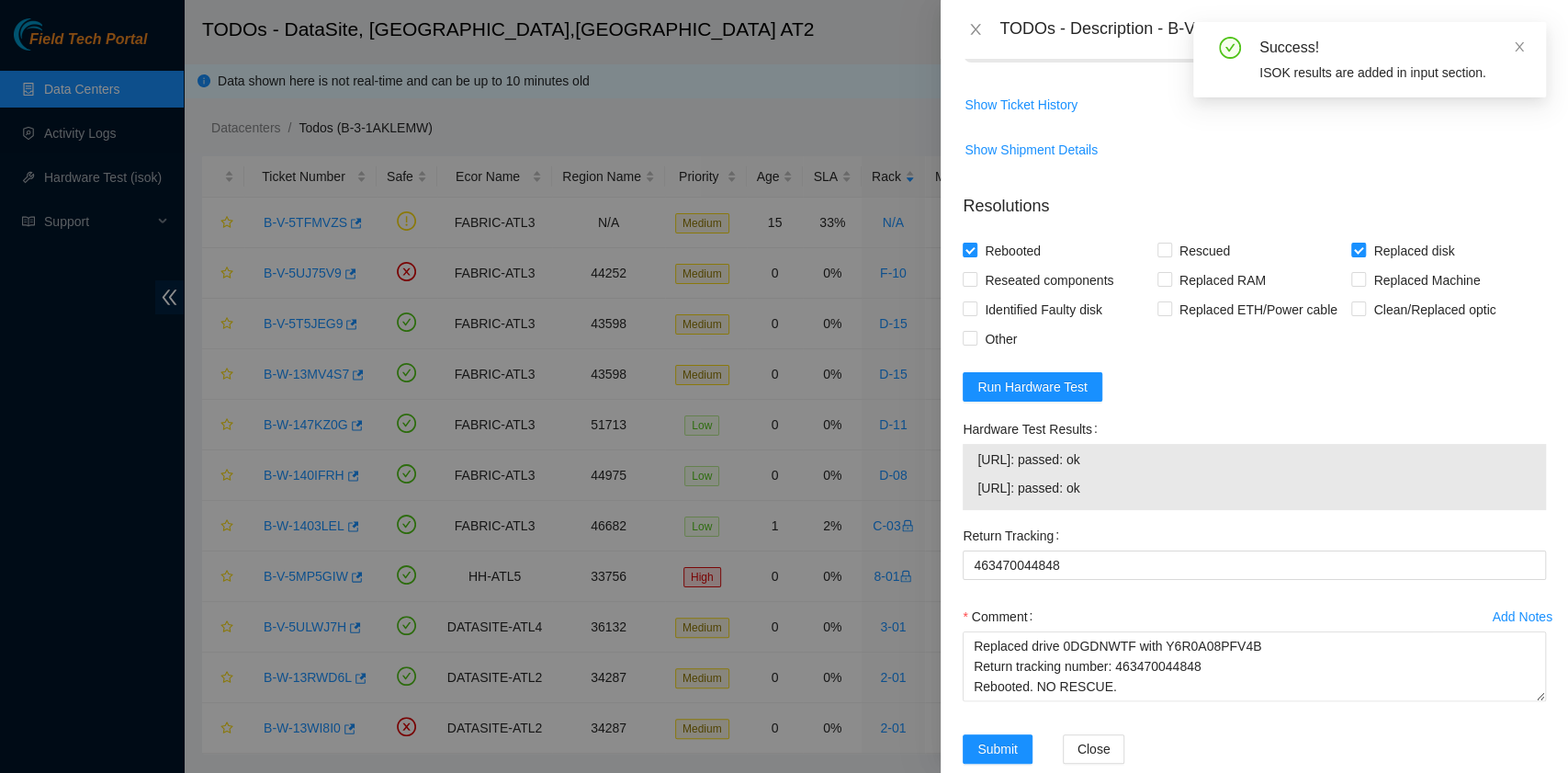
drag, startPoint x: 1113, startPoint y: 560, endPoint x: 974, endPoint y: 540, distance: 140.4
click at [974, 509] on div "23.47.220.46: passed: ok 23.47.220.47: passed: ok" at bounding box center [1254, 476] width 584 height 66
copy tbody "23.47.220.46: passed: ok 23.47.220.47: passed: ok"
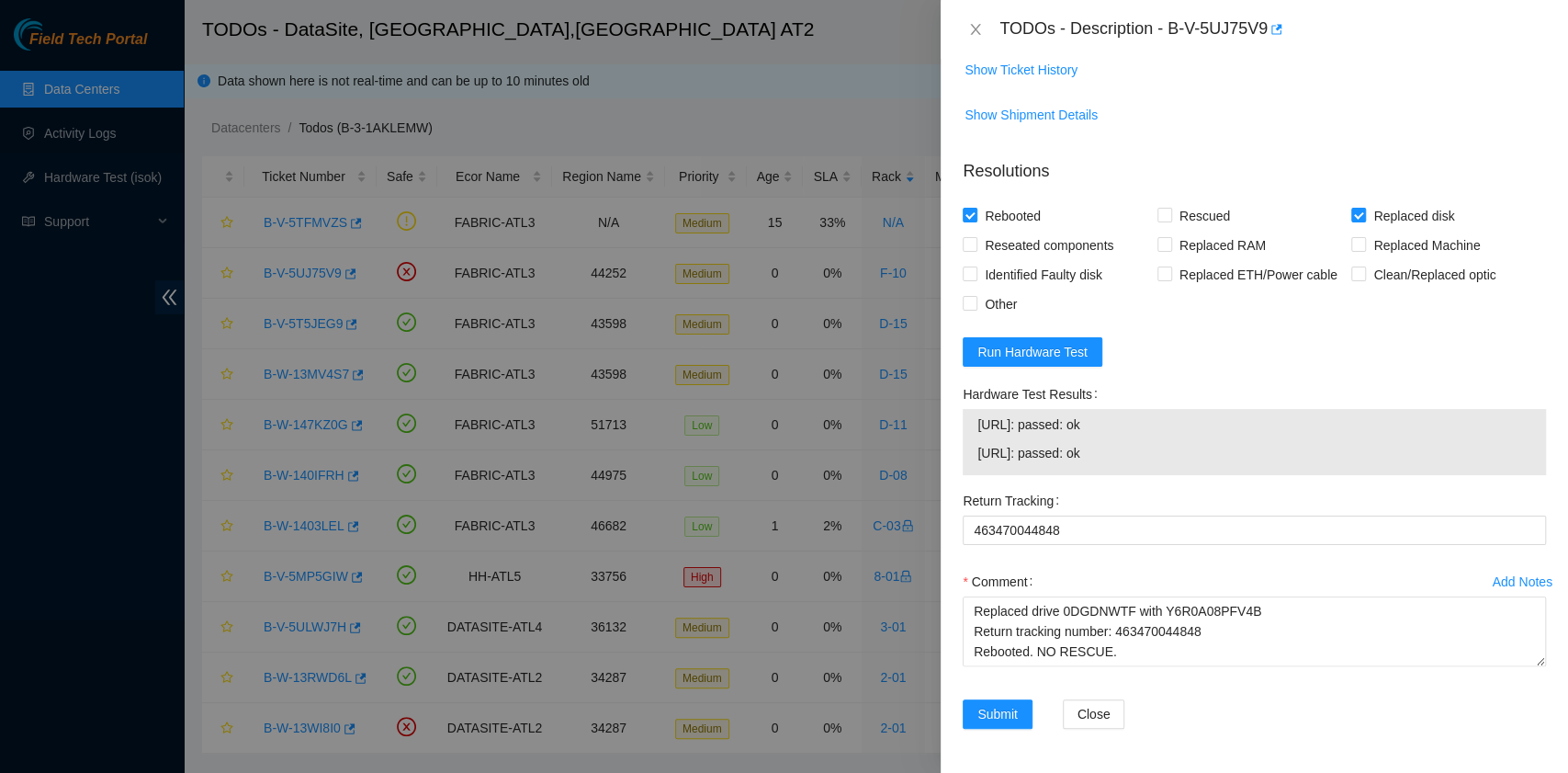
scroll to position [1273, 0]
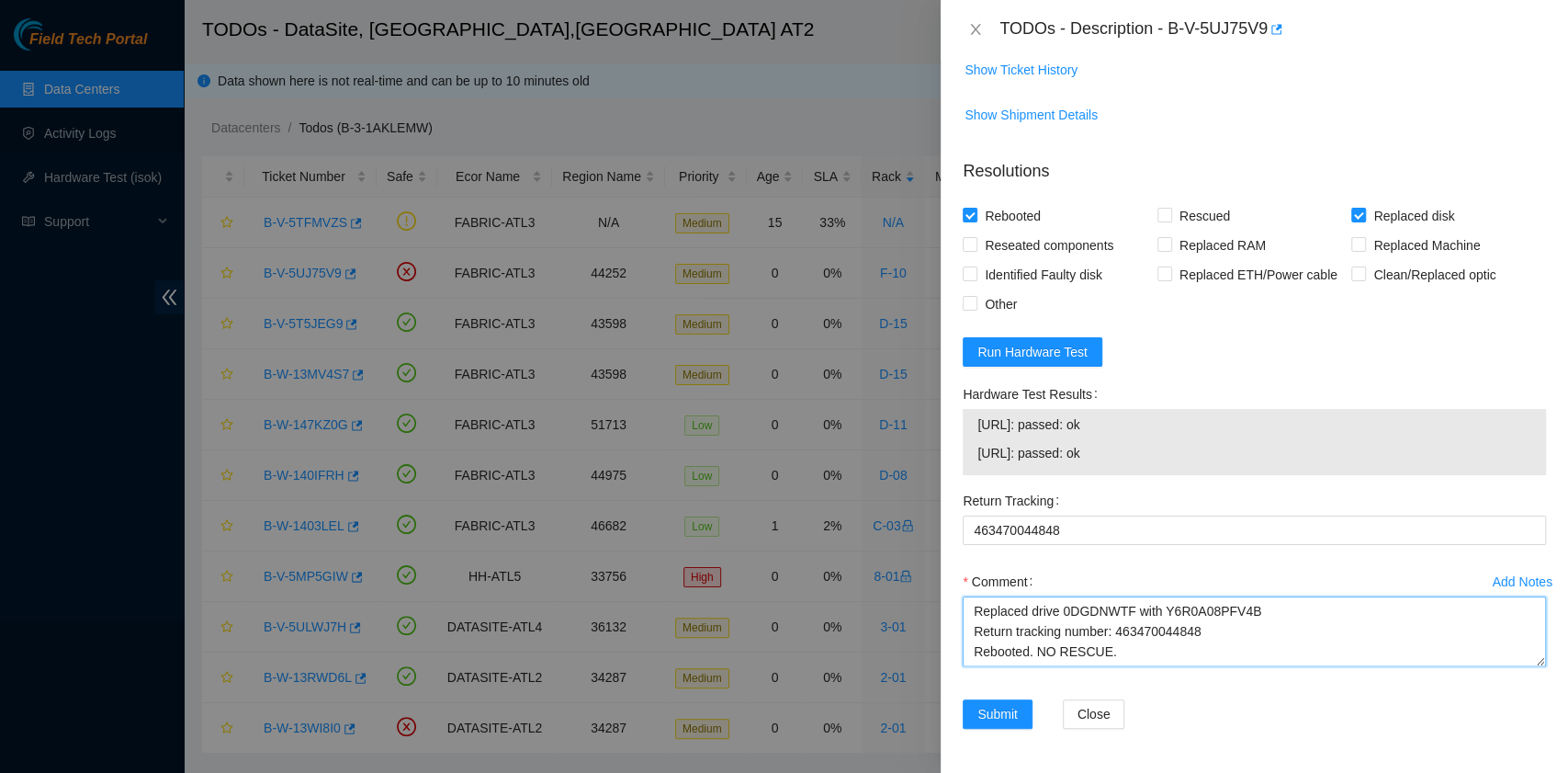
click at [1068, 641] on textarea "B-V-5UJ75V9 rack# F-10 machine# 22:00 Replaced drive 0DGDNWTF with Y6R0A08PFV4B…" at bounding box center [1254, 631] width 584 height 70
paste textarea "23.47.220.46: passed: ok 23.47.220.47: passed: ok"
type textarea "B-V-5UJ75V9 rack# F-10 machine# 22:00 Replaced drive 0DGDNWTF with Y6R0A08PFV4B…"
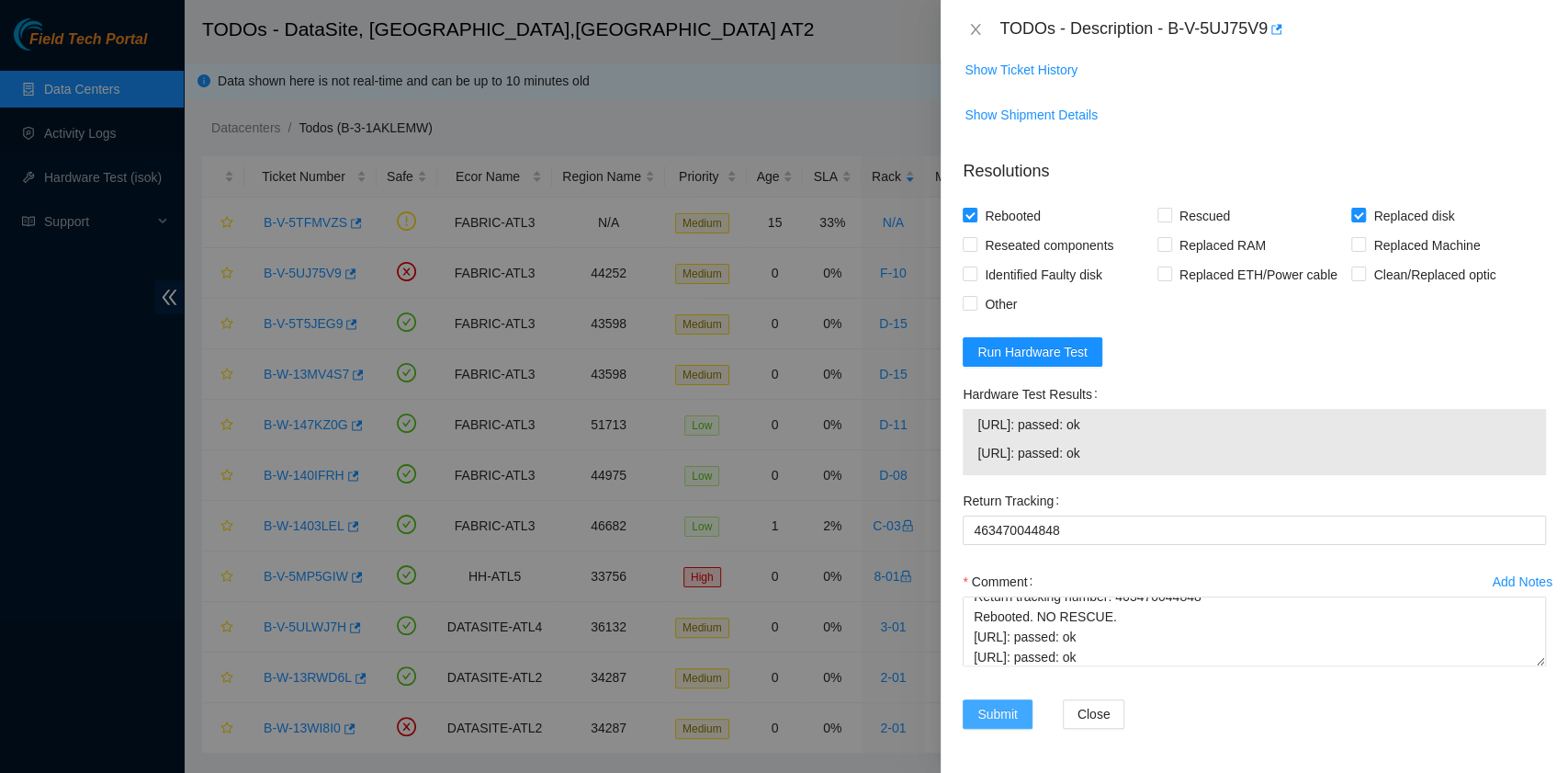
click at [996, 716] on span "Submit" at bounding box center [997, 713] width 40 height 20
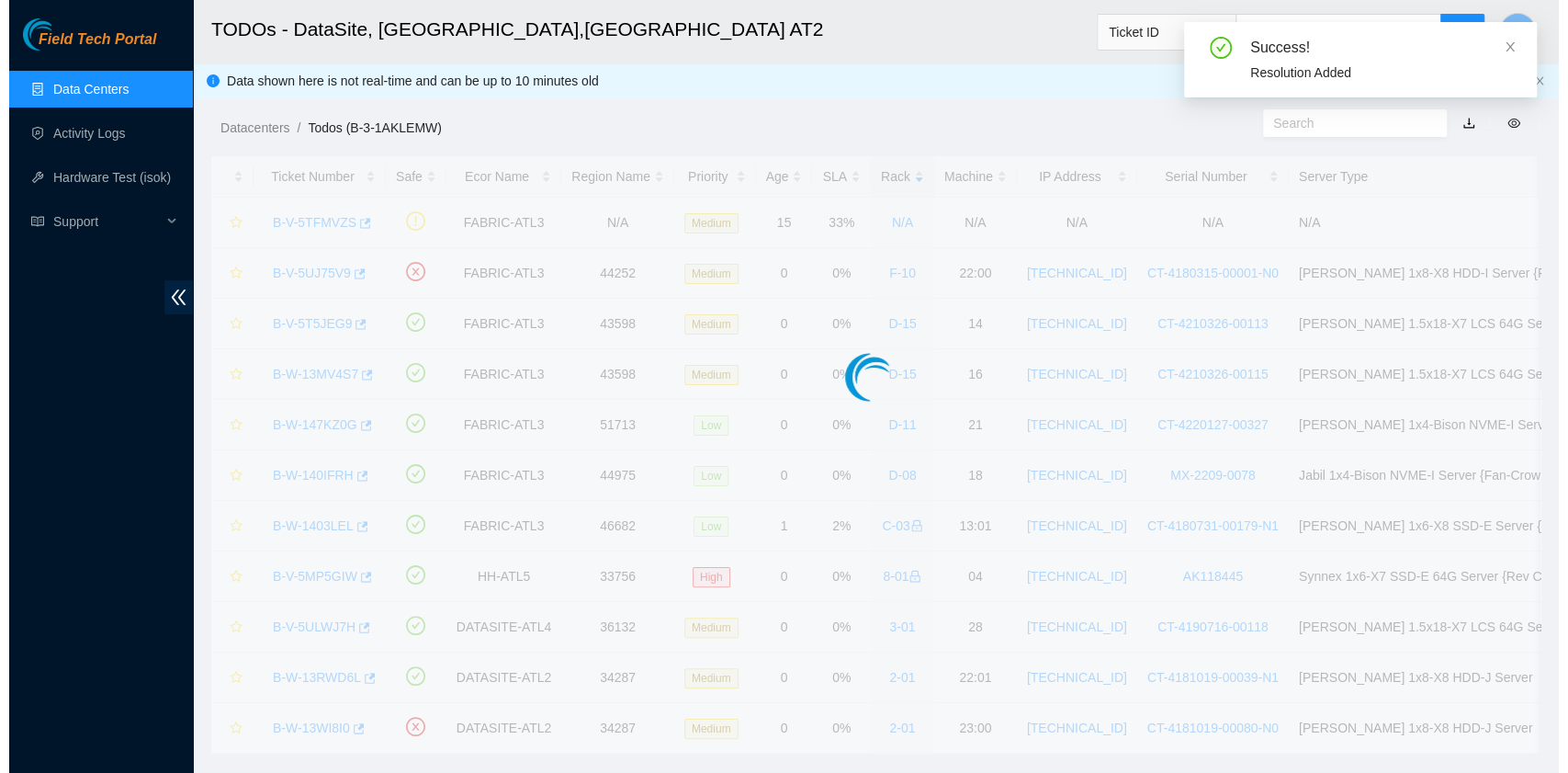
scroll to position [417, 0]
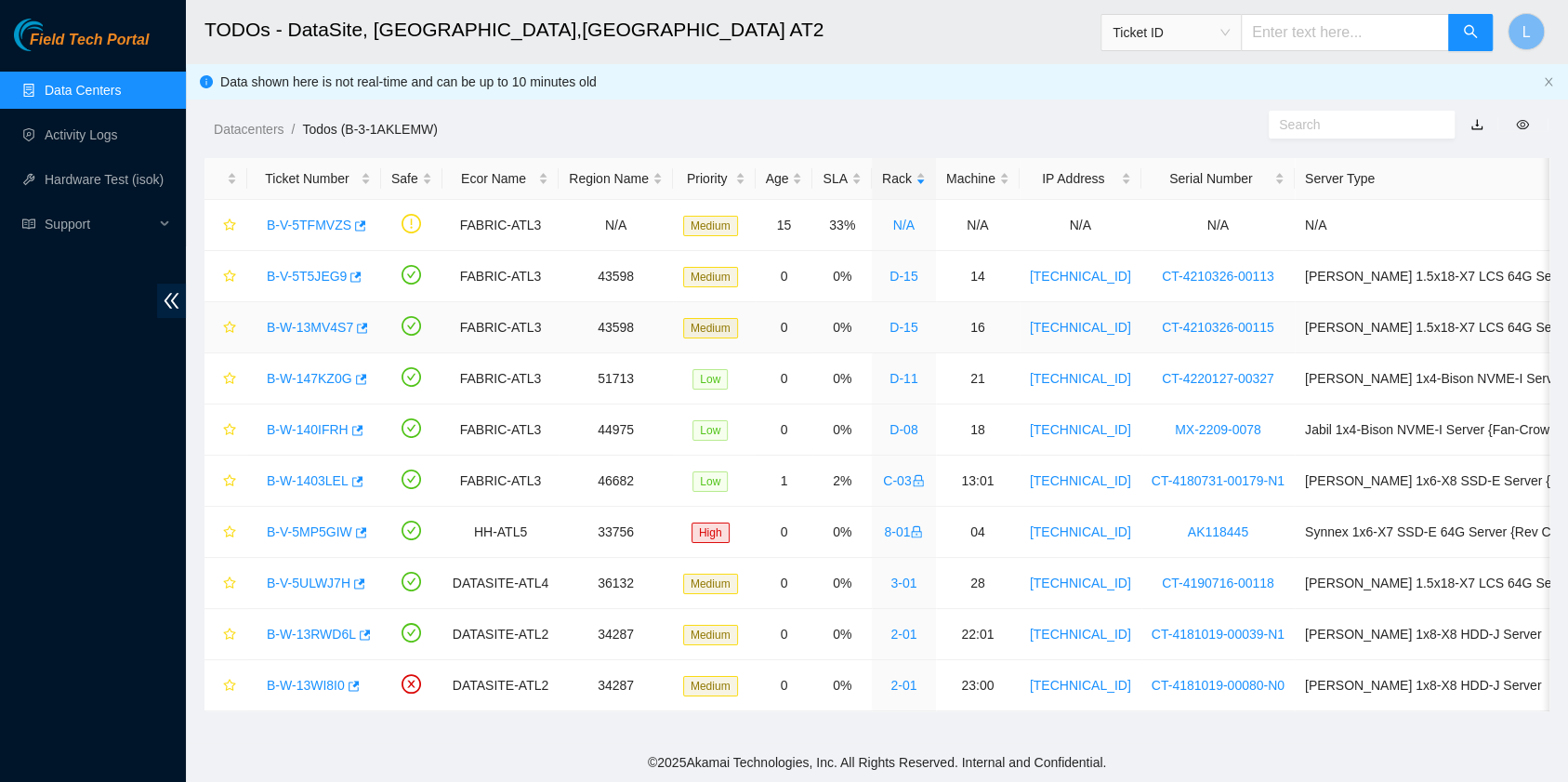
click at [335, 331] on link "B-W-13MV4S7" at bounding box center [310, 328] width 87 height 15
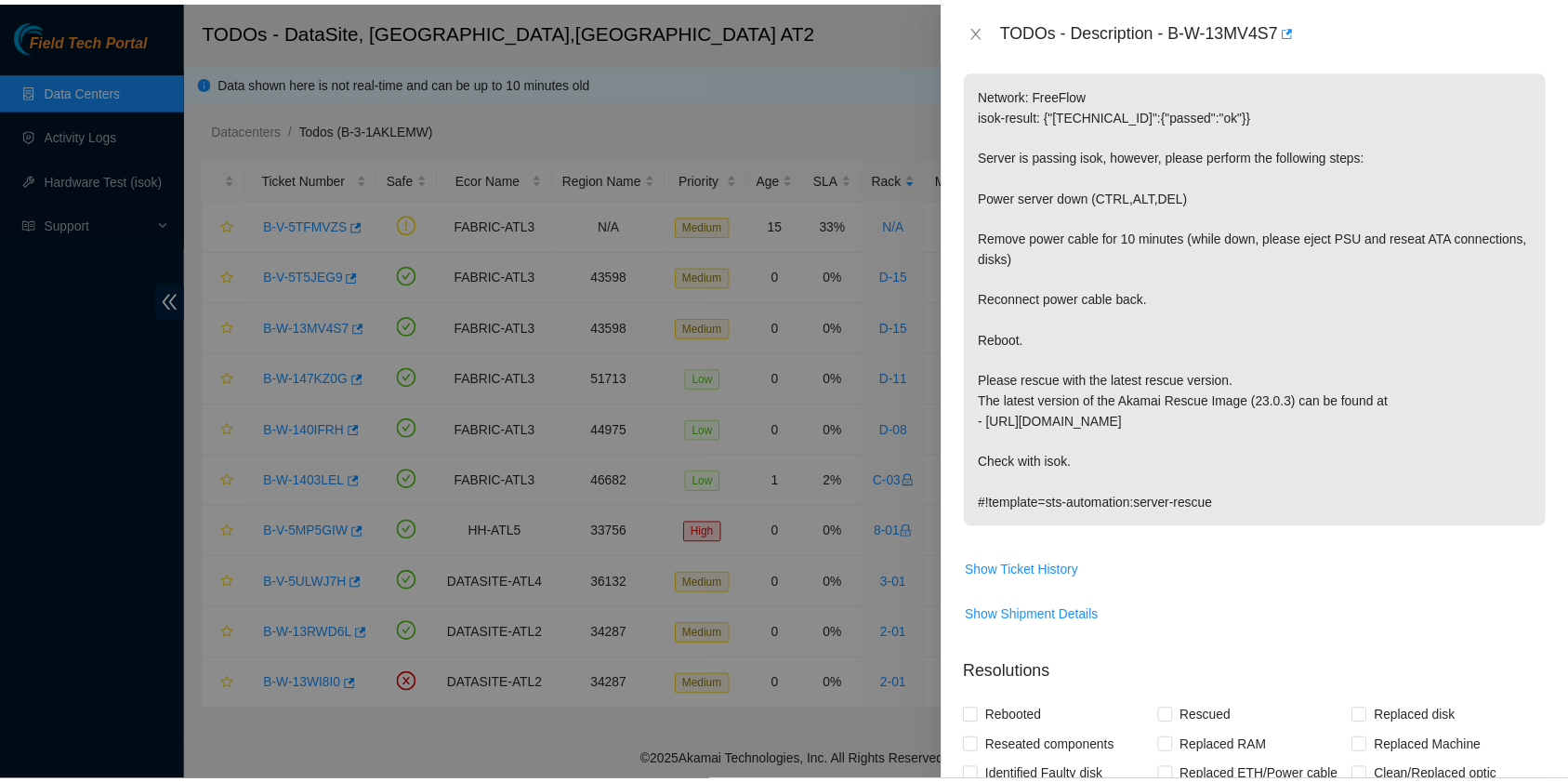
scroll to position [57, 0]
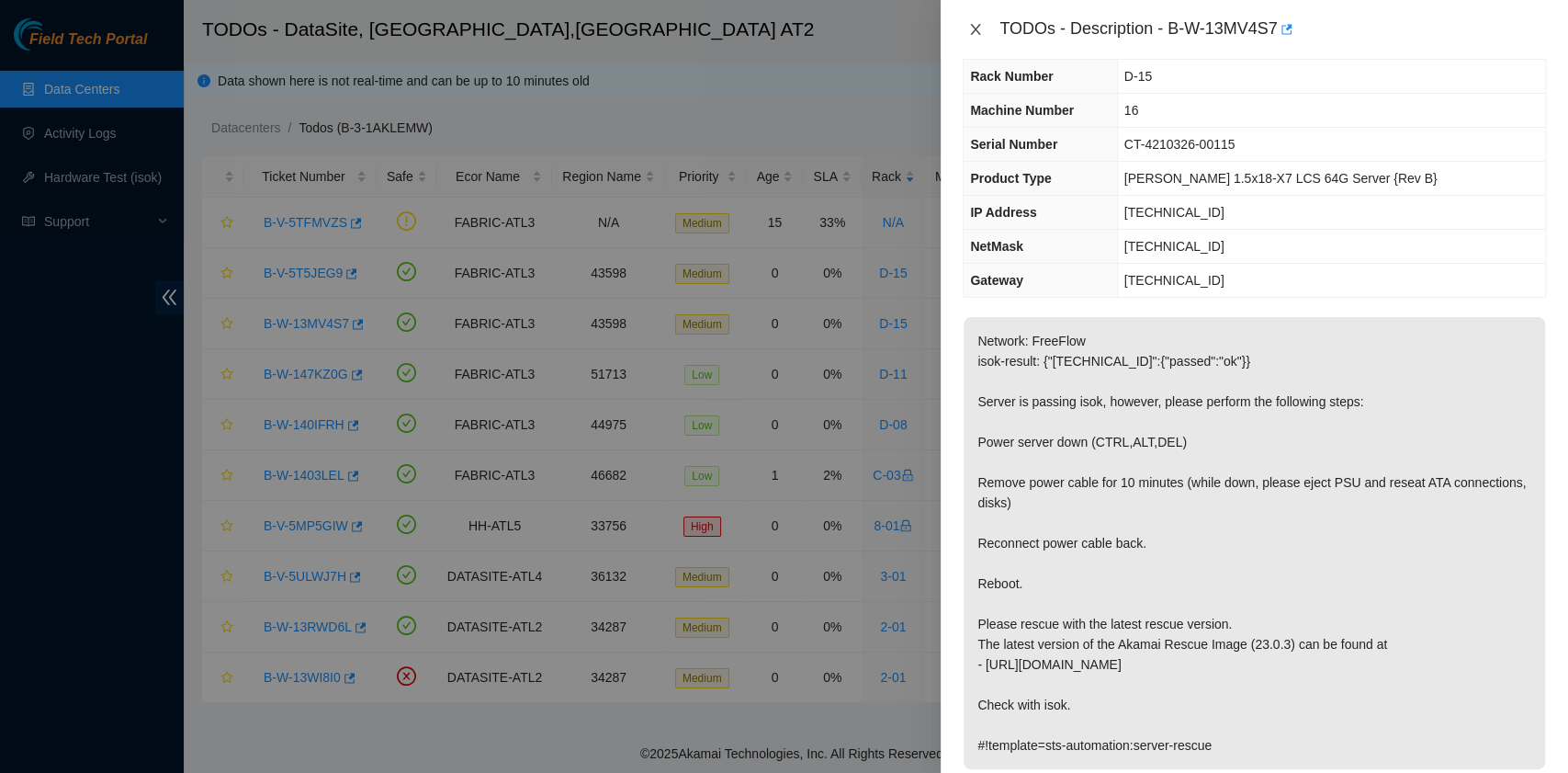
click at [974, 29] on icon "close" at bounding box center [976, 29] width 15 height 15
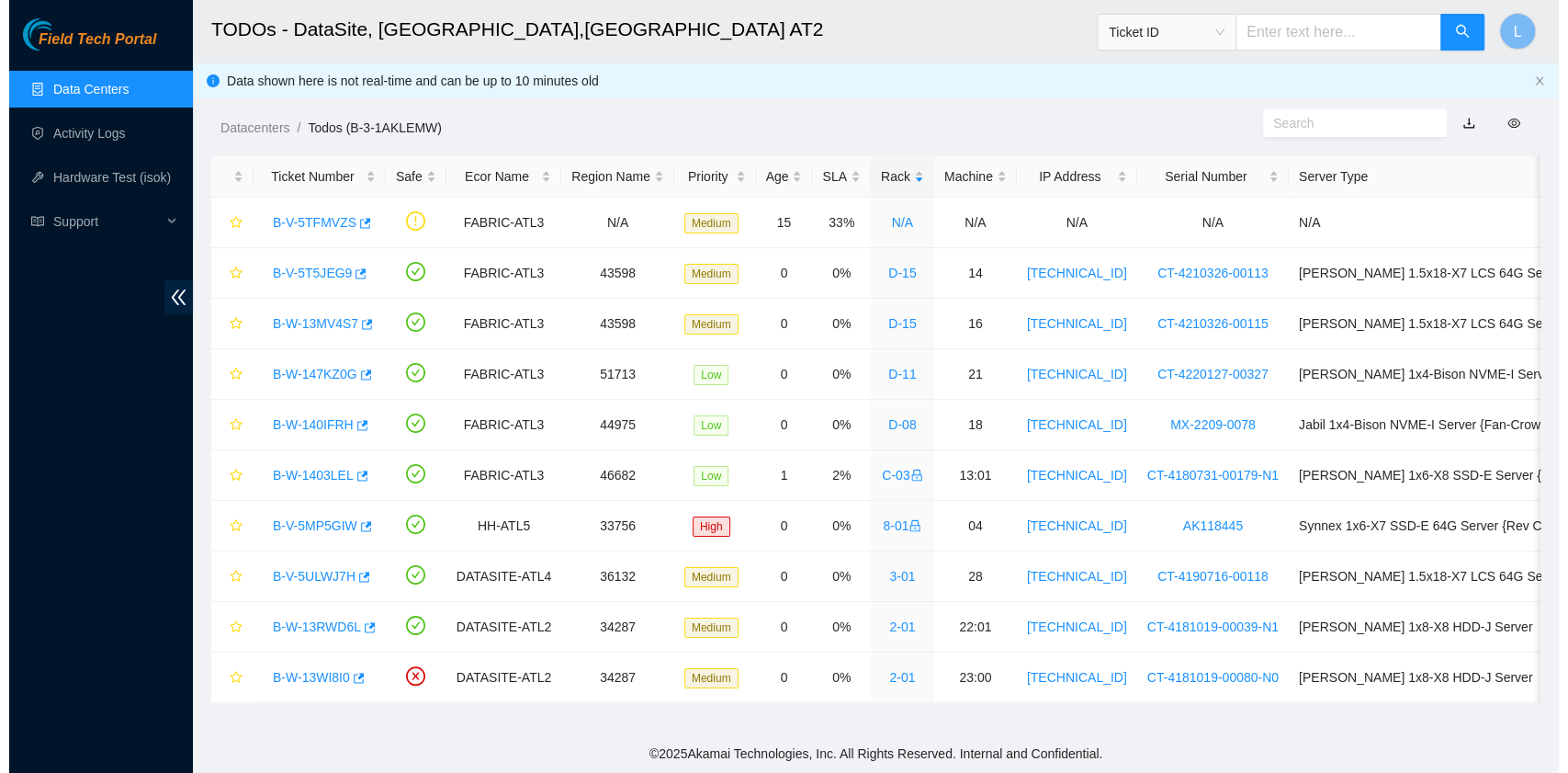
scroll to position [76, 0]
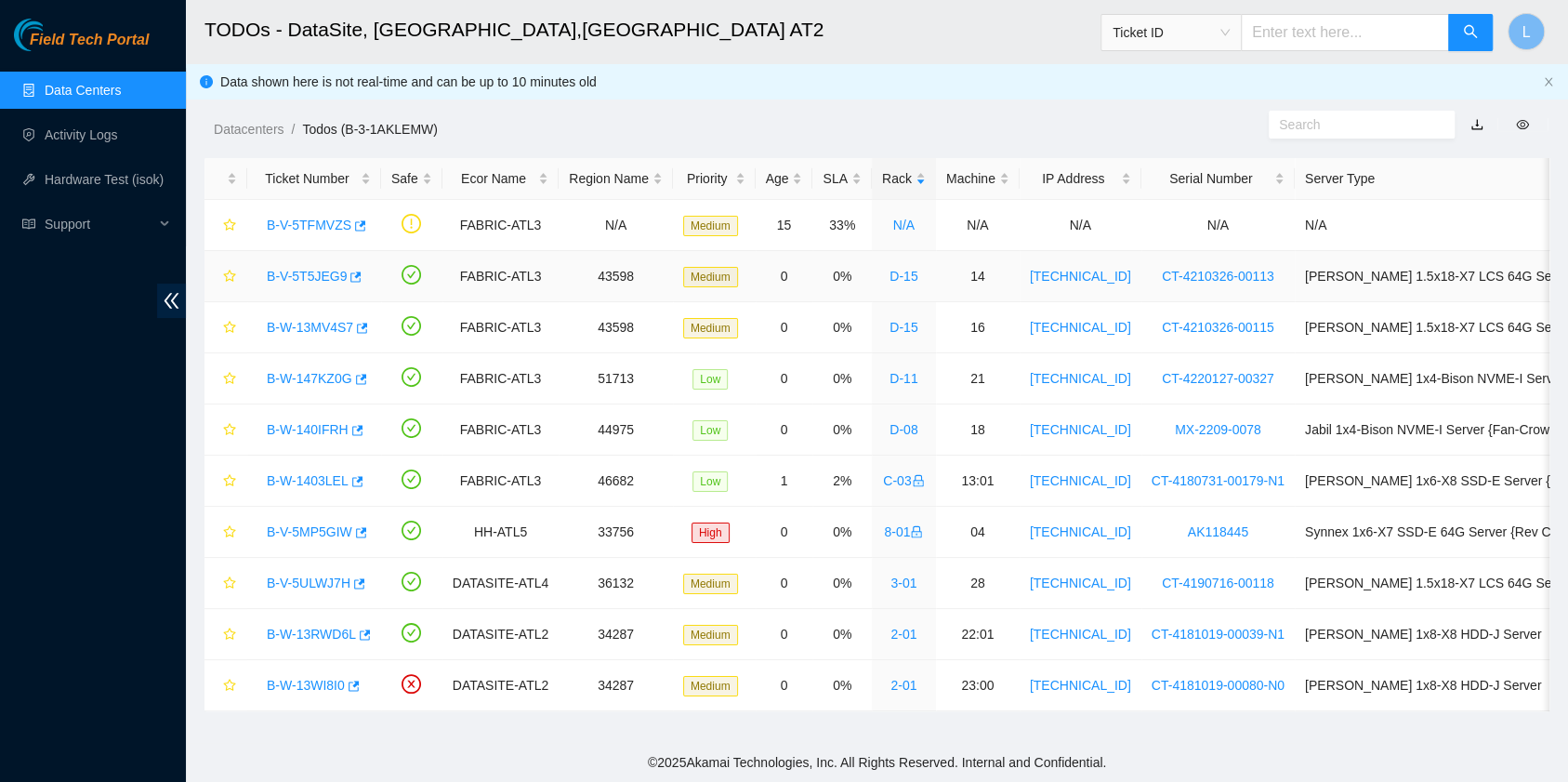
click at [292, 278] on link "B-V-5T5JEG9" at bounding box center [307, 276] width 80 height 15
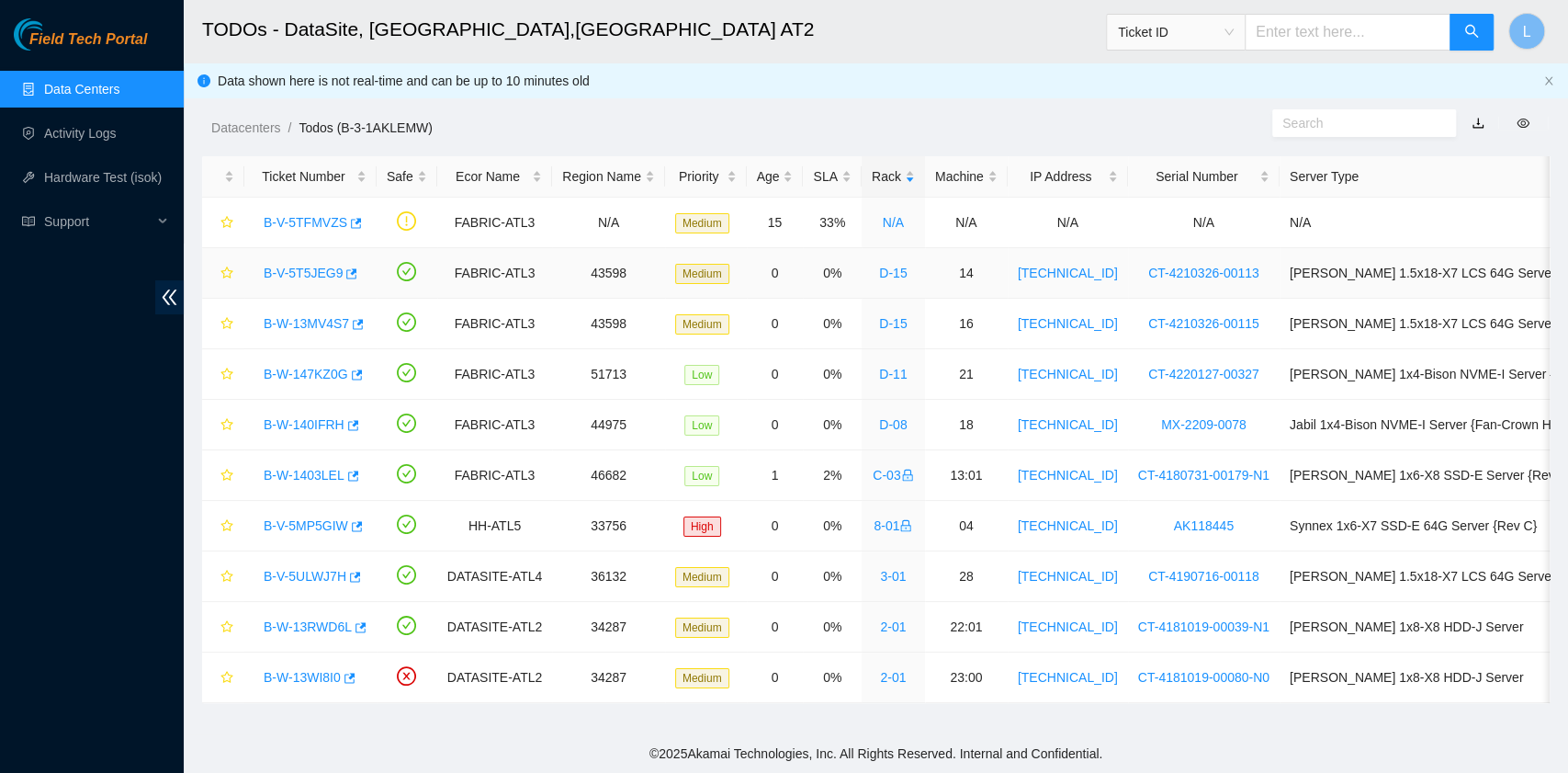
scroll to position [56, 0]
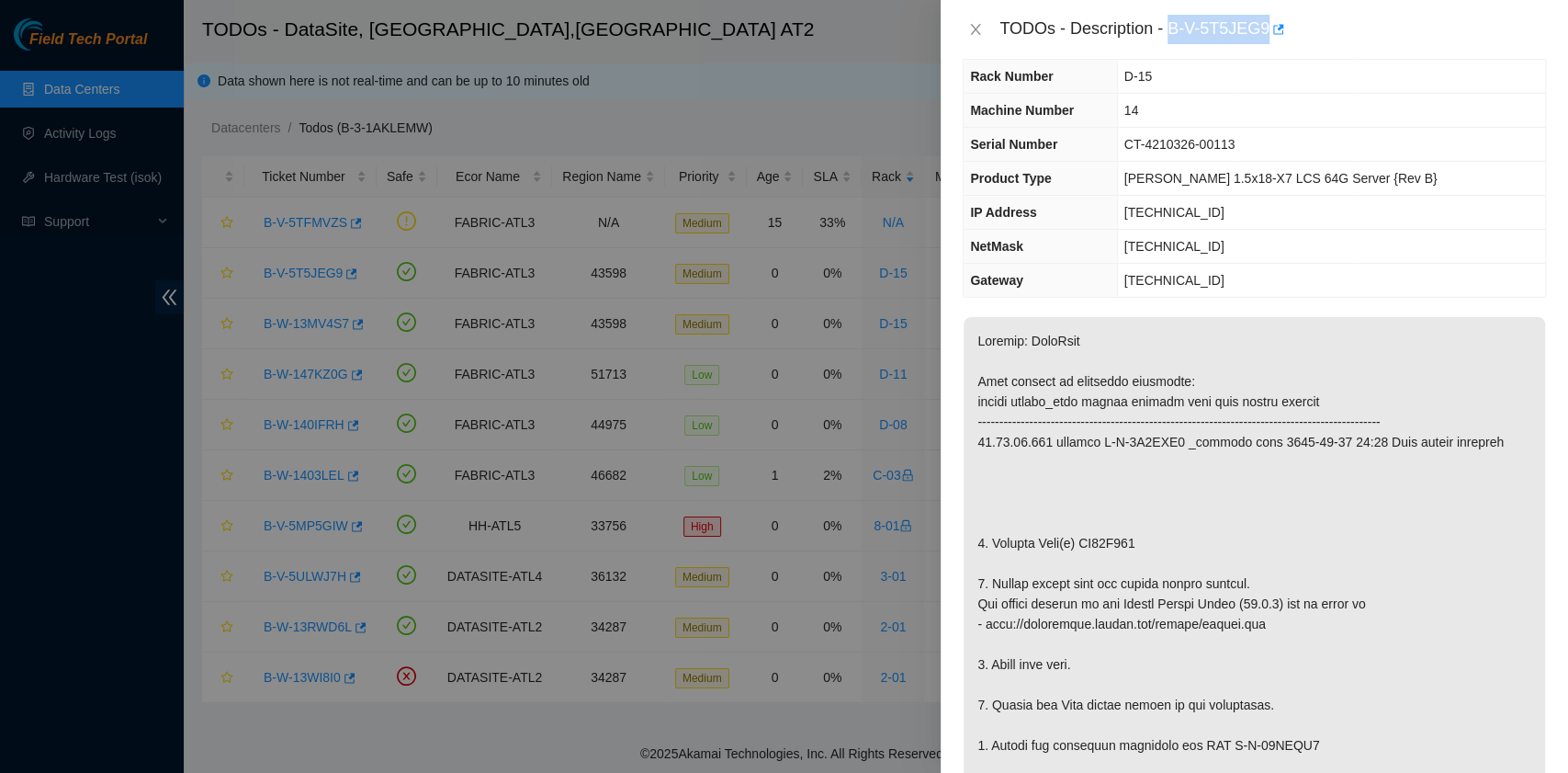
drag, startPoint x: 1172, startPoint y: 32, endPoint x: 1263, endPoint y: 39, distance: 91.3
click at [1263, 39] on div "TODOs - Description - B-V-5T5JEG9" at bounding box center [1273, 29] width 547 height 29
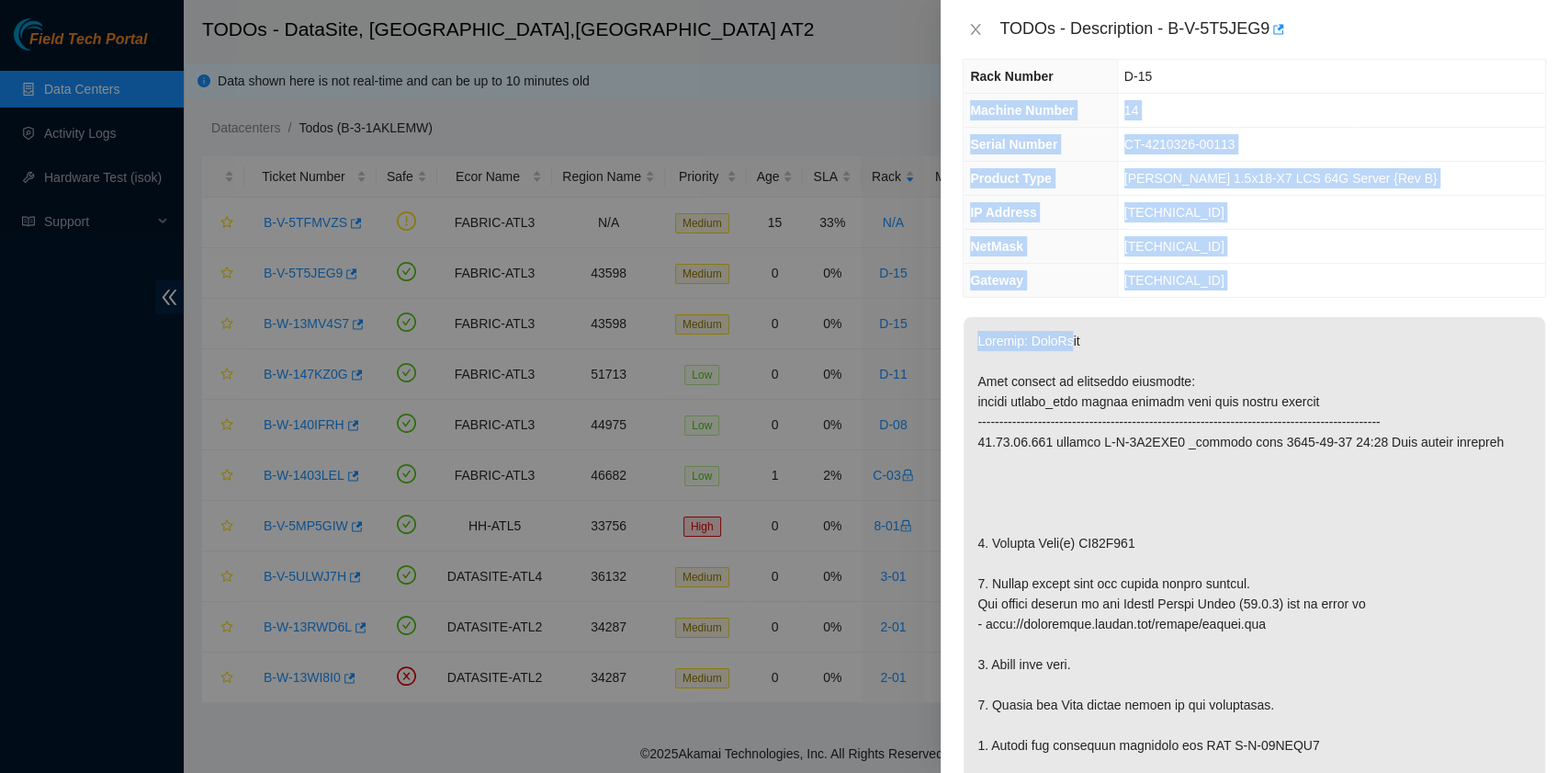
drag, startPoint x: 1260, startPoint y: 42, endPoint x: 996, endPoint y: 589, distance: 607.4
click at [1019, 494] on div "Problem Type Hardware Sub Type Tier 1 - Disk Error Rack Number D-15 Machine Num…" at bounding box center [1254, 415] width 627 height 714
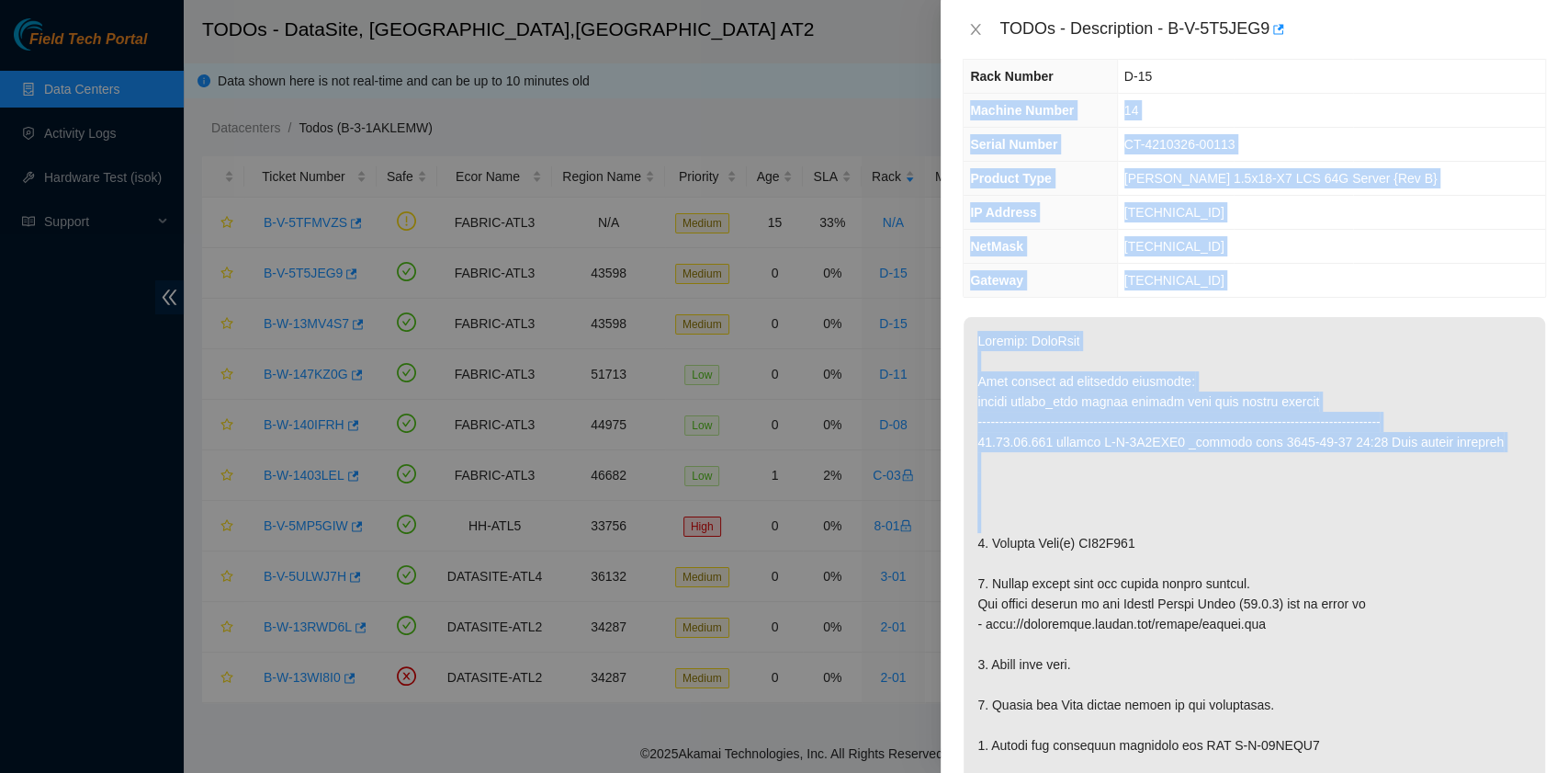
click at [1304, 280] on td "23.63.85.129" at bounding box center [1331, 281] width 428 height 34
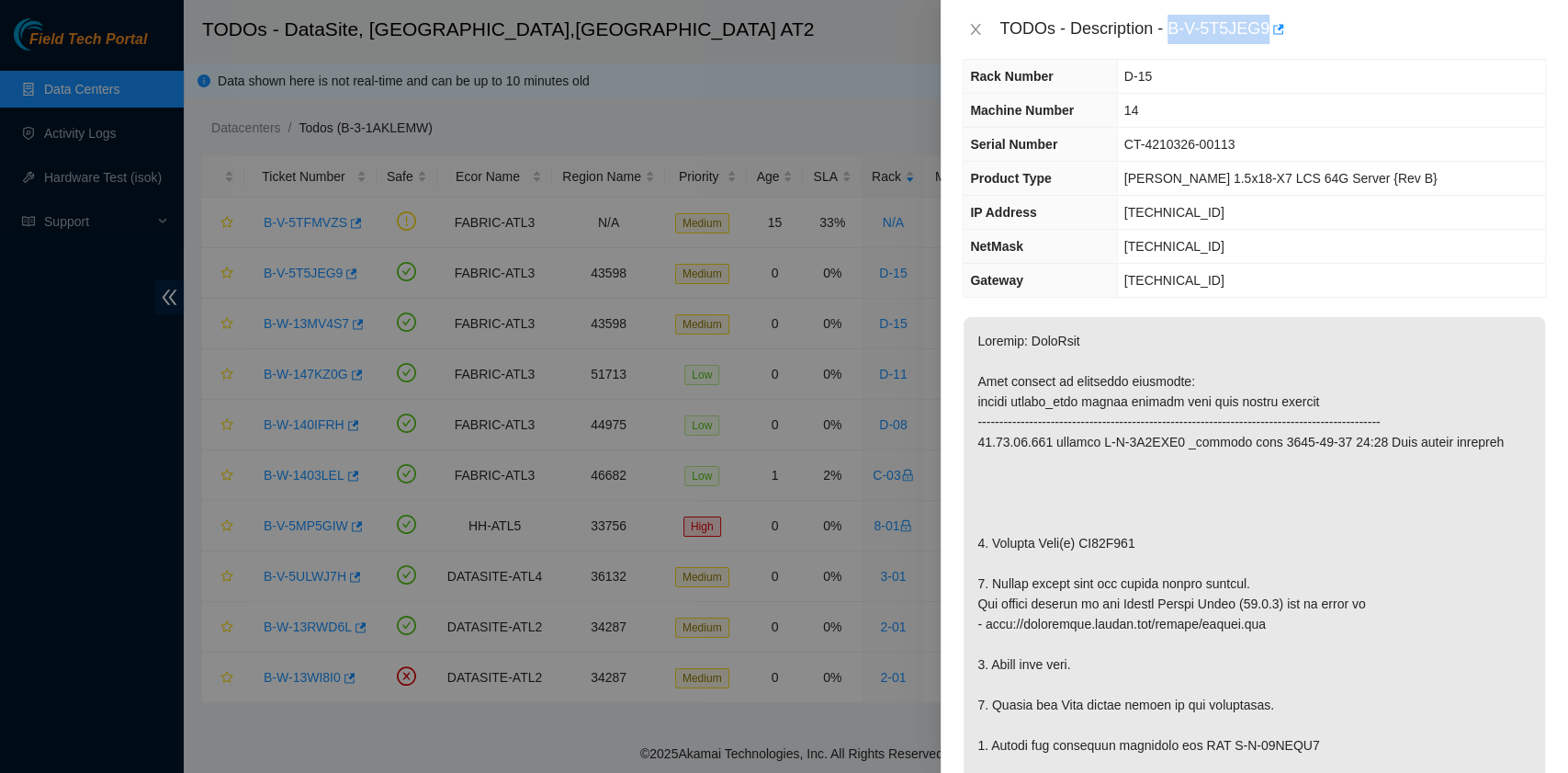
drag, startPoint x: 1171, startPoint y: 31, endPoint x: 1264, endPoint y: 33, distance: 93.0
click at [1264, 33] on div "TODOs - Description - B-V-5T5JEG9" at bounding box center [1273, 29] width 547 height 29
drag, startPoint x: 991, startPoint y: 543, endPoint x: 1141, endPoint y: 548, distance: 150.1
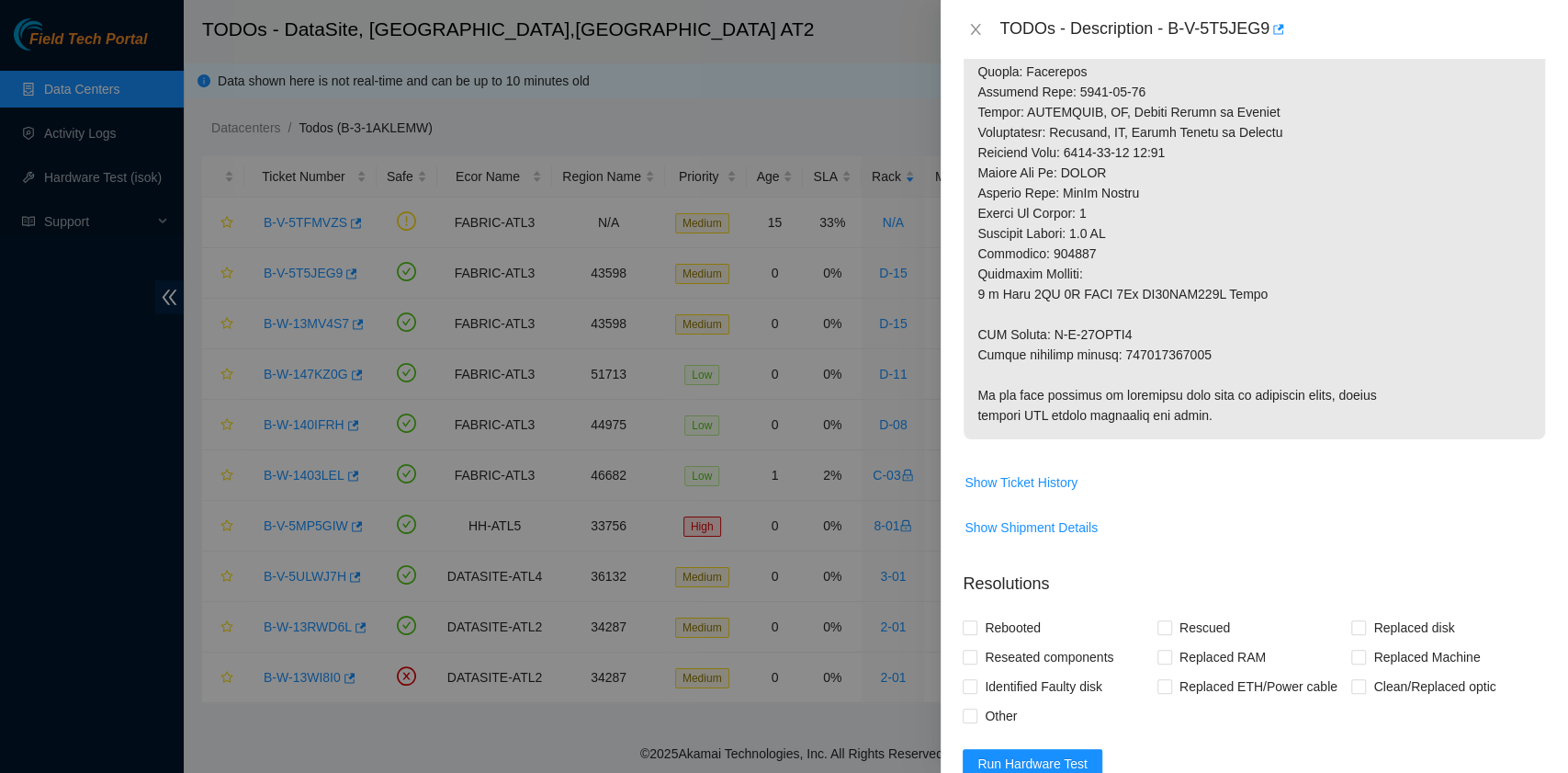
scroll to position [913, 0]
drag, startPoint x: 978, startPoint y: 348, endPoint x: 1202, endPoint y: 353, distance: 224.1
click at [1012, 628] on span "Rebooted" at bounding box center [1012, 625] width 71 height 29
click at [976, 628] on input "Rebooted" at bounding box center [969, 625] width 13 height 13
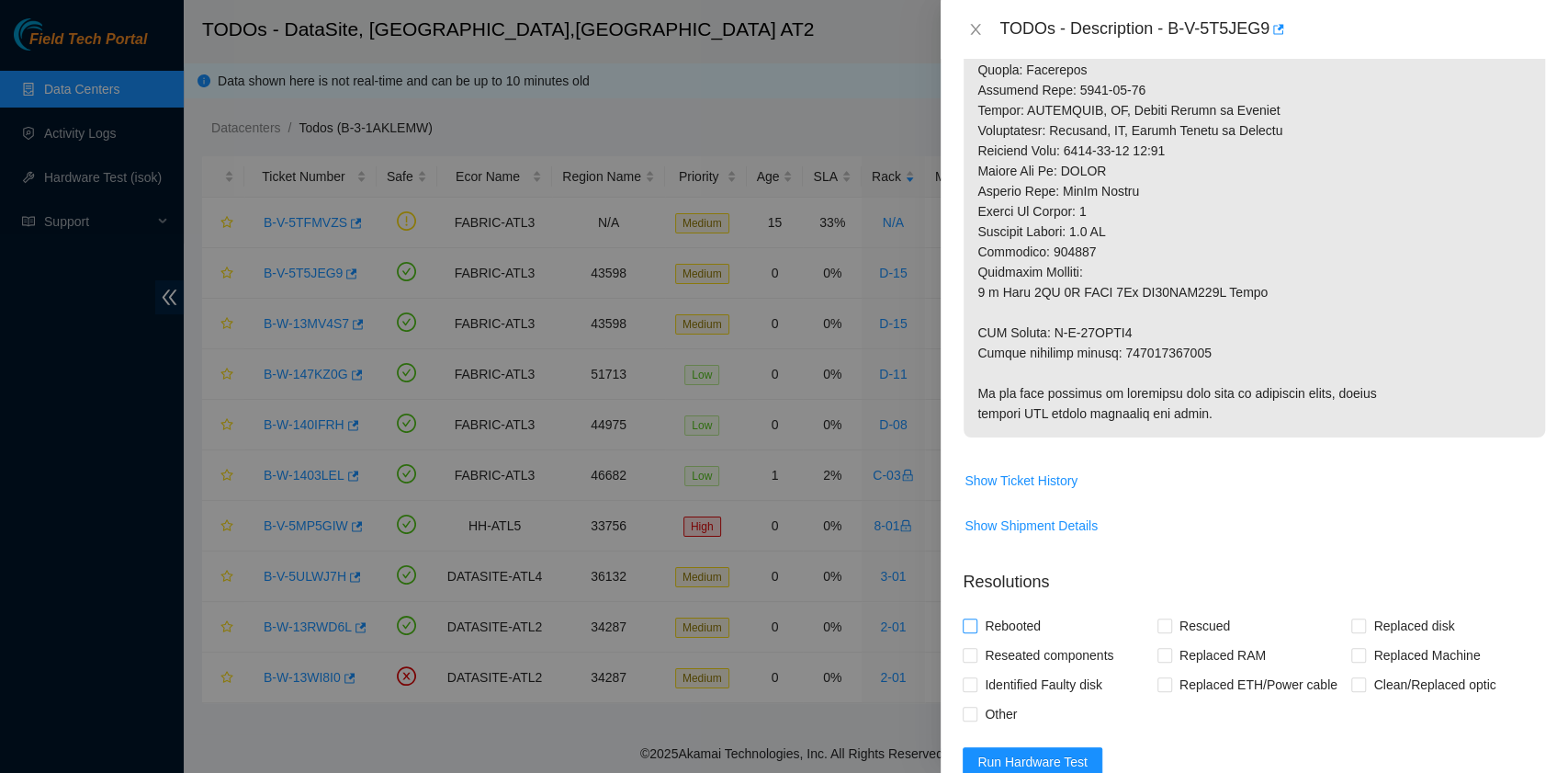
checkbox input "true"
click at [1167, 629] on label "Rescued" at bounding box center [1197, 625] width 80 height 29
click at [1157, 627] on input "Rescued" at bounding box center [1164, 625] width 13 height 13
checkbox input "true"
click at [1351, 630] on span at bounding box center [1359, 626] width 15 height 15
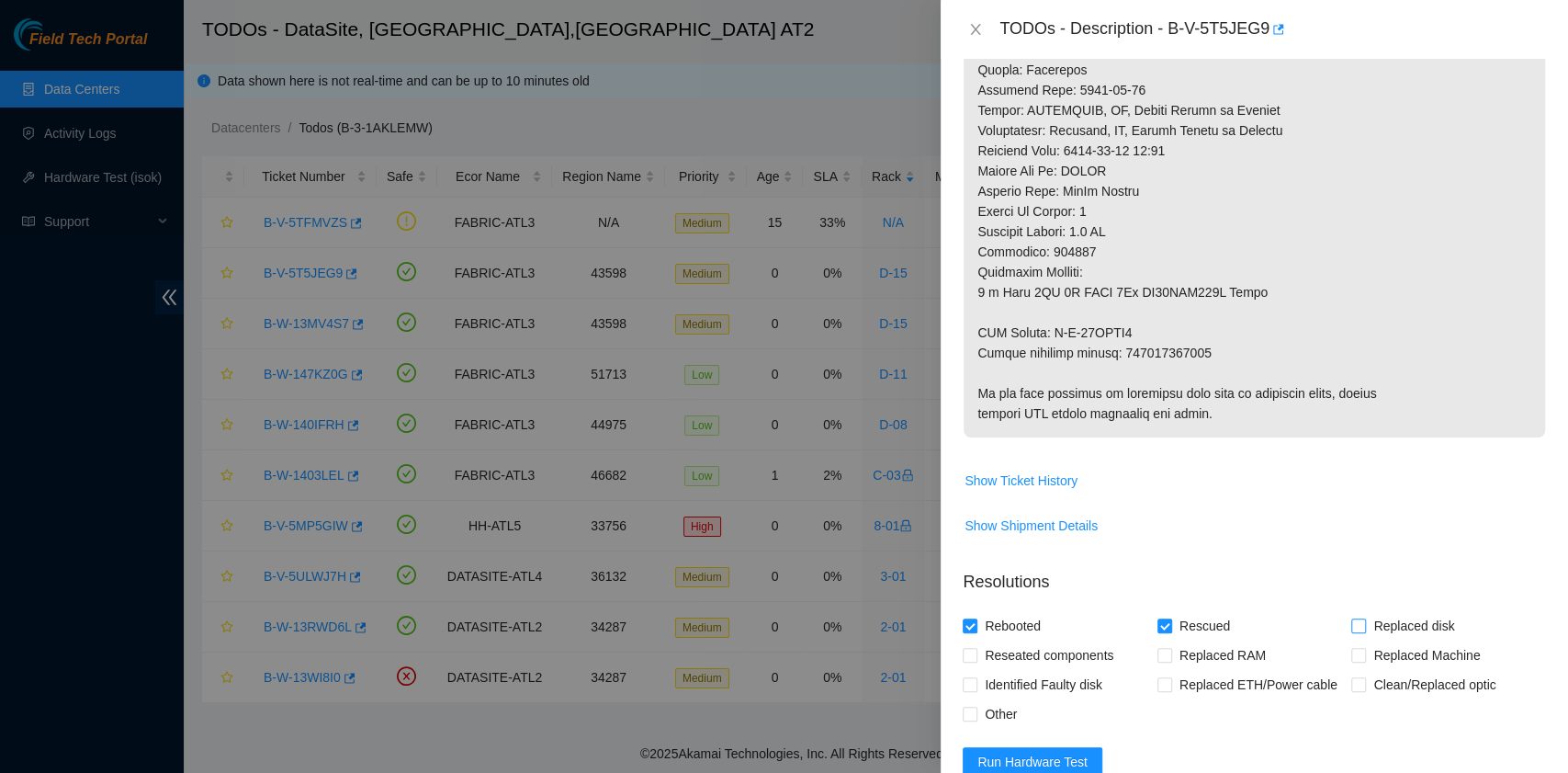
click at [1351, 630] on input "Replaced disk" at bounding box center [1358, 625] width 13 height 13
checkbox input "true"
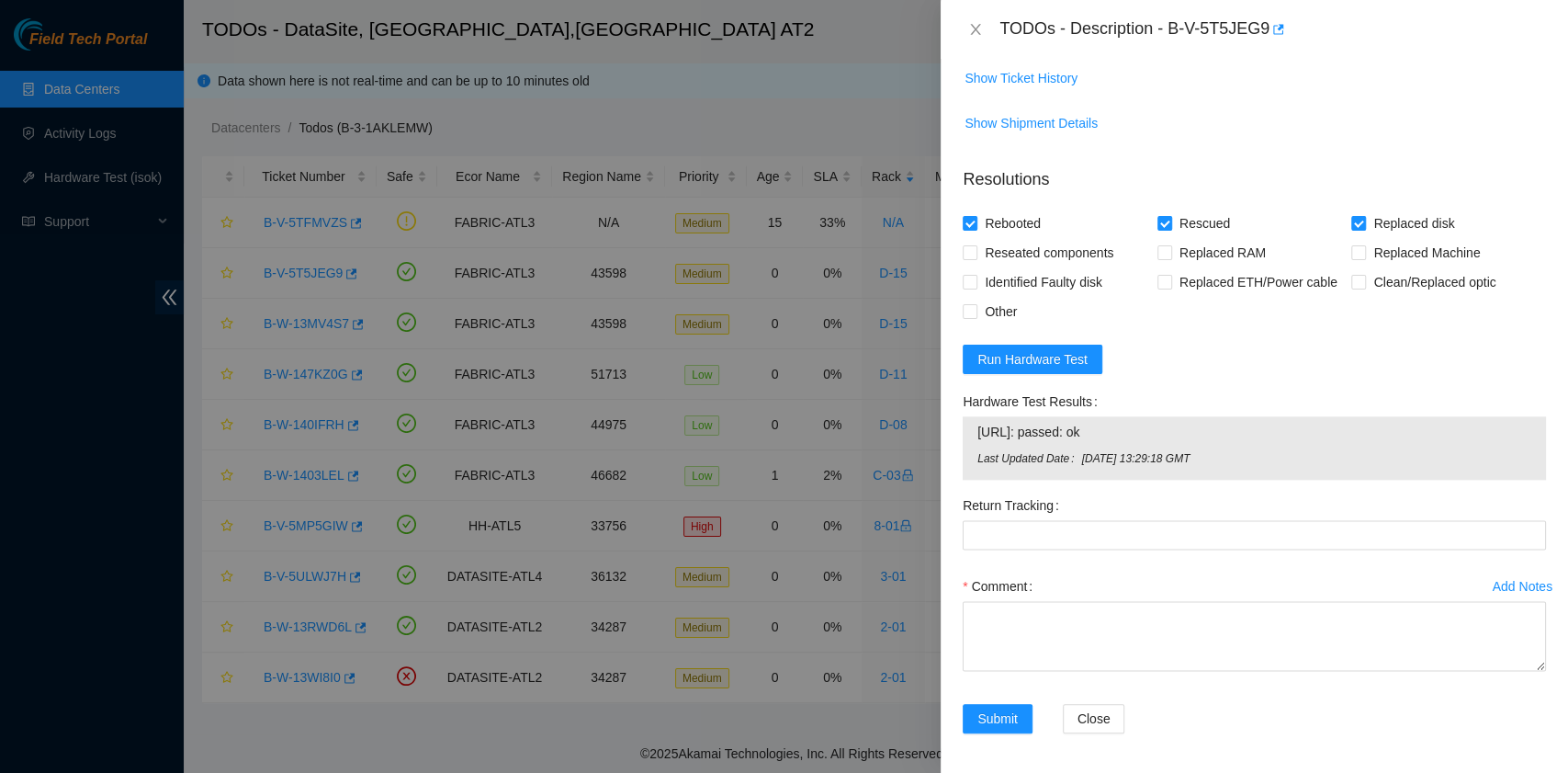
scroll to position [1316, 0]
click at [1007, 78] on span "Show Ticket History" at bounding box center [1021, 76] width 113 height 20
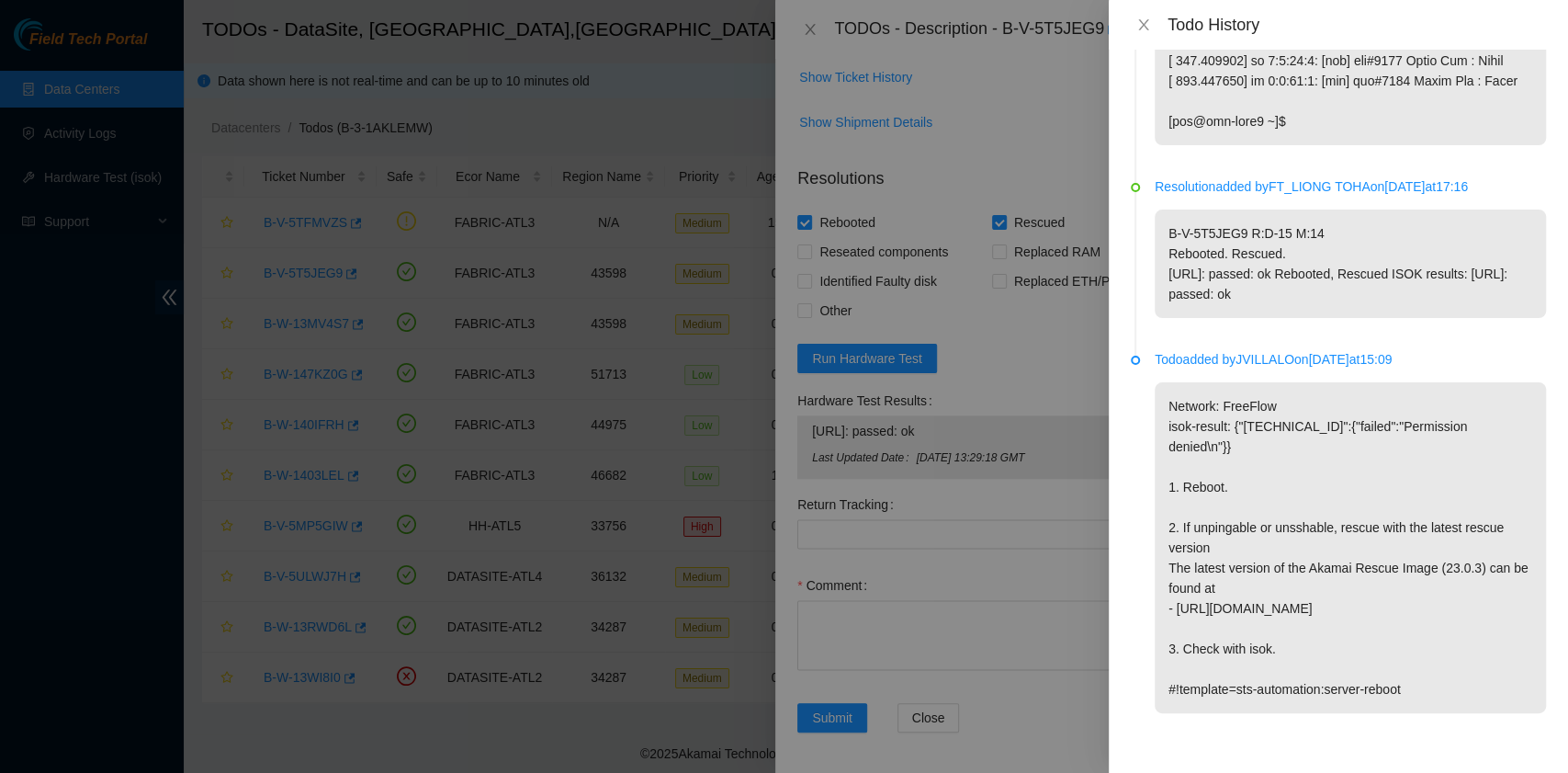
scroll to position [7373, 0]
click at [1148, 29] on icon "close" at bounding box center [1143, 24] width 10 height 11
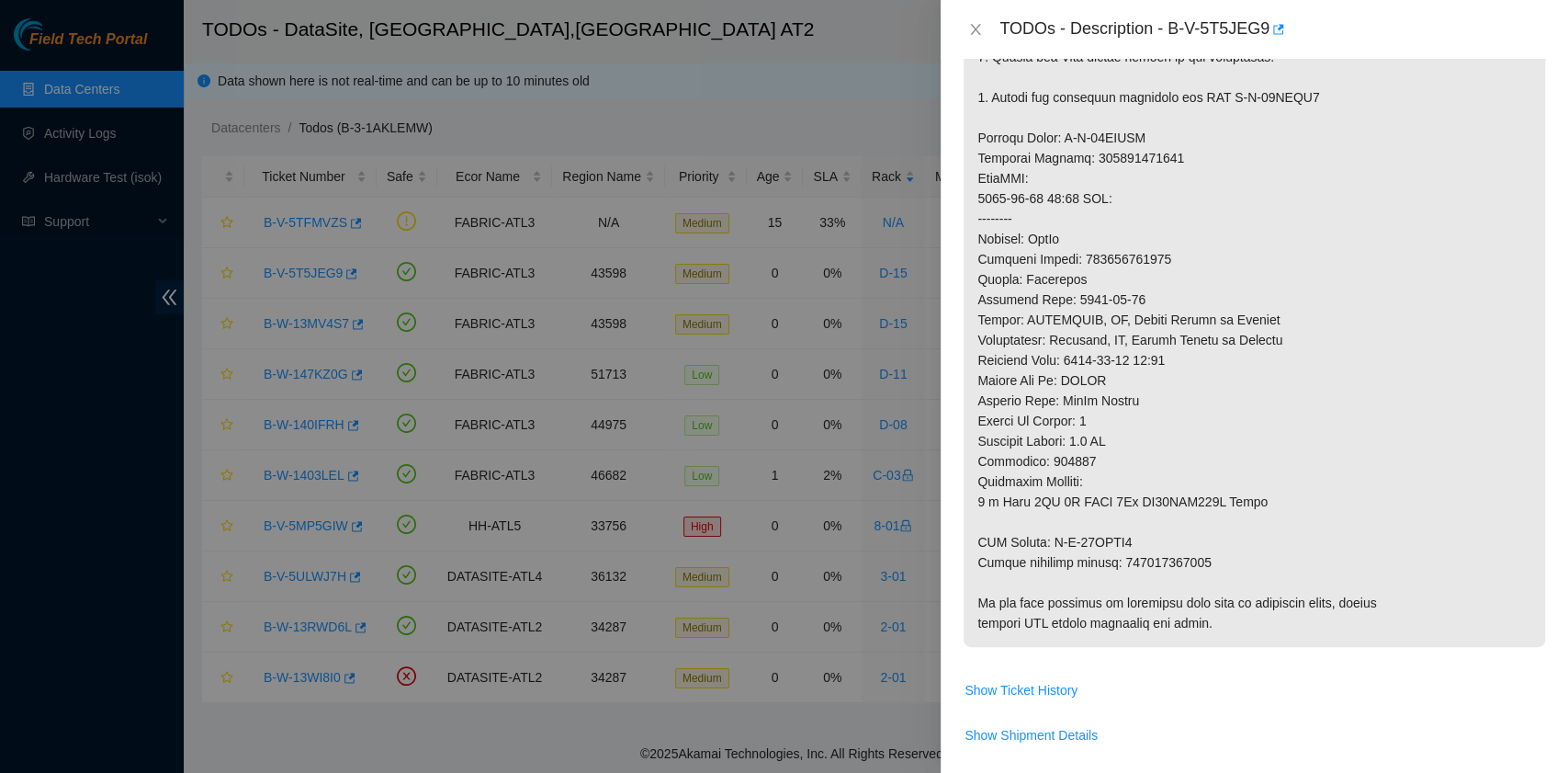
scroll to position [0, 0]
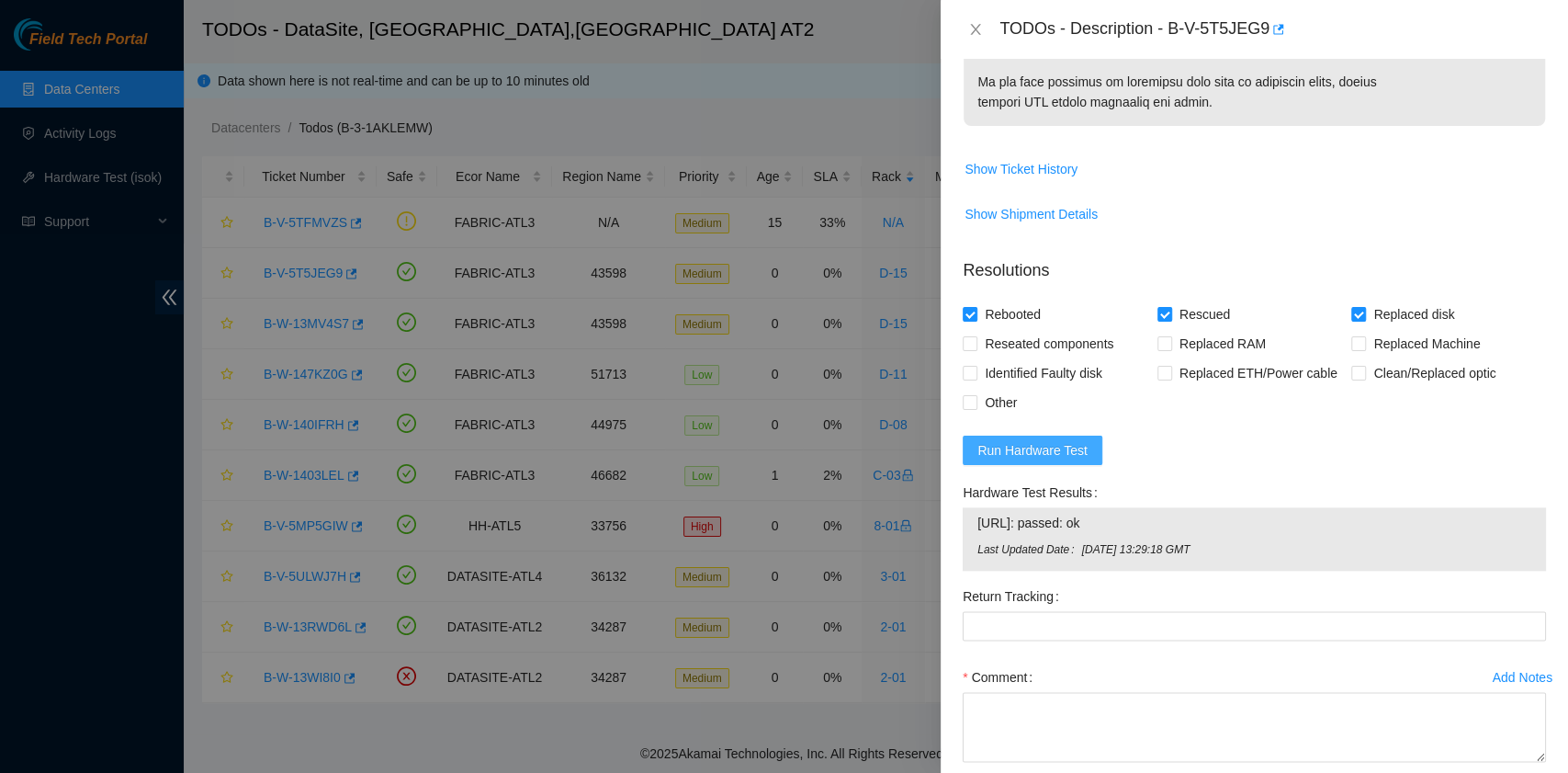
click at [1057, 452] on span "Run Hardware Test" at bounding box center [1032, 449] width 110 height 20
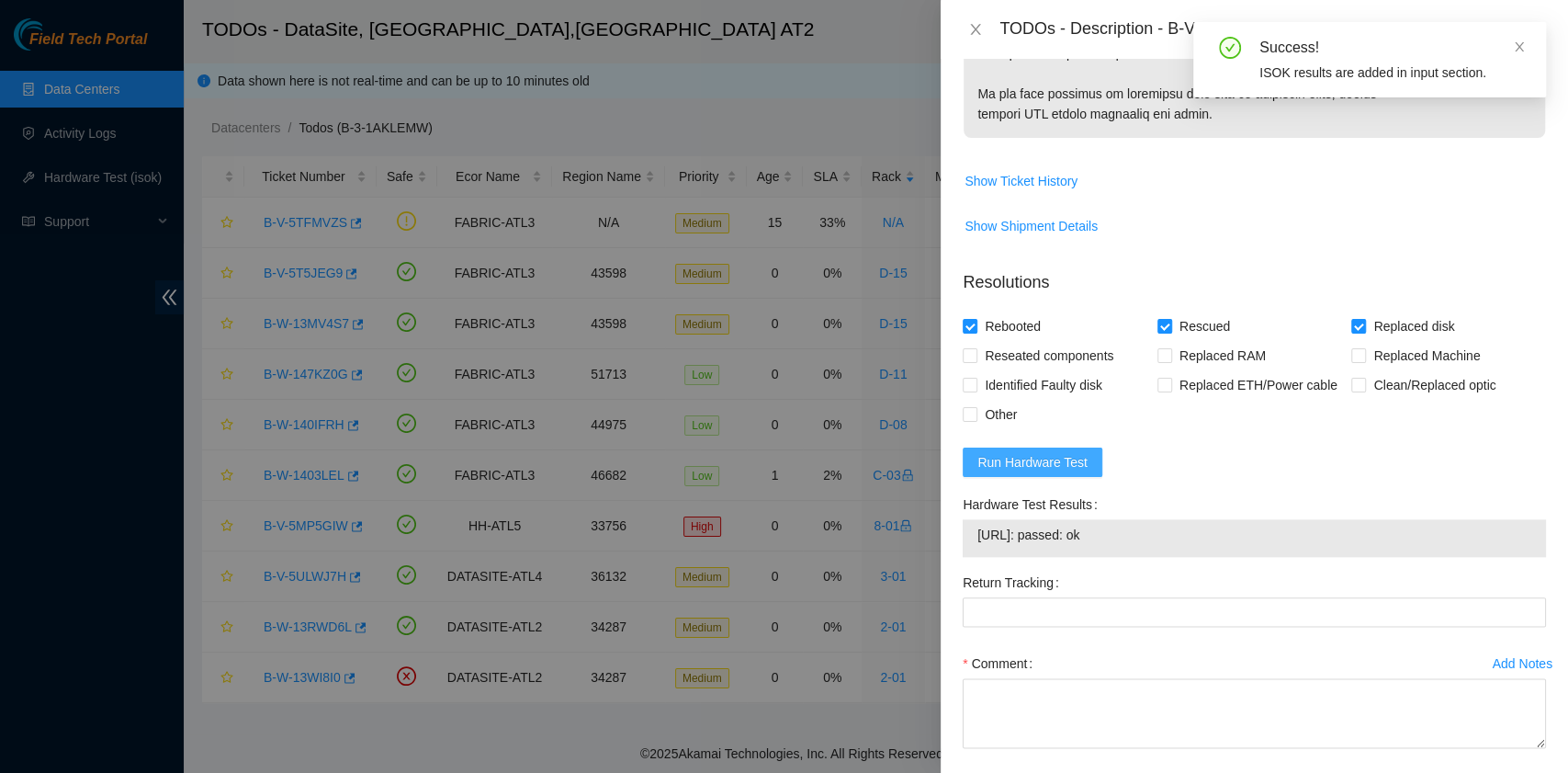
scroll to position [1225, 0]
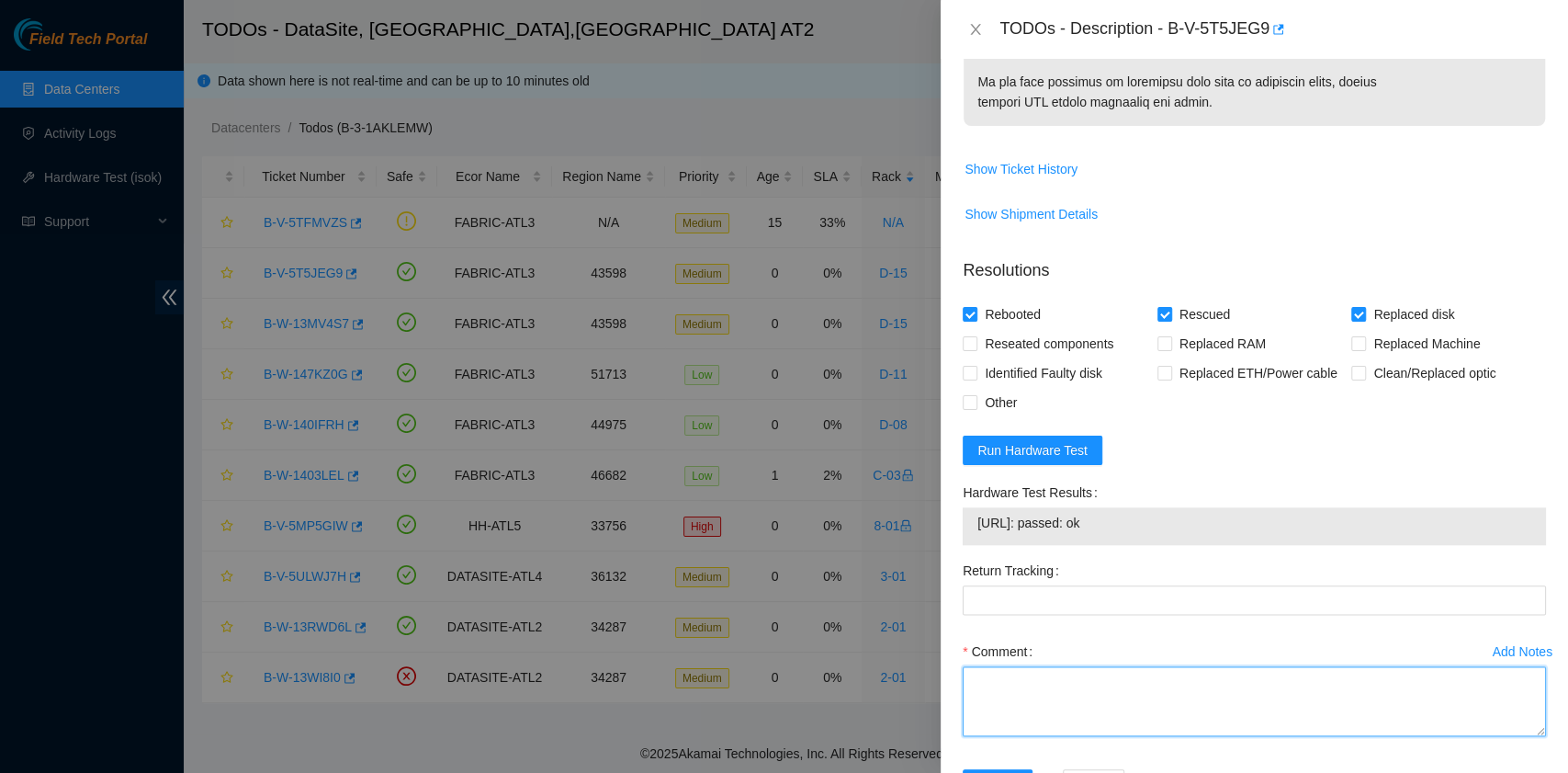
click at [1339, 717] on textarea "Comment" at bounding box center [1254, 701] width 584 height 70
paste textarea "B-V-5T5JEG9 rack# D-15 machine# 14 Replaced disk WS20B376 with 8542K0TNFJKA Ret…"
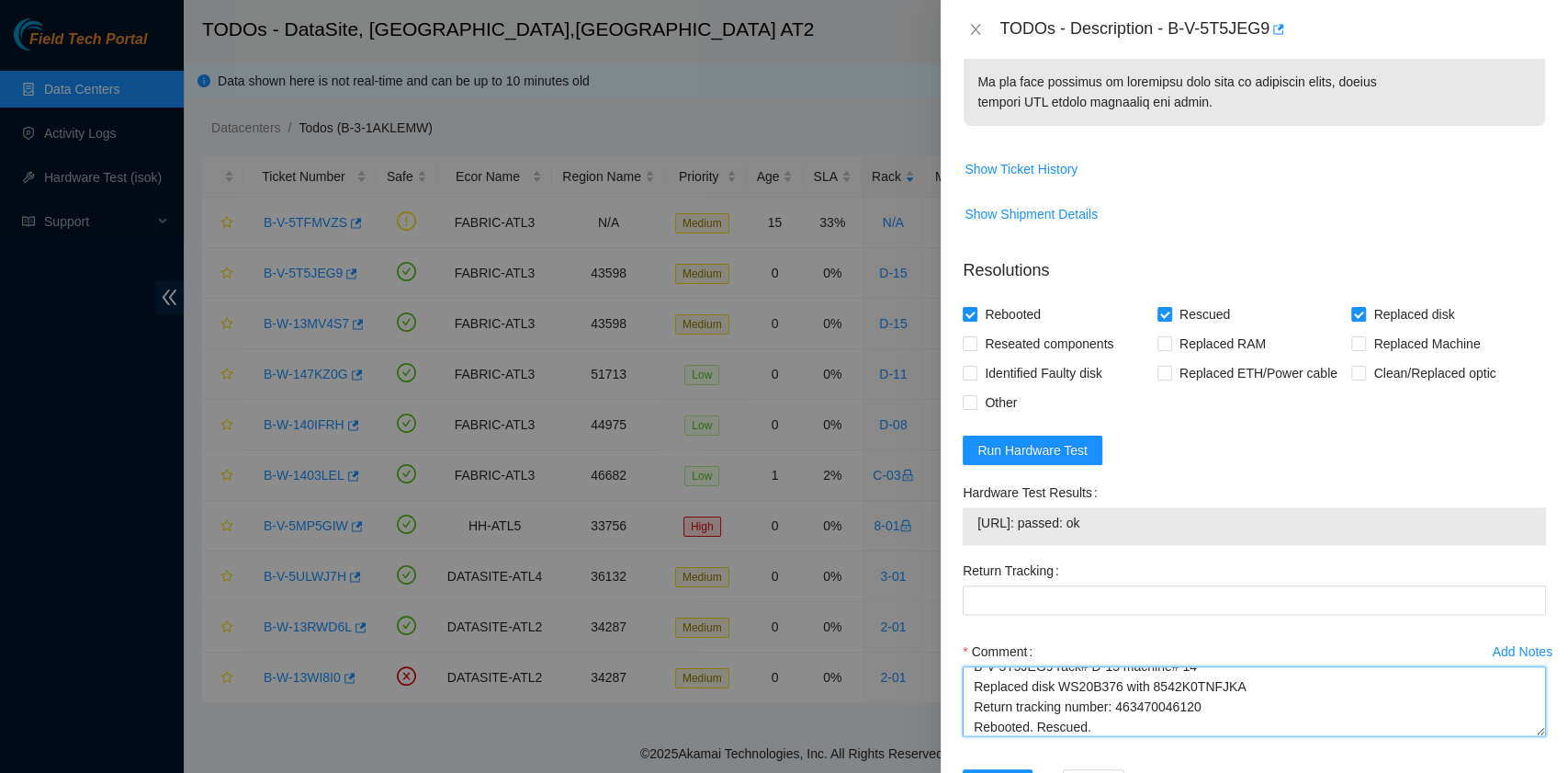
scroll to position [35, 0]
drag, startPoint x: 1204, startPoint y: 685, endPoint x: 1116, endPoint y: 680, distance: 88.1
click at [1116, 680] on textarea "B-V-5T5JEG9 rack# D-15 machine# 14 Replaced disk WS20B376 with 8542K0TNFJKA Ret…" at bounding box center [1254, 701] width 584 height 70
type textarea "B-V-5T5JEG9 rack# D-15 machine# 14 Replaced disk WS20B376 with 8542K0TNFJKA Ret…"
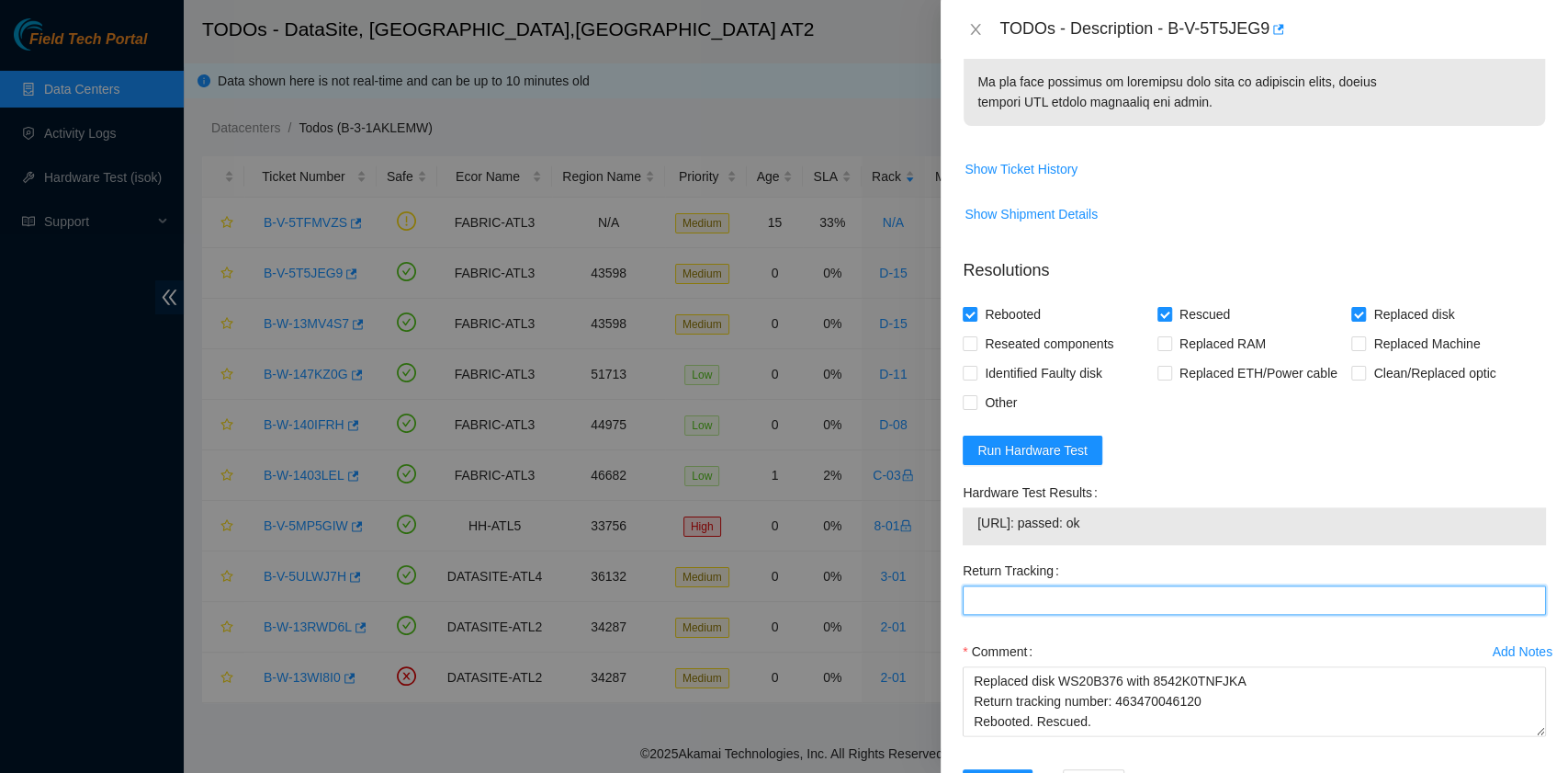
click at [1078, 590] on Tracking "Return Tracking" at bounding box center [1254, 599] width 584 height 29
paste Tracking "463470046120"
type Tracking "463470046120"
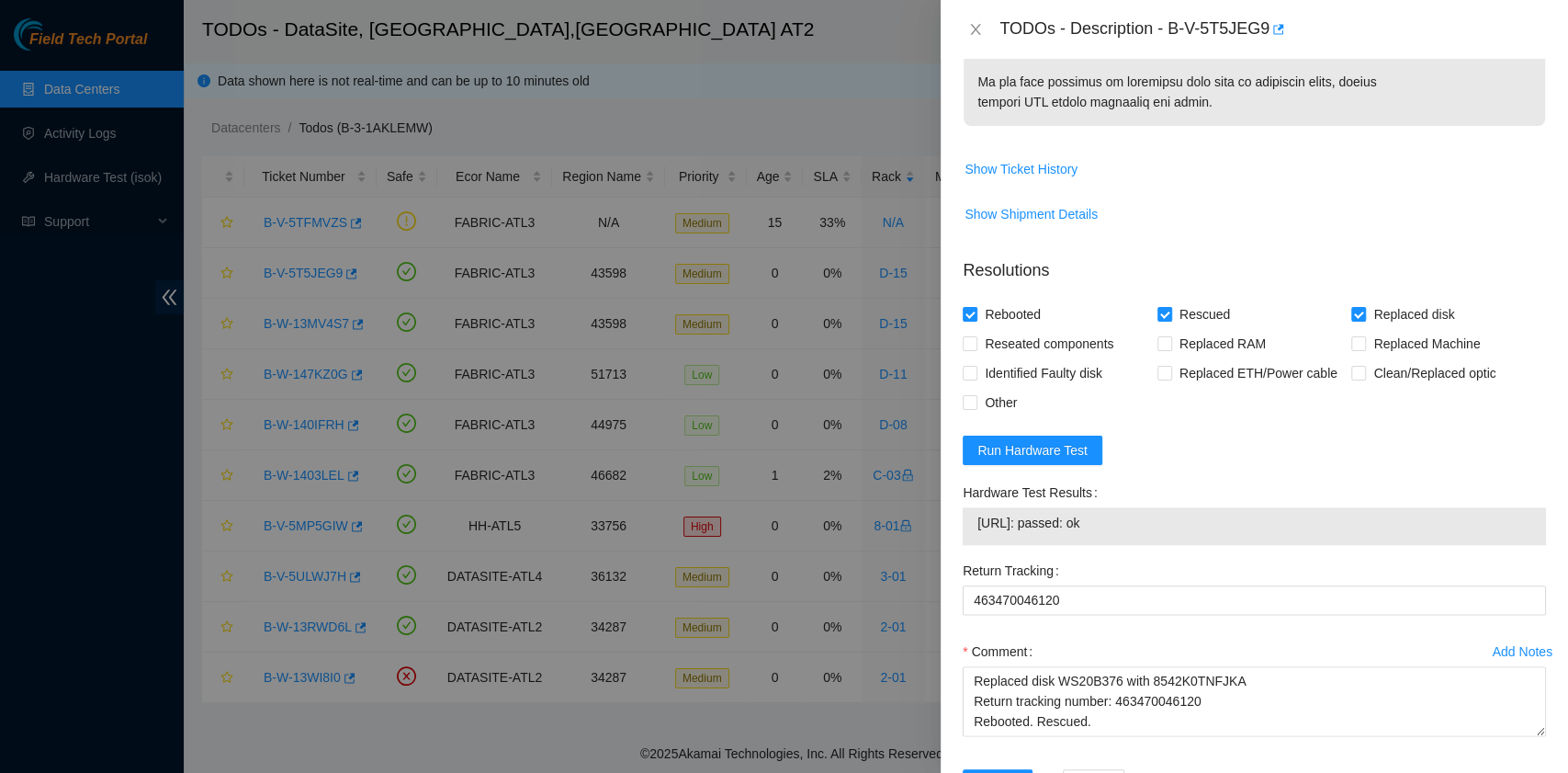
drag, startPoint x: 1124, startPoint y: 524, endPoint x: 978, endPoint y: 527, distance: 146.0
click at [978, 527] on span "23.63.85.145: passed: ok" at bounding box center [1254, 522] width 554 height 20
click at [988, 718] on textarea "B-V-5T5JEG9 rack# D-15 machine# 14 Replaced disk WS20B376 with 8542K0TNFJKA Ret…" at bounding box center [1254, 701] width 584 height 70
paste textarea "23.63.85.145: passed: ok"
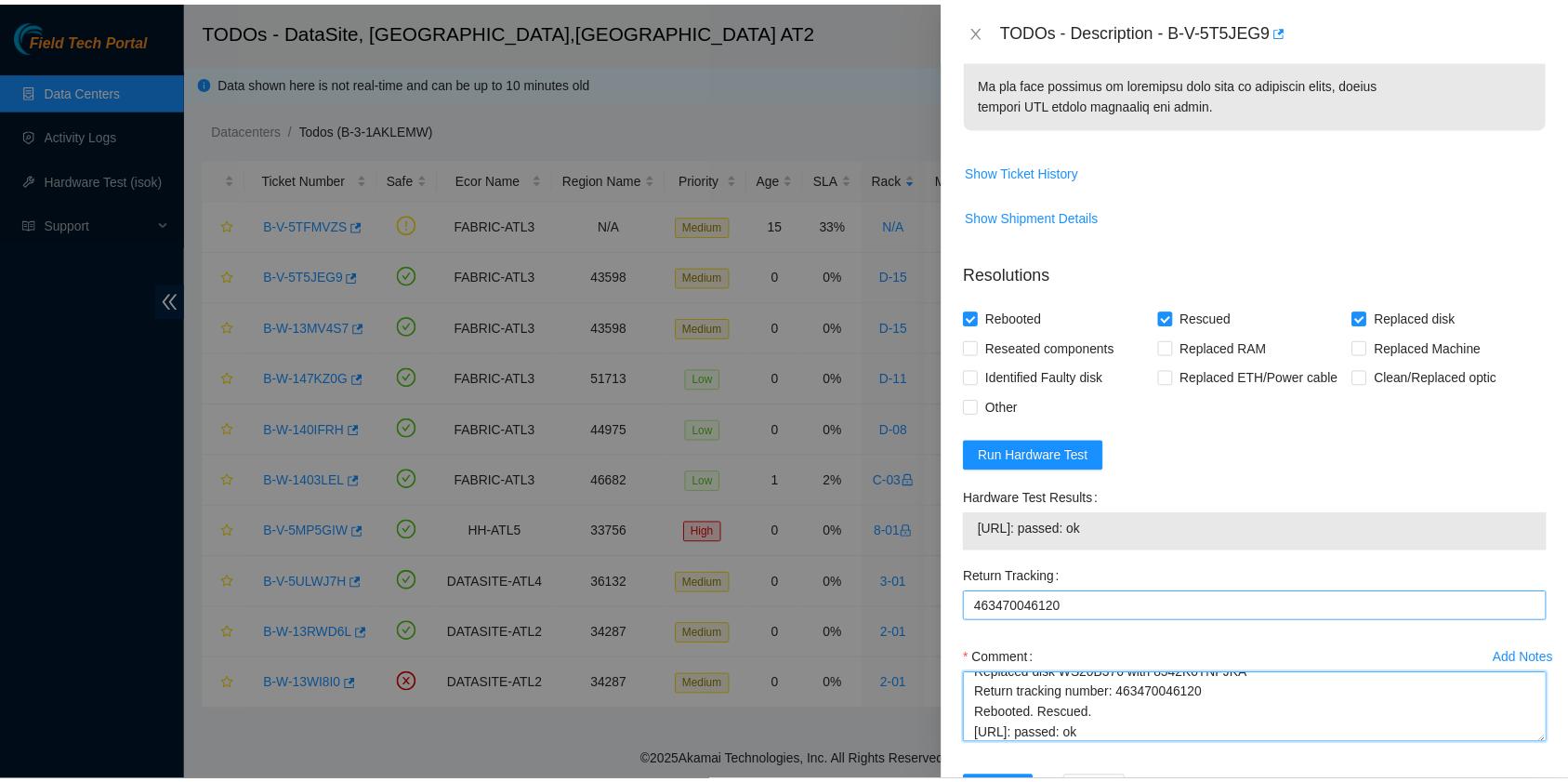
scroll to position [1306, 0]
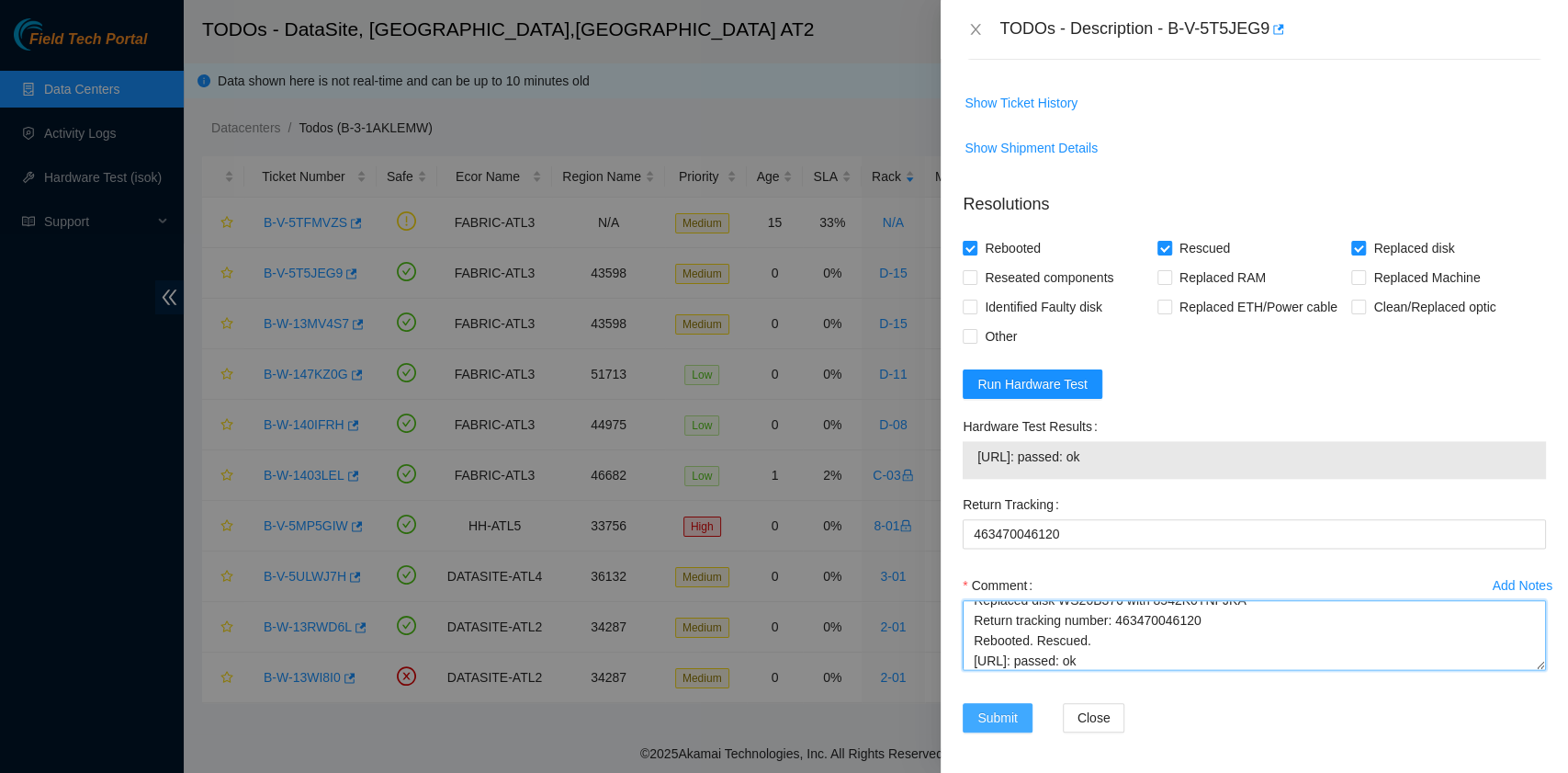
type textarea "B-V-5T5JEG9 rack# D-15 machine# 14 Replaced disk WS20B376 with 8542K0TNFJKA Ret…"
click at [1000, 713] on span "Submit" at bounding box center [997, 717] width 40 height 20
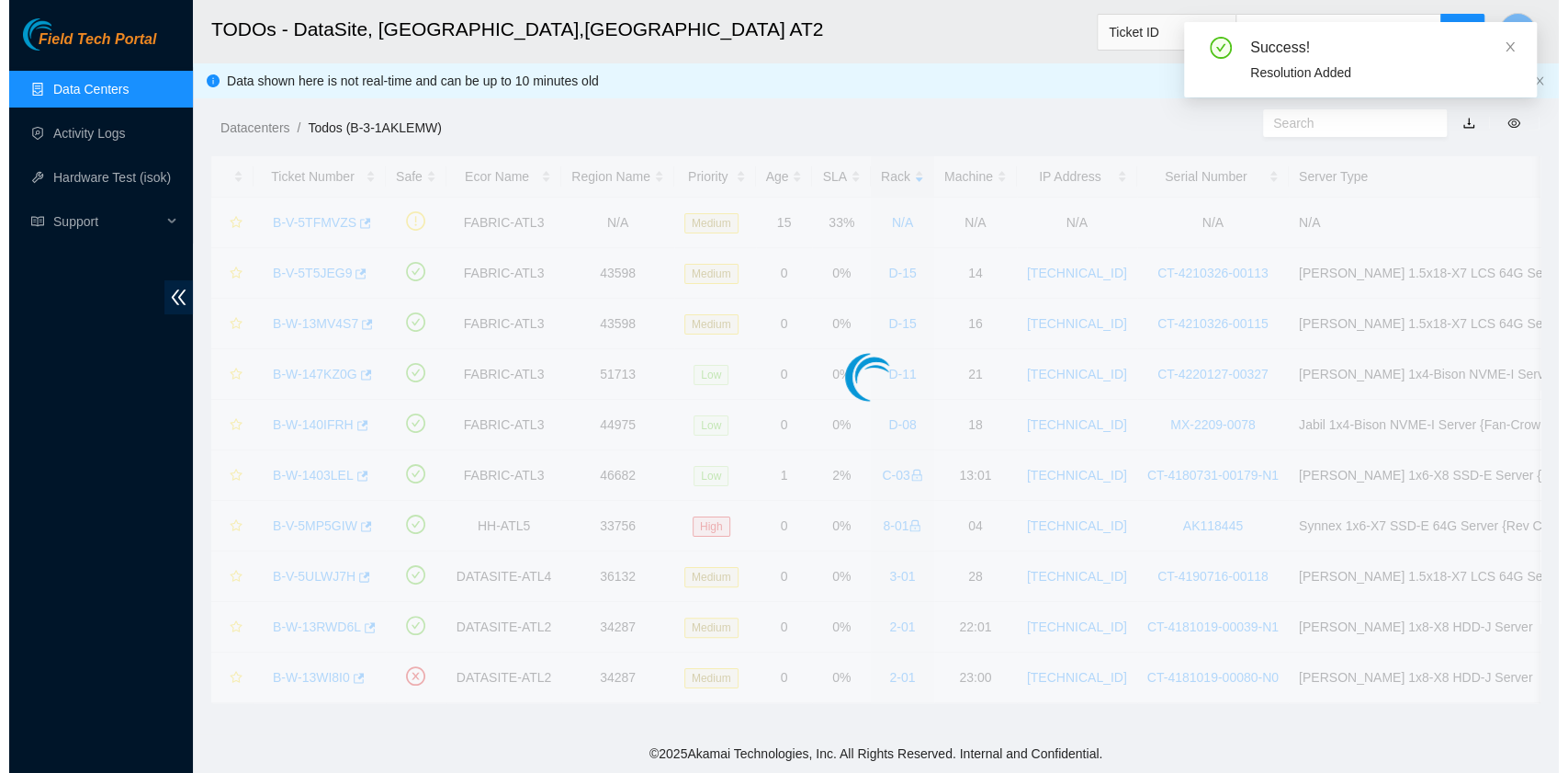
scroll to position [466, 0]
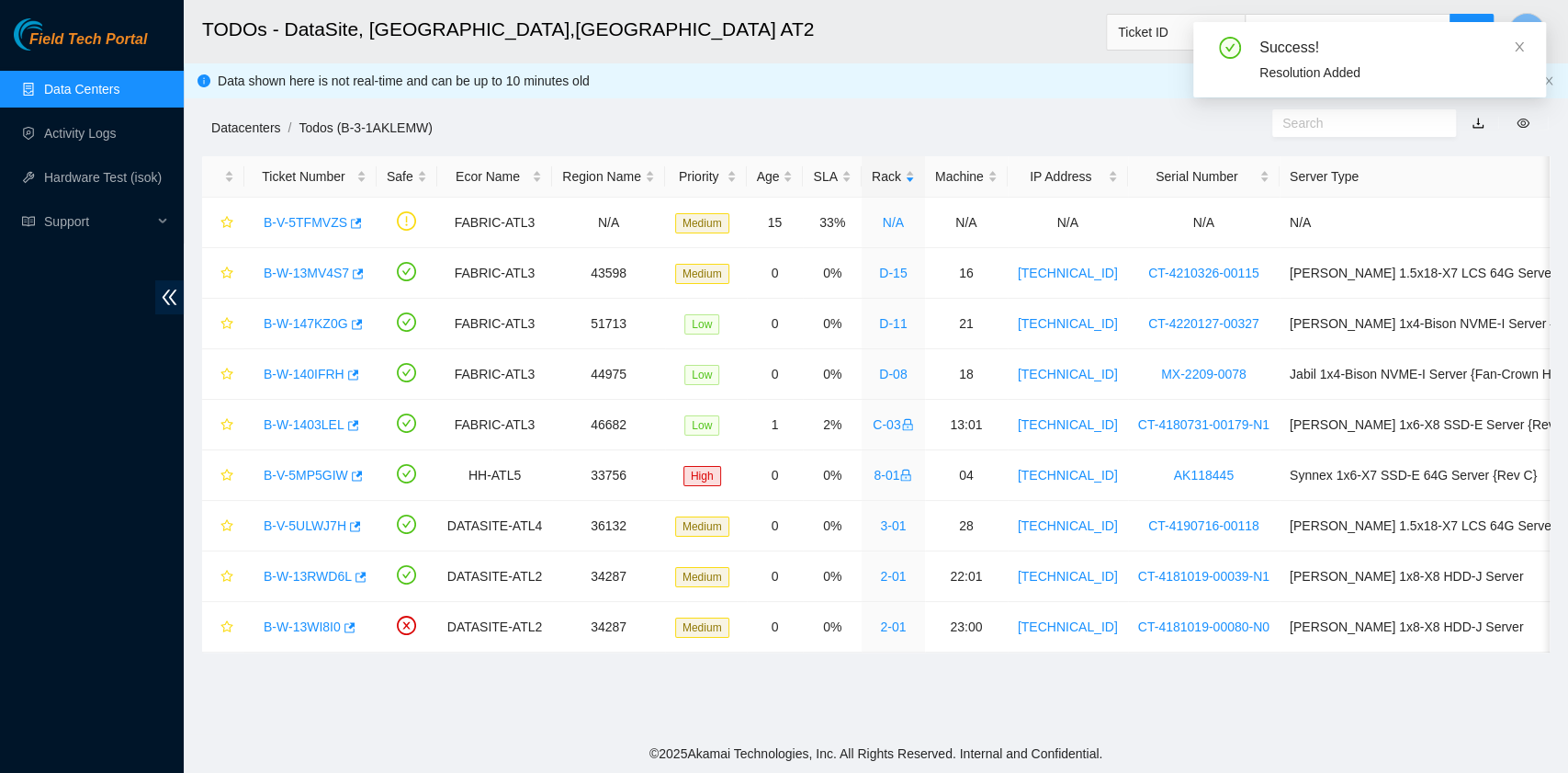
click at [225, 123] on link "Datacenters" at bounding box center [245, 128] width 69 height 15
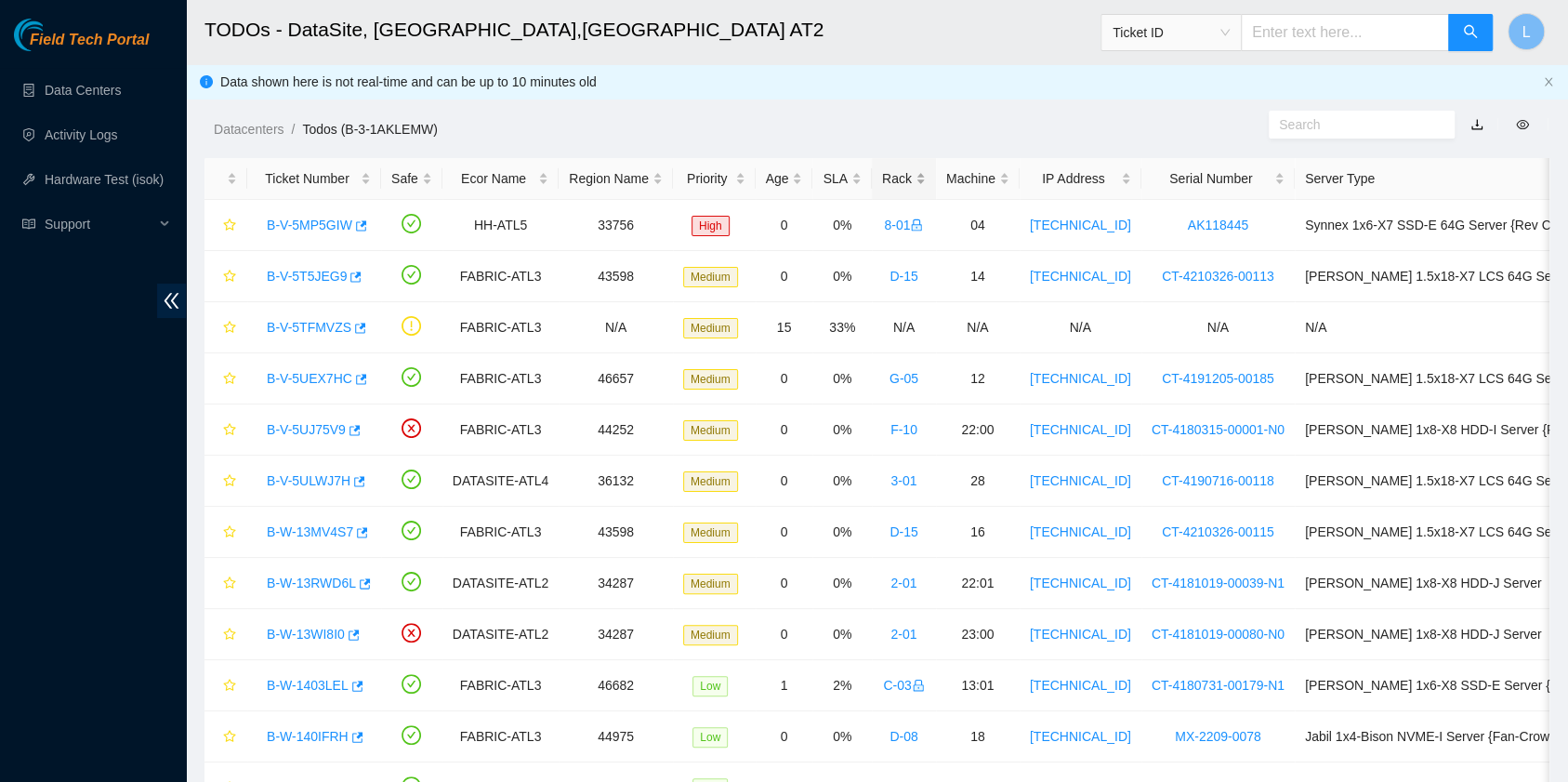
click at [882, 175] on div "Rack" at bounding box center [904, 178] width 44 height 20
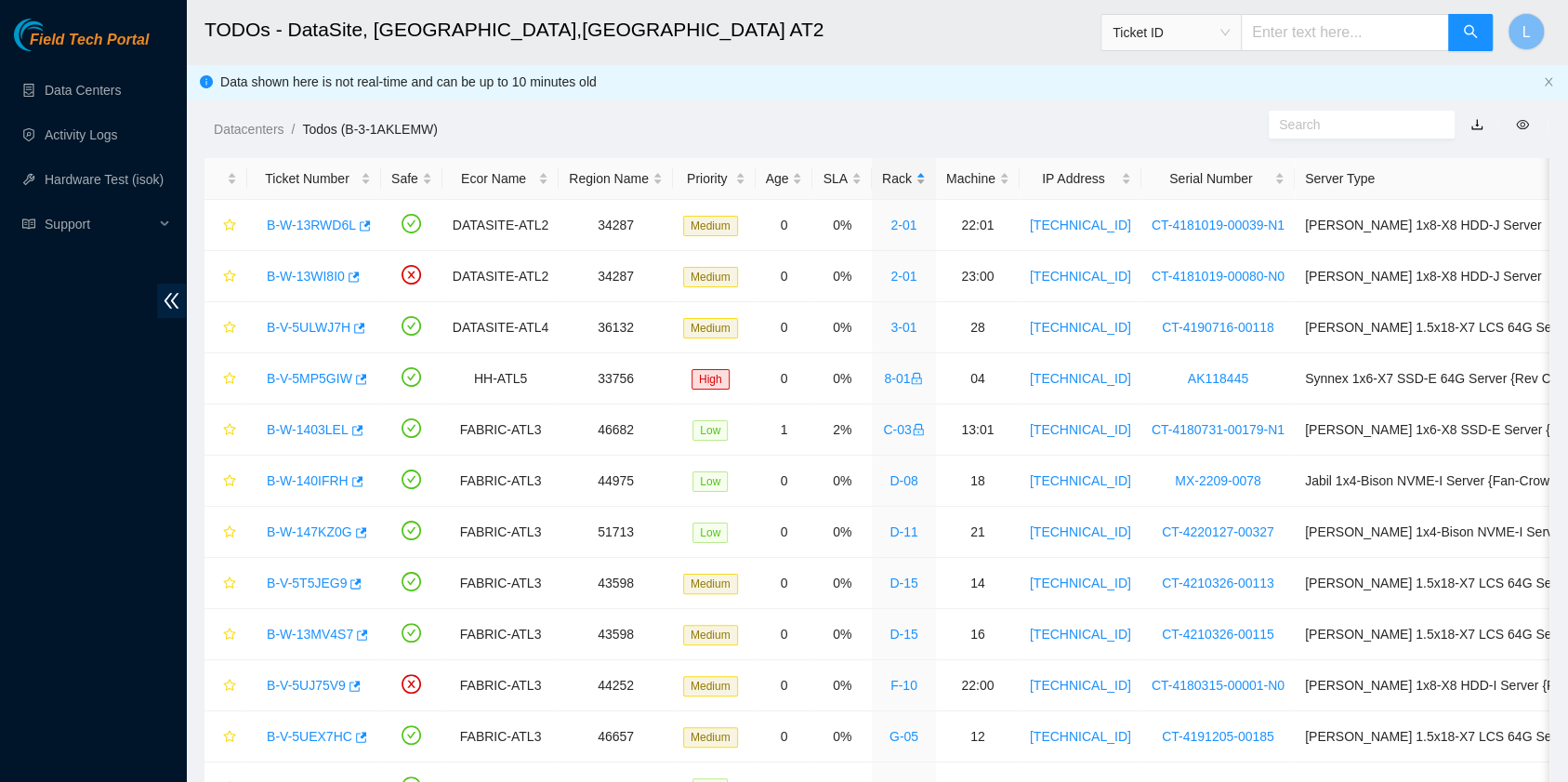
click at [882, 175] on div "Rack" at bounding box center [904, 178] width 44 height 20
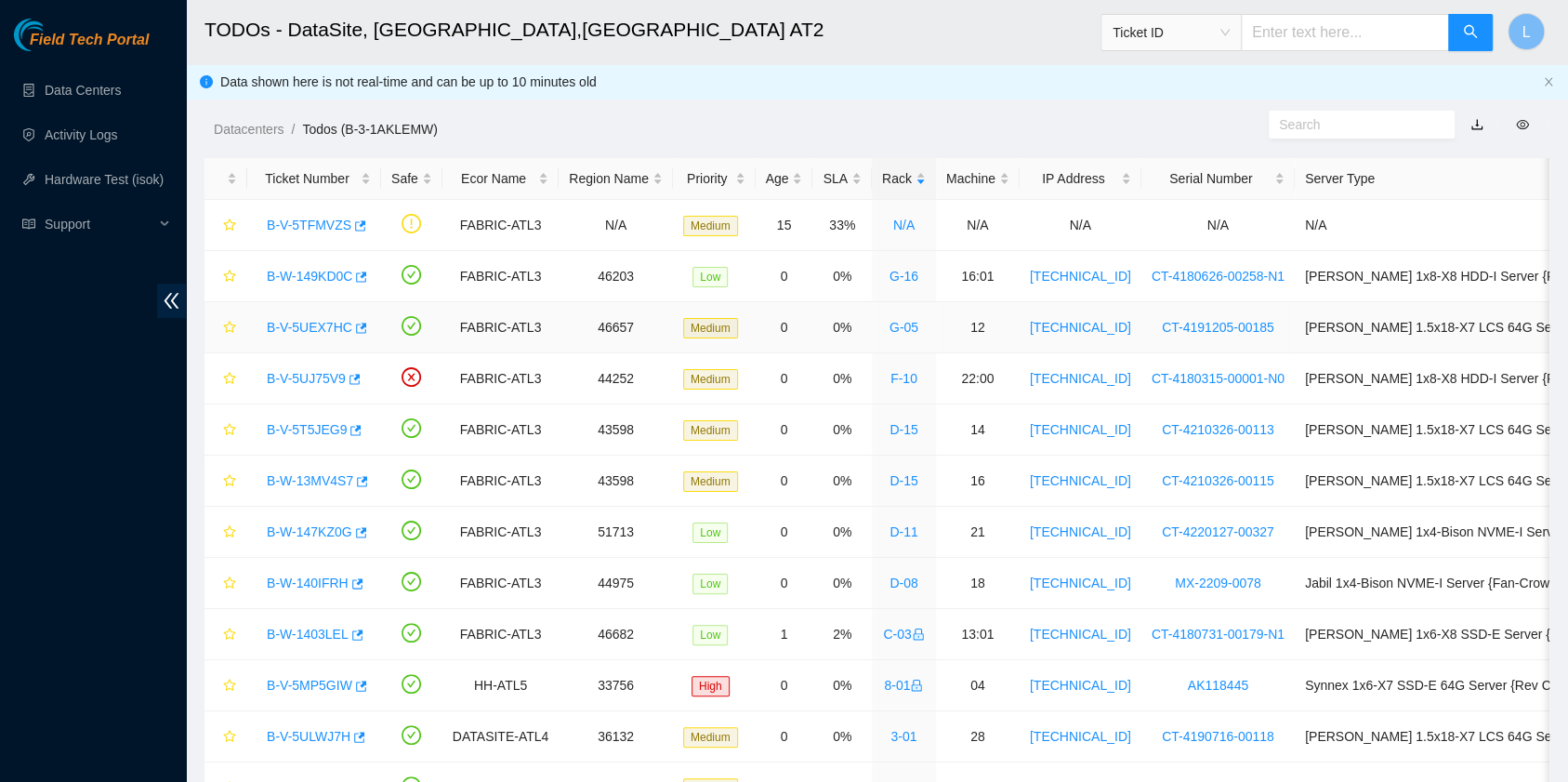
click at [324, 331] on link "B-V-5UEX7HC" at bounding box center [310, 328] width 86 height 15
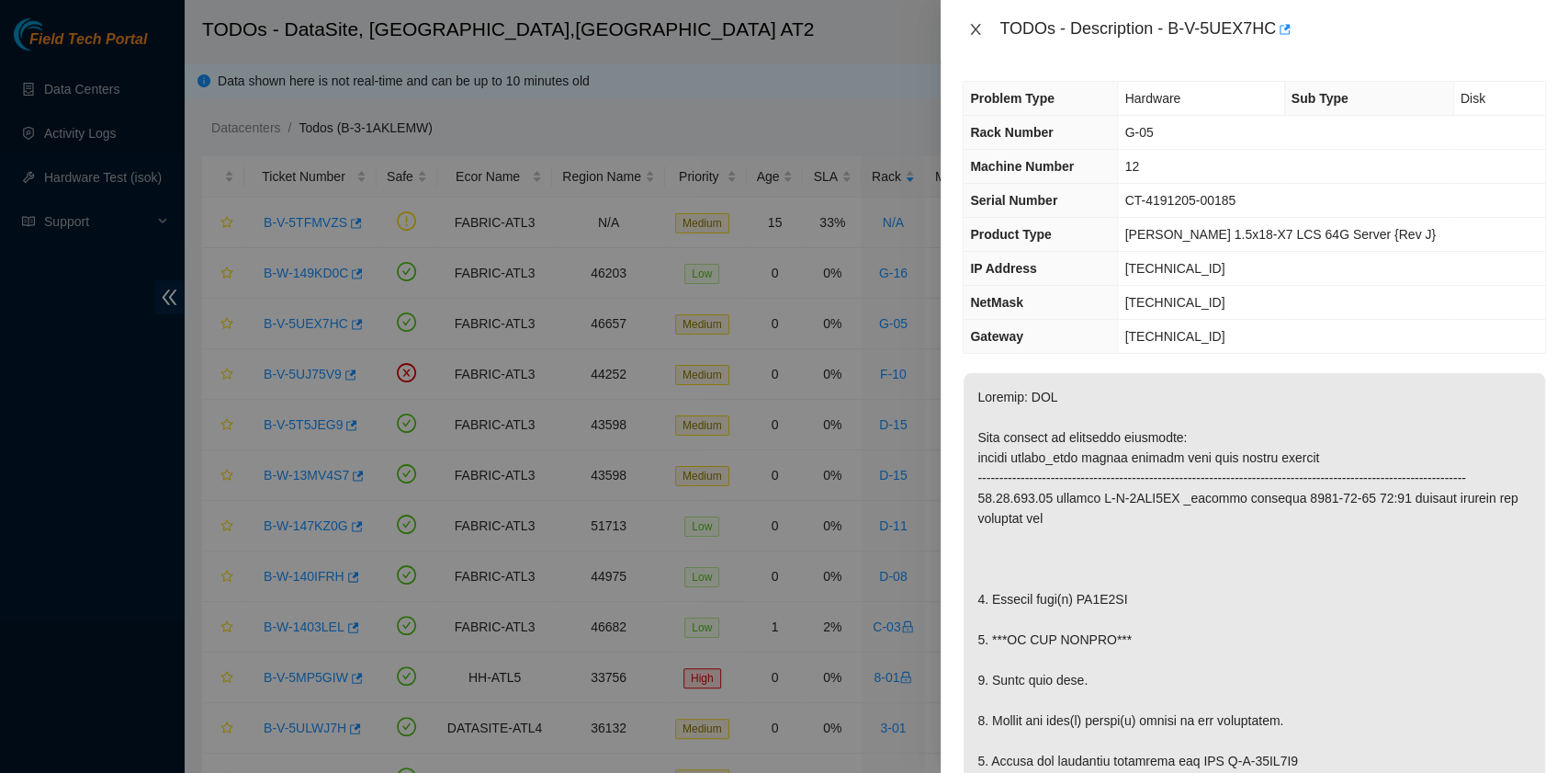
click at [981, 31] on icon "close" at bounding box center [976, 29] width 15 height 15
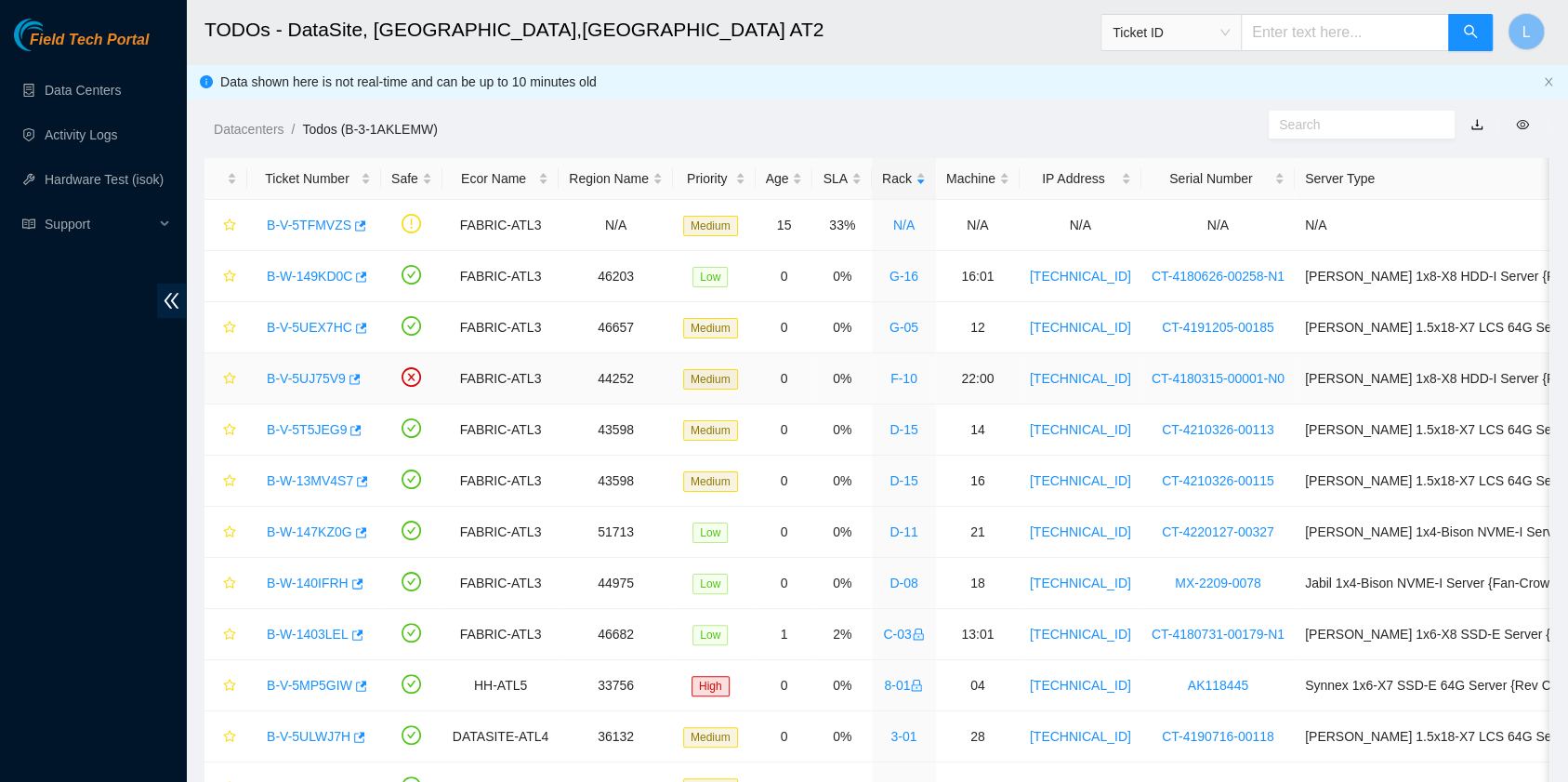
click at [302, 380] on link "B-V-5UJ75V9" at bounding box center [306, 378] width 79 height 15
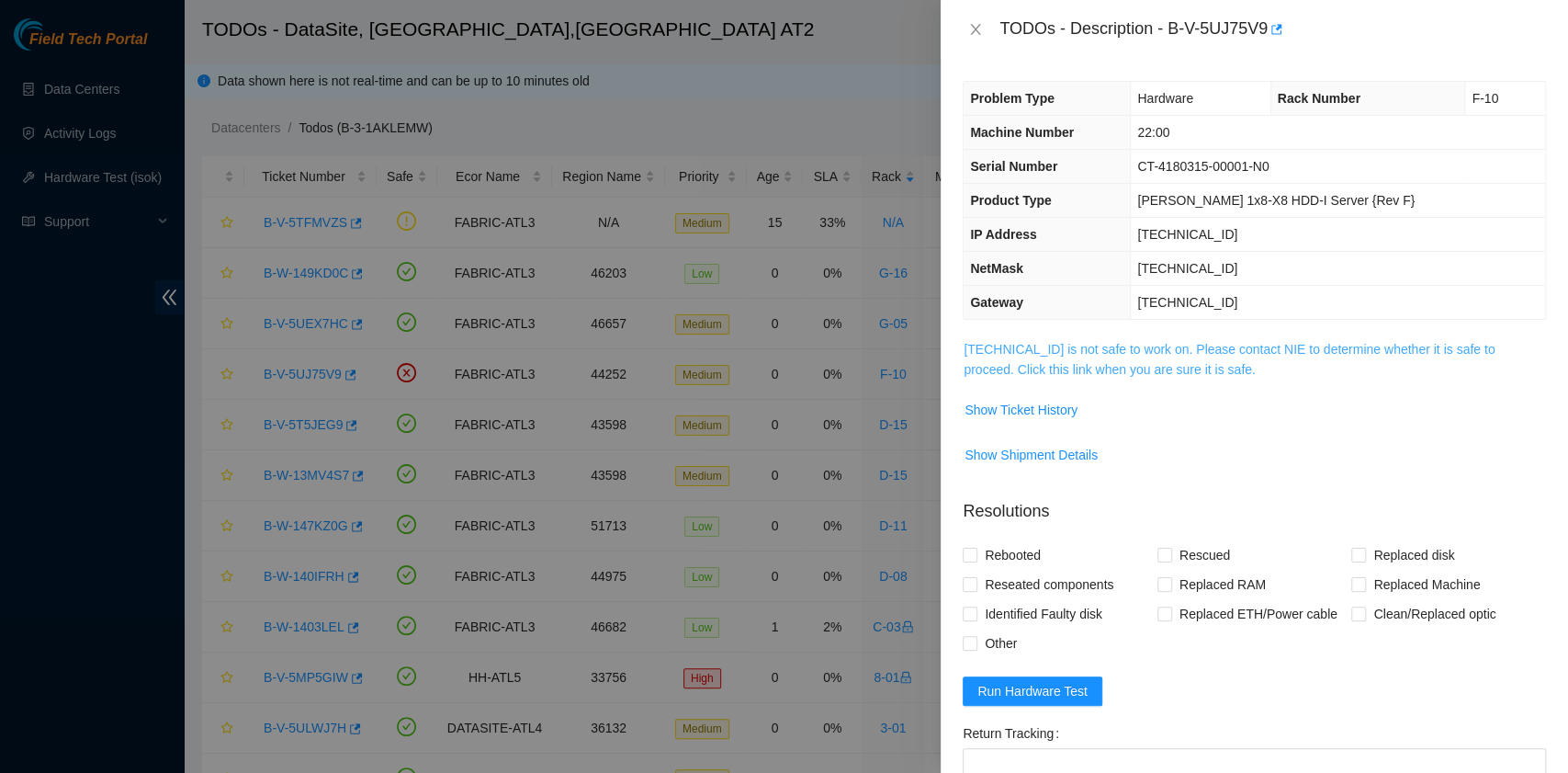
click at [1141, 366] on link "[TECHNICAL_ID] is not safe to work on. Please contact NIE to determine whether …" at bounding box center [1229, 359] width 531 height 35
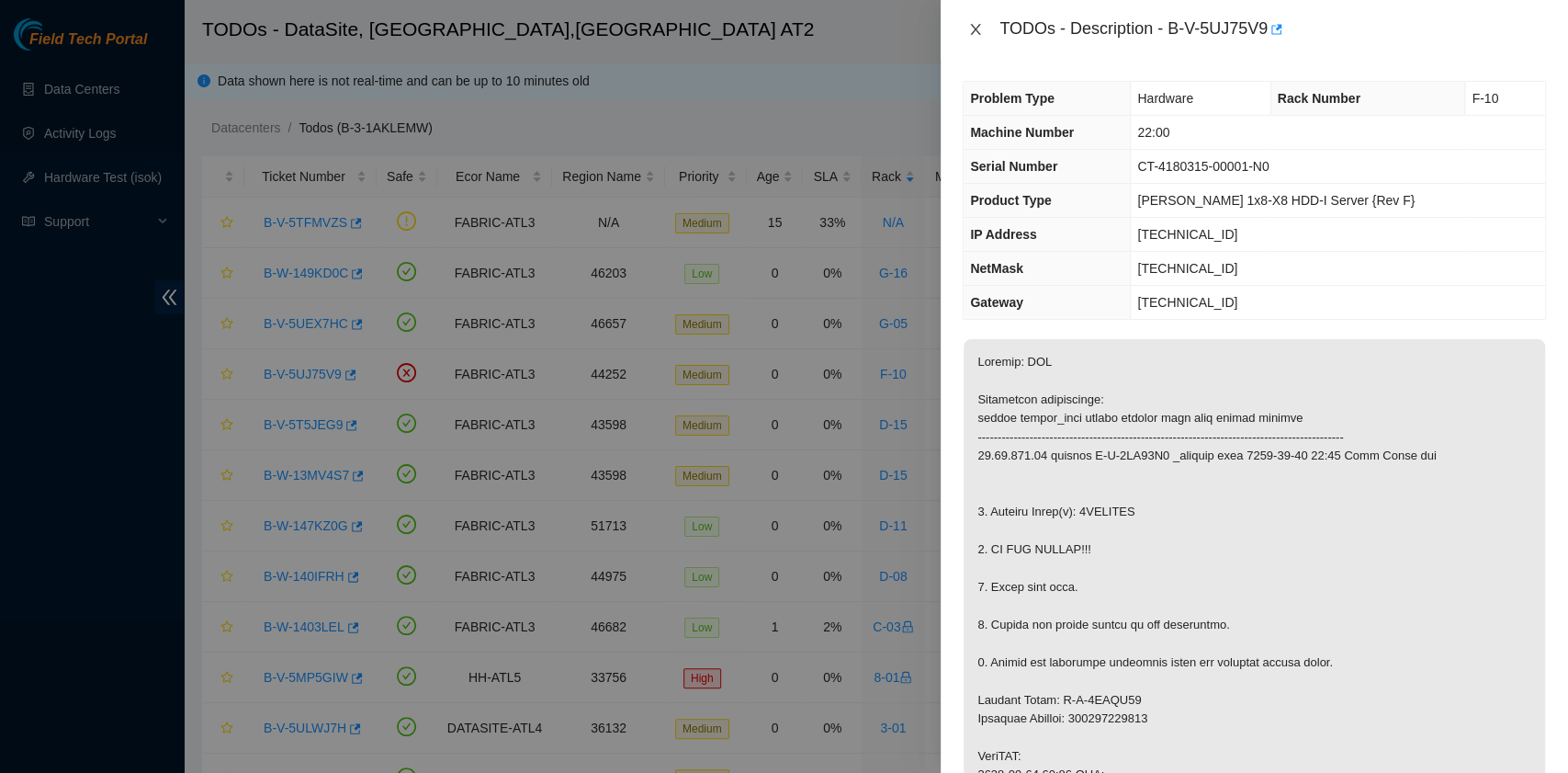
click at [976, 33] on icon "close" at bounding box center [976, 29] width 15 height 15
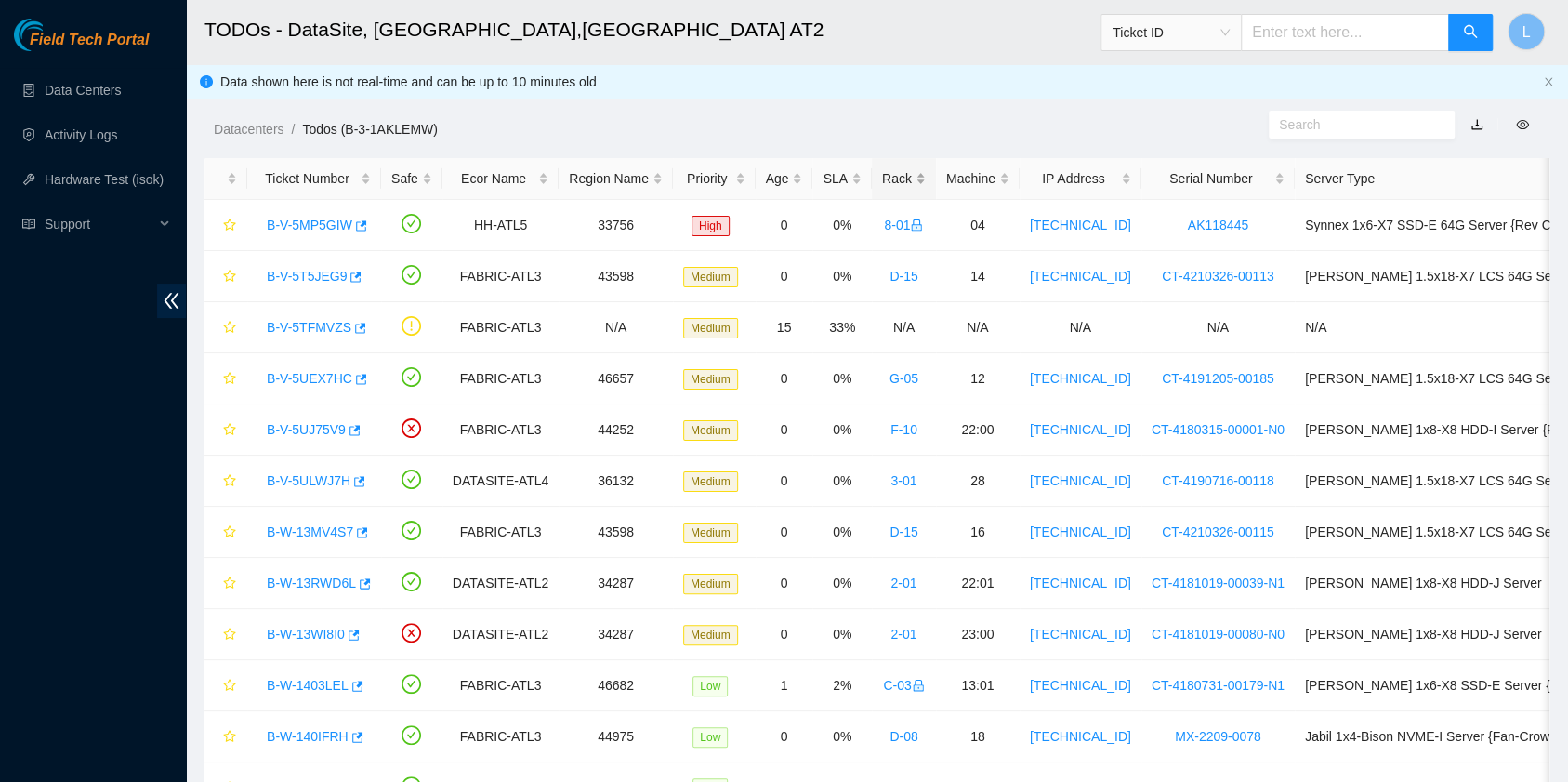
click at [882, 184] on div "Rack" at bounding box center [904, 178] width 44 height 20
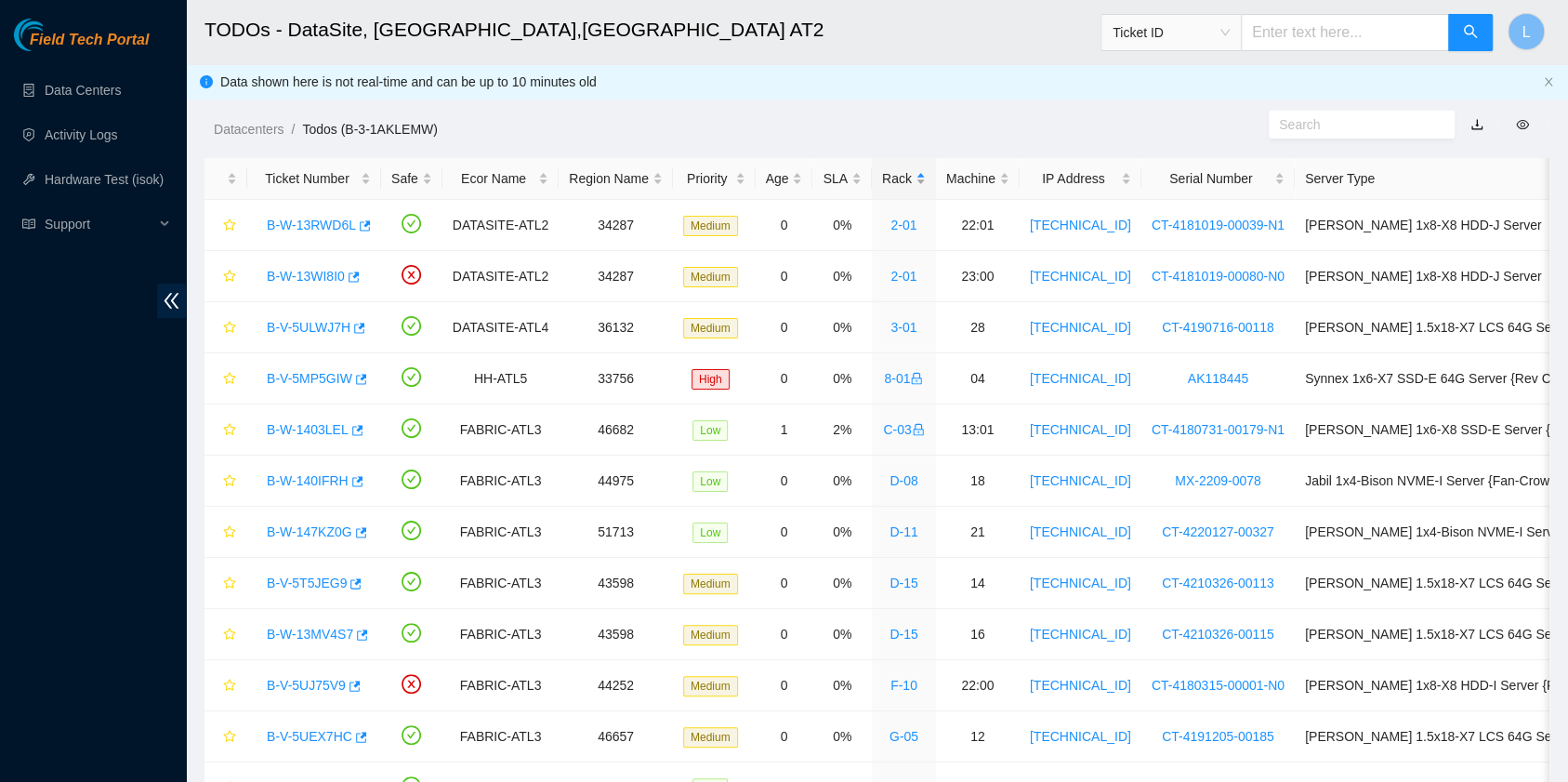
click at [882, 184] on div "Rack" at bounding box center [904, 178] width 44 height 20
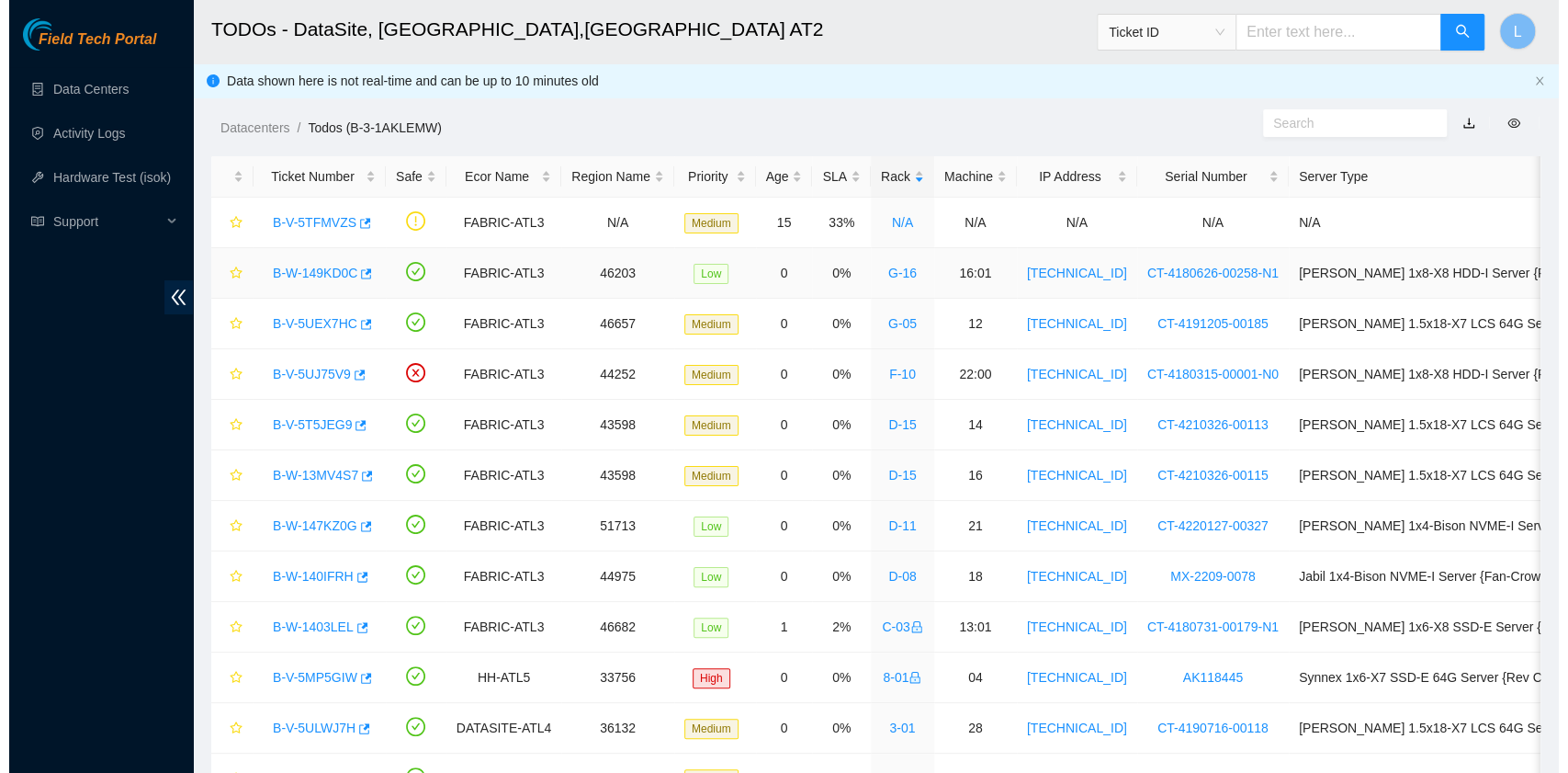
scroll to position [122, 0]
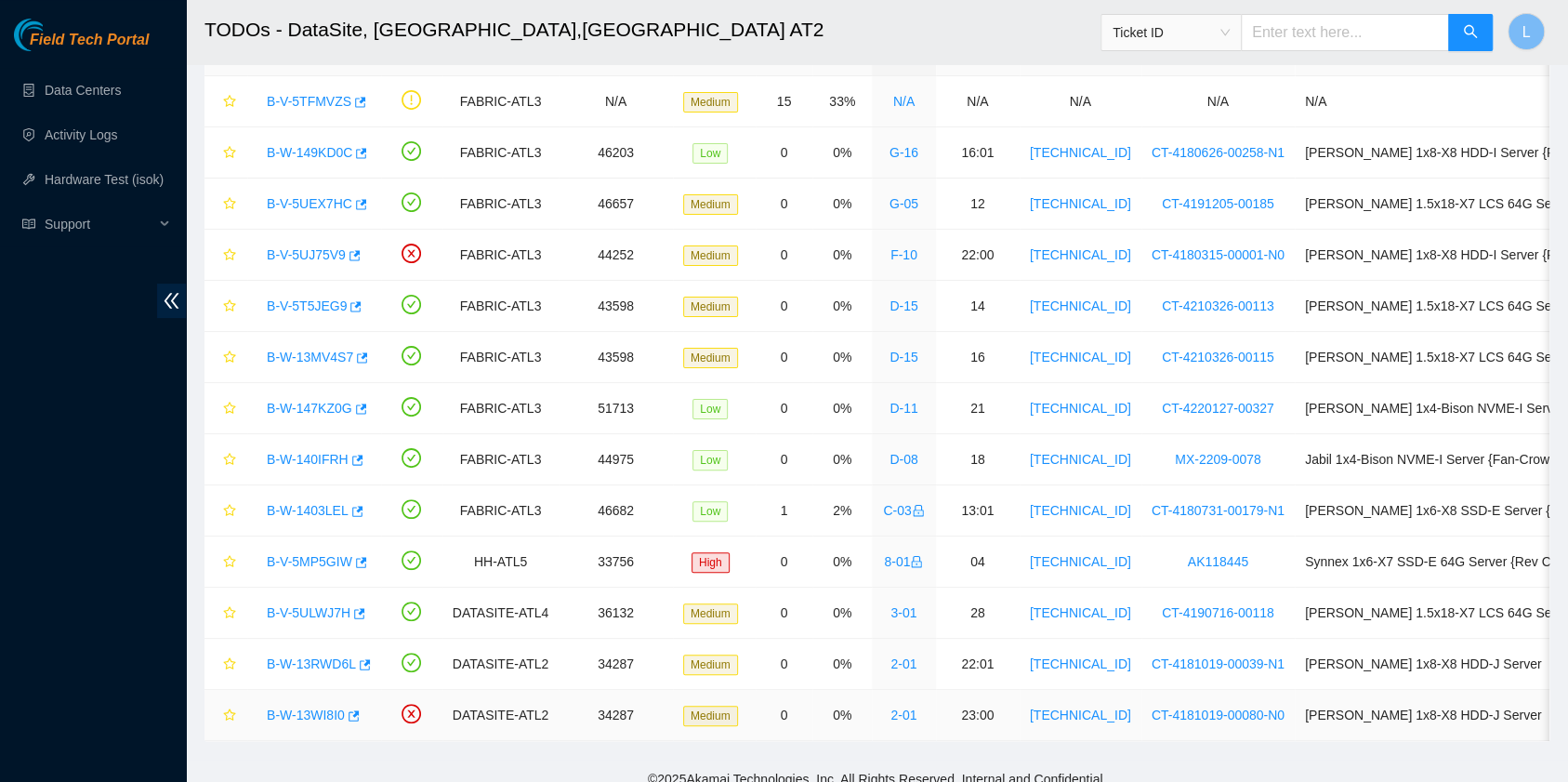
click at [308, 713] on link "B-W-13WI8I0" at bounding box center [306, 714] width 78 height 15
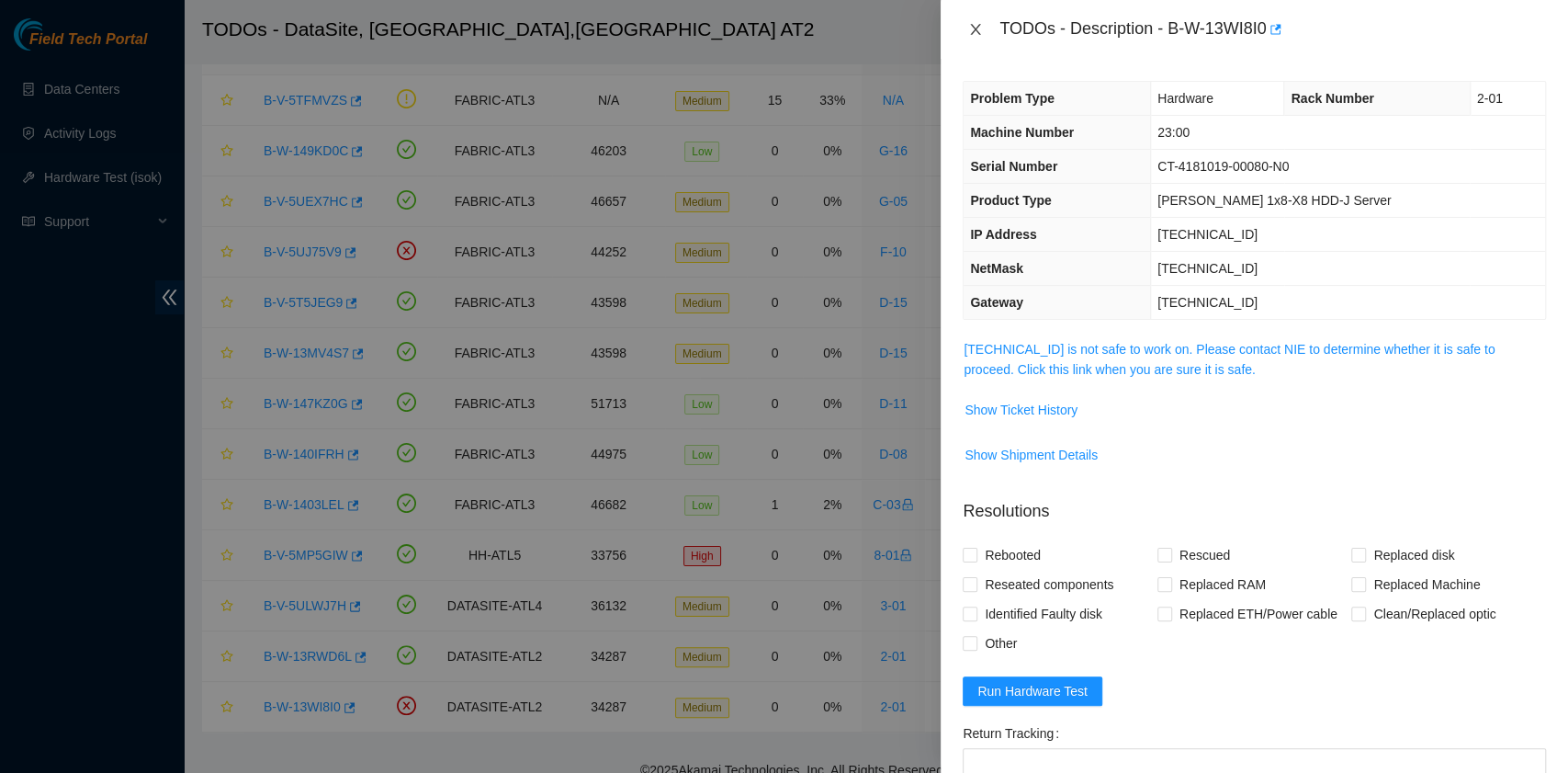
click at [978, 31] on icon "close" at bounding box center [976, 29] width 10 height 11
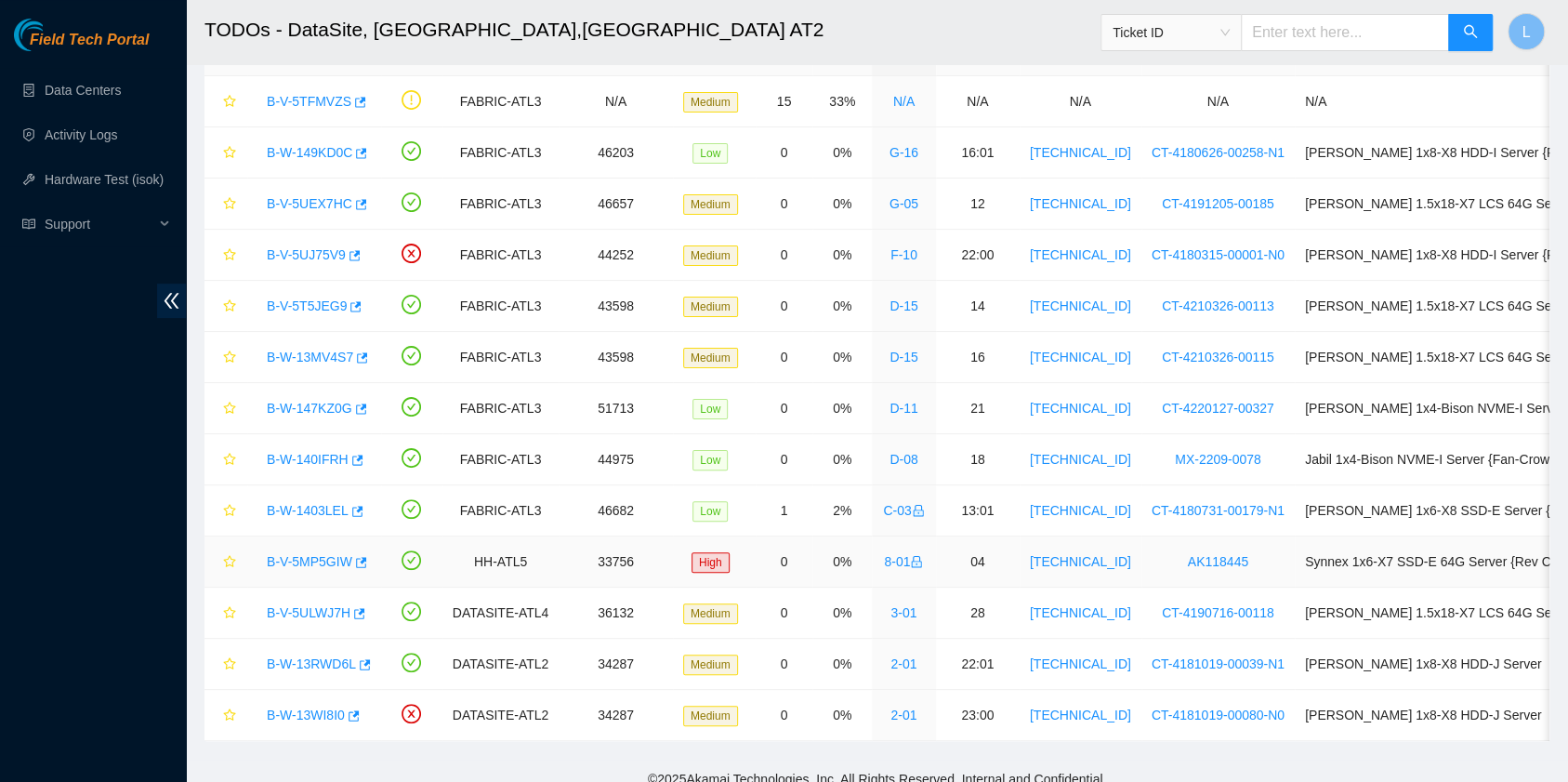
click at [319, 559] on link "B-V-5MP5GIW" at bounding box center [310, 561] width 86 height 15
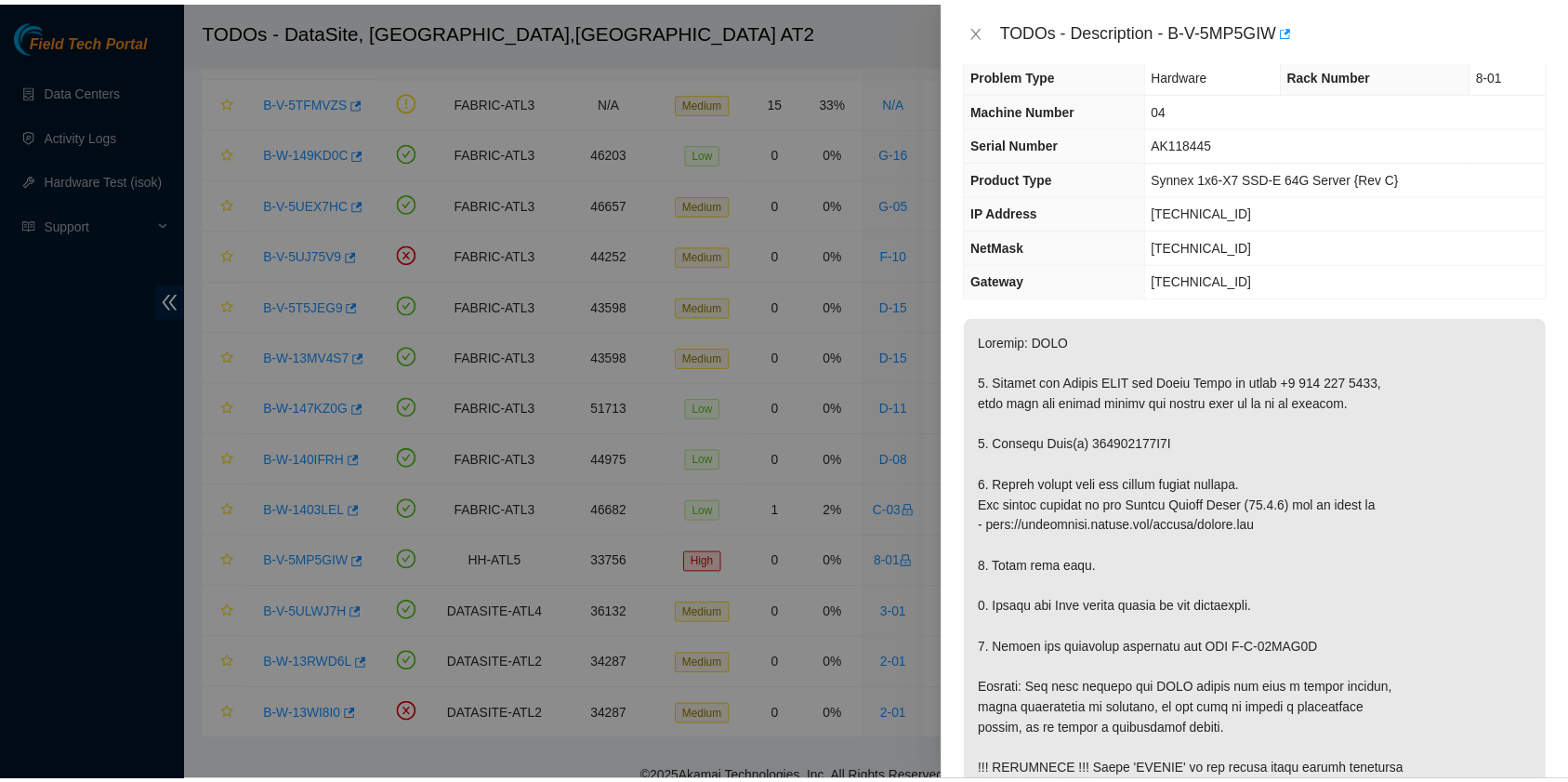
scroll to position [0, 0]
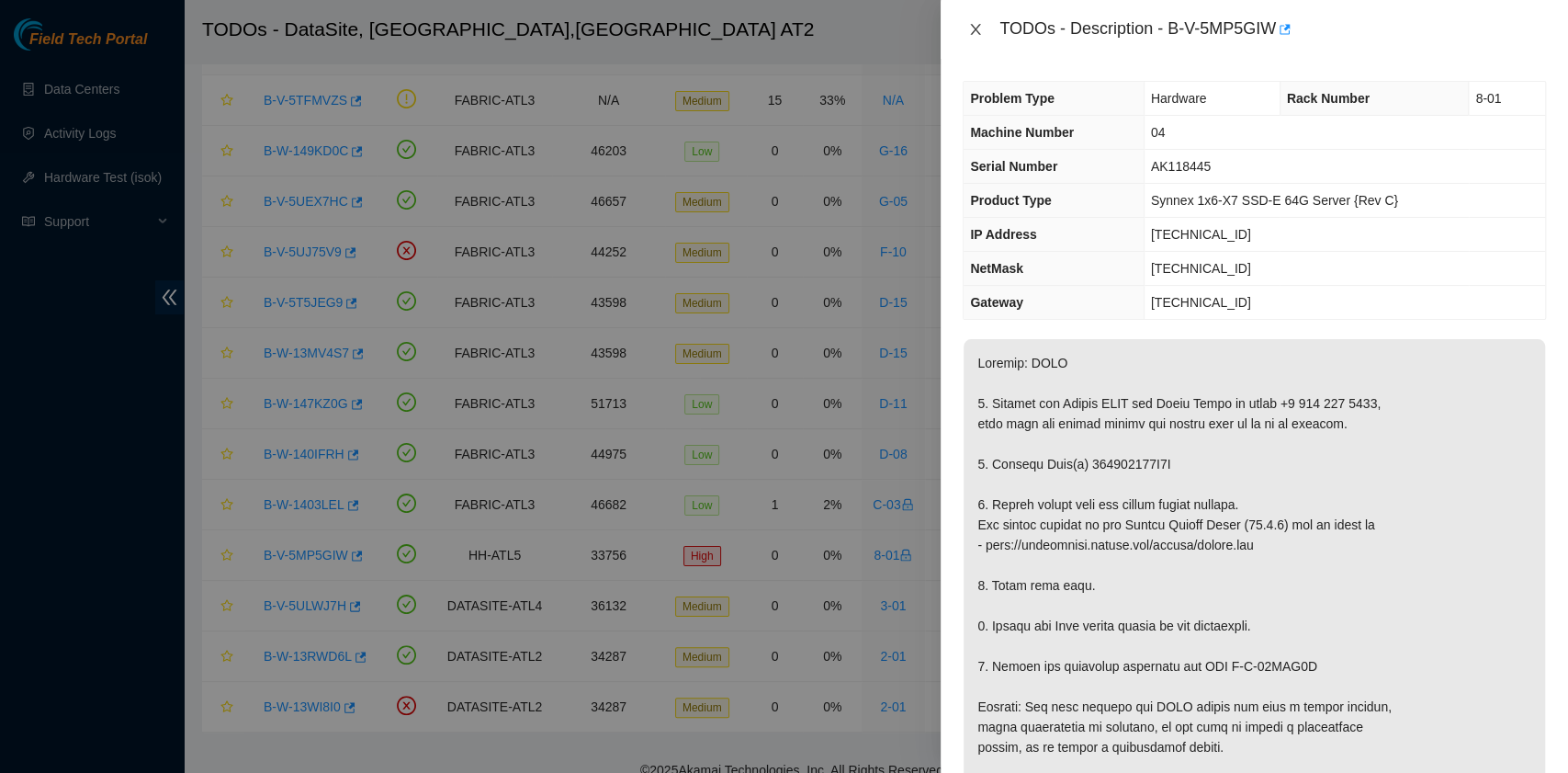
click at [978, 24] on icon "close" at bounding box center [976, 29] width 15 height 15
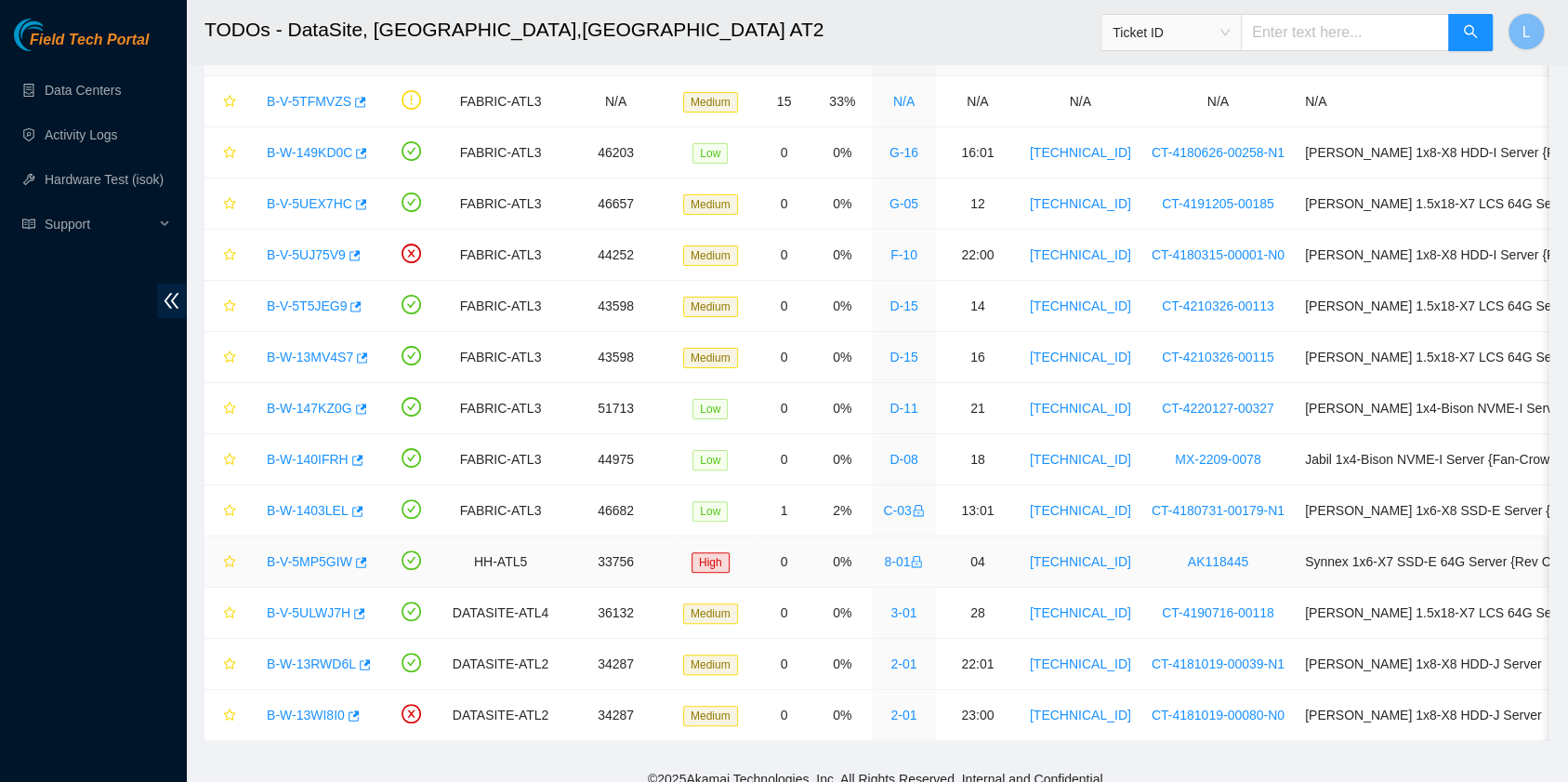
click at [296, 557] on link "B-V-5MP5GIW" at bounding box center [310, 561] width 86 height 15
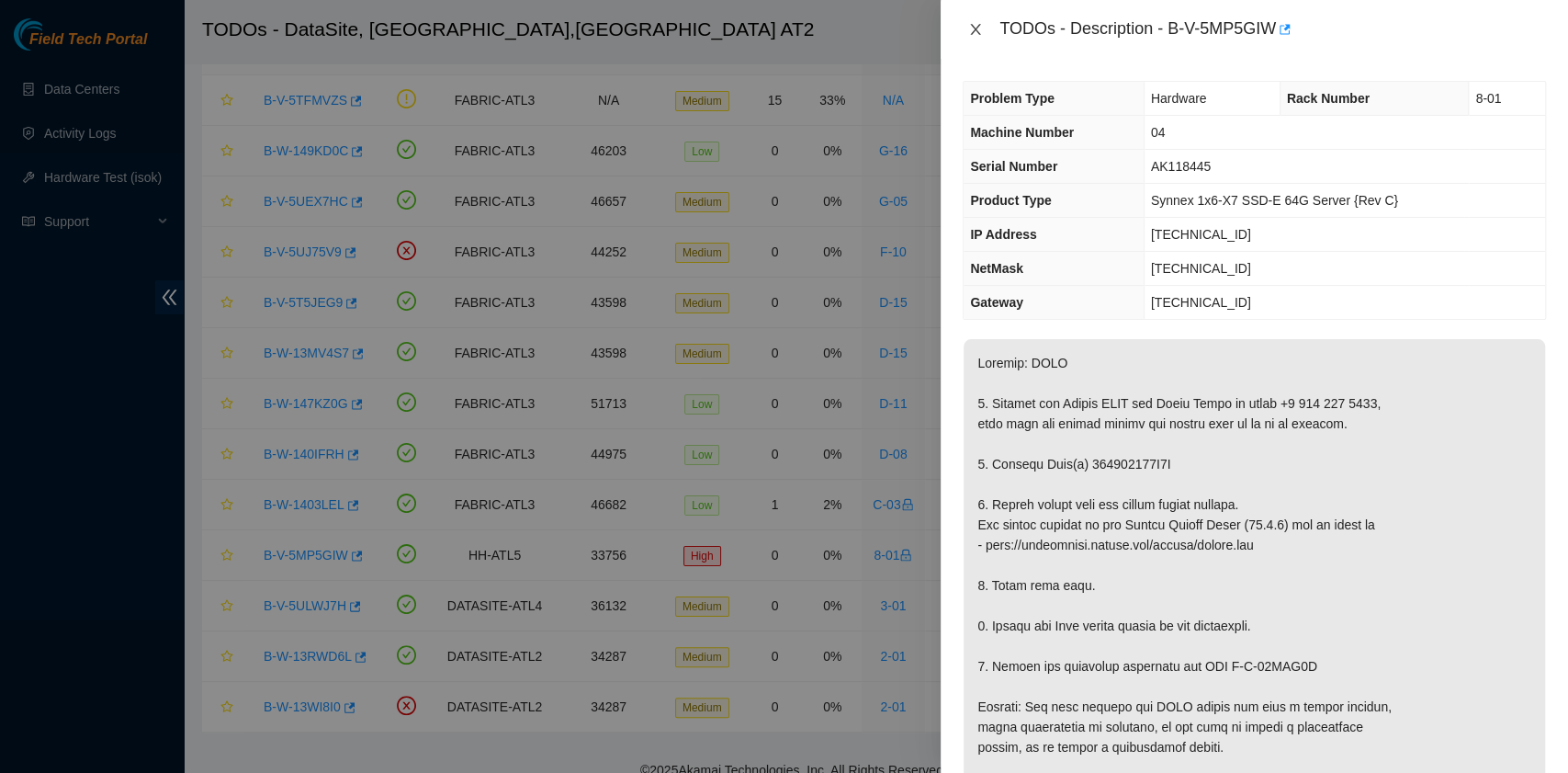
click at [981, 25] on icon "close" at bounding box center [976, 29] width 15 height 15
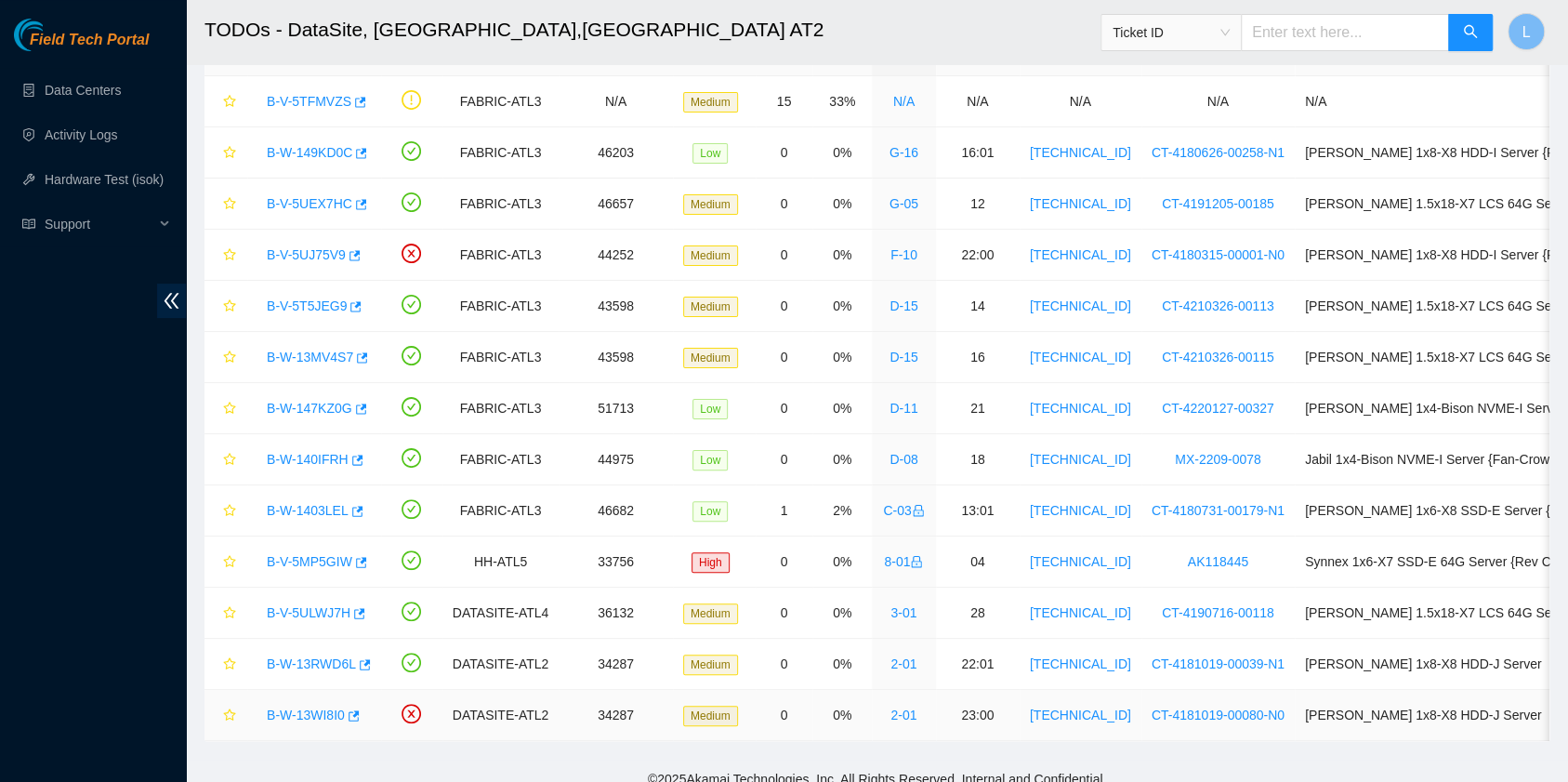
click at [311, 707] on link "B-W-13WI8I0" at bounding box center [306, 714] width 78 height 15
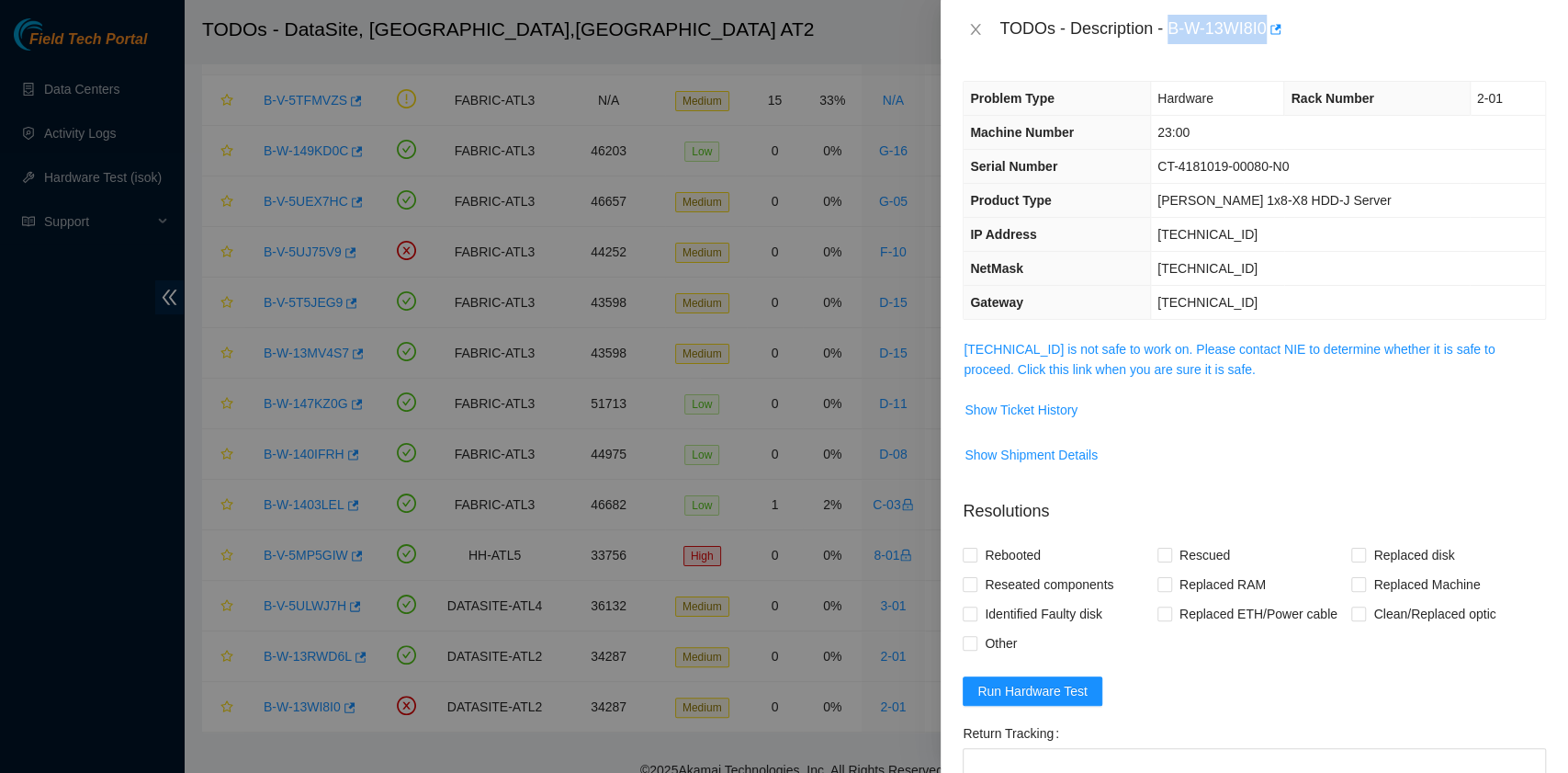
drag, startPoint x: 1169, startPoint y: 31, endPoint x: 1268, endPoint y: 33, distance: 99.0
click at [1268, 33] on div "TODOs - Description - B-W-13WI8I0" at bounding box center [1273, 29] width 547 height 29
copy div "B-W-13WI8I0"
click at [974, 33] on icon "close" at bounding box center [976, 29] width 15 height 15
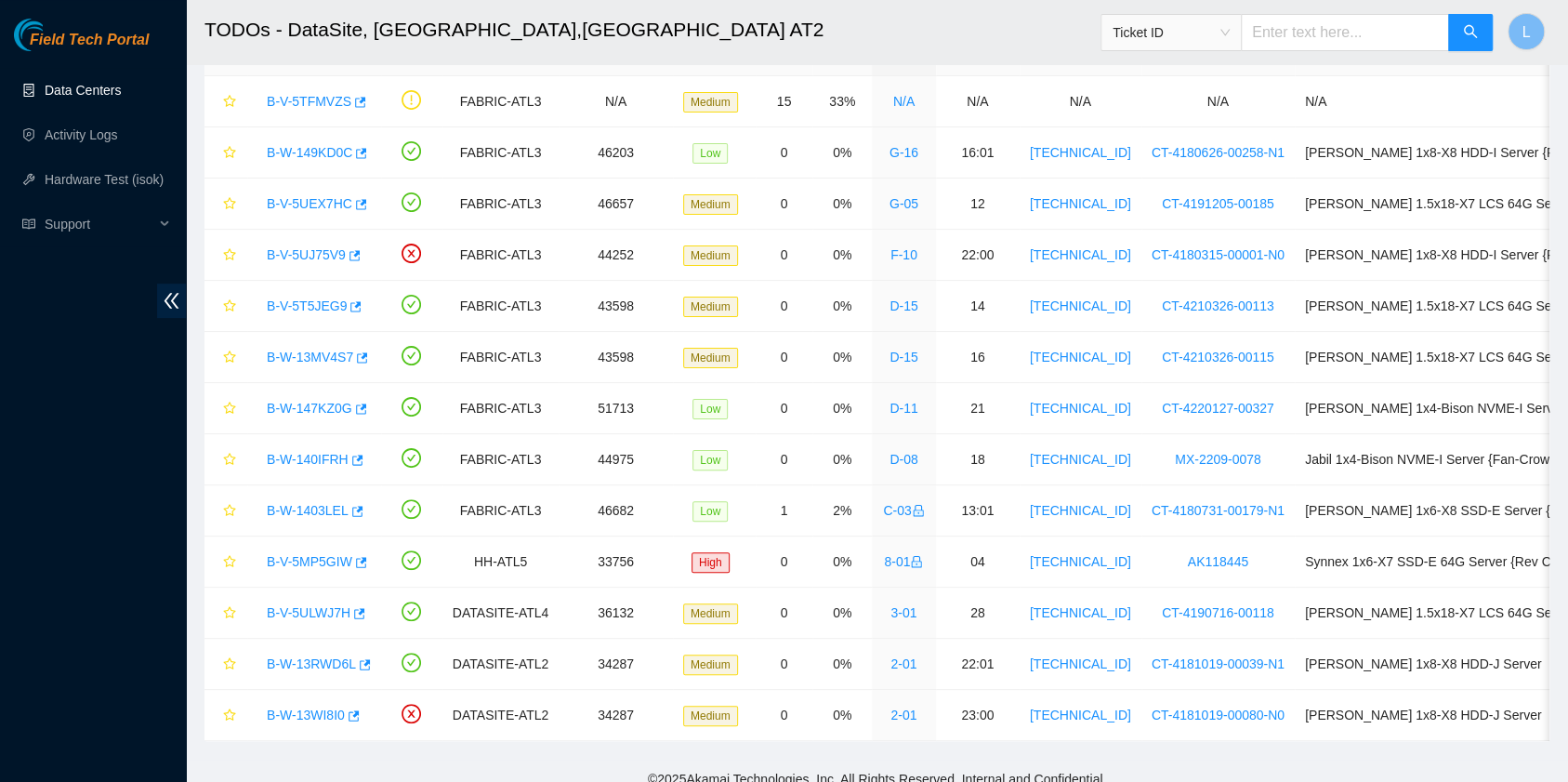
click at [100, 87] on link "Data Centers" at bounding box center [83, 90] width 76 height 15
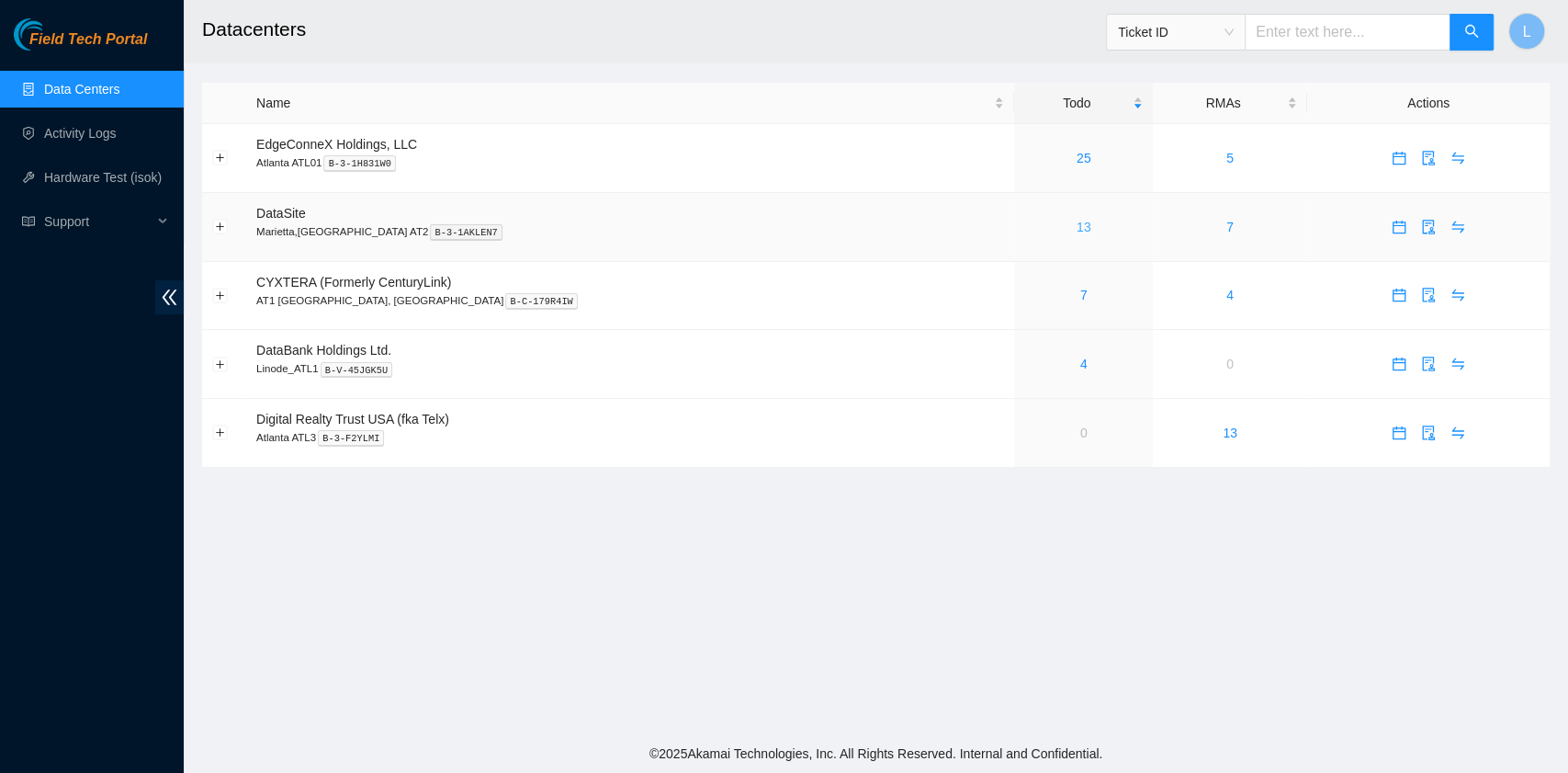
click at [1076, 231] on link "13" at bounding box center [1084, 227] width 15 height 15
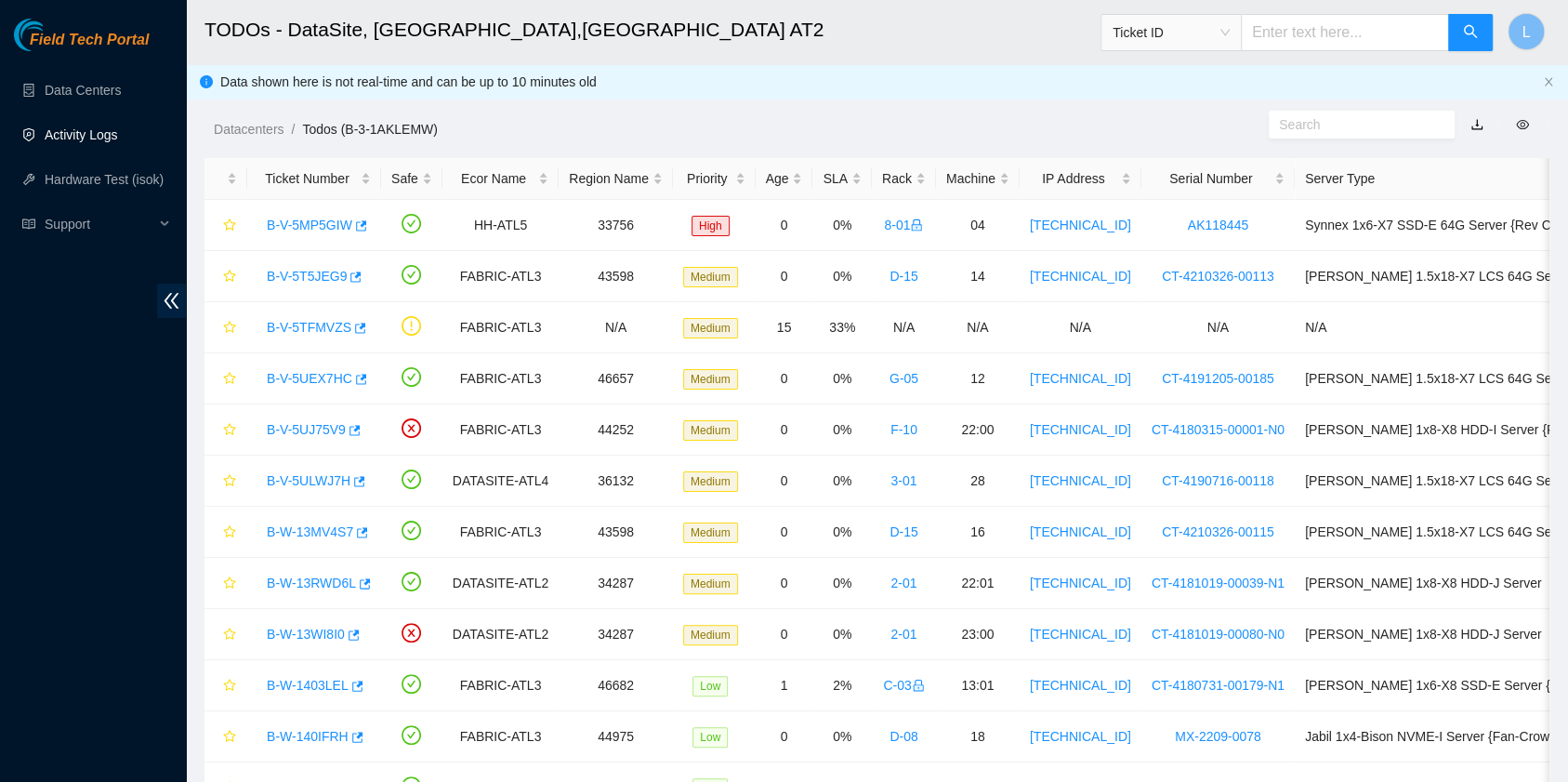
click at [105, 138] on link "Activity Logs" at bounding box center [81, 135] width 73 height 15
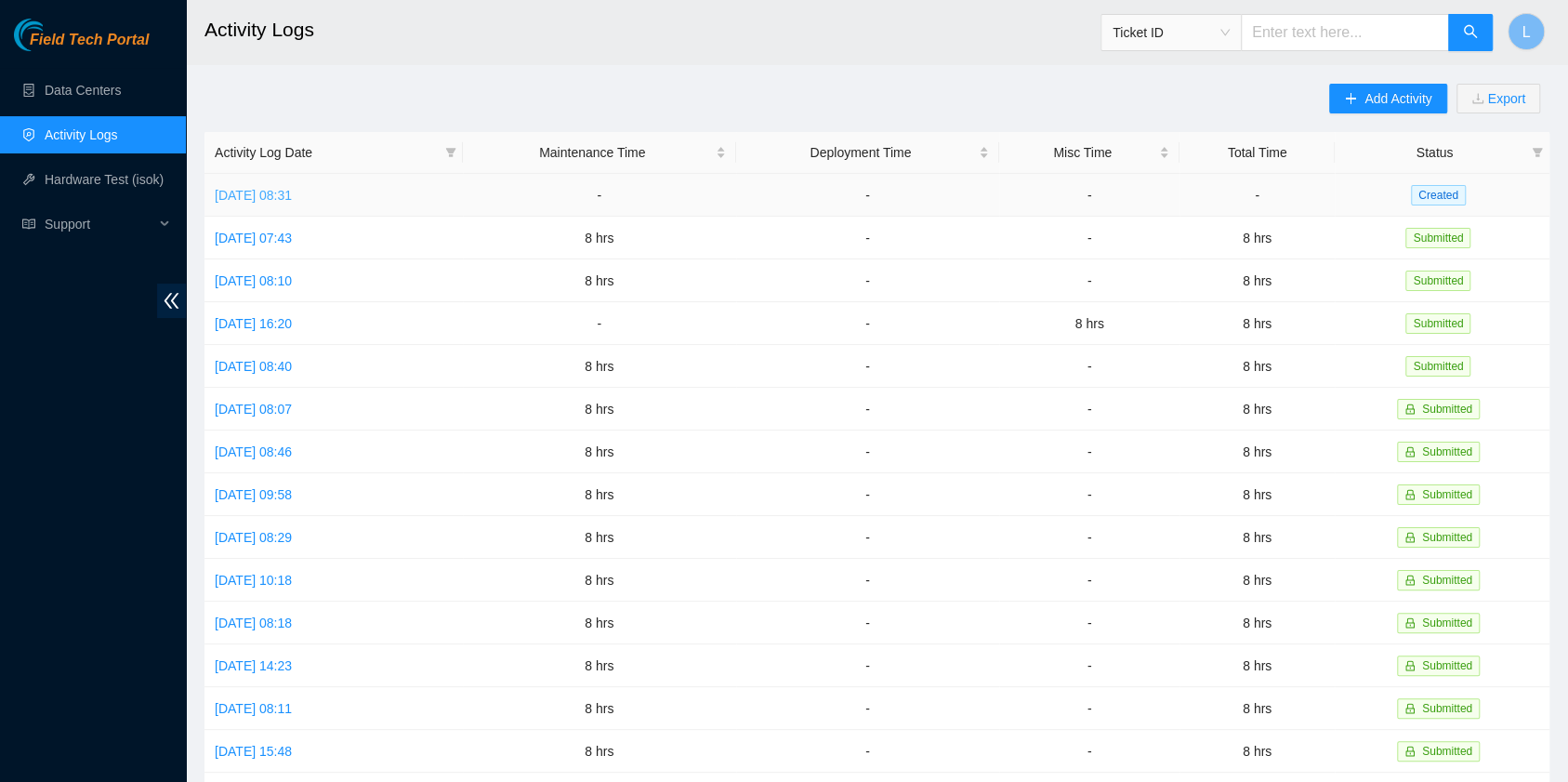
click at [291, 189] on link "Tue, 26 Aug 2025 08:31" at bounding box center [252, 195] width 77 height 15
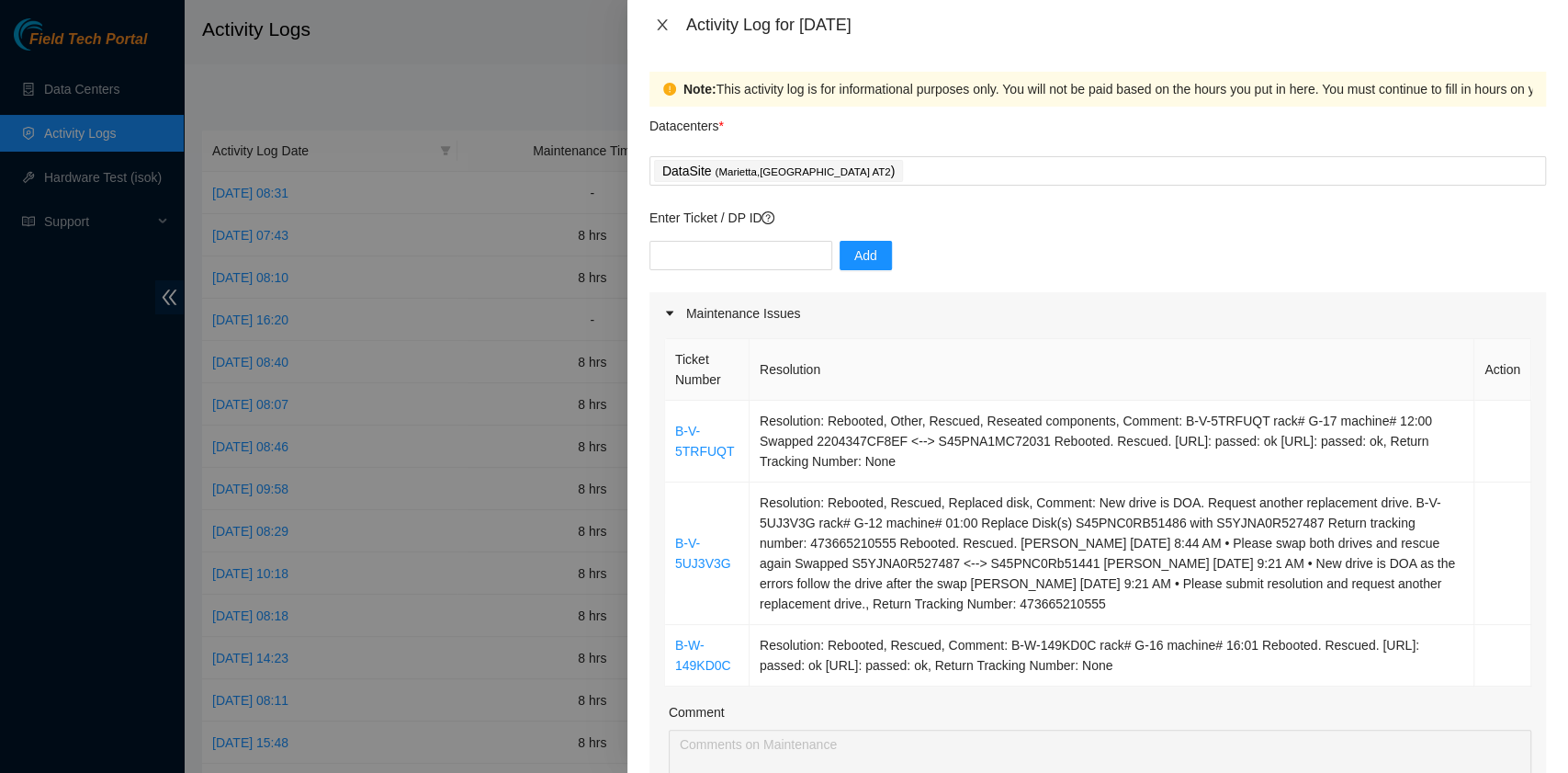
click at [660, 25] on icon "close" at bounding box center [662, 24] width 10 height 11
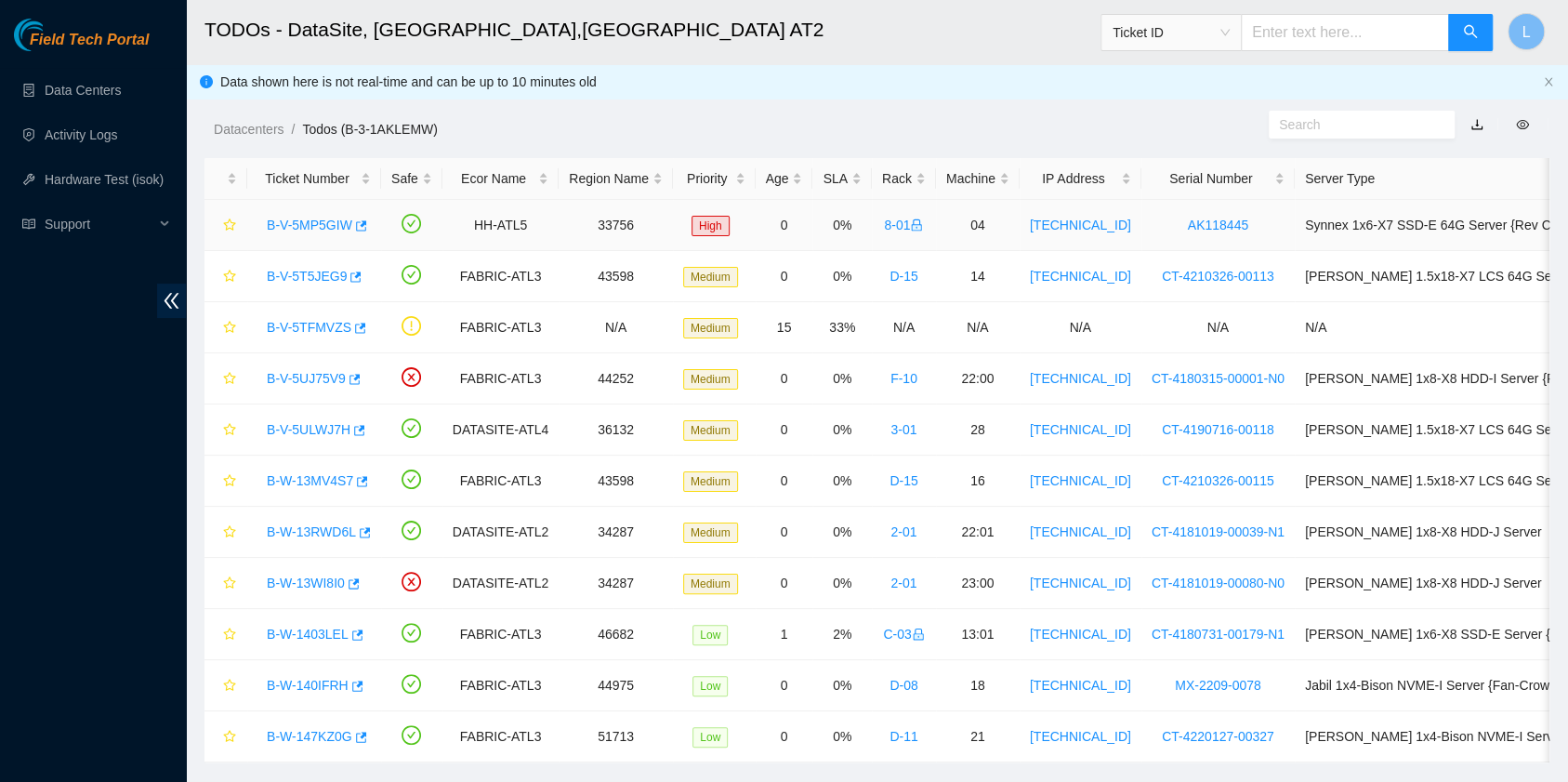
click at [308, 219] on link "B-V-5MP5GIW" at bounding box center [310, 225] width 86 height 15
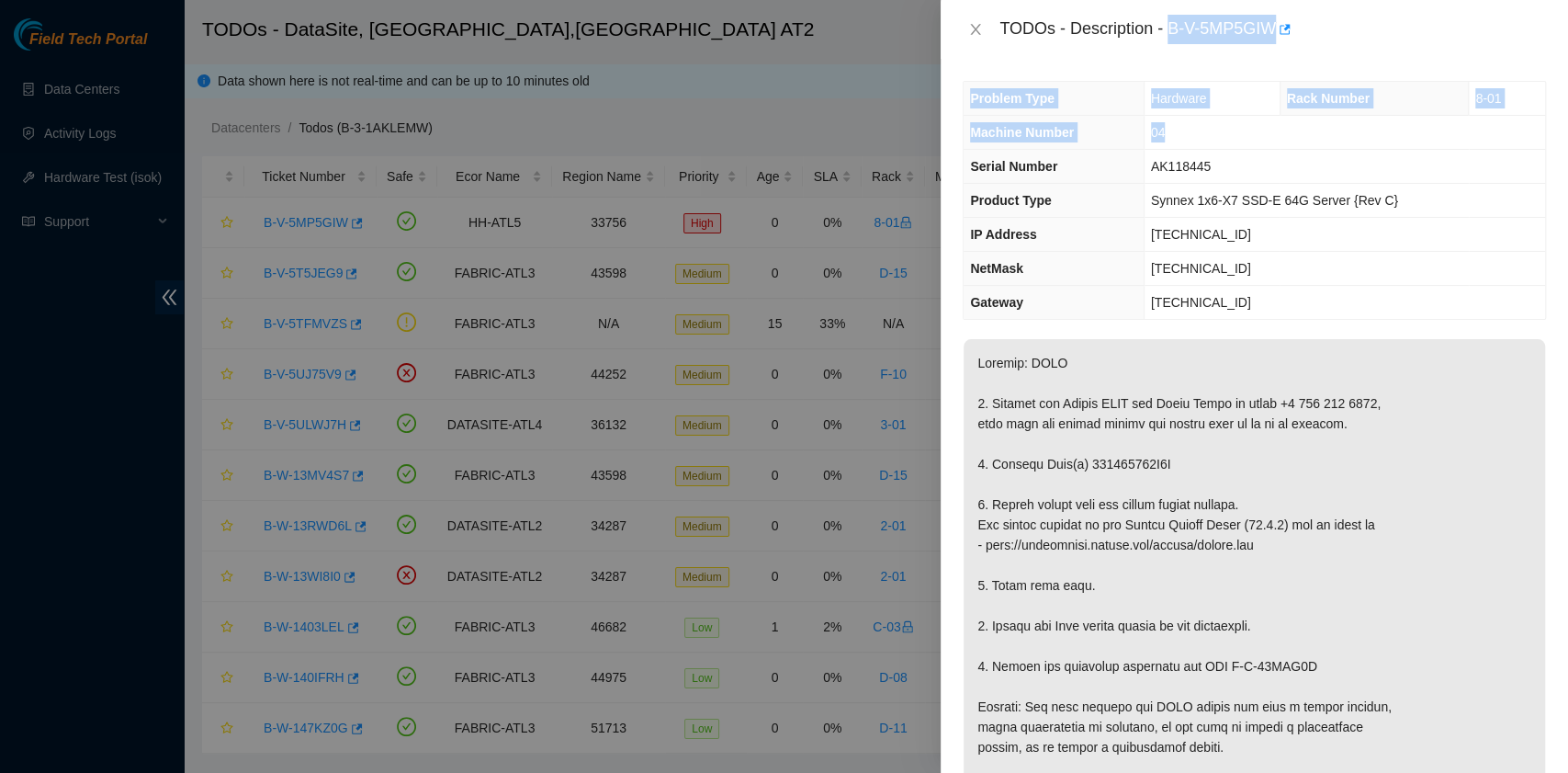
drag, startPoint x: 1172, startPoint y: 31, endPoint x: 1250, endPoint y: 126, distance: 122.9
click at [1250, 126] on div "TODOs - Description - B-V-5MP5GIW Problem Type Hardware Rack Number 8-01 Machin…" at bounding box center [1254, 386] width 627 height 773
copy div "B-V-5MP5GIW Problem Type Hardware Rack Number 8-01 Machine Number 04"
click at [966, 37] on button "Close" at bounding box center [975, 29] width 25 height 18
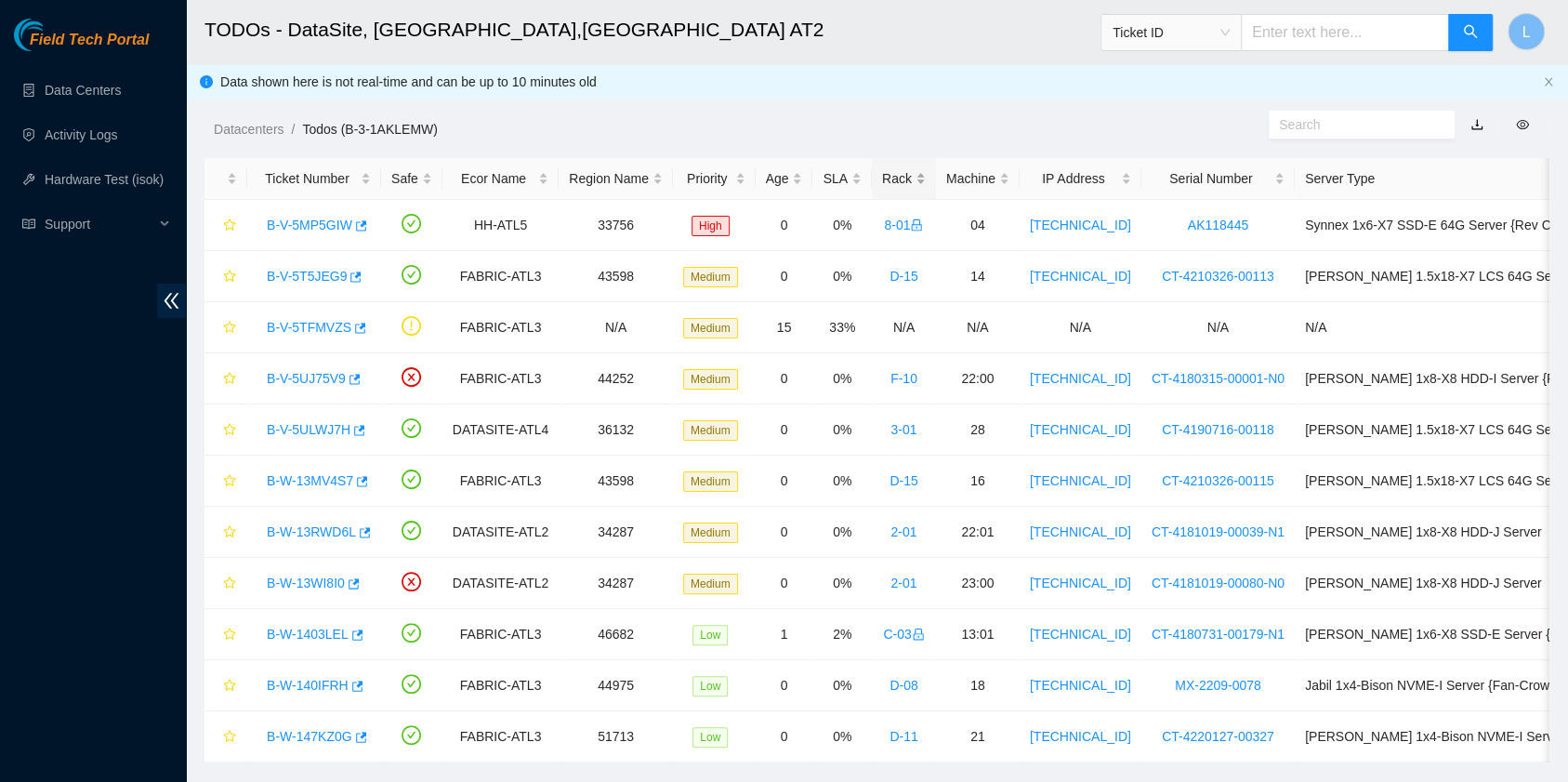
click at [889, 178] on div "Rack" at bounding box center [904, 178] width 44 height 20
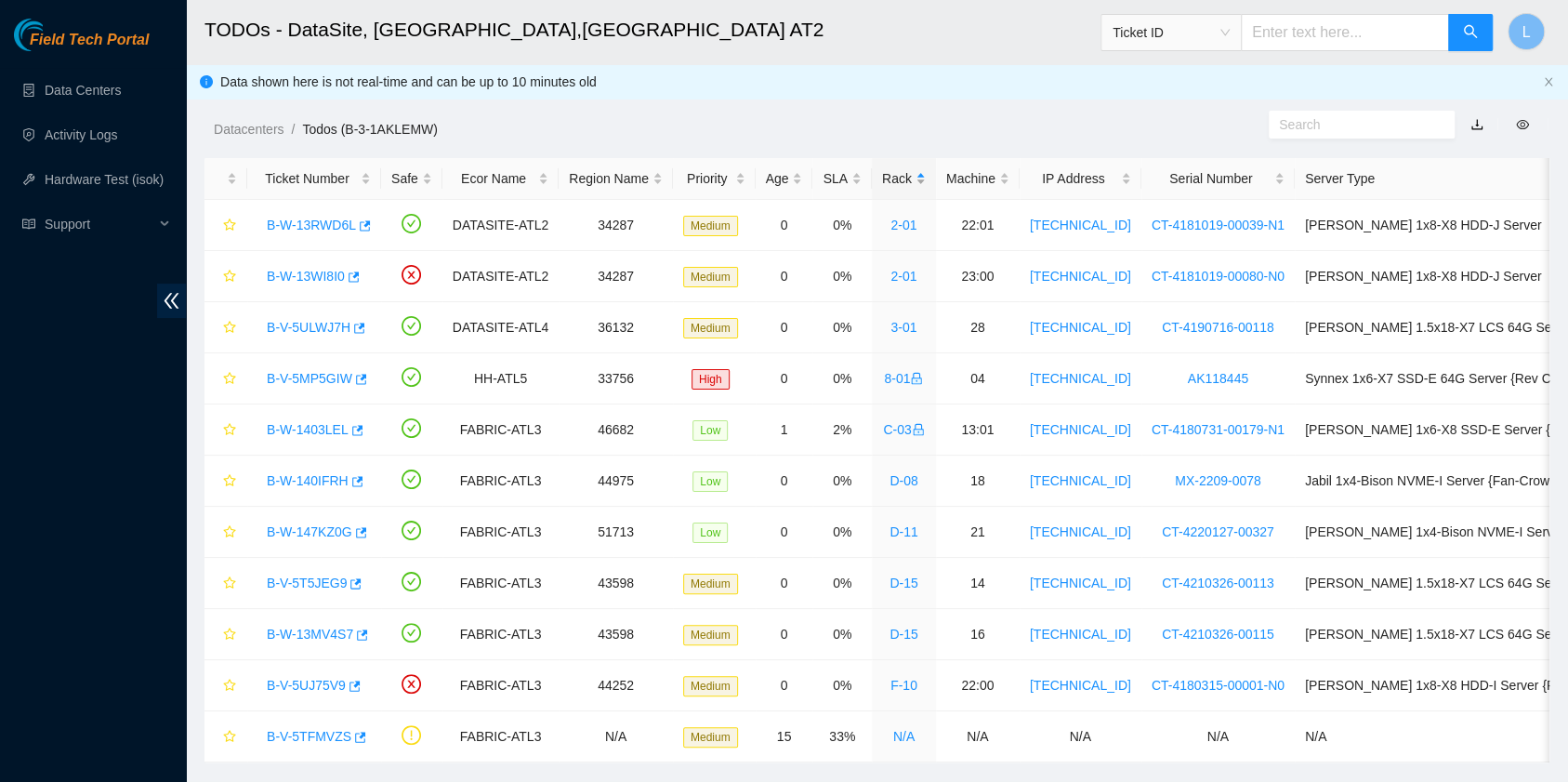
click at [889, 178] on div "Rack" at bounding box center [904, 178] width 44 height 20
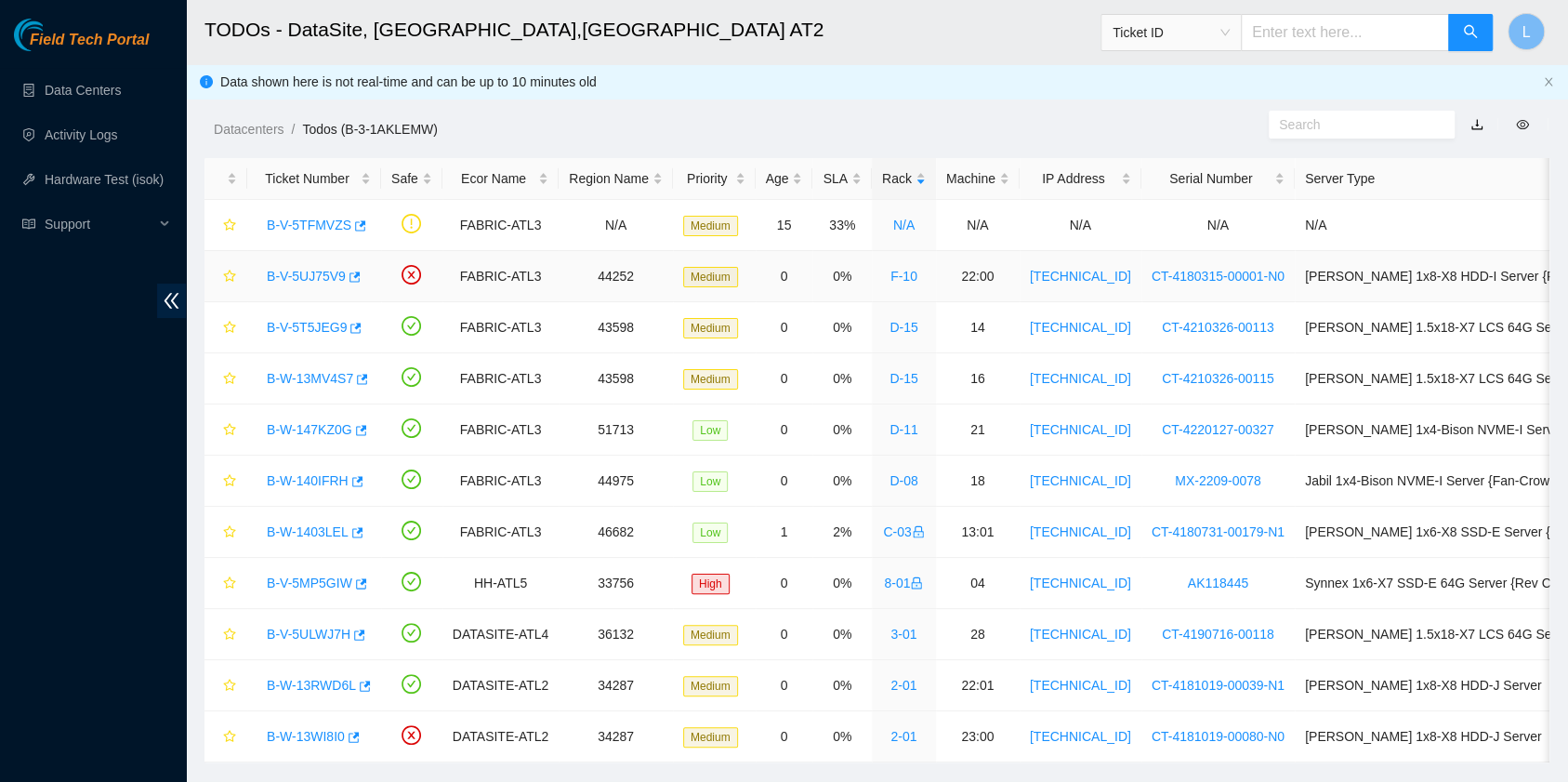
click at [316, 271] on link "B-V-5UJ75V9" at bounding box center [306, 276] width 79 height 15
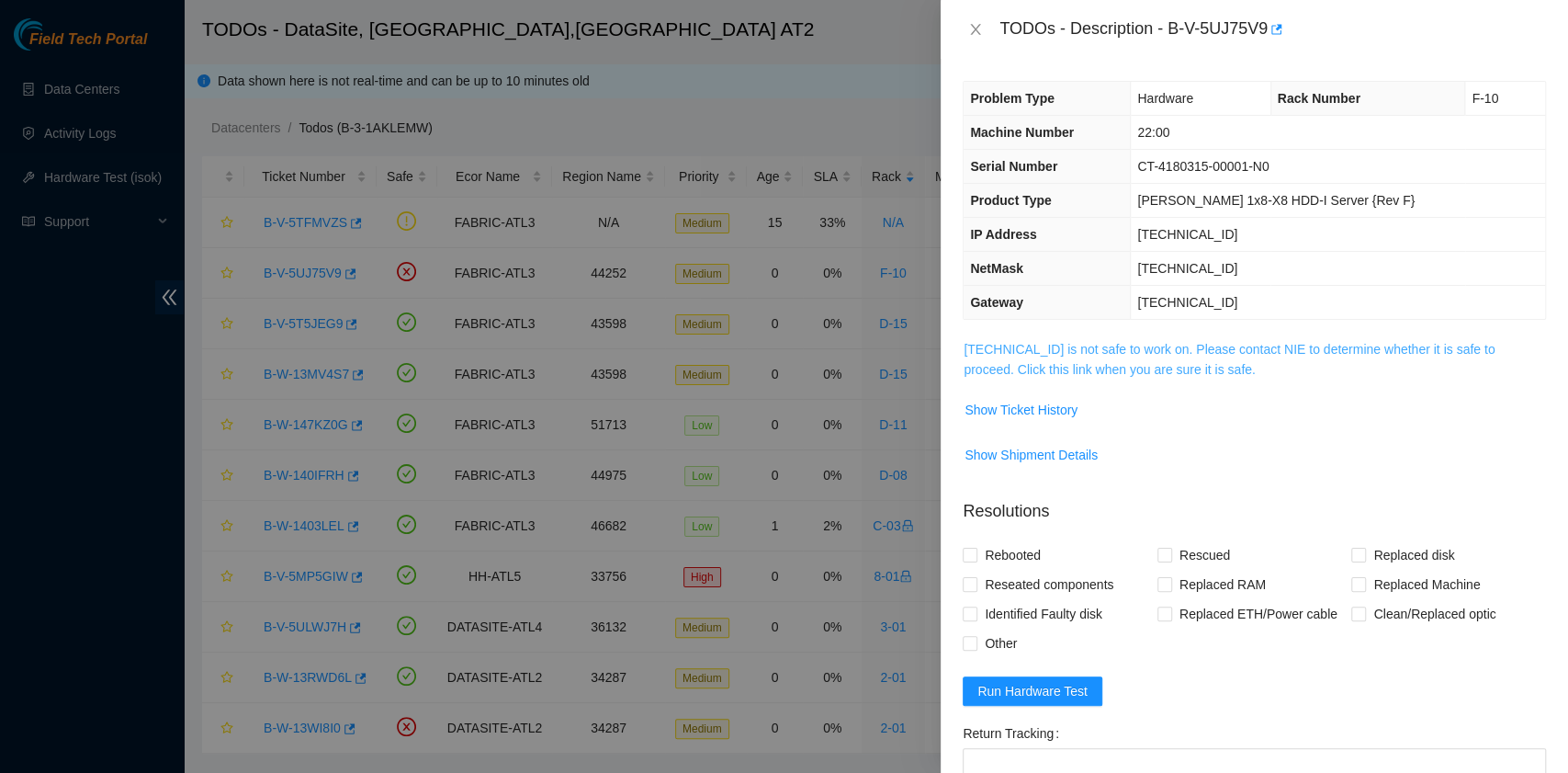
click at [1137, 367] on link "[TECHNICAL_ID] is not safe to work on. Please contact NIE to determine whether …" at bounding box center [1229, 359] width 531 height 35
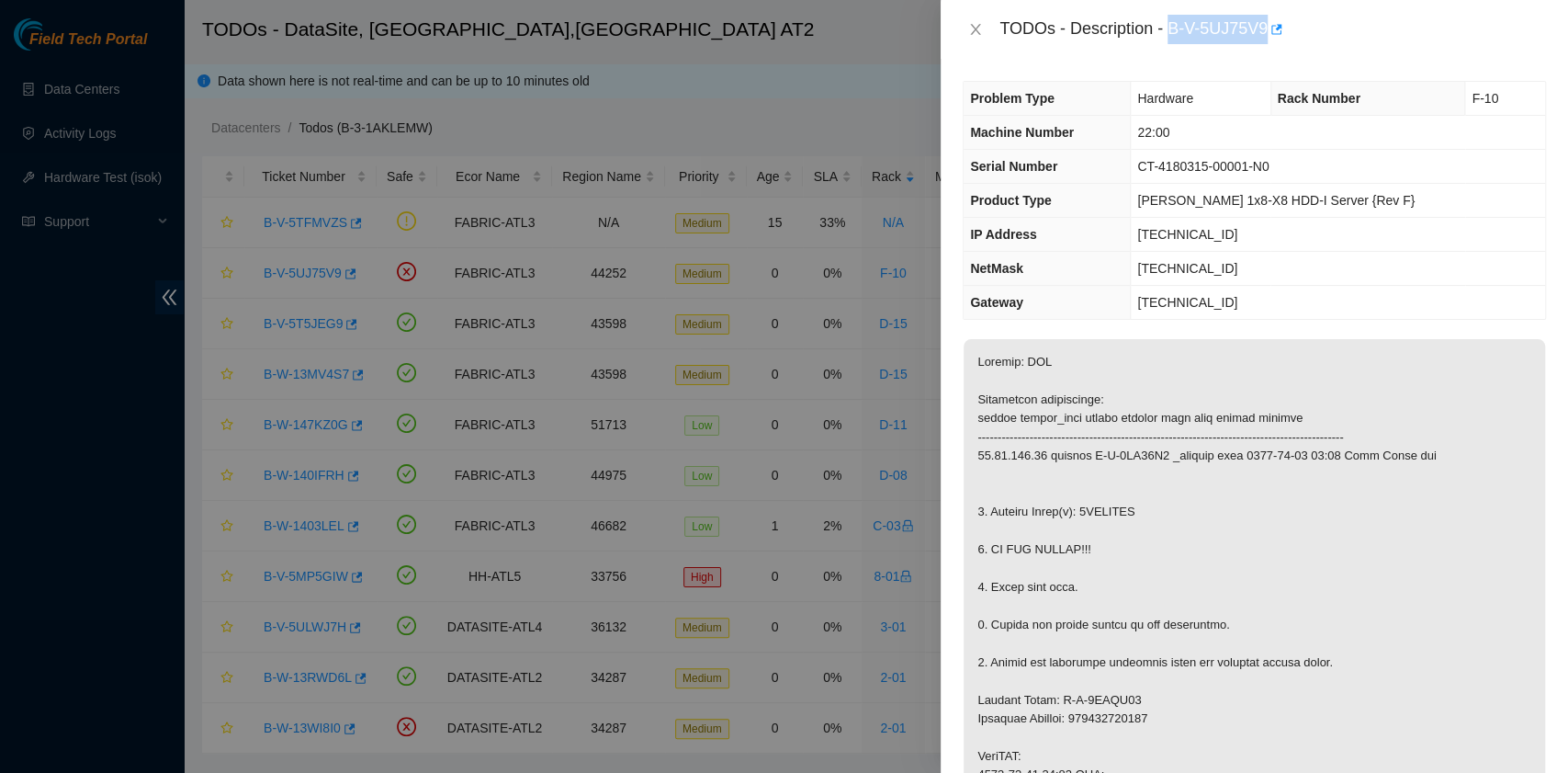
drag, startPoint x: 1169, startPoint y: 31, endPoint x: 1266, endPoint y: 36, distance: 97.1
click at [1266, 36] on div "TODOs - Description - B-V-5UJ75V9" at bounding box center [1273, 29] width 547 height 29
copy div "B-V-5UJ75V9"
drag, startPoint x: 990, startPoint y: 509, endPoint x: 1140, endPoint y: 510, distance: 150.0
click at [1140, 510] on p at bounding box center [1254, 783] width 582 height 890
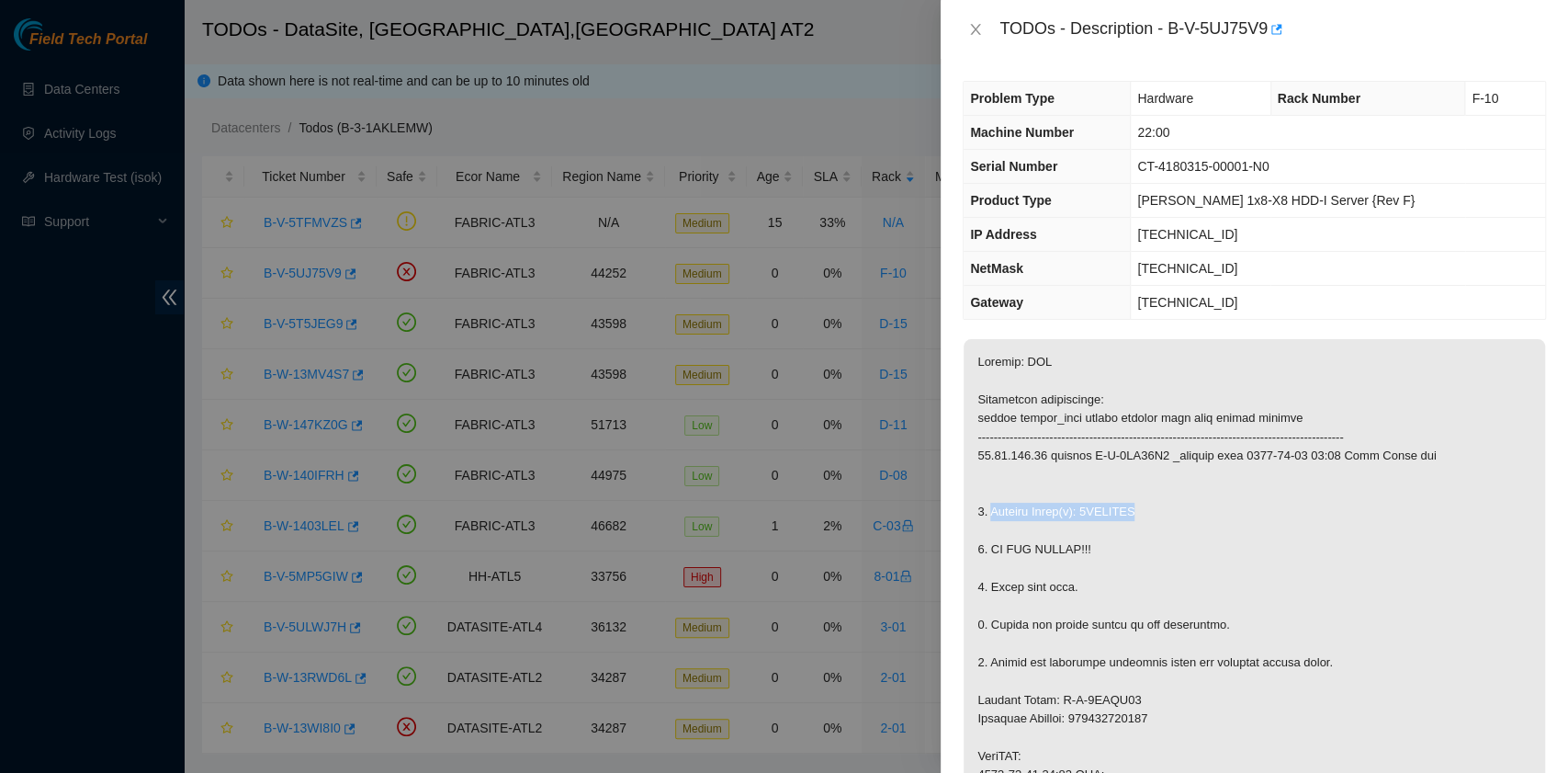
copy p "Replace Drive(s): 0DGDNWTF"
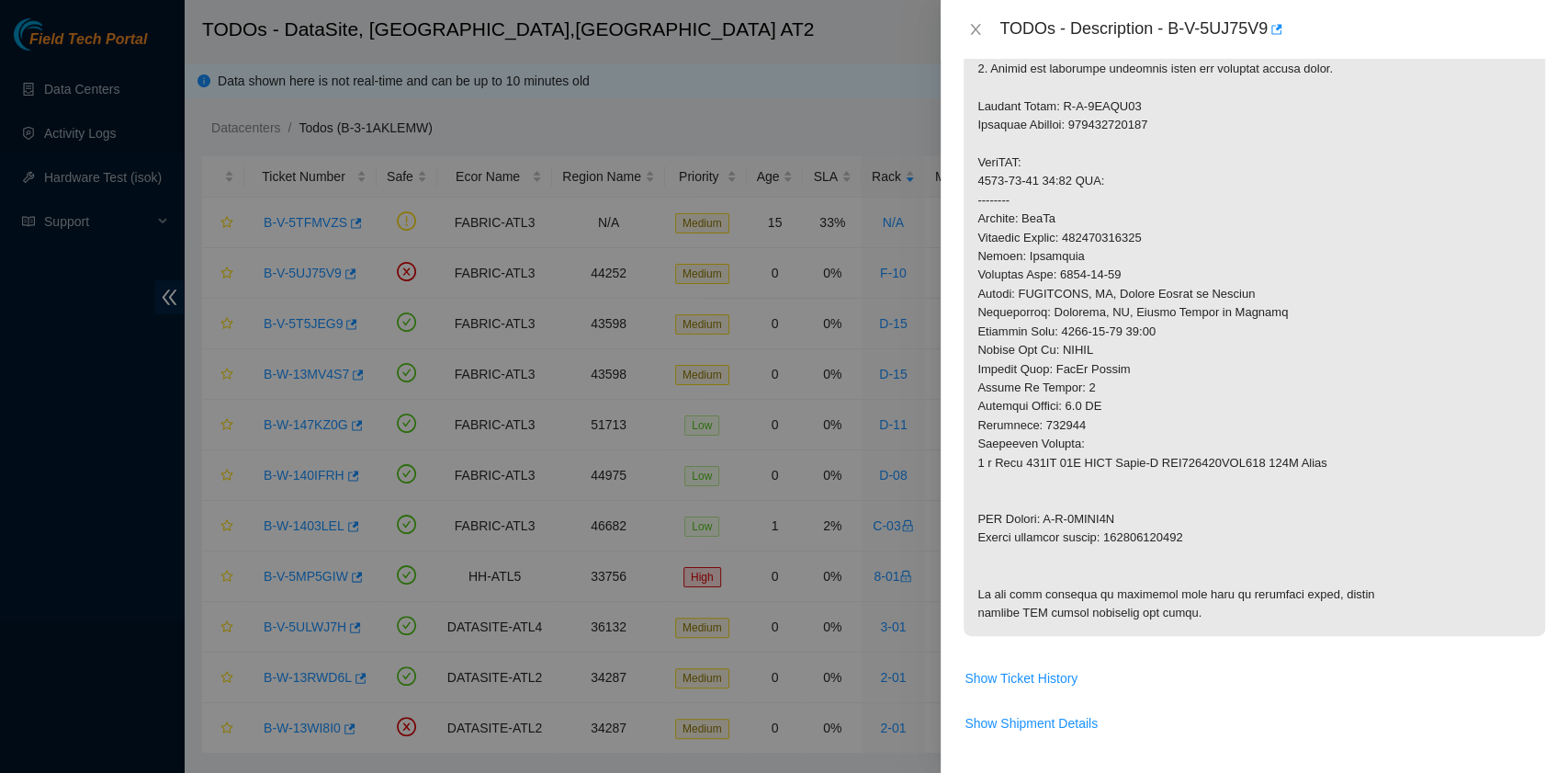
scroll to position [735, 0]
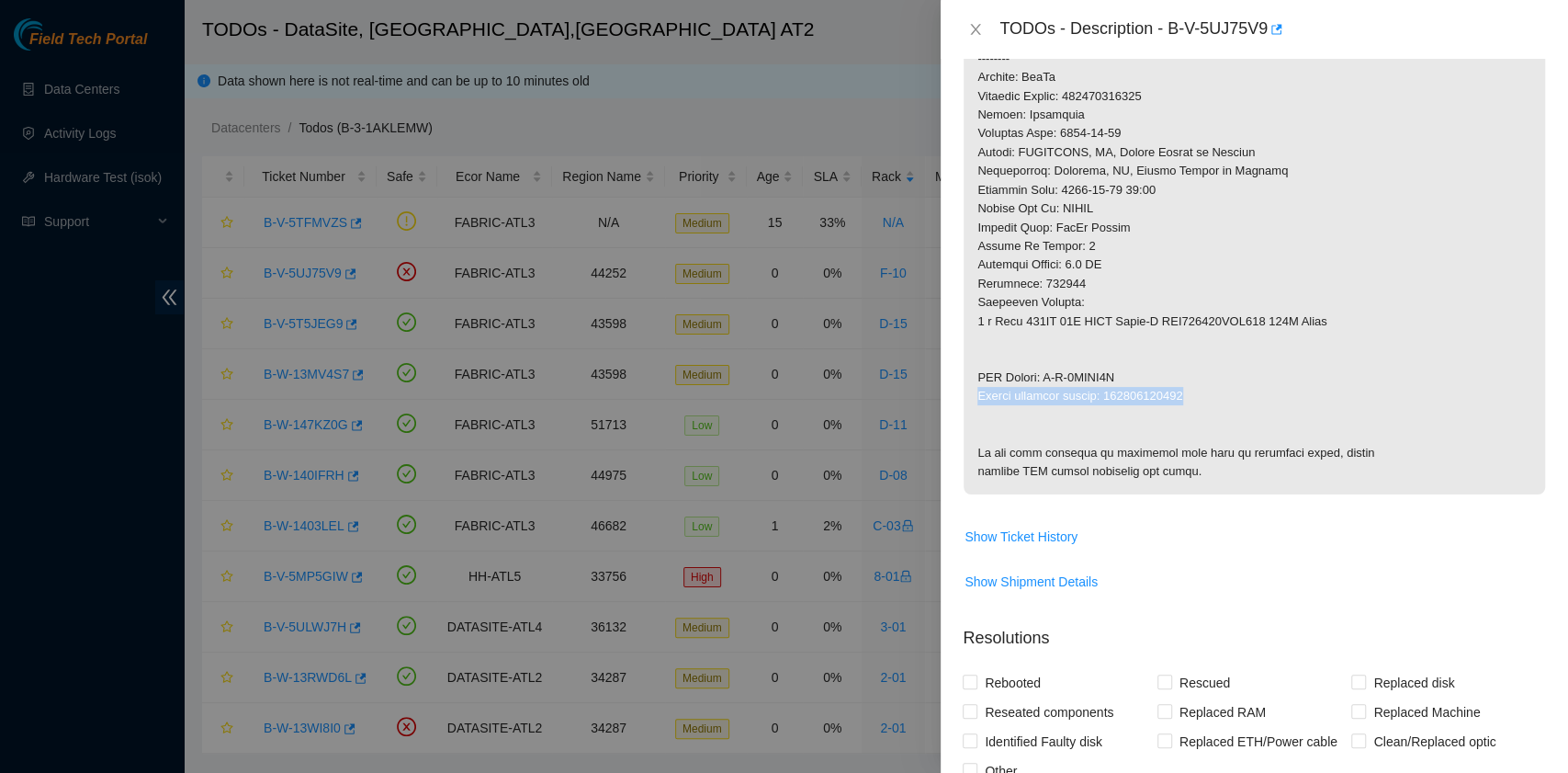
drag, startPoint x: 980, startPoint y: 398, endPoint x: 1186, endPoint y: 397, distance: 206.0
click at [1186, 397] on p at bounding box center [1254, 48] width 582 height 890
copy p "Return tracking number: 463470044848"
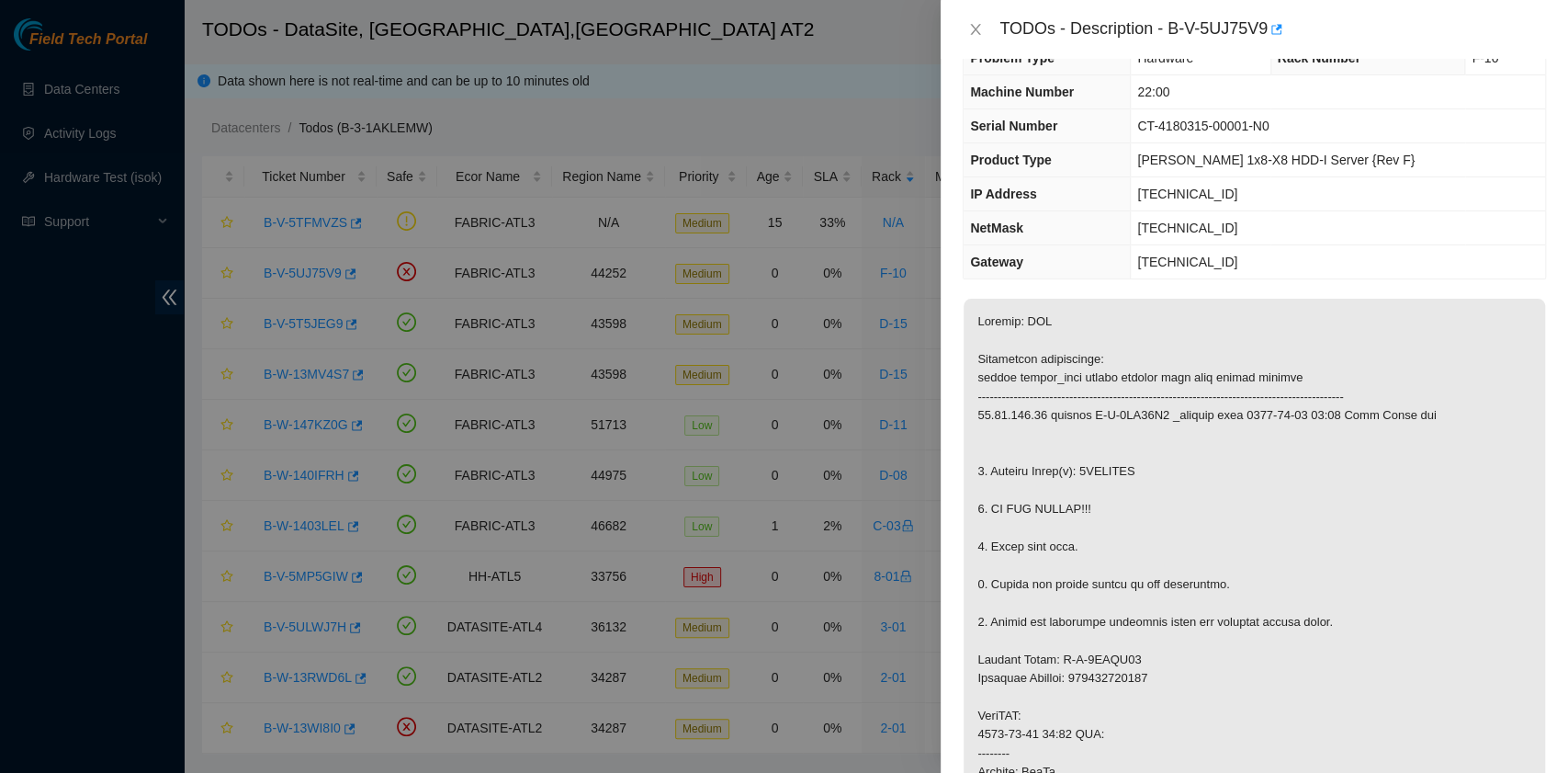
scroll to position [0, 0]
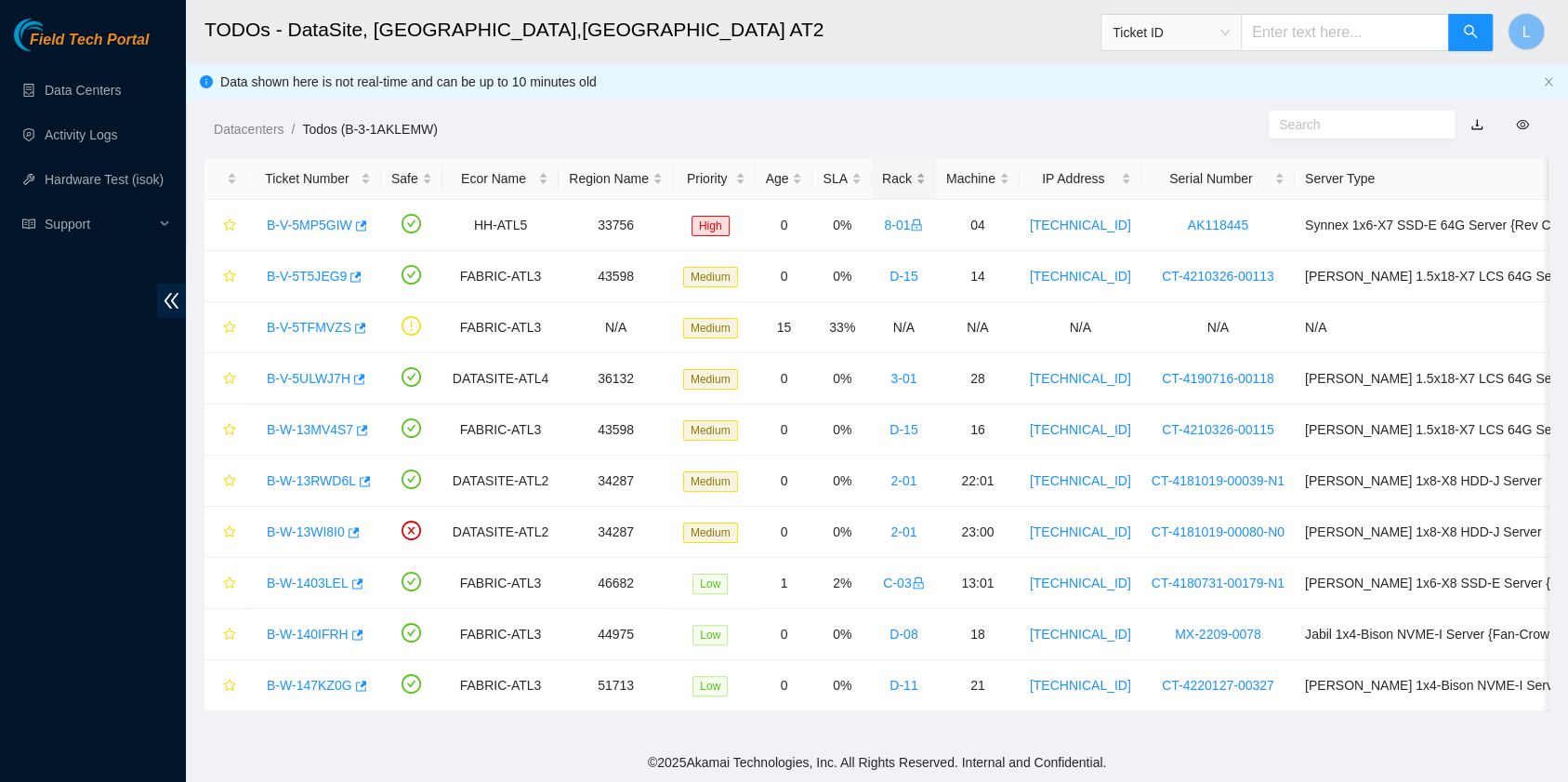
click at [882, 176] on div "Rack" at bounding box center [904, 178] width 44 height 20
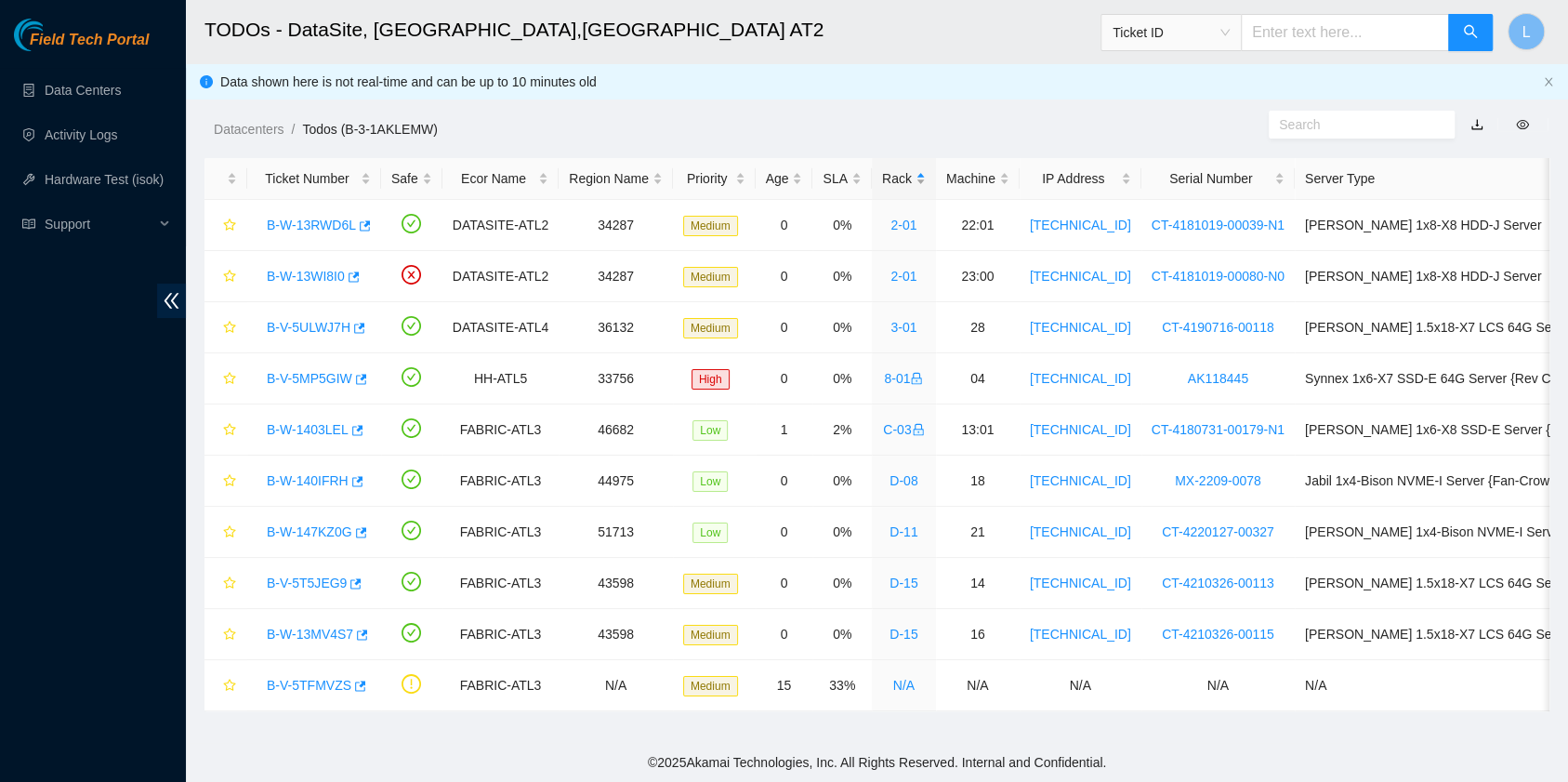
click at [882, 176] on div "Rack" at bounding box center [904, 178] width 44 height 20
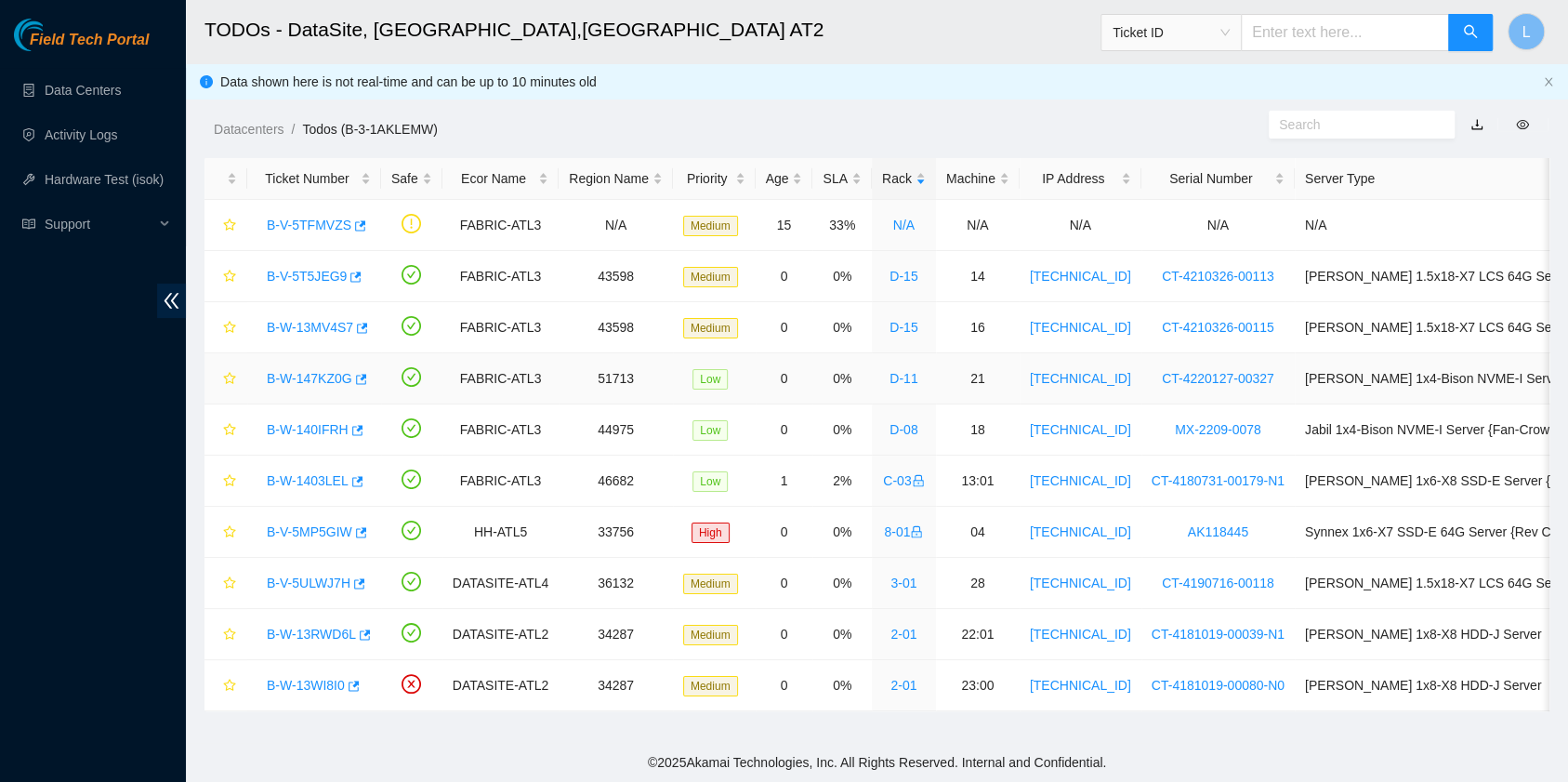
click at [318, 380] on link "B-W-147KZ0G" at bounding box center [310, 378] width 86 height 15
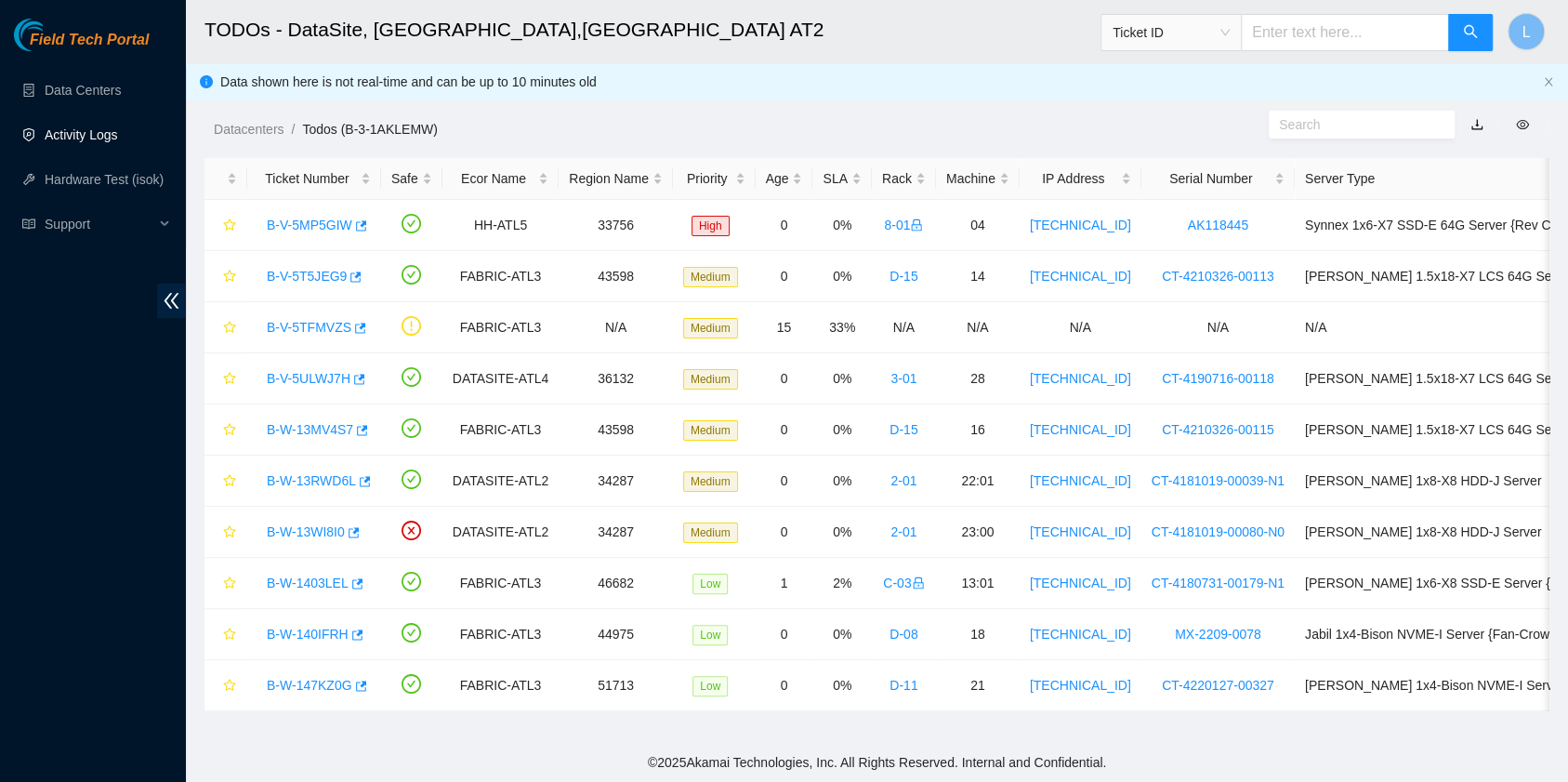
click at [103, 137] on link "Activity Logs" at bounding box center [81, 135] width 73 height 15
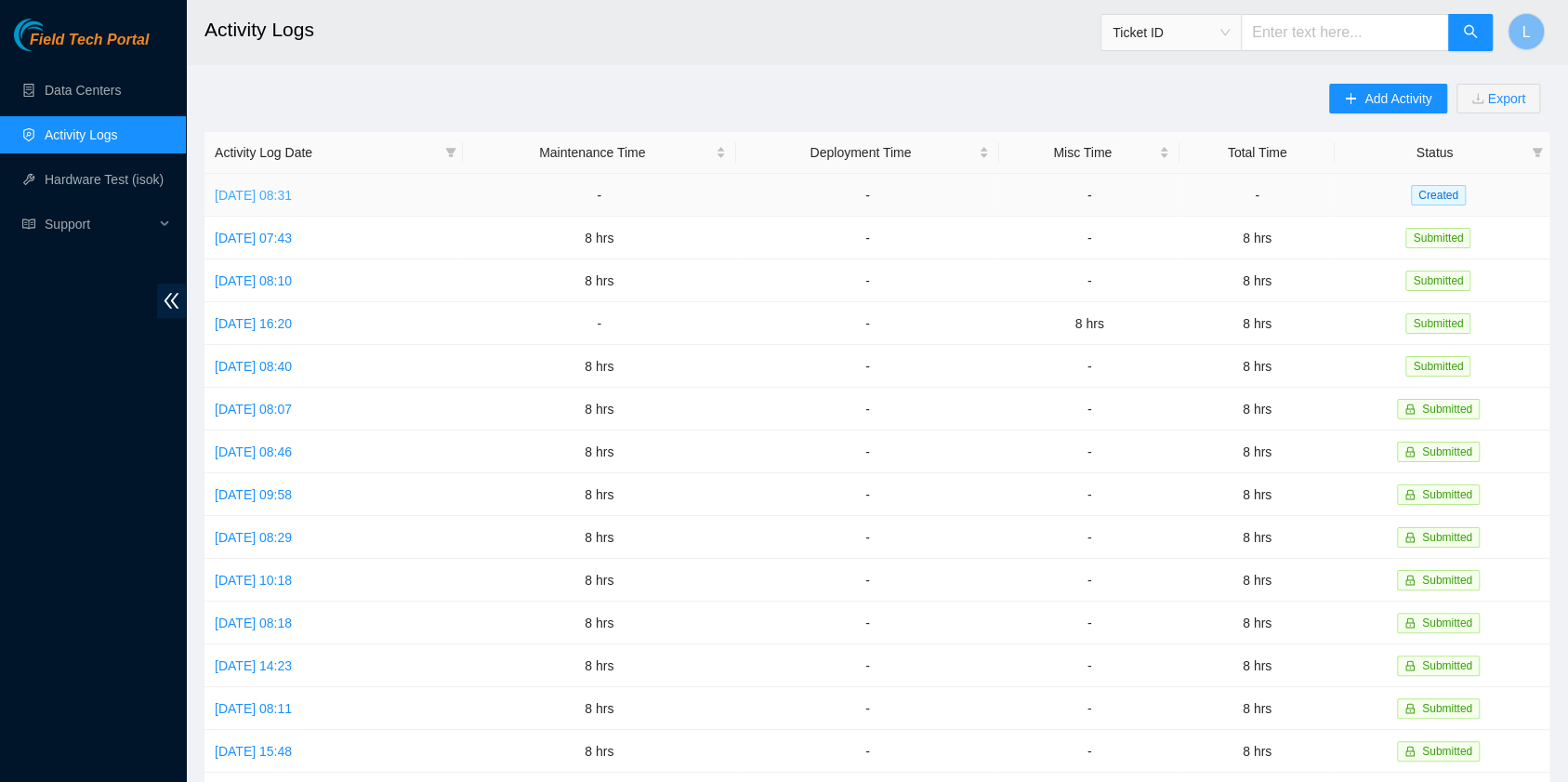
click at [273, 195] on link "[DATE] 08:31" at bounding box center [252, 195] width 77 height 15
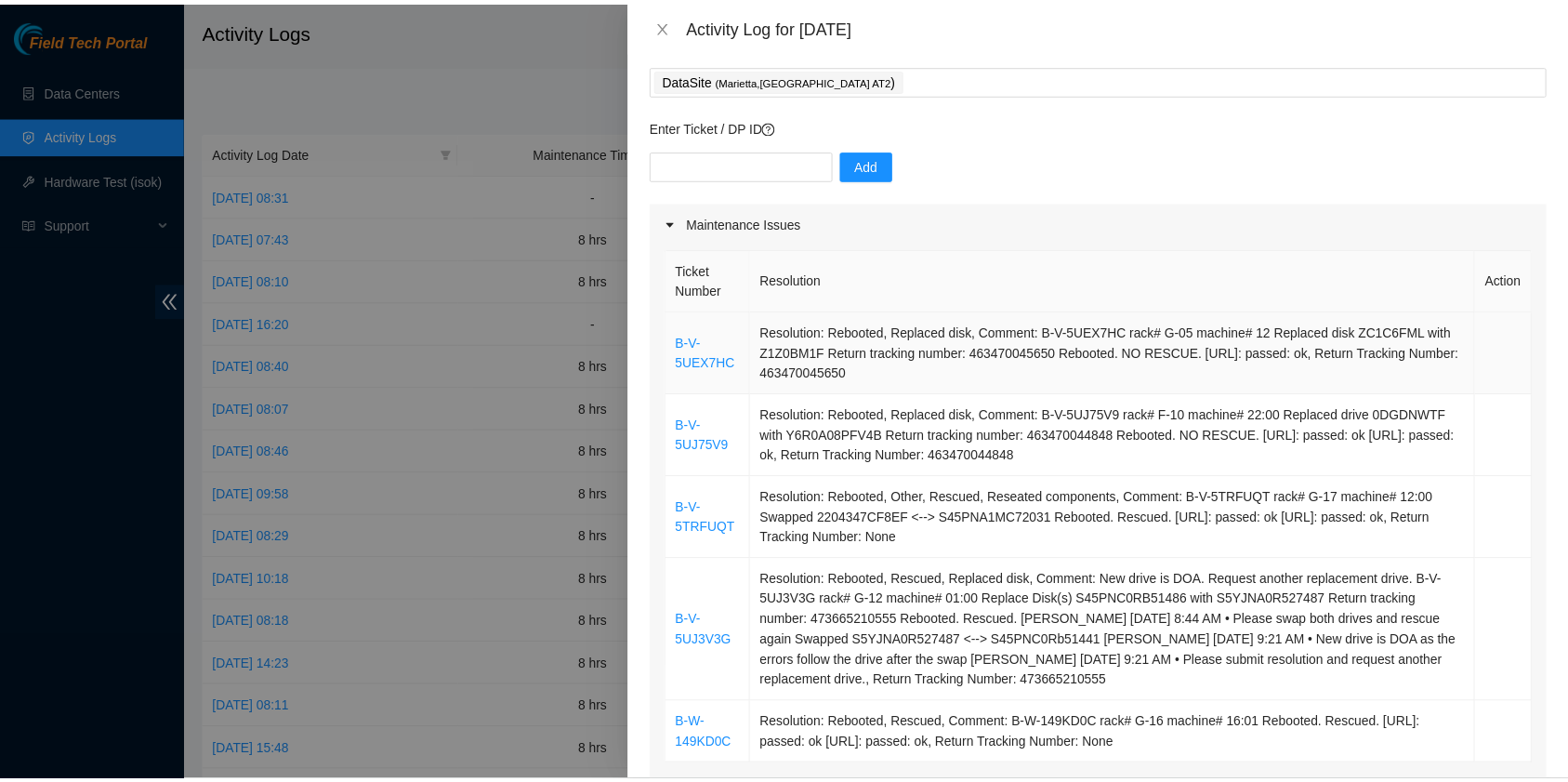
scroll to position [124, 0]
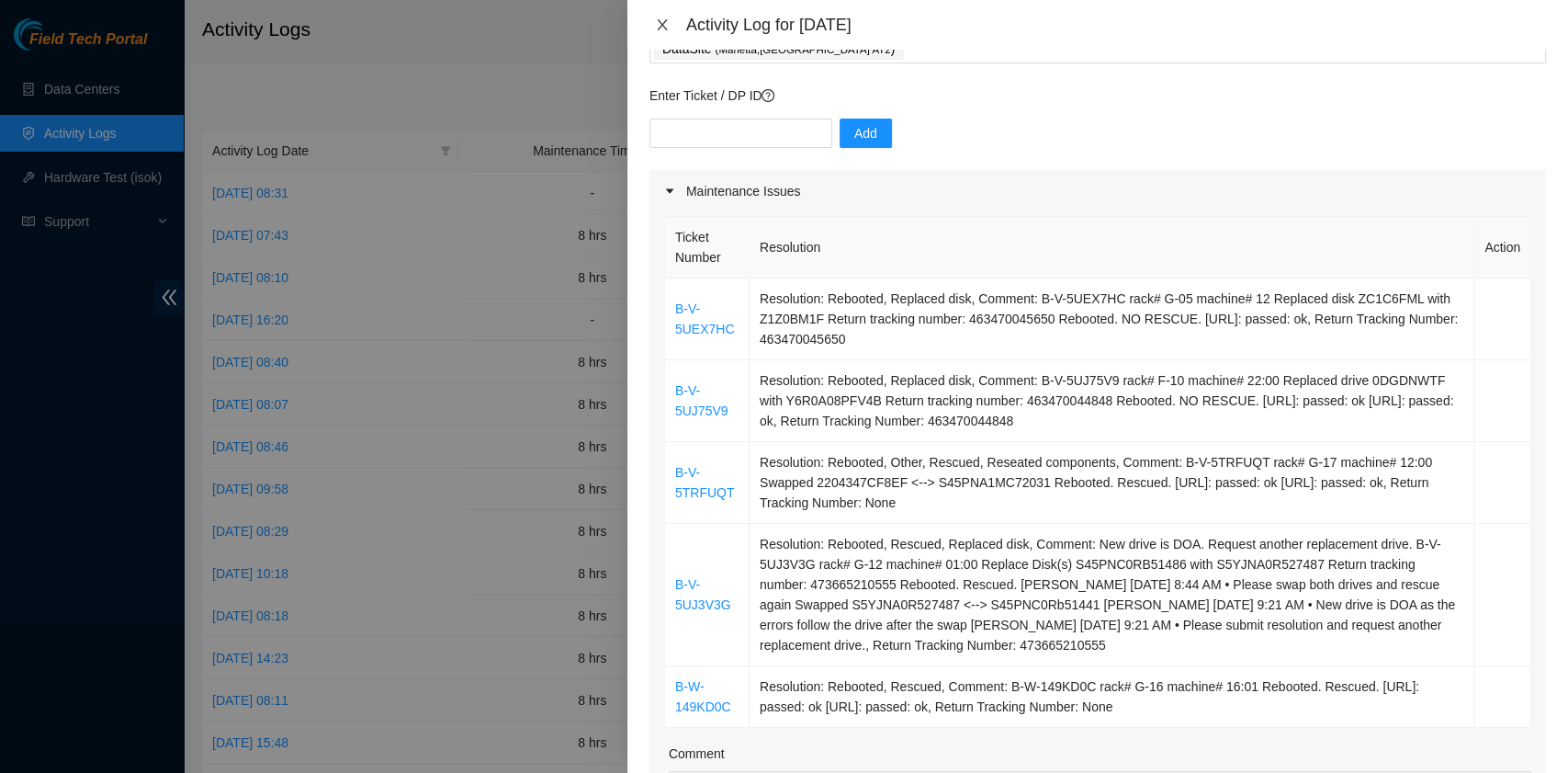
click at [661, 25] on icon "close" at bounding box center [663, 25] width 15 height 15
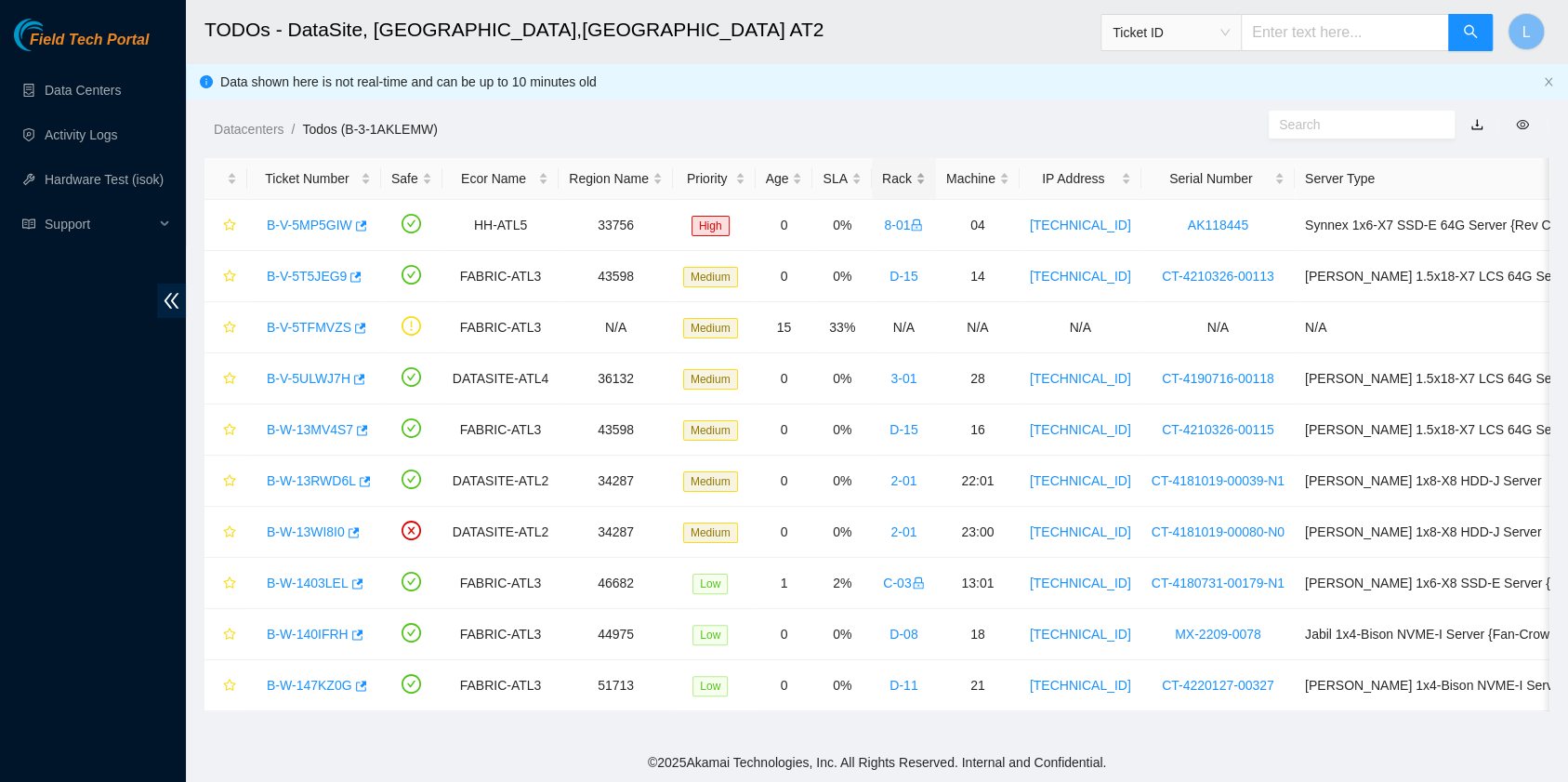
click at [882, 178] on div "Rack" at bounding box center [904, 178] width 44 height 20
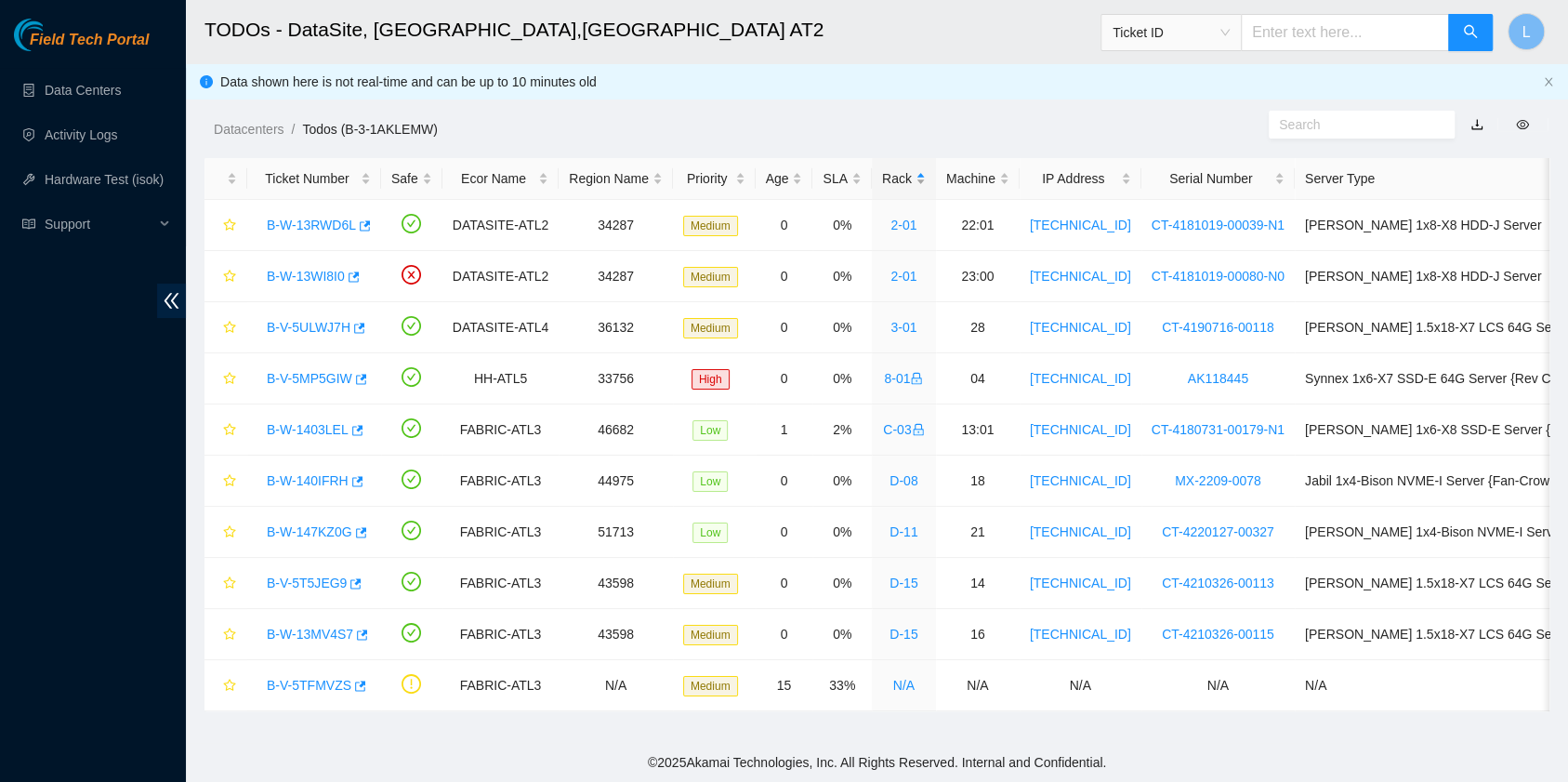
click at [882, 178] on div "Rack" at bounding box center [904, 178] width 44 height 20
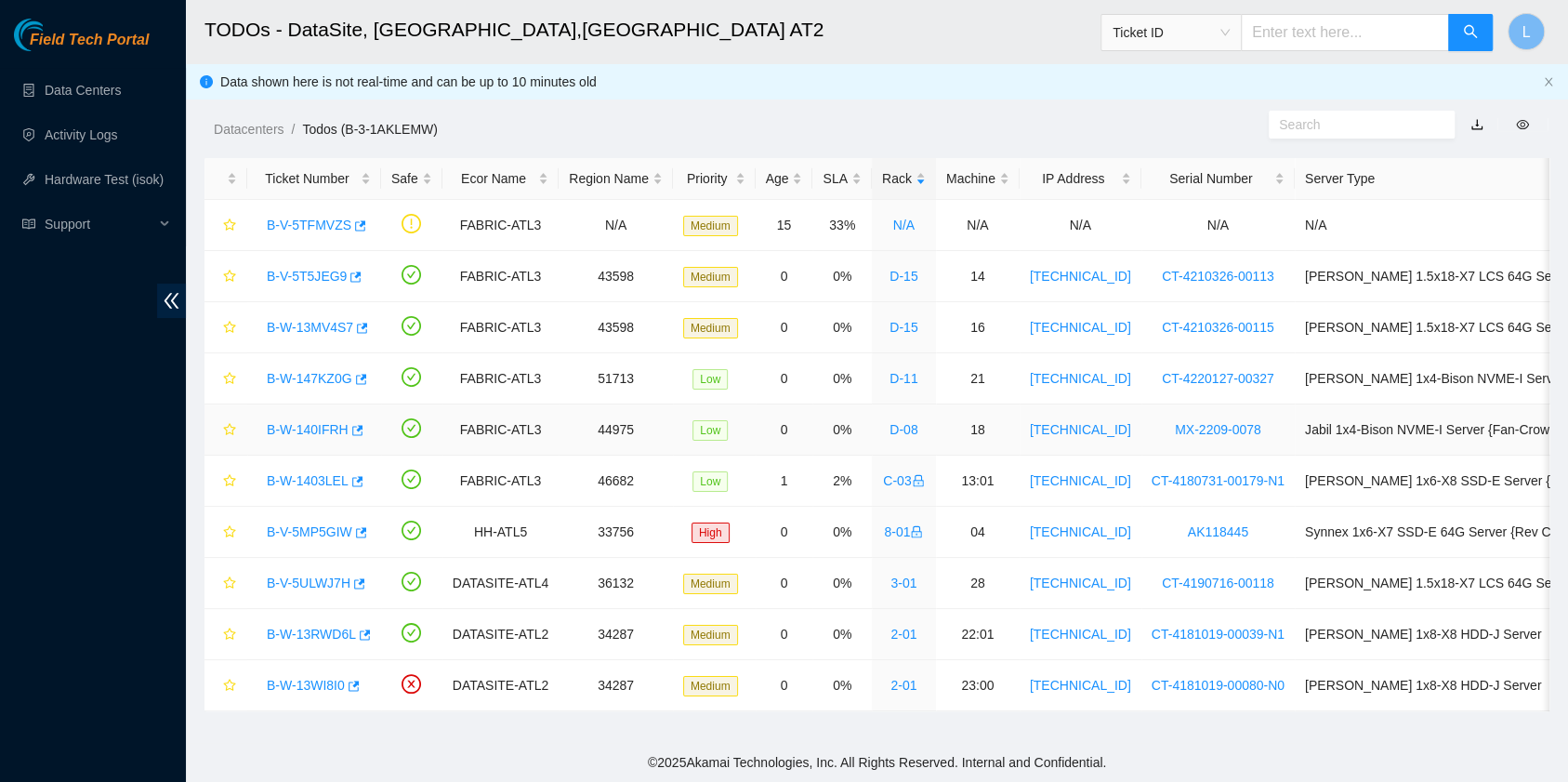
click at [291, 424] on link "B-W-140IFRH" at bounding box center [308, 430] width 82 height 15
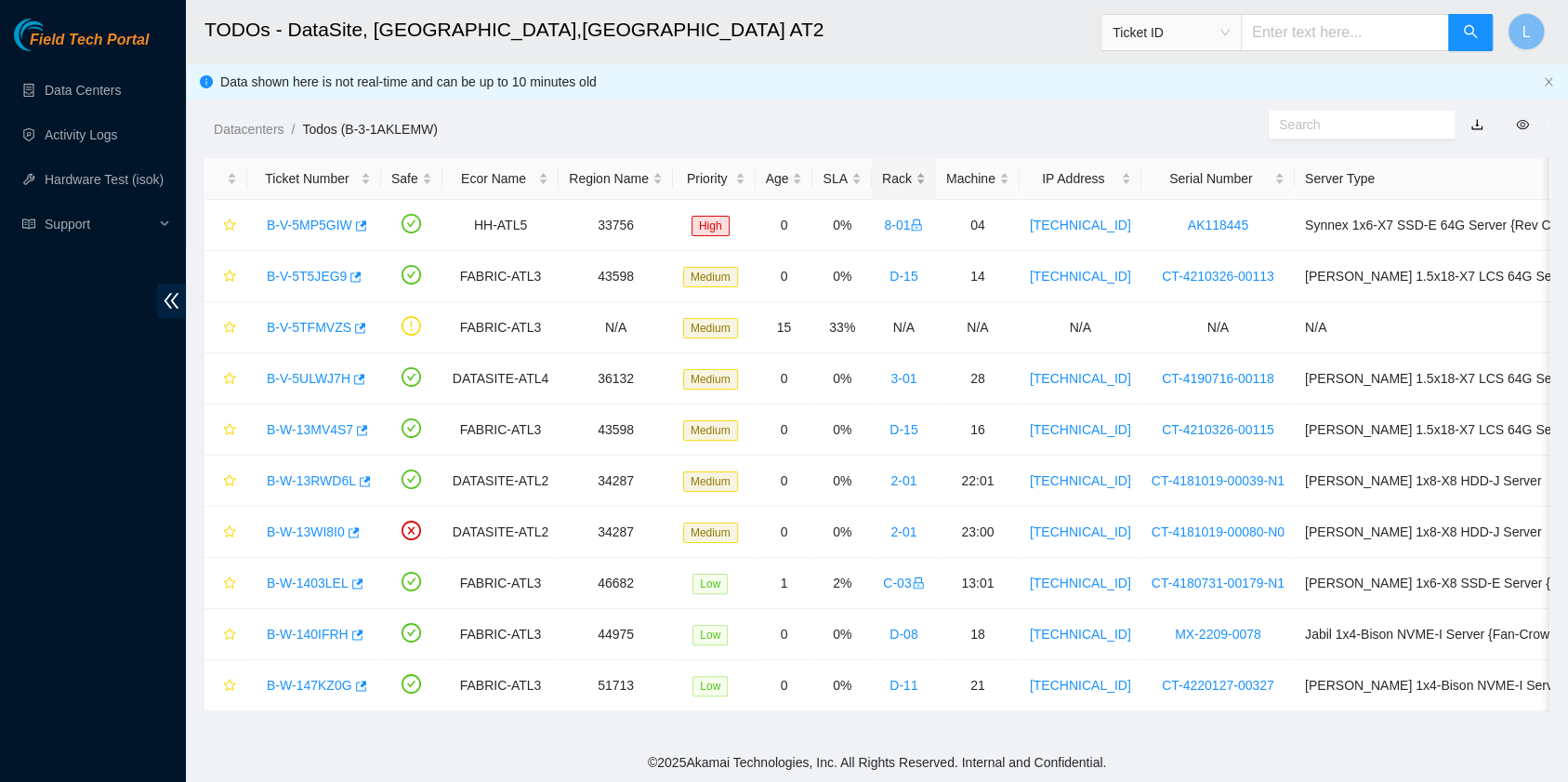
click at [882, 180] on div "Rack" at bounding box center [904, 178] width 44 height 20
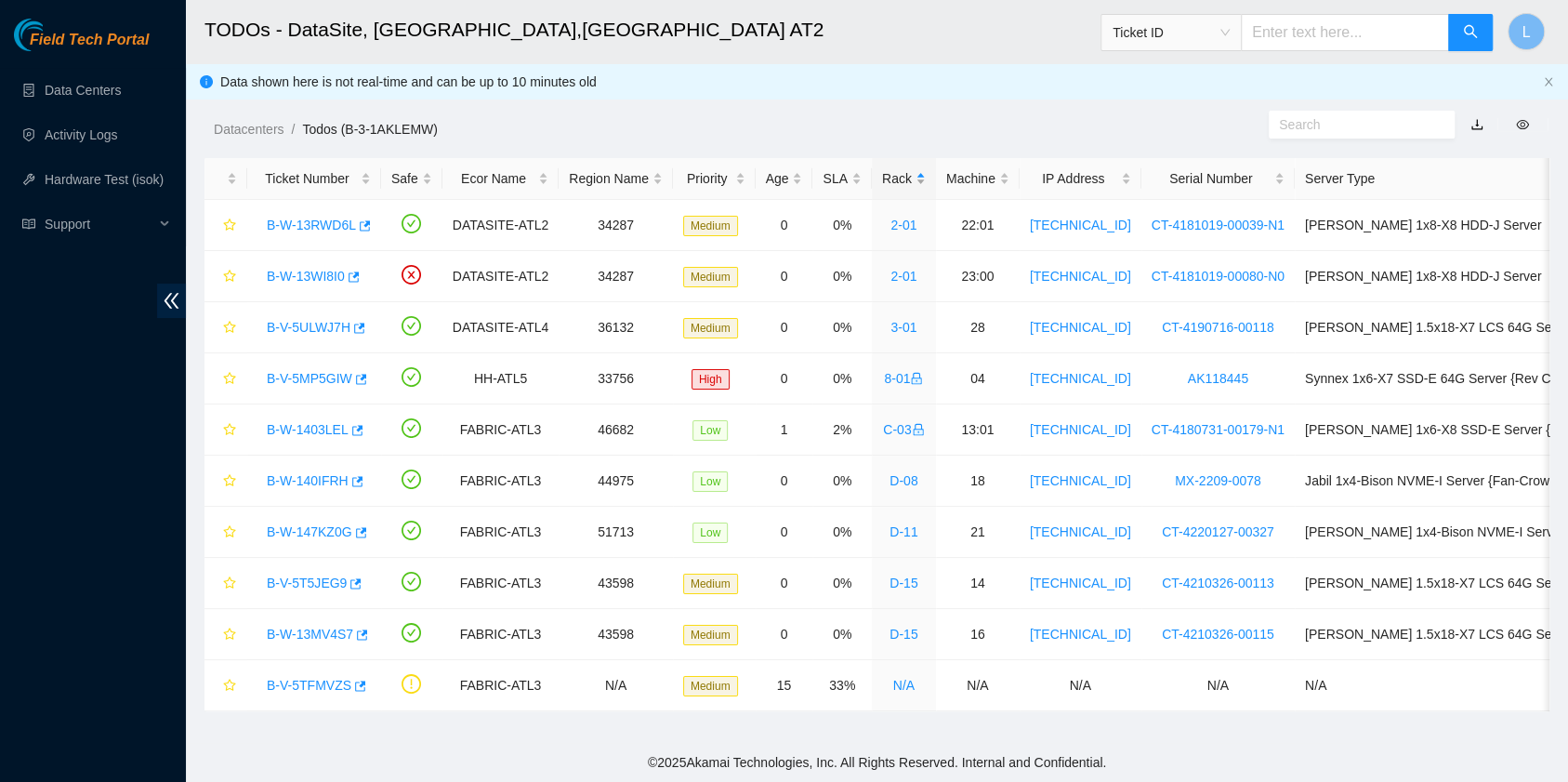
click at [882, 180] on div "Rack" at bounding box center [904, 178] width 44 height 20
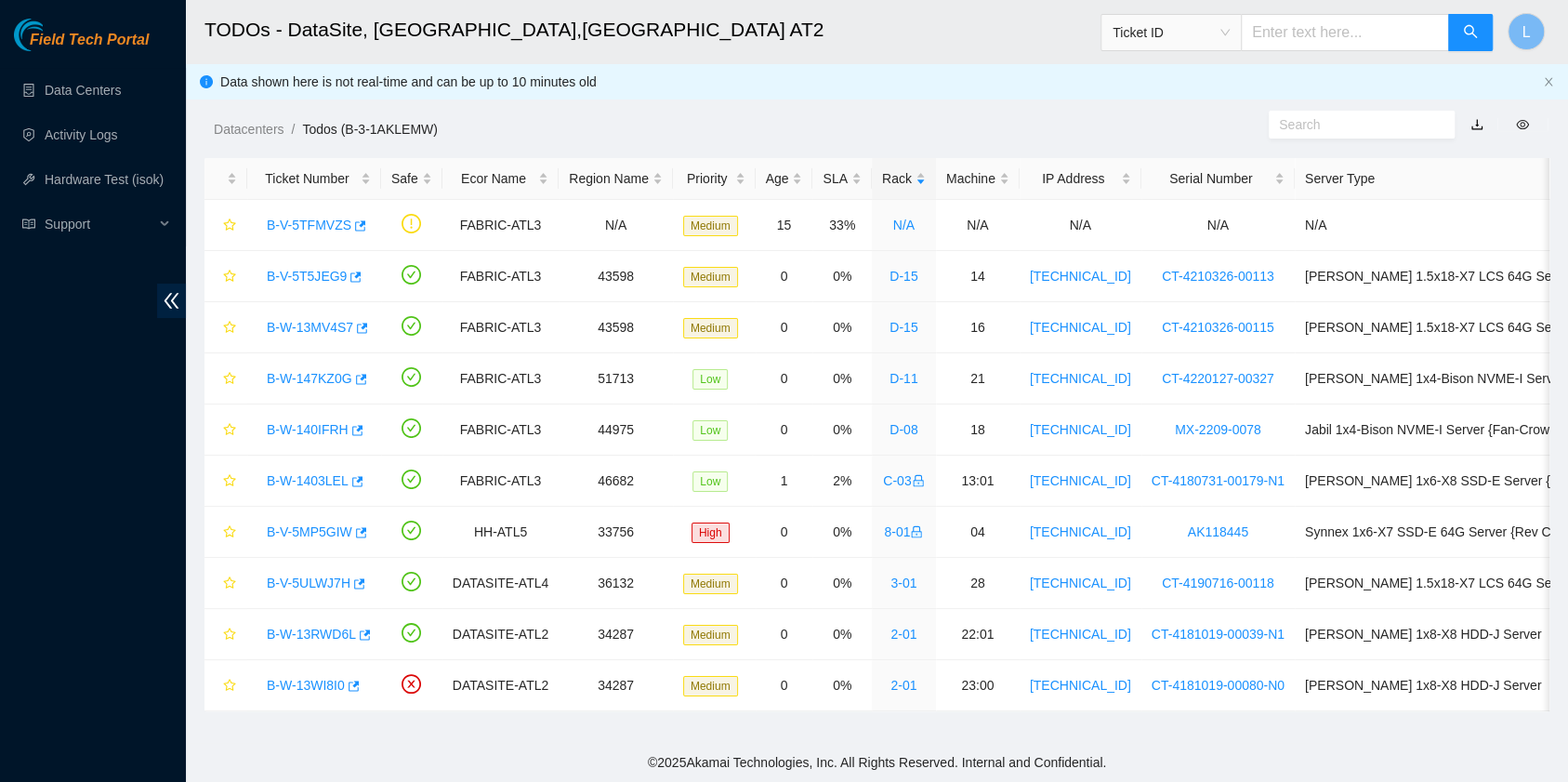
click at [1240, 39] on div "Ticket ID" at bounding box center [1171, 32] width 139 height 30
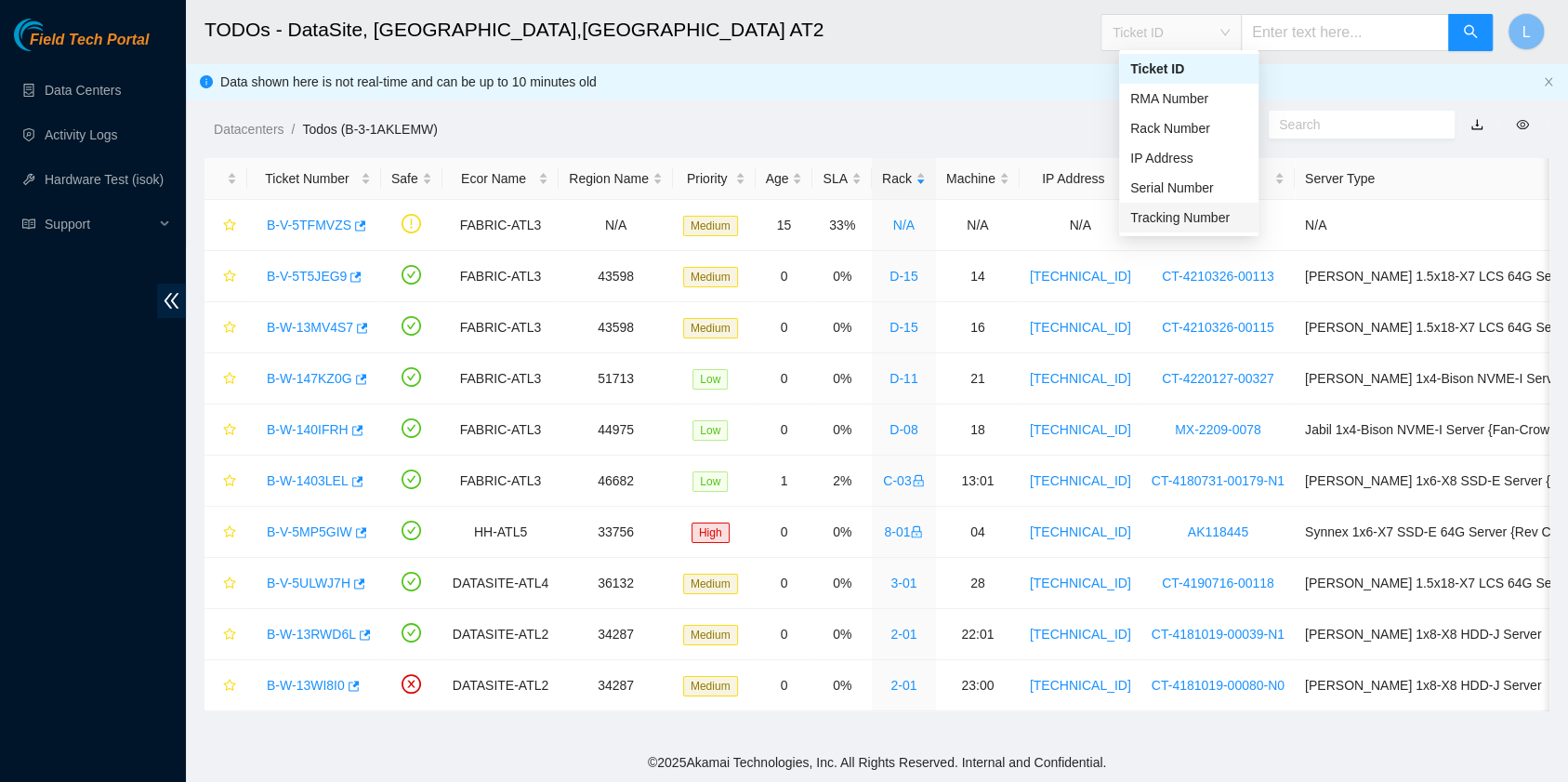
click at [1223, 218] on div "Tracking Number" at bounding box center [1188, 217] width 117 height 20
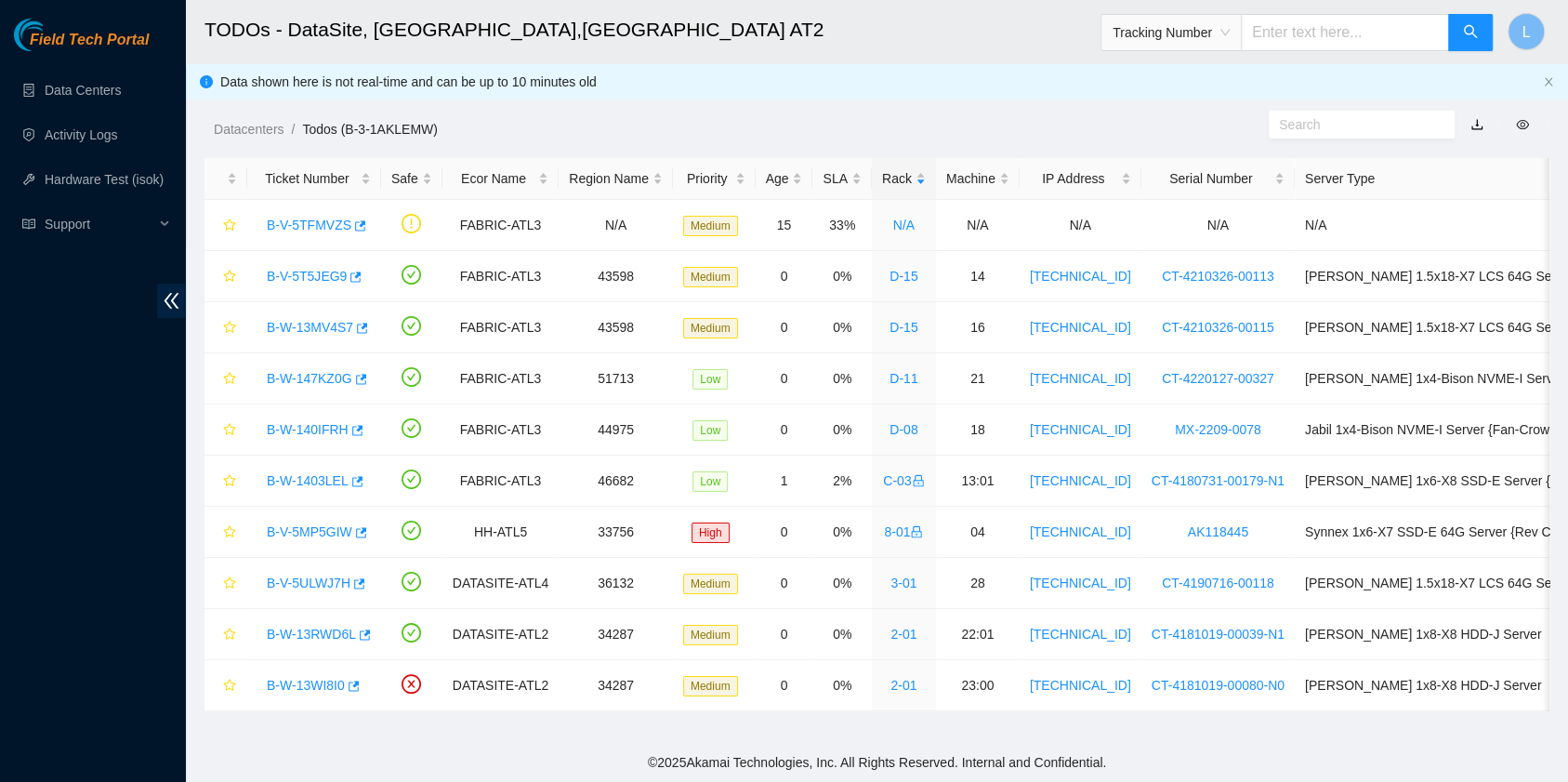
click at [1301, 43] on input "text" at bounding box center [1344, 32] width 209 height 37
type input "463470025371"
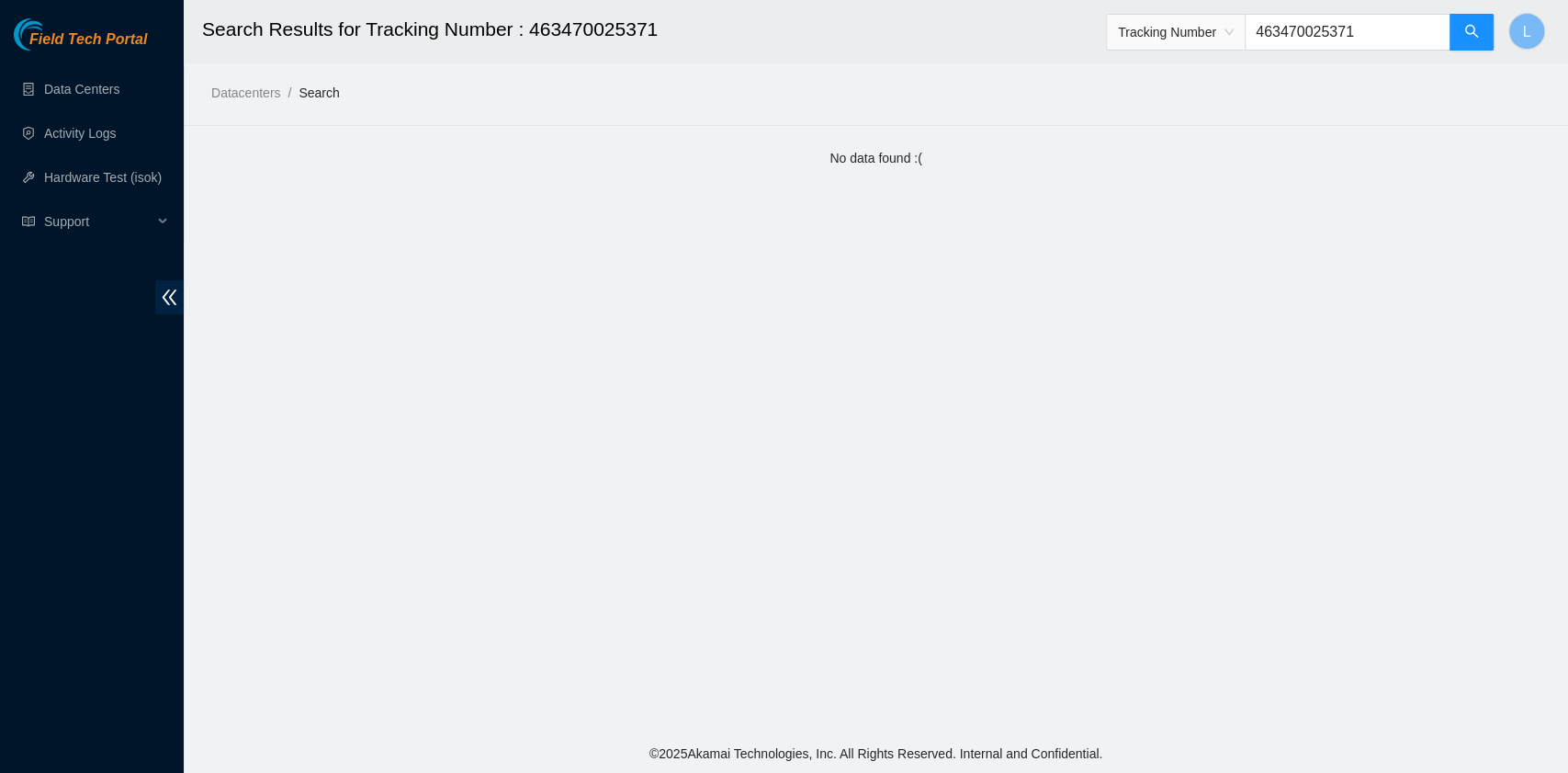
click at [1334, 30] on input "463470025371" at bounding box center [1348, 32] width 206 height 37
click at [1371, 27] on input "463470025371" at bounding box center [1348, 32] width 206 height 37
type input "463470036791"
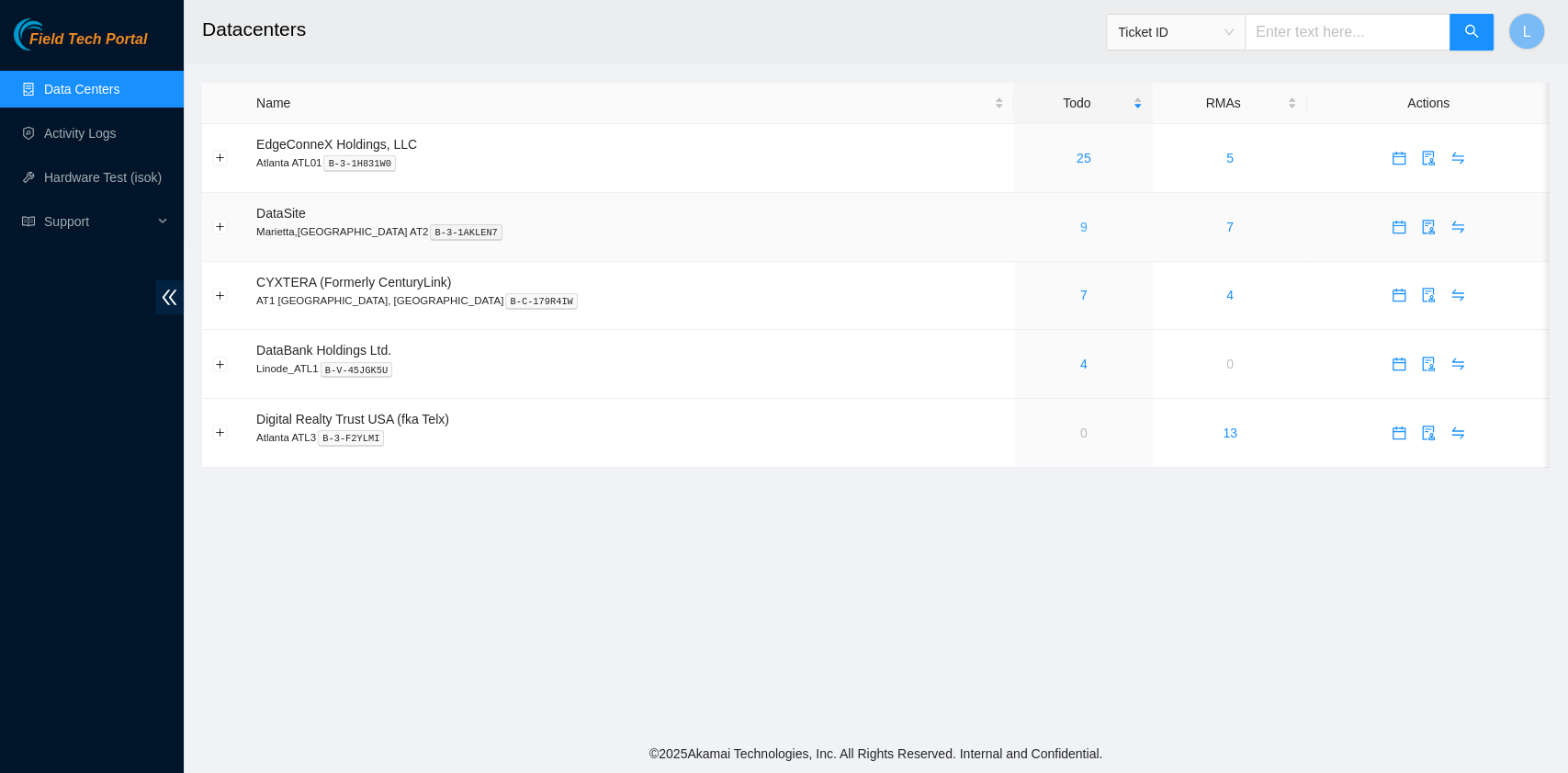
click at [1080, 228] on link "9" at bounding box center [1084, 227] width 8 height 15
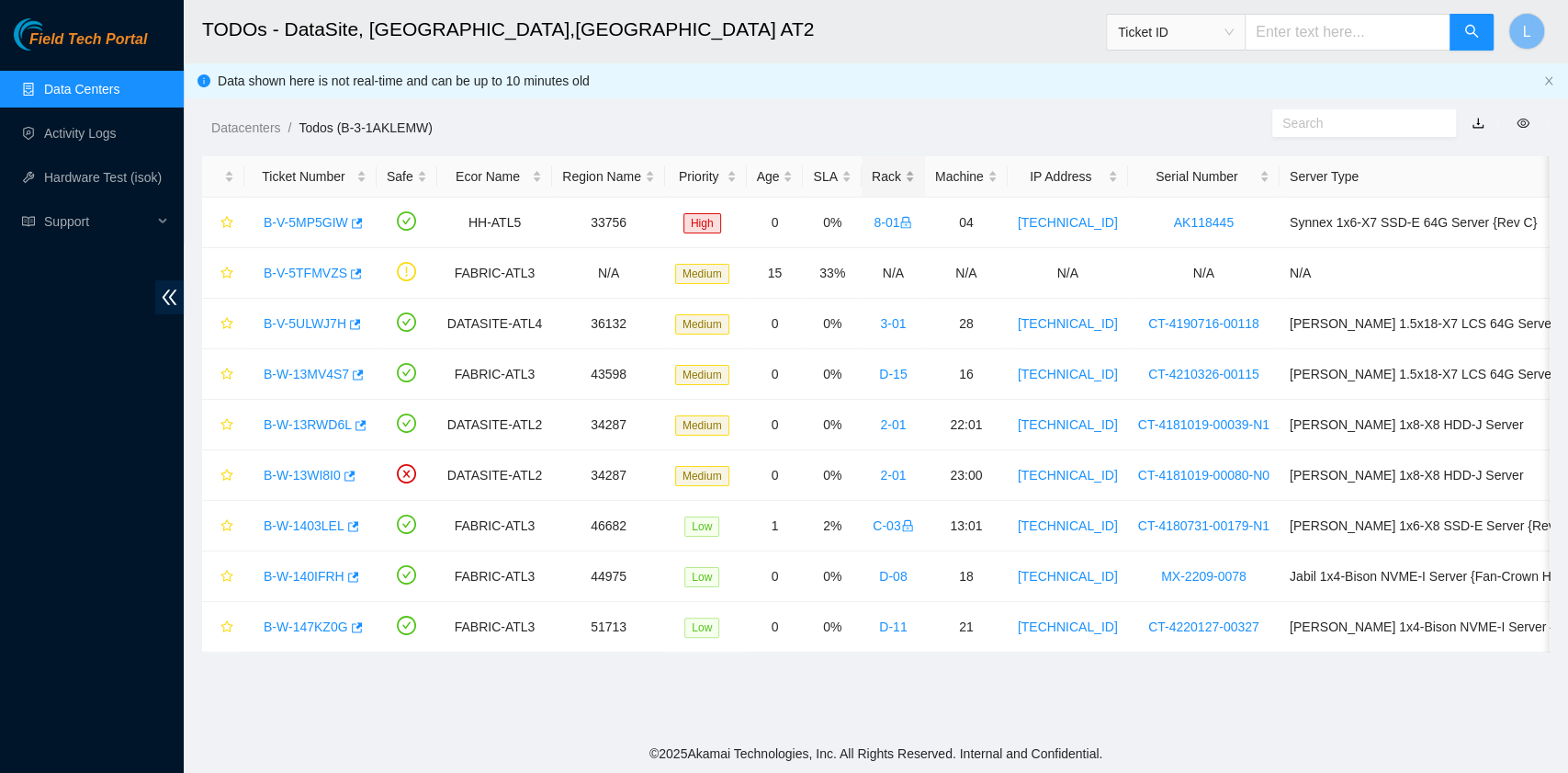
click at [872, 178] on div "Rack" at bounding box center [894, 176] width 43 height 20
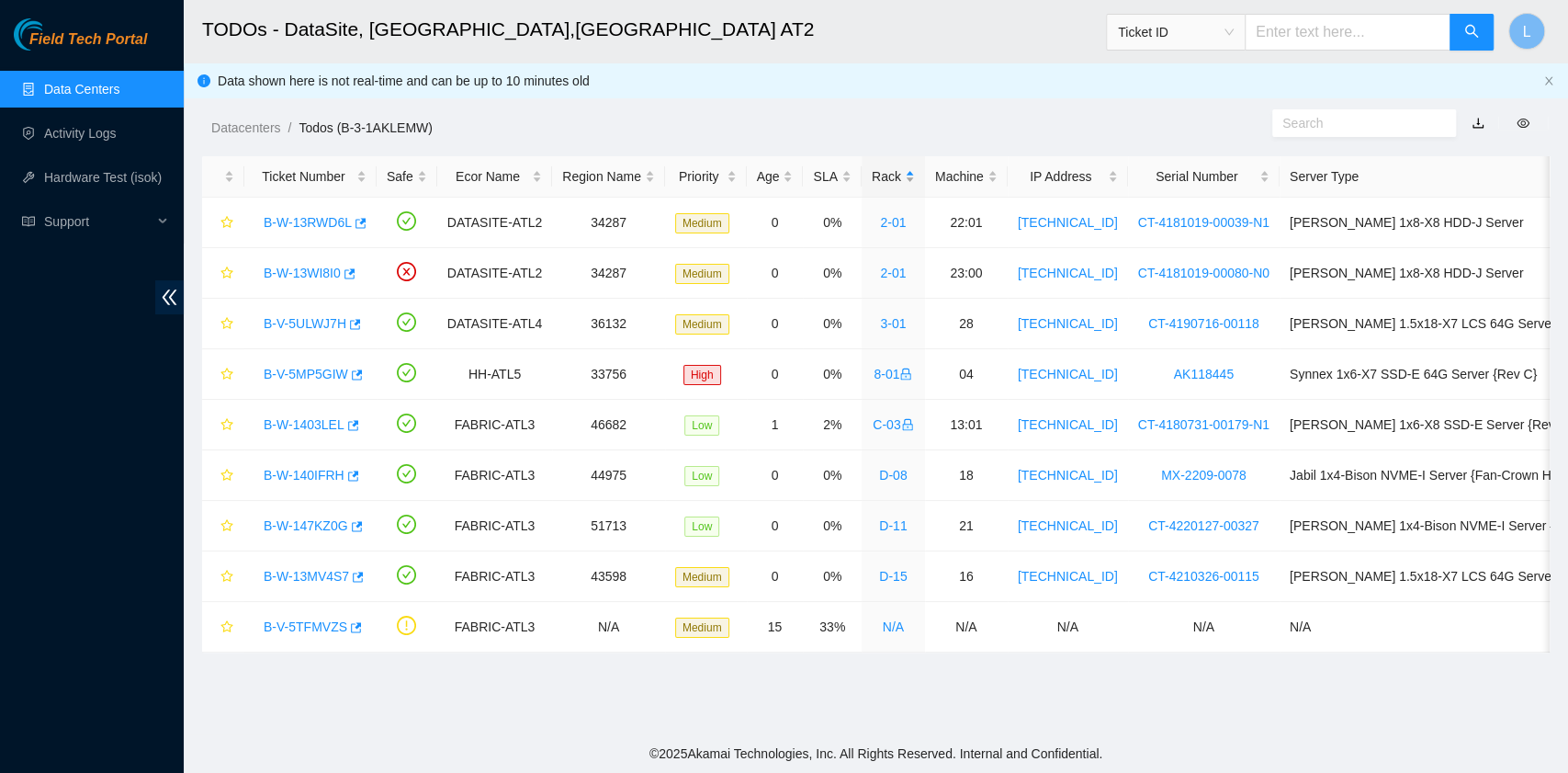
click at [872, 178] on div "Rack" at bounding box center [894, 176] width 43 height 20
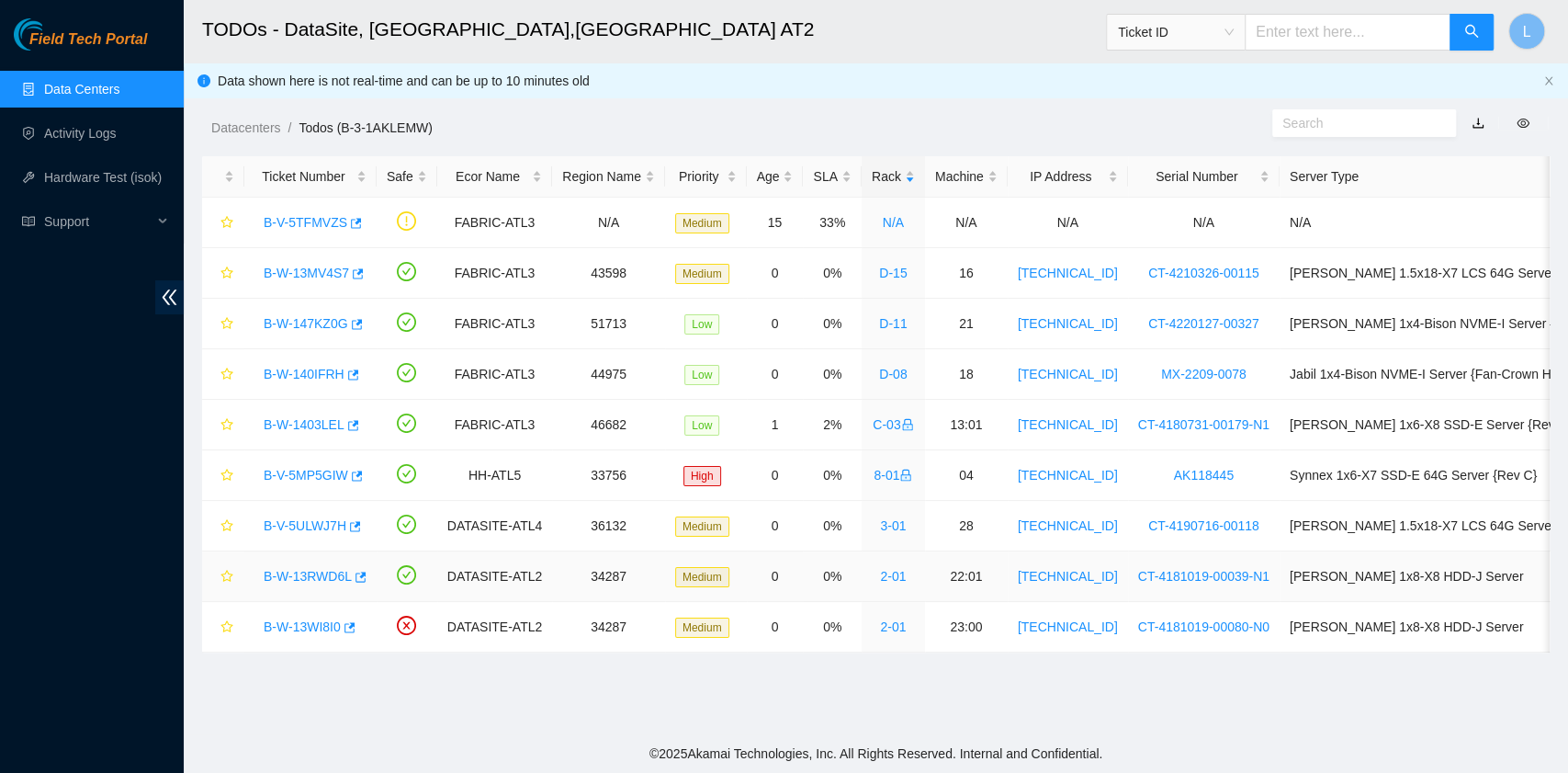
click at [313, 572] on link "B-W-13RWD6L" at bounding box center [308, 576] width 89 height 15
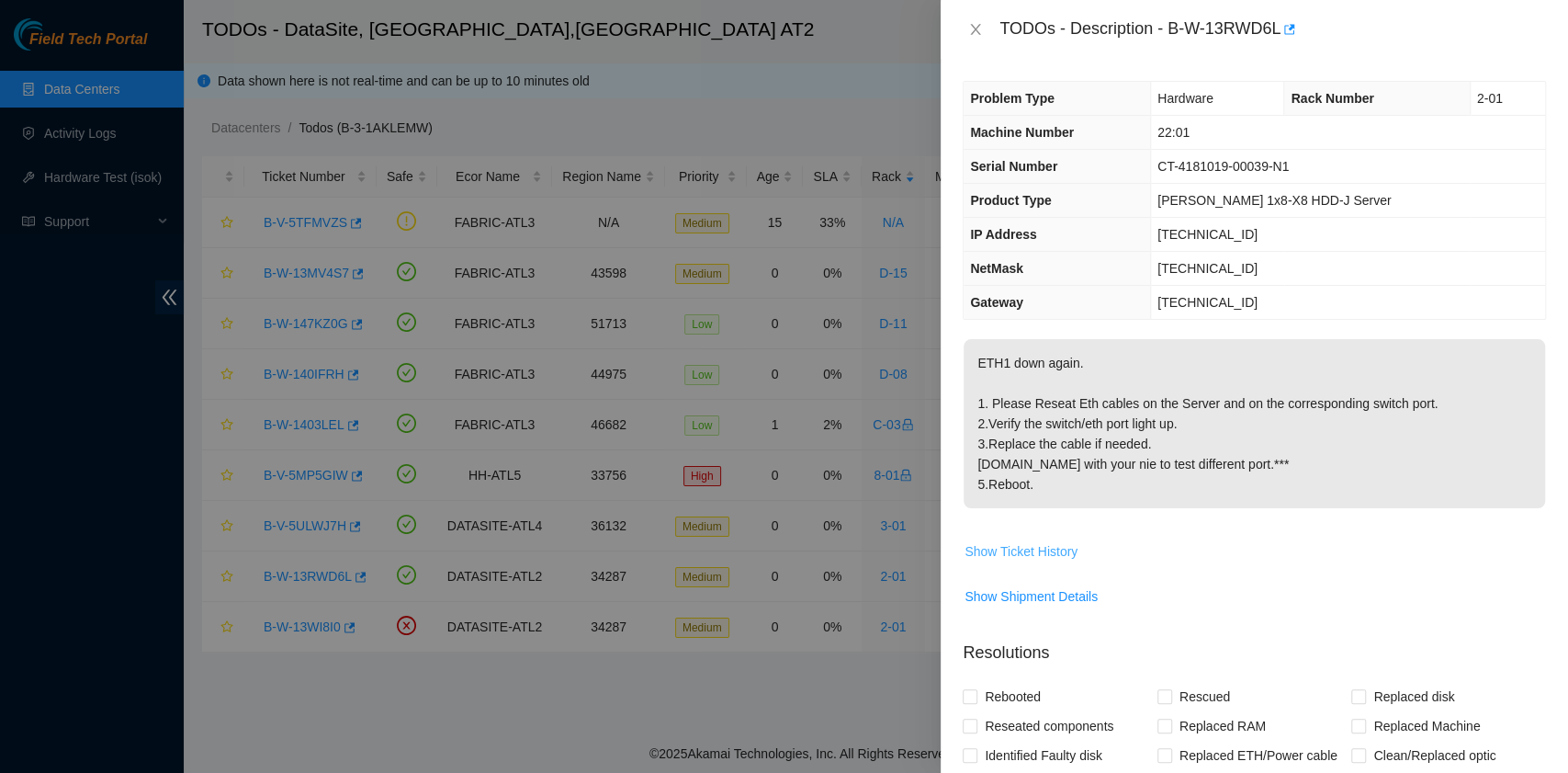
click at [1035, 551] on span "Show Ticket History" at bounding box center [1021, 551] width 113 height 20
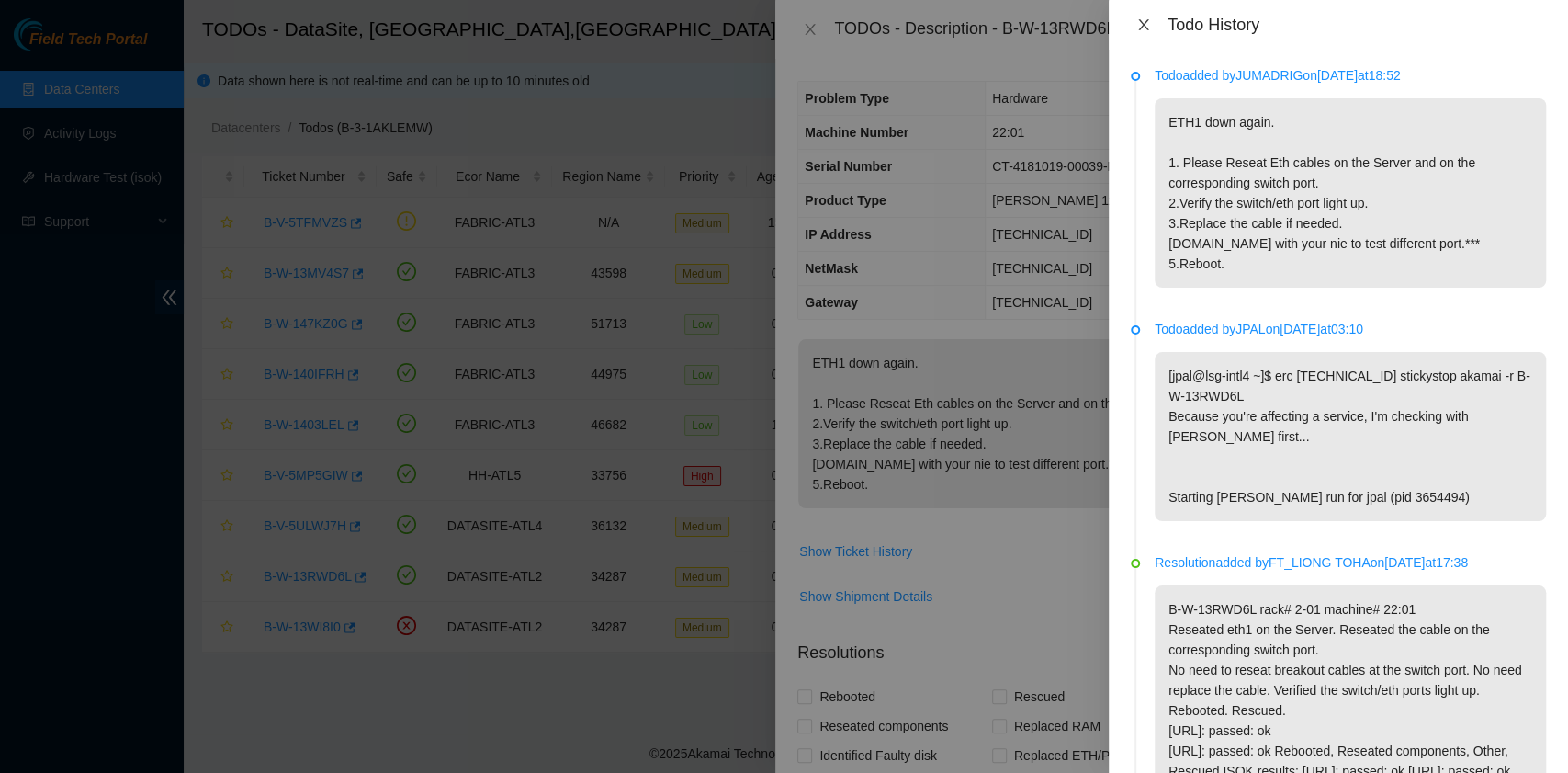
click at [1143, 24] on icon "close" at bounding box center [1143, 24] width 10 height 11
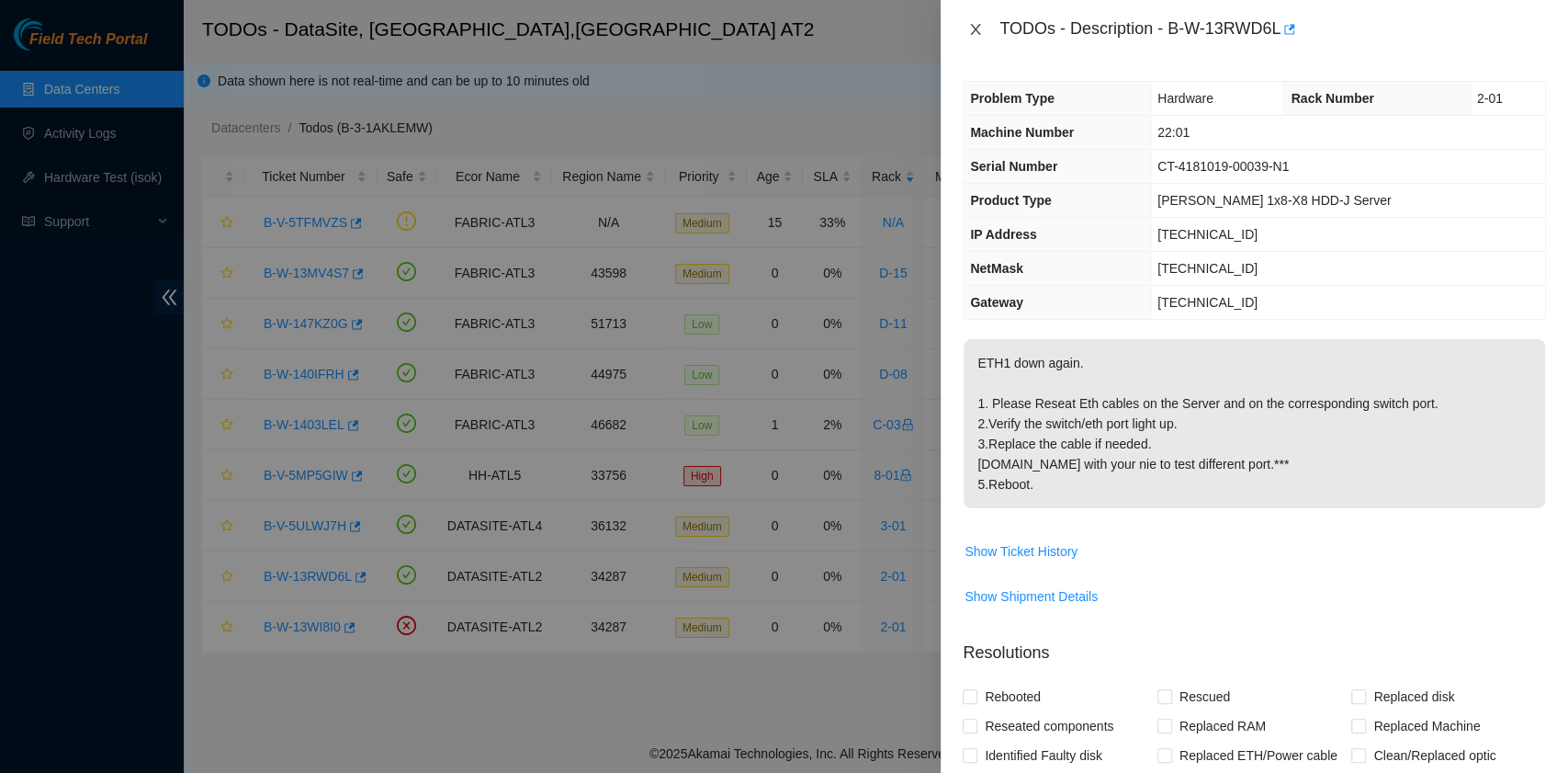
click at [979, 36] on icon "close" at bounding box center [976, 29] width 15 height 15
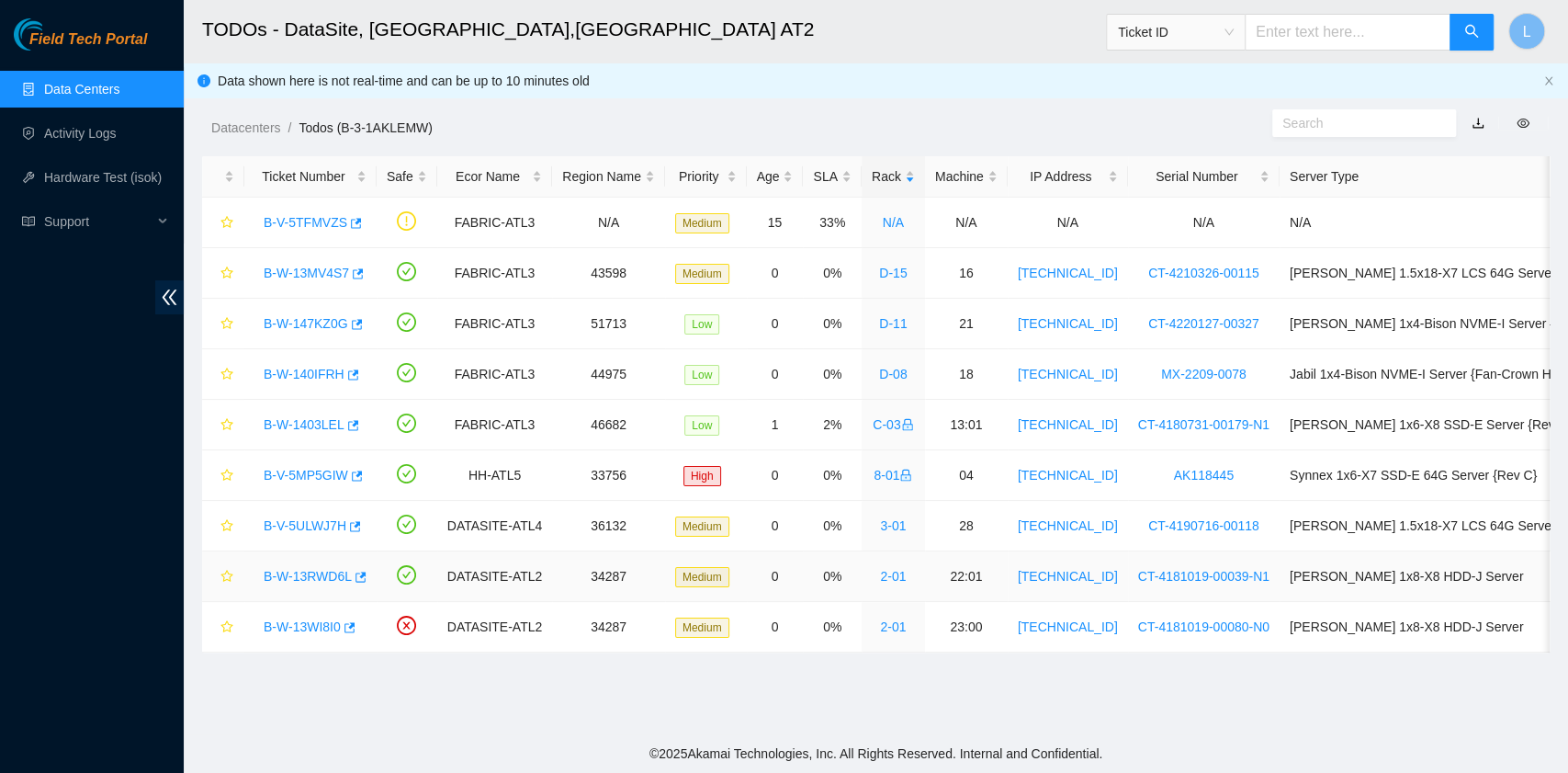
click at [320, 569] on link "B-W-13RWD6L" at bounding box center [308, 576] width 89 height 15
click at [1567, 0] on div at bounding box center [1568, 0] width 0 height 0
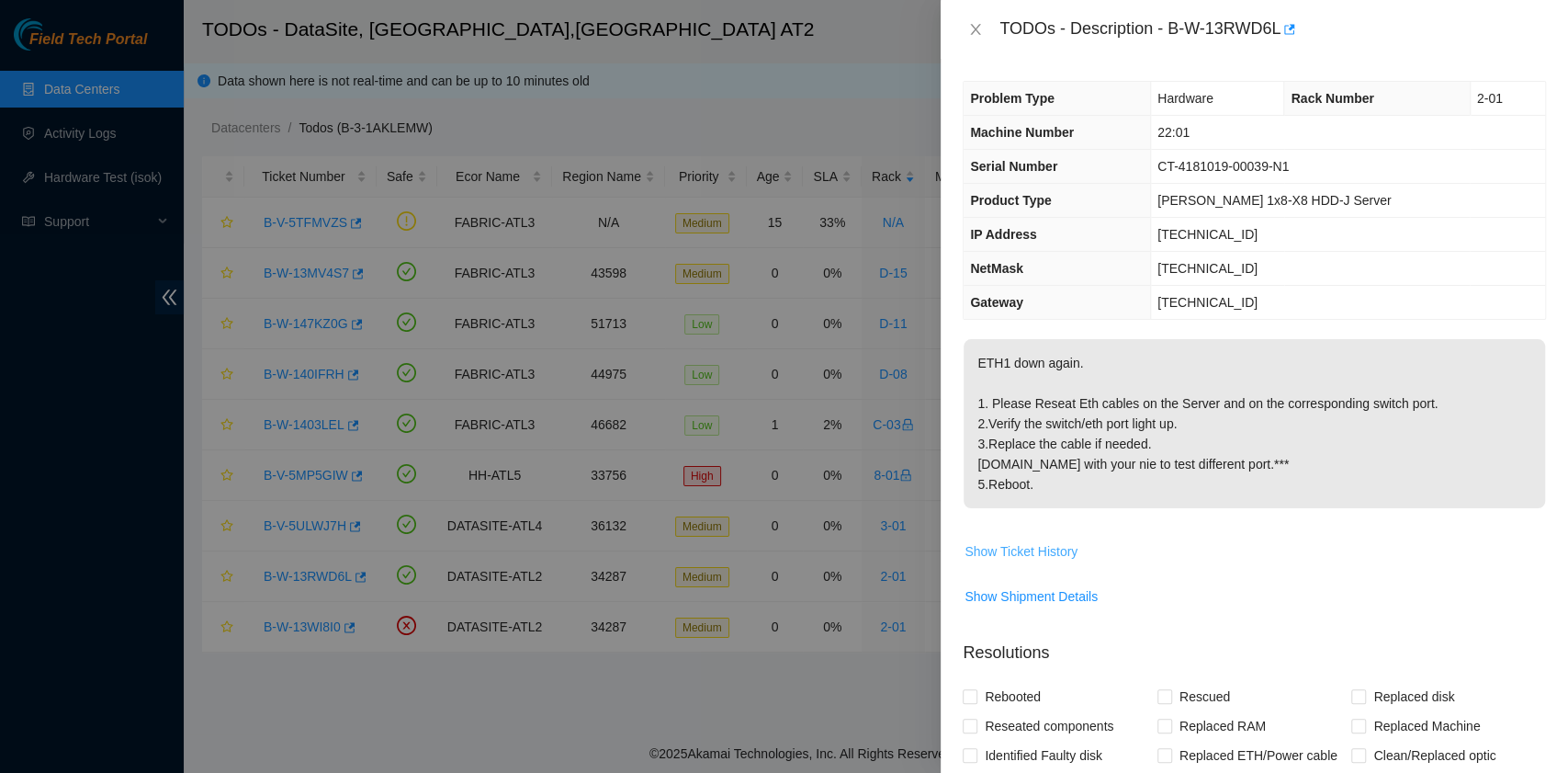
click at [1042, 554] on span "Show Ticket History" at bounding box center [1021, 551] width 113 height 20
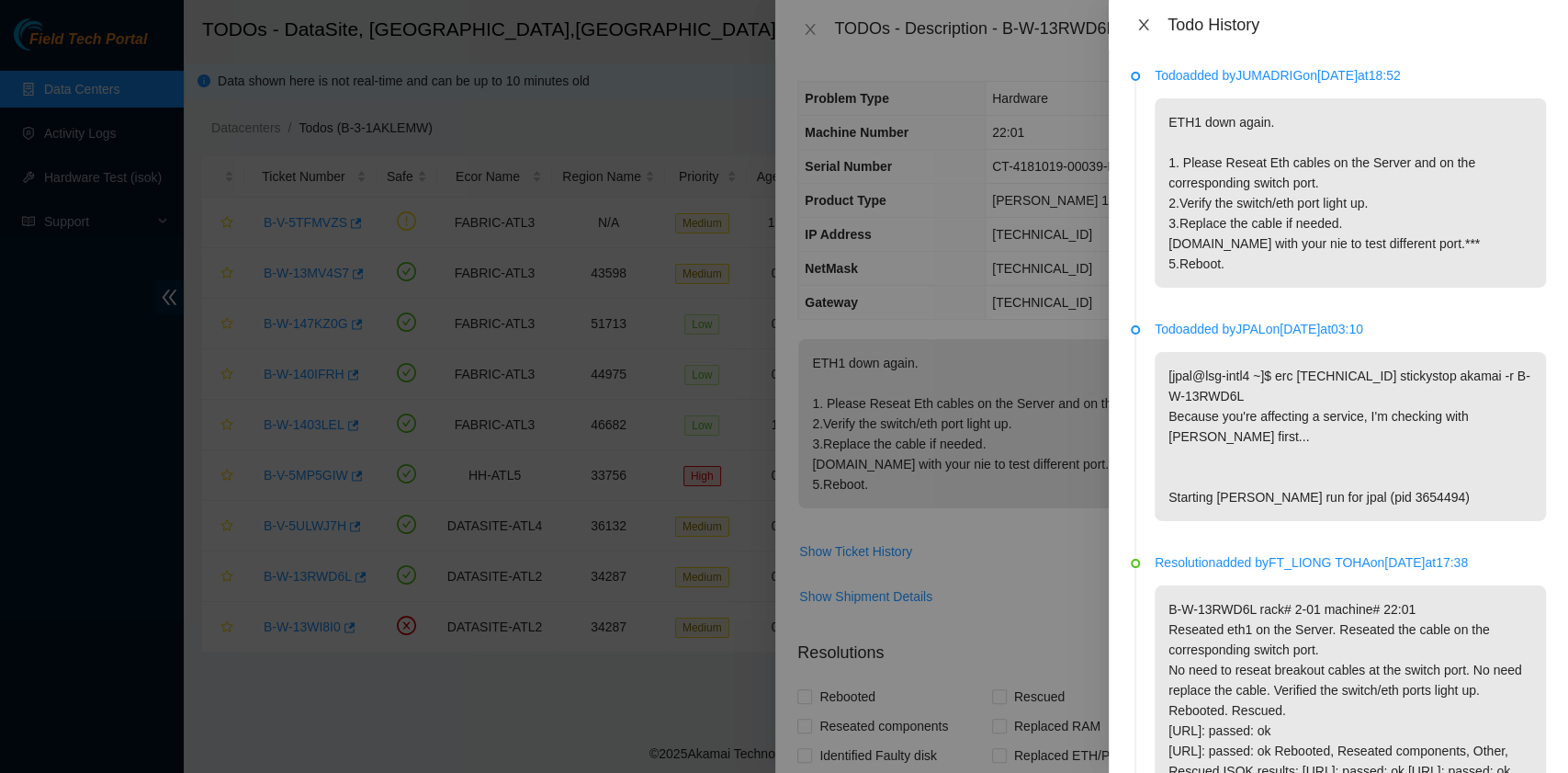
click at [1149, 24] on icon "close" at bounding box center [1144, 25] width 15 height 15
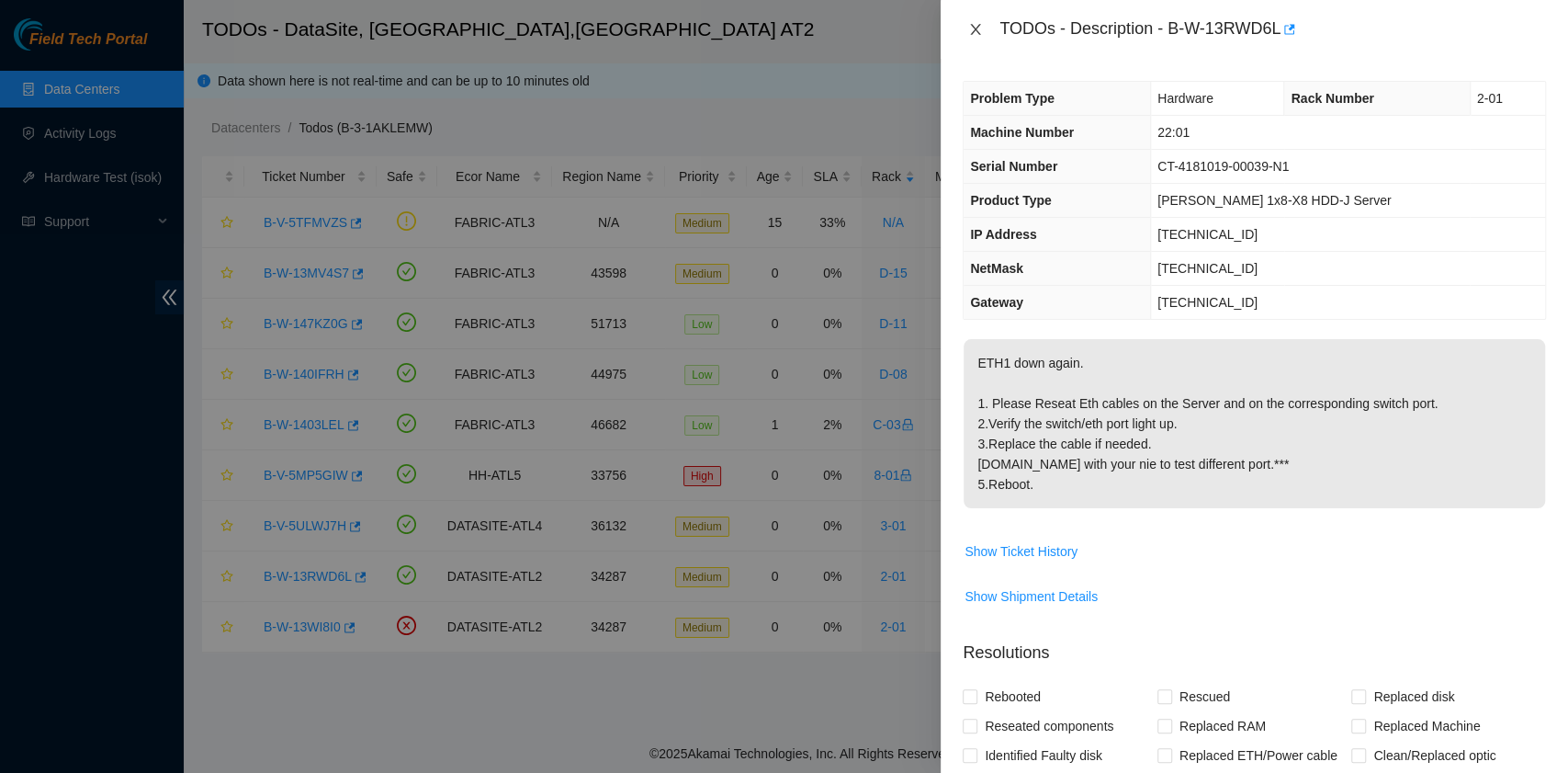
click at [976, 36] on icon "close" at bounding box center [976, 29] width 15 height 15
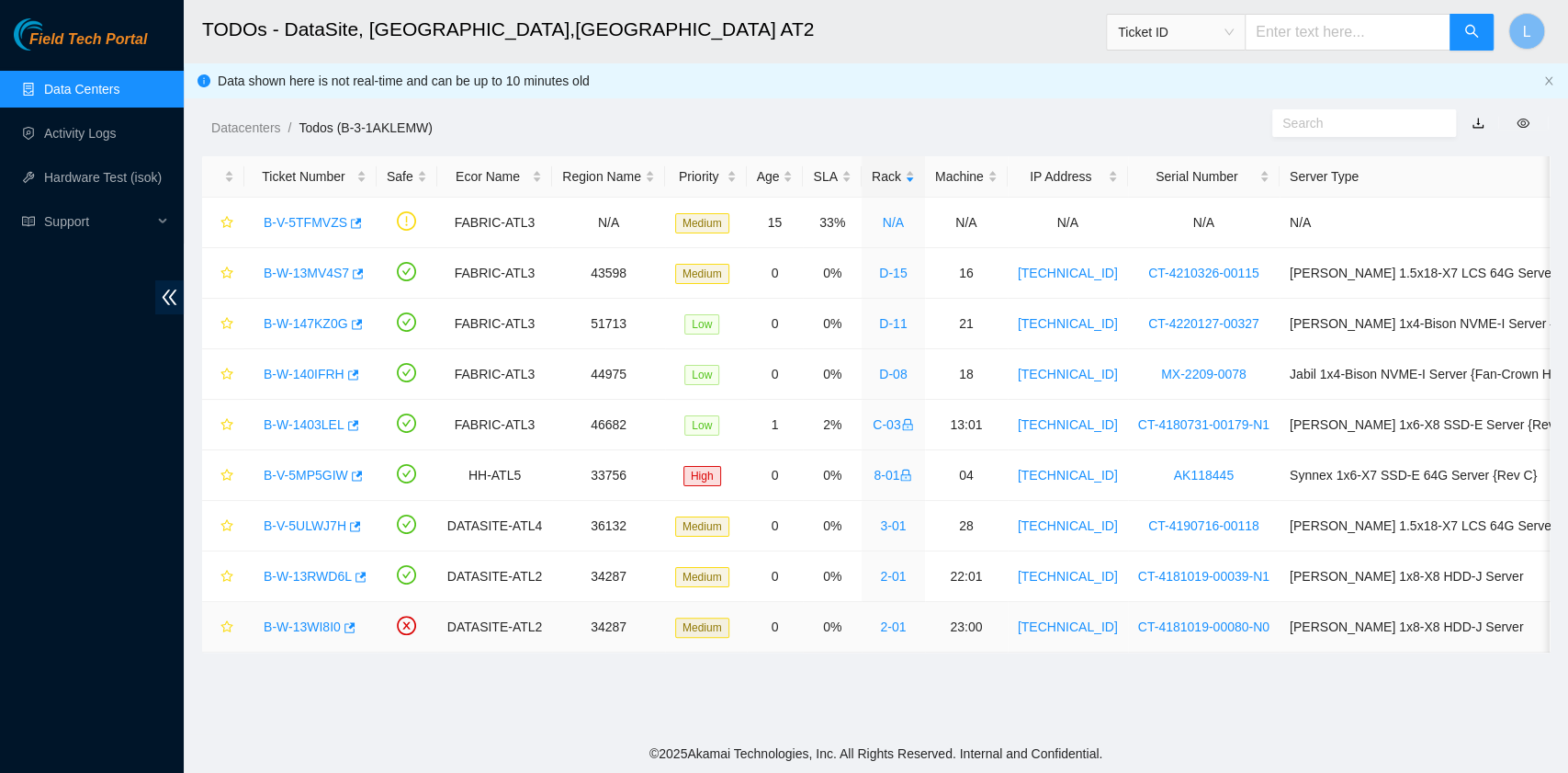
click at [290, 623] on link "B-W-13WI8I0" at bounding box center [302, 627] width 77 height 15
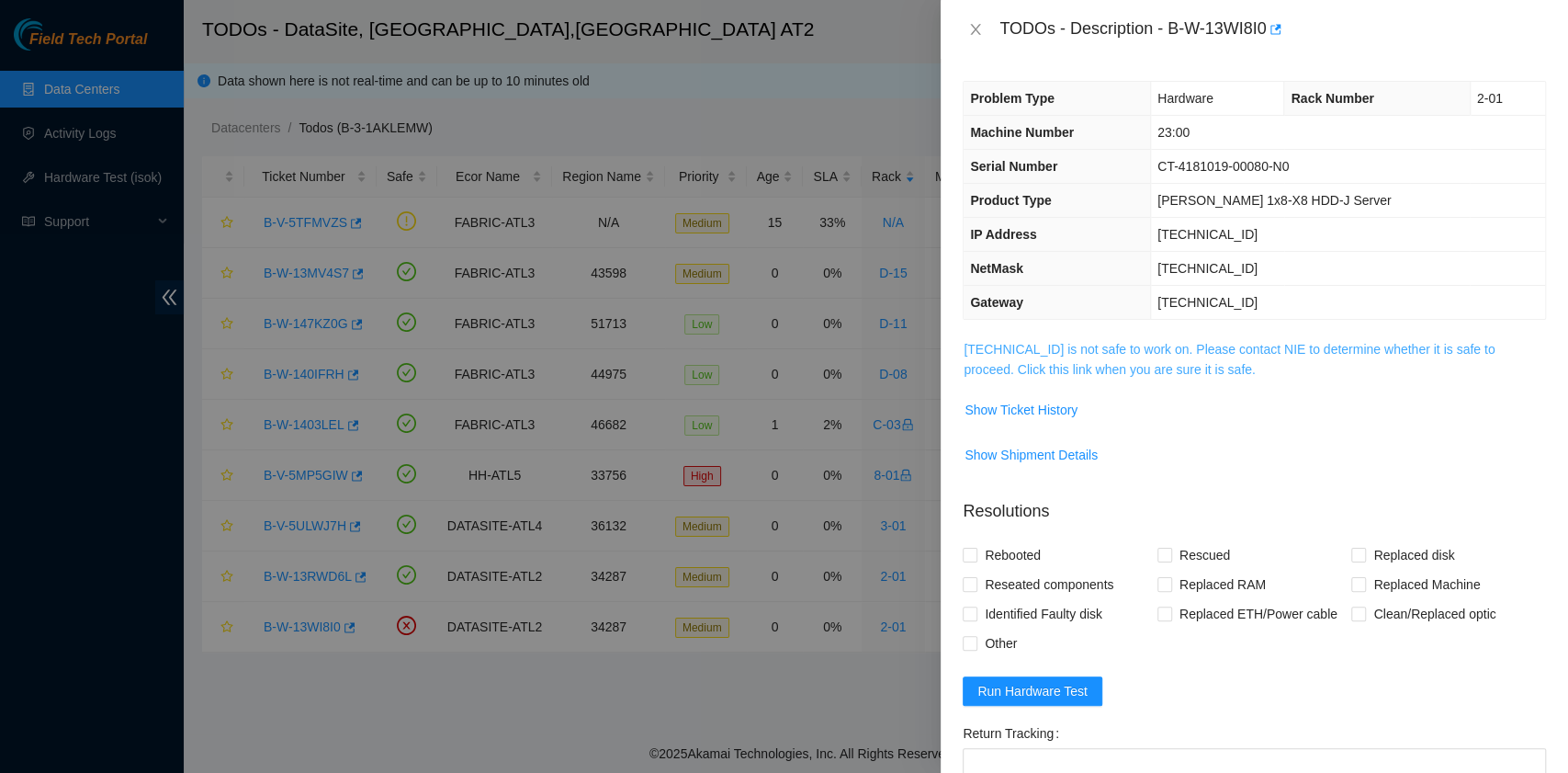
click at [1121, 366] on link "[TECHNICAL_ID] is not safe to work on. Please contact NIE to determine whether …" at bounding box center [1229, 359] width 531 height 35
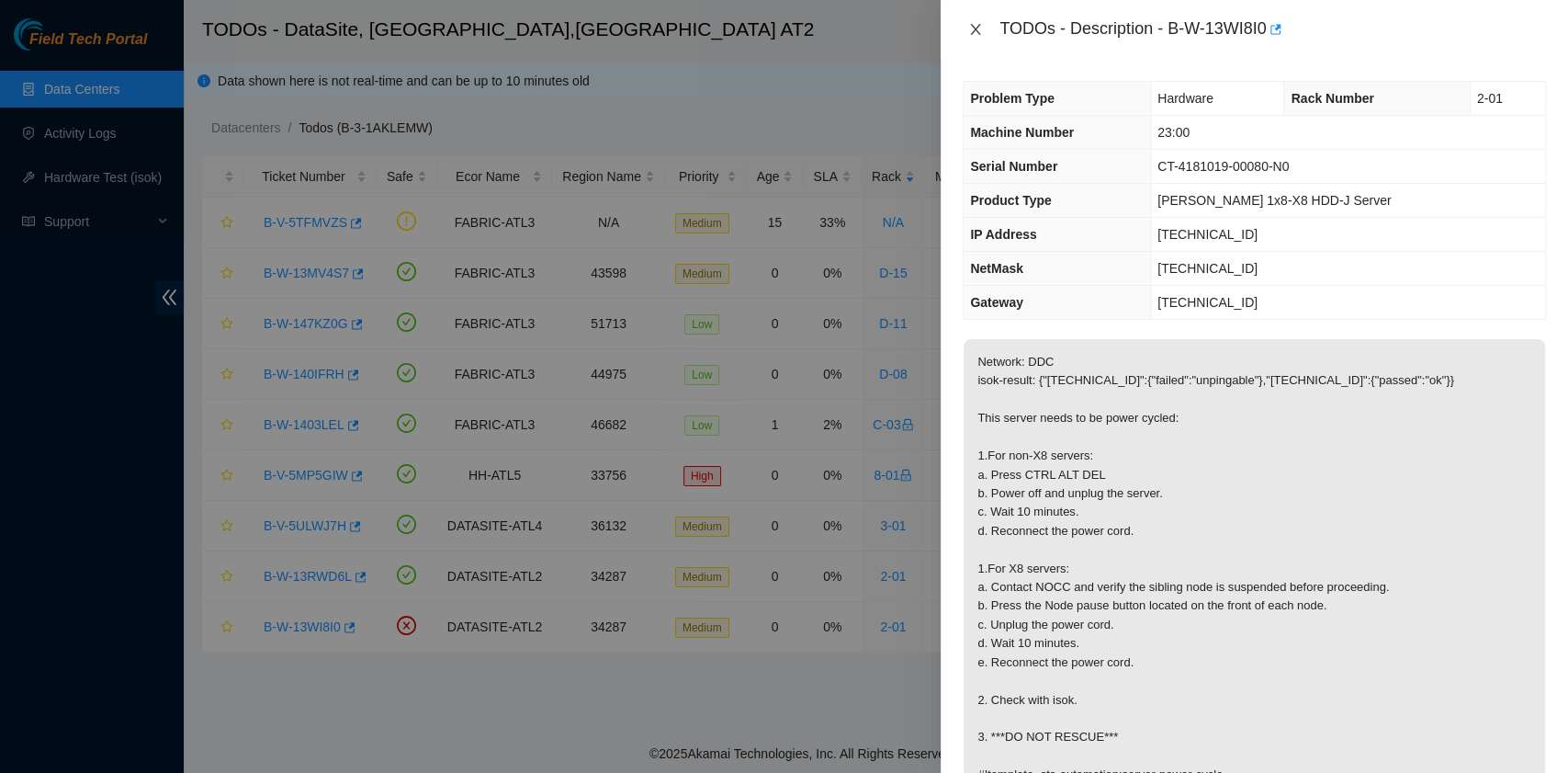
click at [980, 24] on icon "close" at bounding box center [976, 29] width 15 height 15
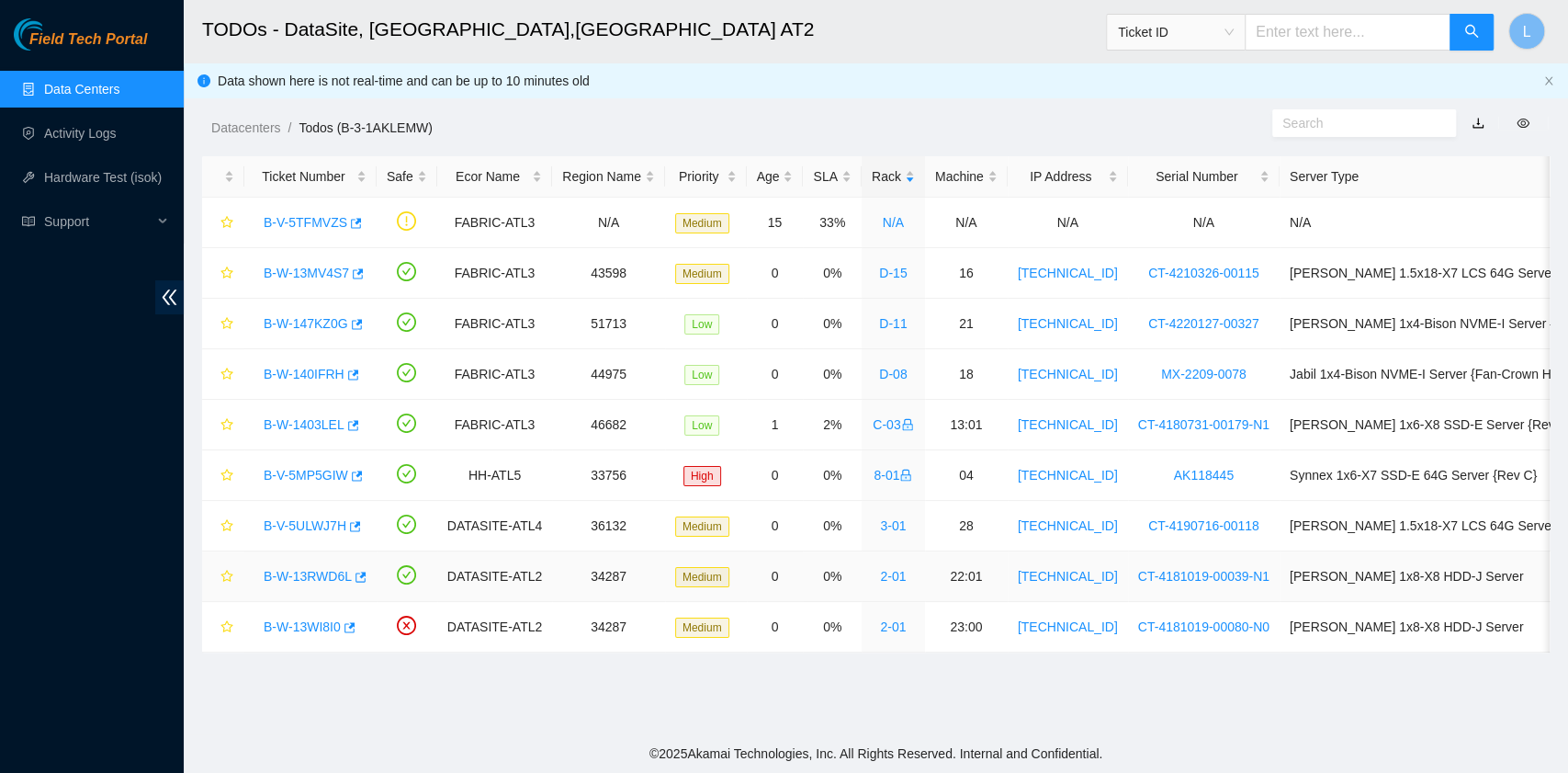
click at [327, 570] on link "B-W-13RWD6L" at bounding box center [308, 576] width 89 height 15
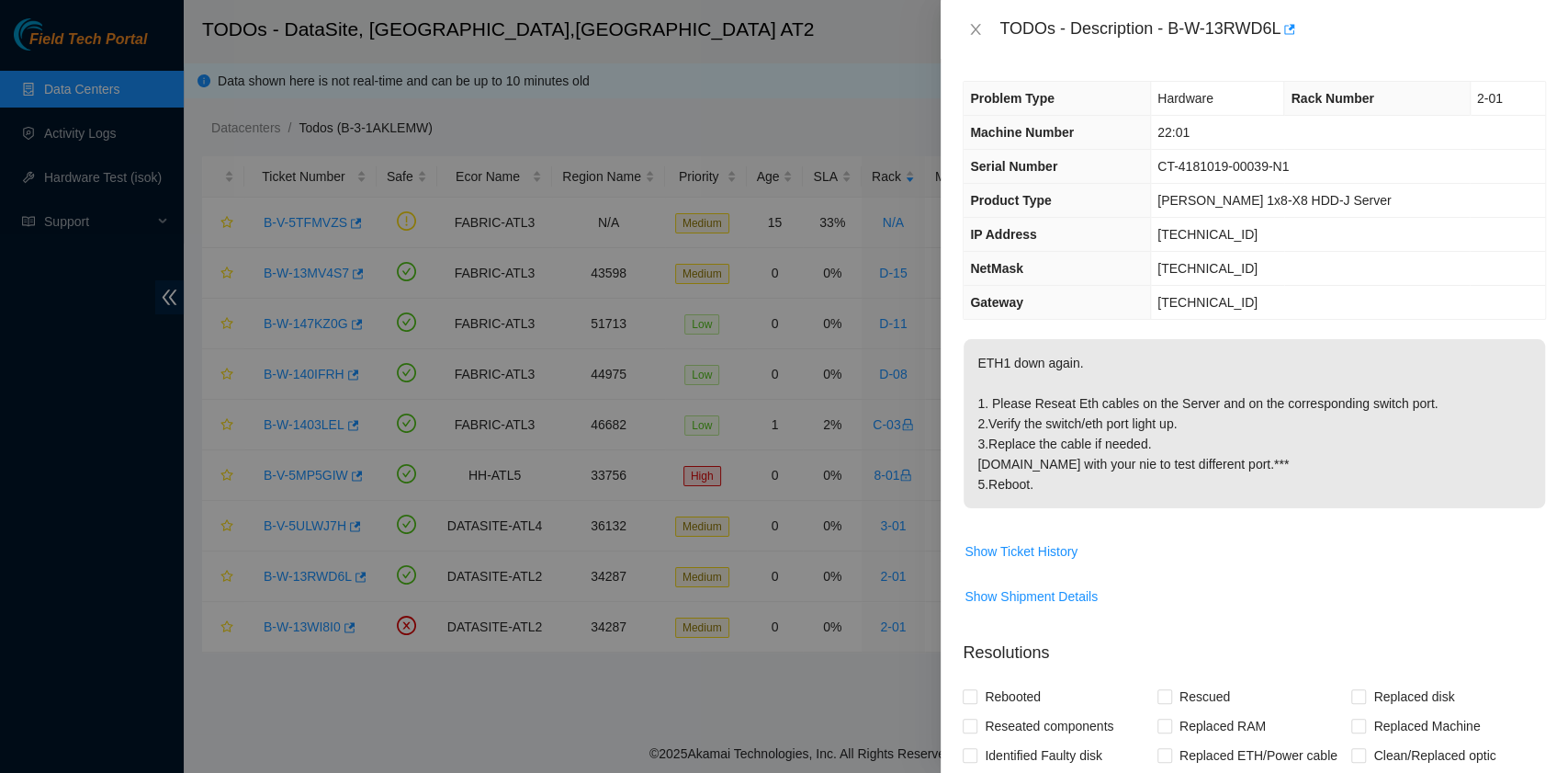
drag, startPoint x: 1271, startPoint y: 37, endPoint x: 1301, endPoint y: 61, distance: 38.4
click at [1301, 61] on div "Problem Type Hardware Rack Number 2-01 Machine Number 22:01 Serial Number CT-41…" at bounding box center [1254, 415] width 627 height 714
drag, startPoint x: 1172, startPoint y: 31, endPoint x: 1281, endPoint y: 40, distance: 109.4
click at [1281, 40] on div "TODOs - Description - B-W-13RWD6L" at bounding box center [1273, 29] width 547 height 29
copy div "B-W-13RWD6L"
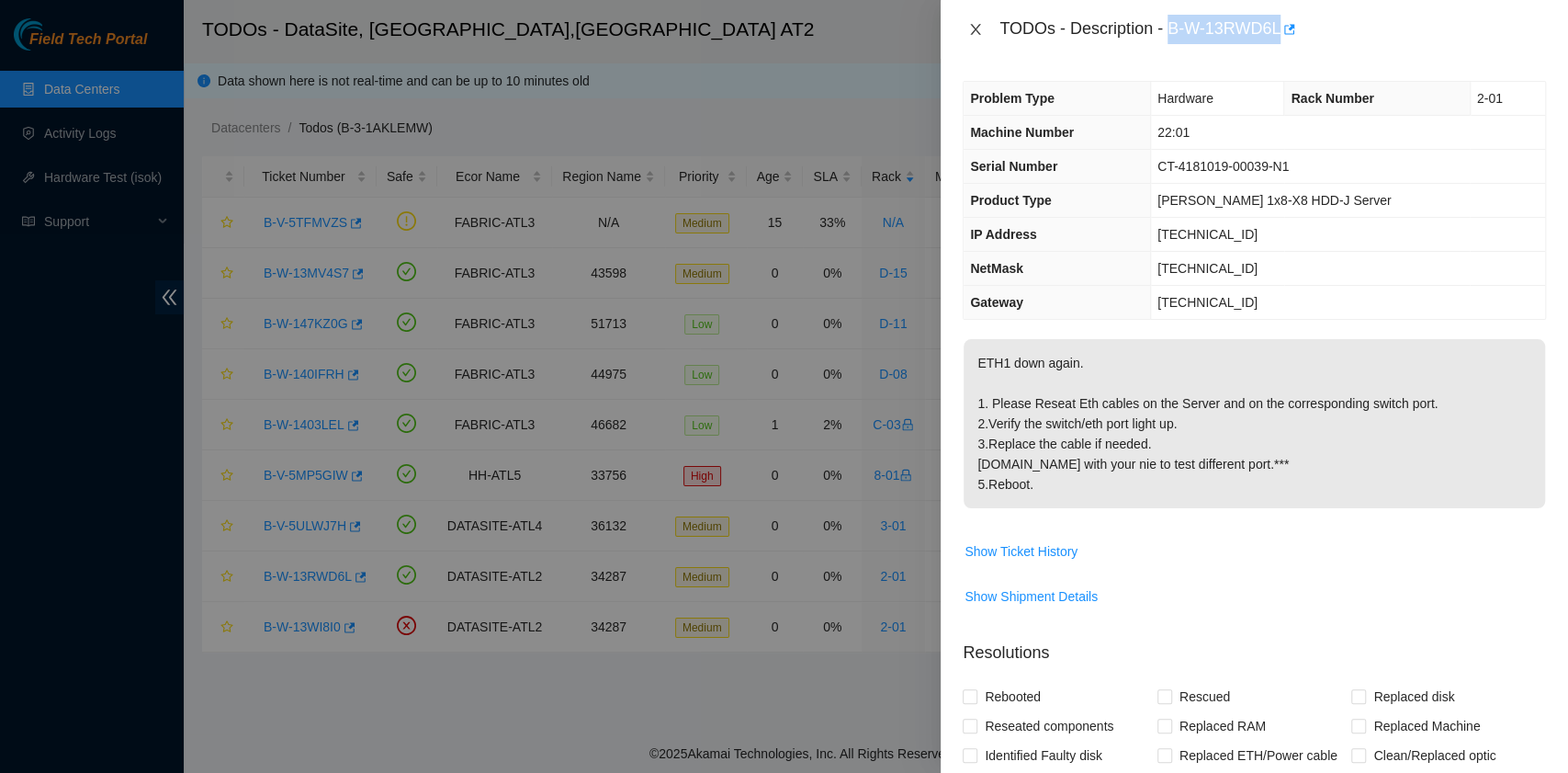
click at [980, 33] on icon "close" at bounding box center [976, 29] width 15 height 15
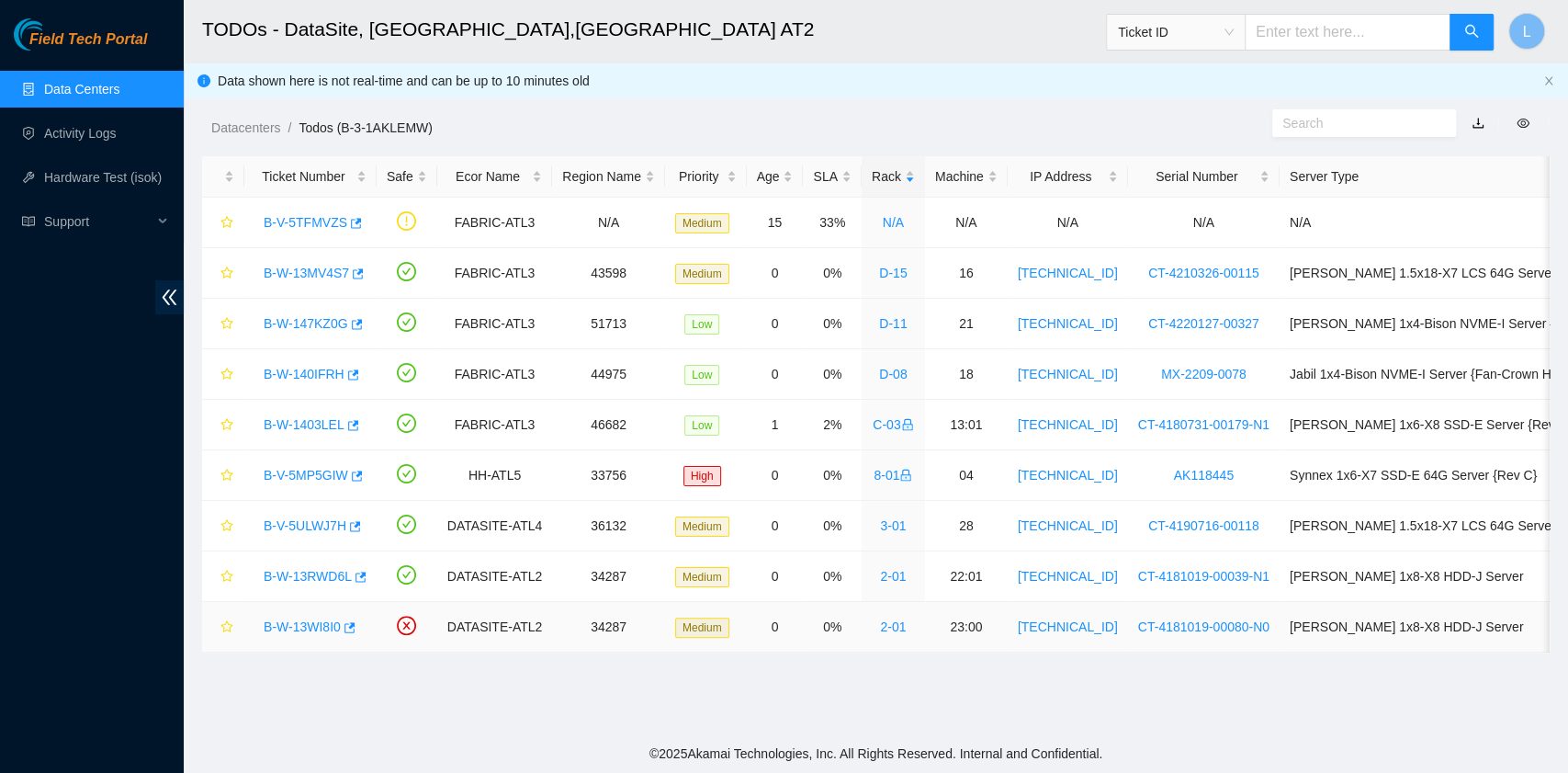
click at [298, 621] on link "B-W-13WI8I0" at bounding box center [302, 627] width 77 height 15
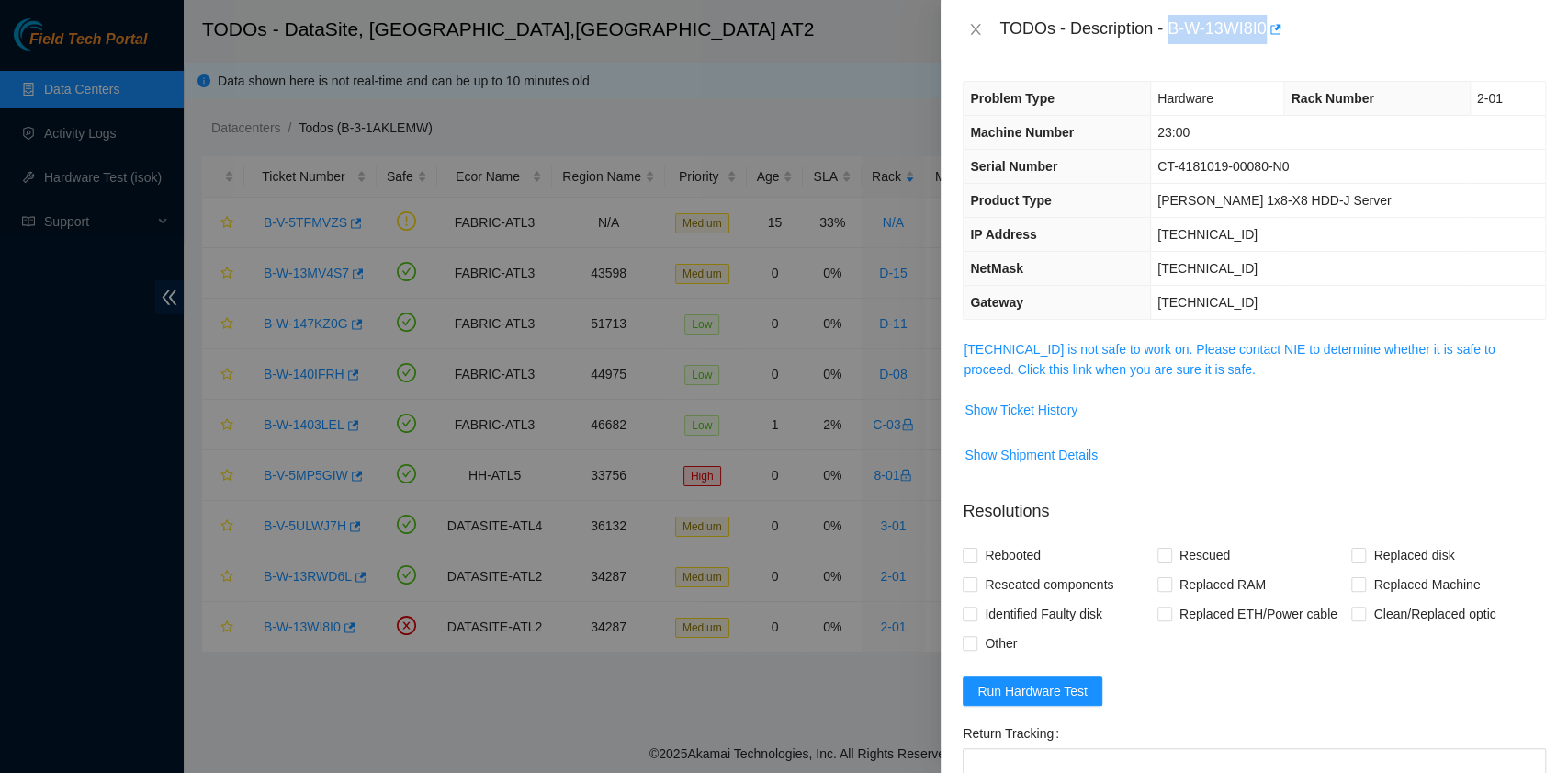
drag, startPoint x: 1172, startPoint y: 27, endPoint x: 1268, endPoint y: 35, distance: 96.3
click at [1268, 35] on div "TODOs - Description - B-W-13WI8I0" at bounding box center [1273, 29] width 547 height 29
copy div "B-W-13WI8I0"
click at [973, 29] on icon "close" at bounding box center [976, 29] width 15 height 15
